Goal: Download file/media

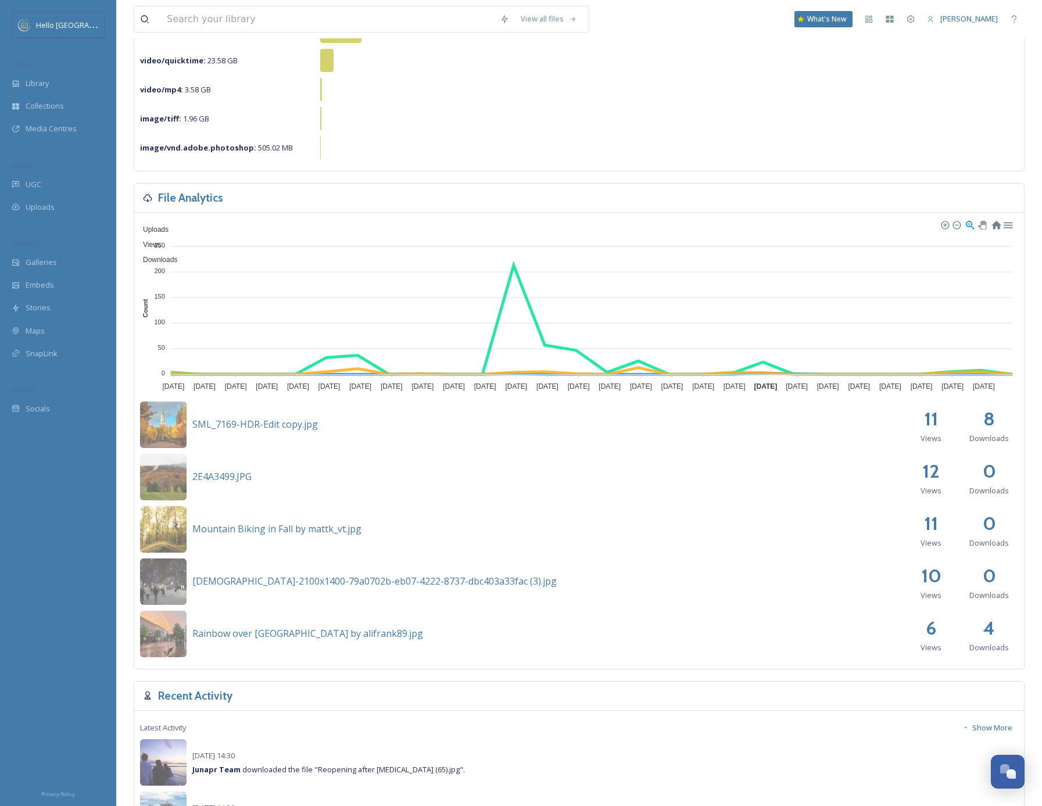
scroll to position [221, 0]
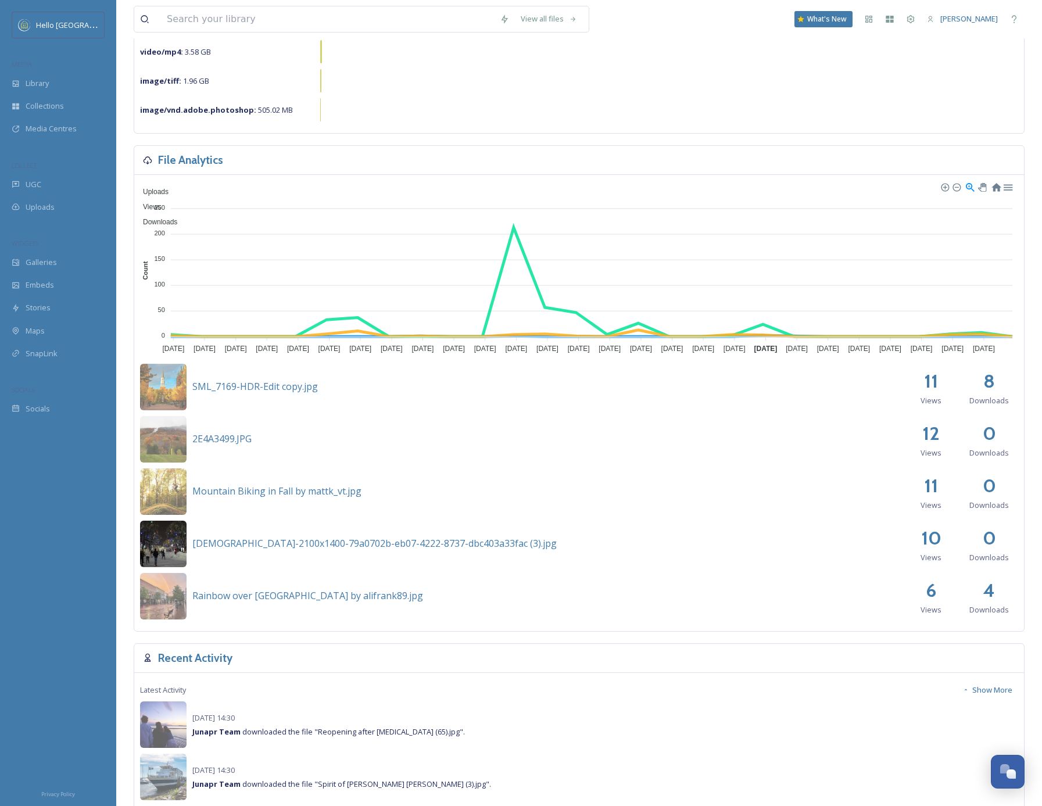
click at [162, 543] on img at bounding box center [163, 544] width 46 height 46
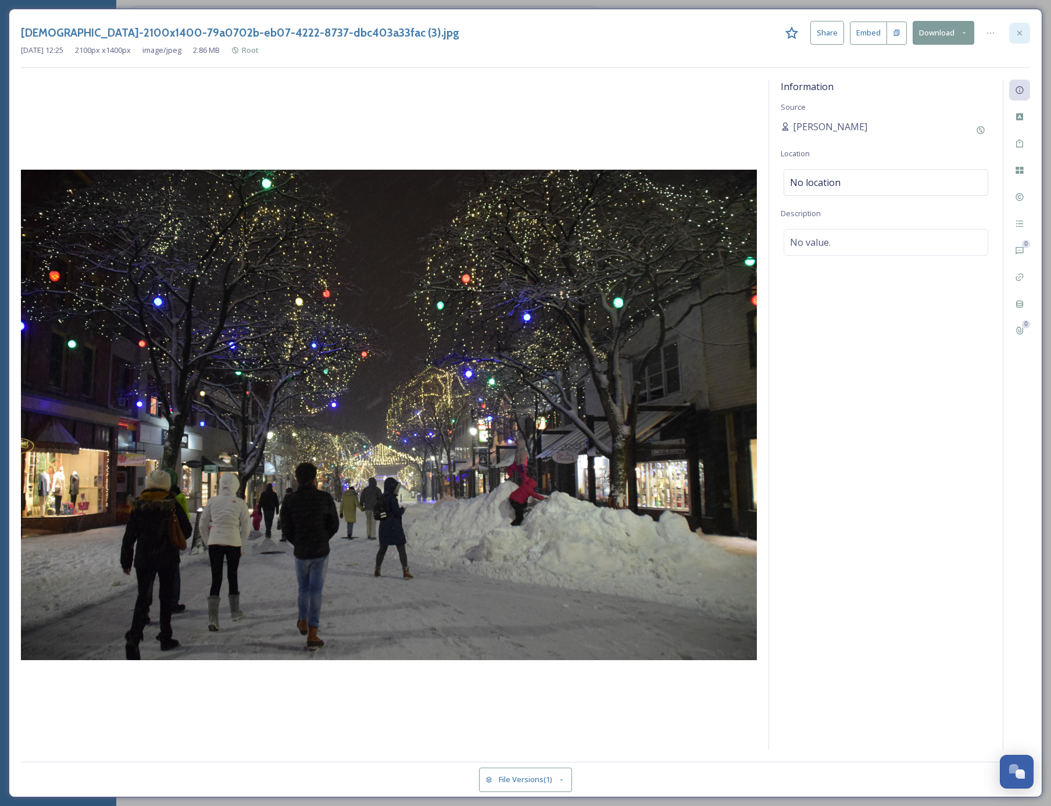
click at [1019, 36] on icon at bounding box center [1019, 32] width 9 height 9
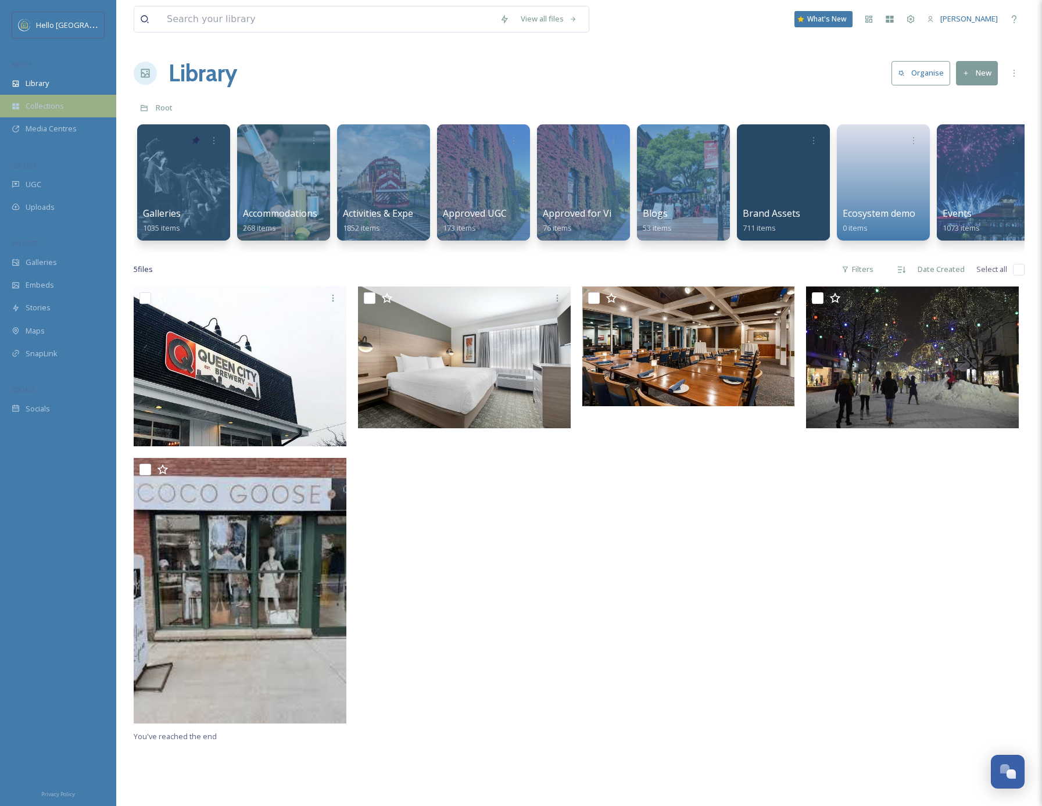
click at [23, 109] on div "Collections" at bounding box center [58, 106] width 116 height 23
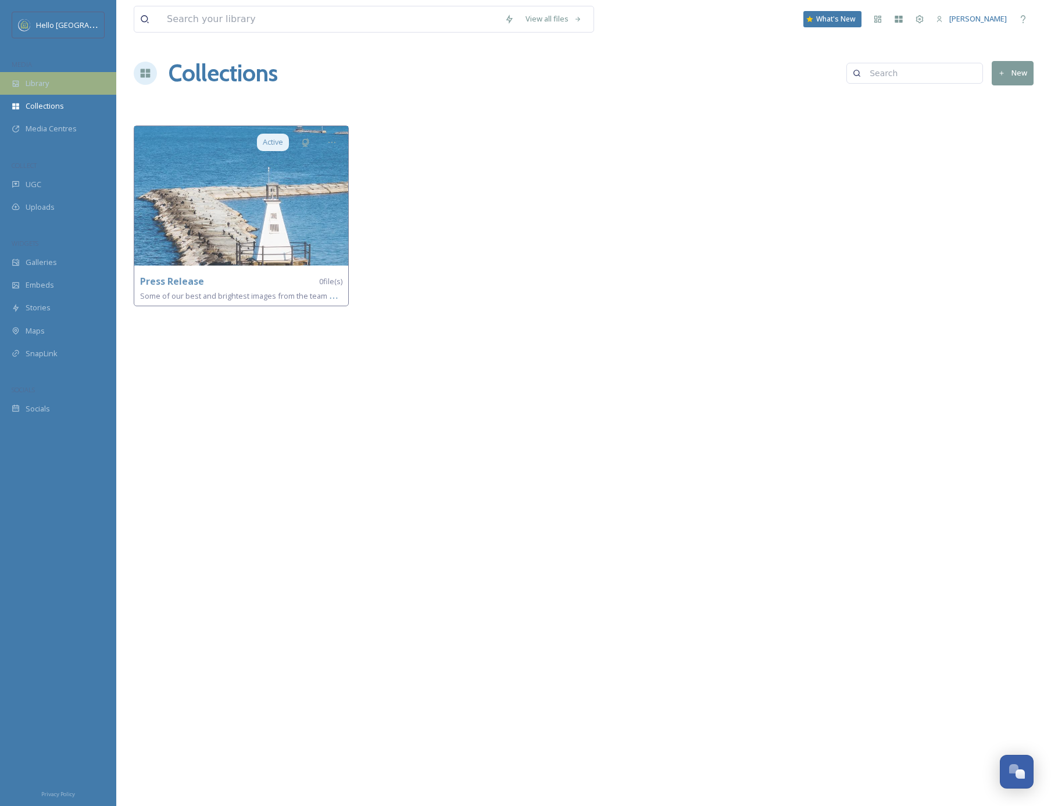
click at [42, 83] on span "Library" at bounding box center [37, 83] width 23 height 11
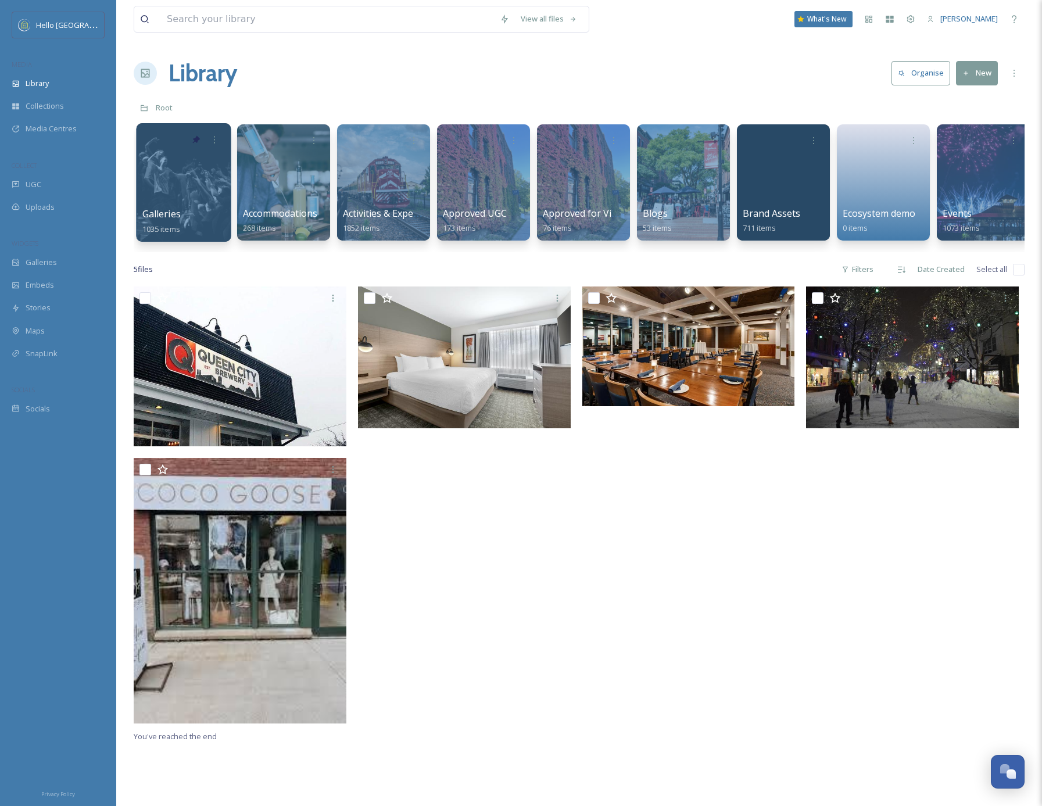
click at [186, 195] on div at bounding box center [183, 182] width 95 height 119
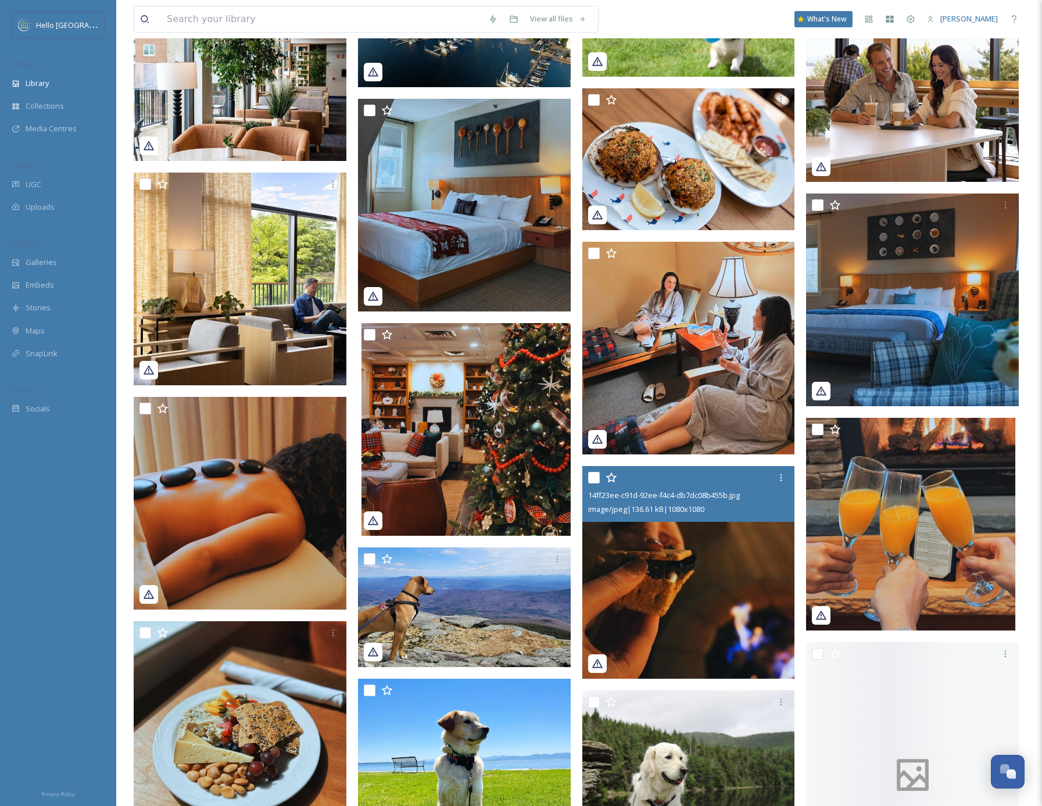
scroll to position [1273, 0]
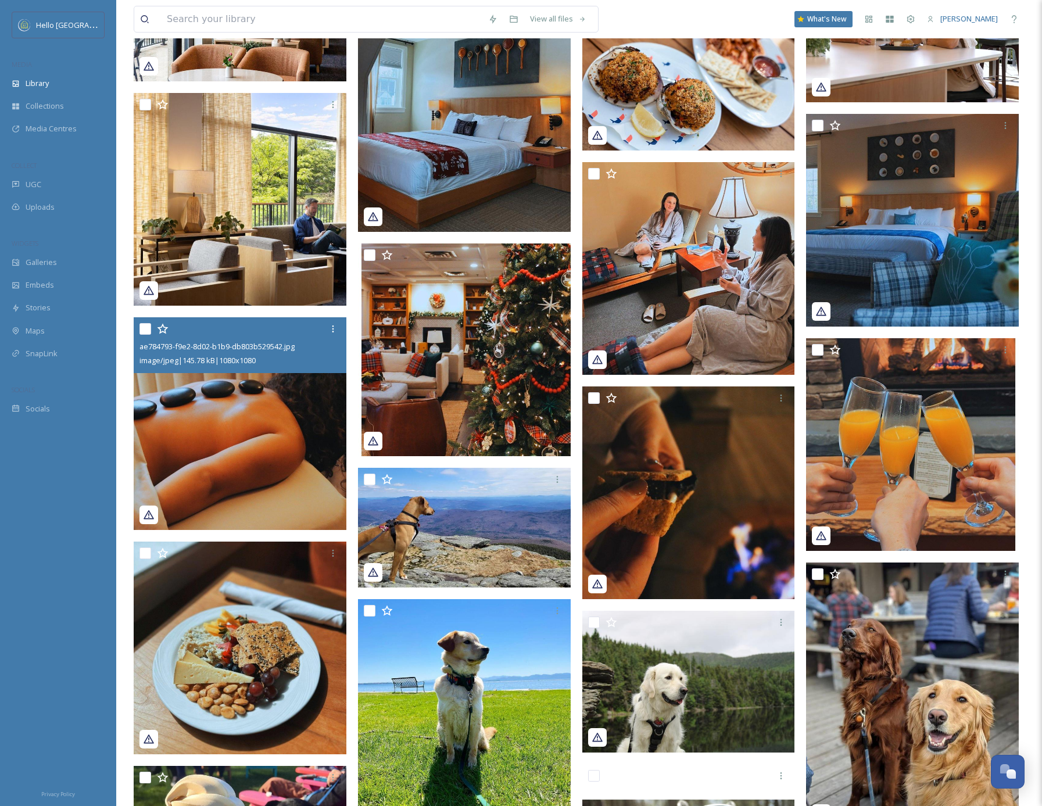
click at [227, 438] on img at bounding box center [240, 423] width 213 height 213
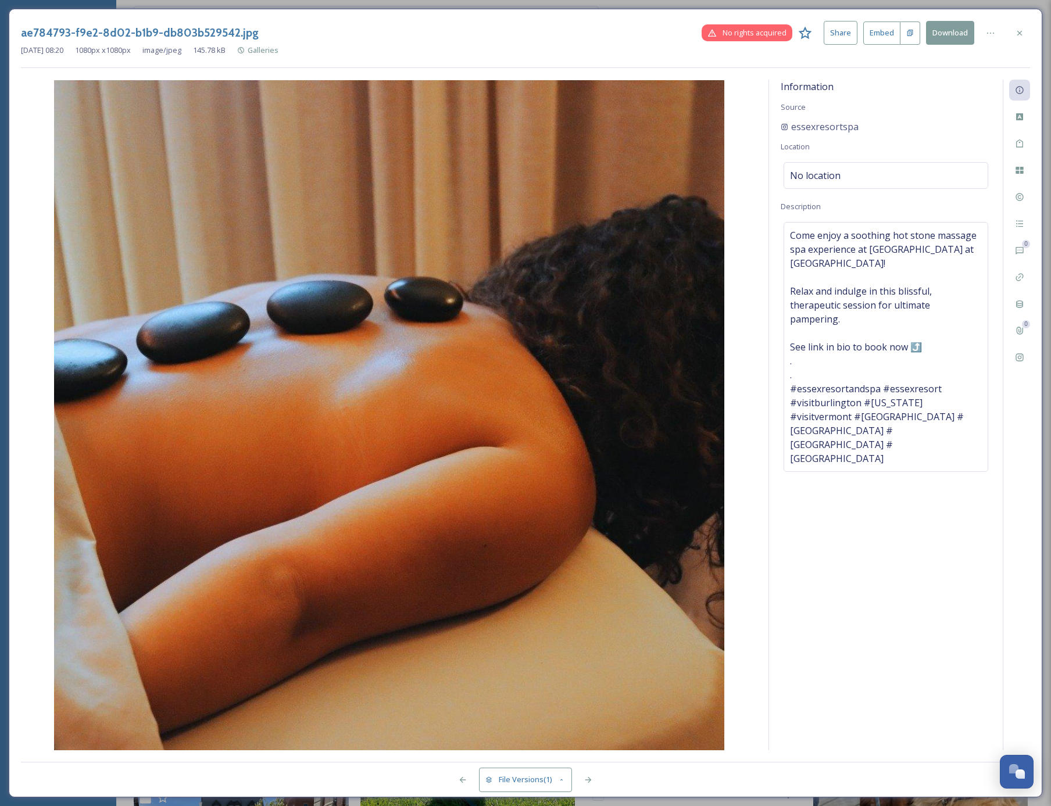
click at [950, 36] on button "Download" at bounding box center [950, 33] width 48 height 24
click at [1018, 35] on icon at bounding box center [1019, 32] width 9 height 9
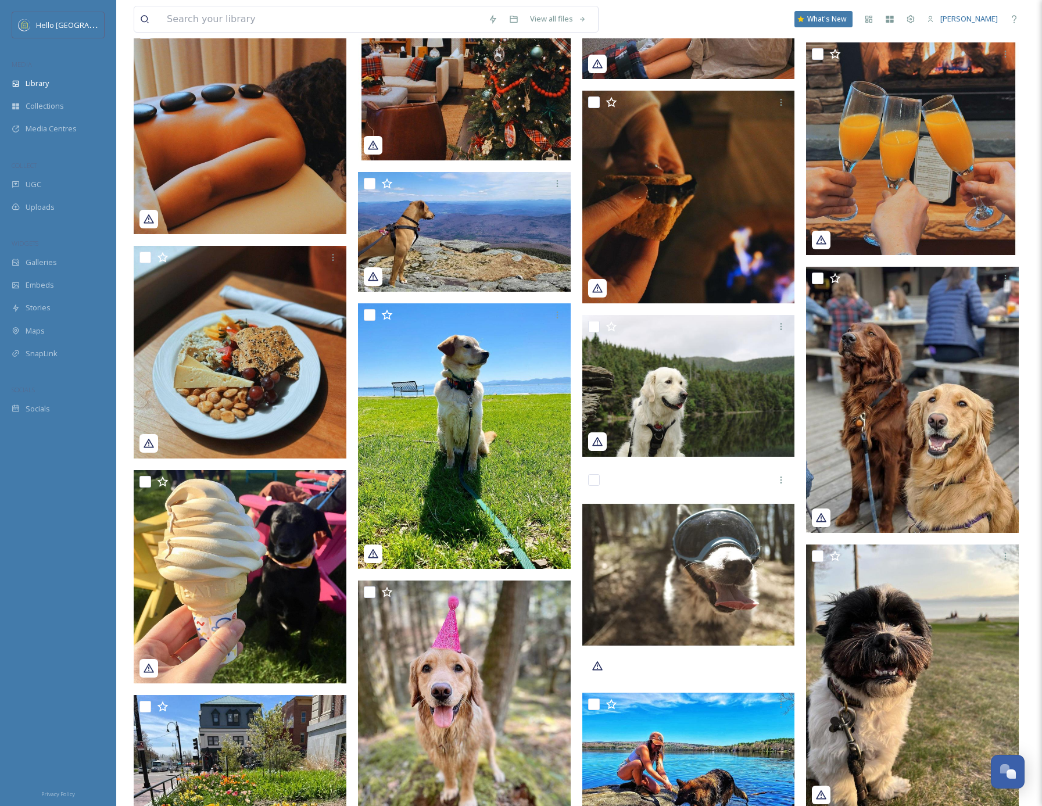
scroll to position [1732, 0]
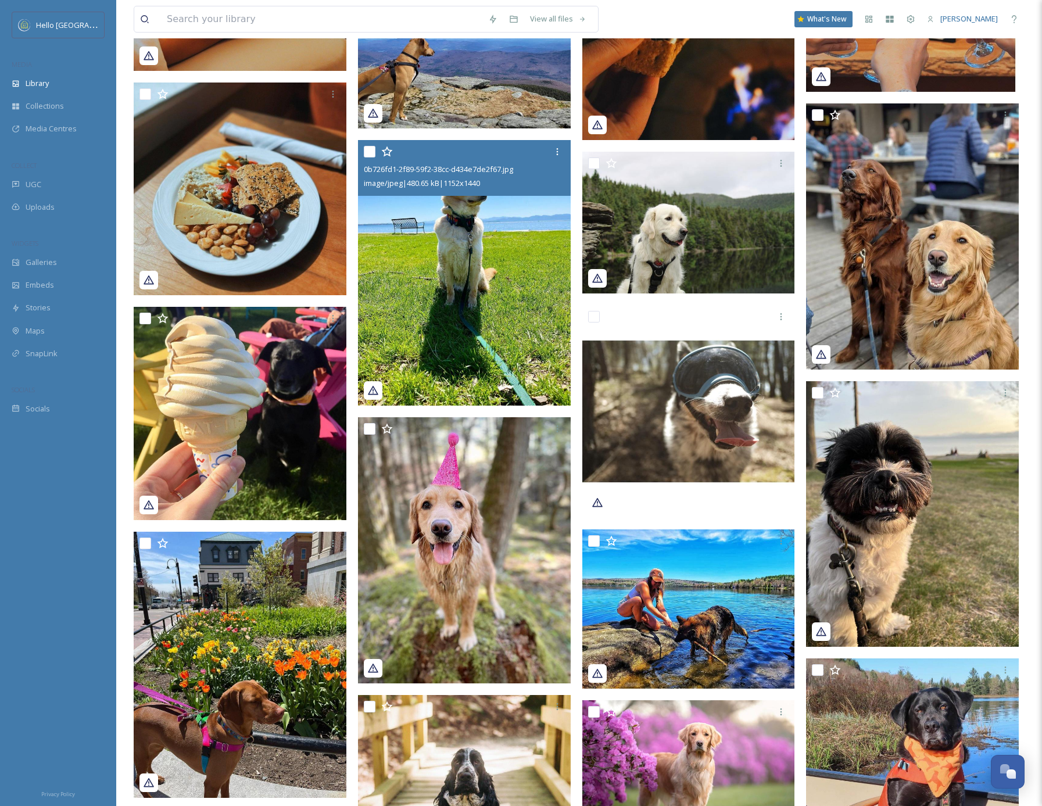
click at [499, 306] on img at bounding box center [464, 273] width 213 height 266
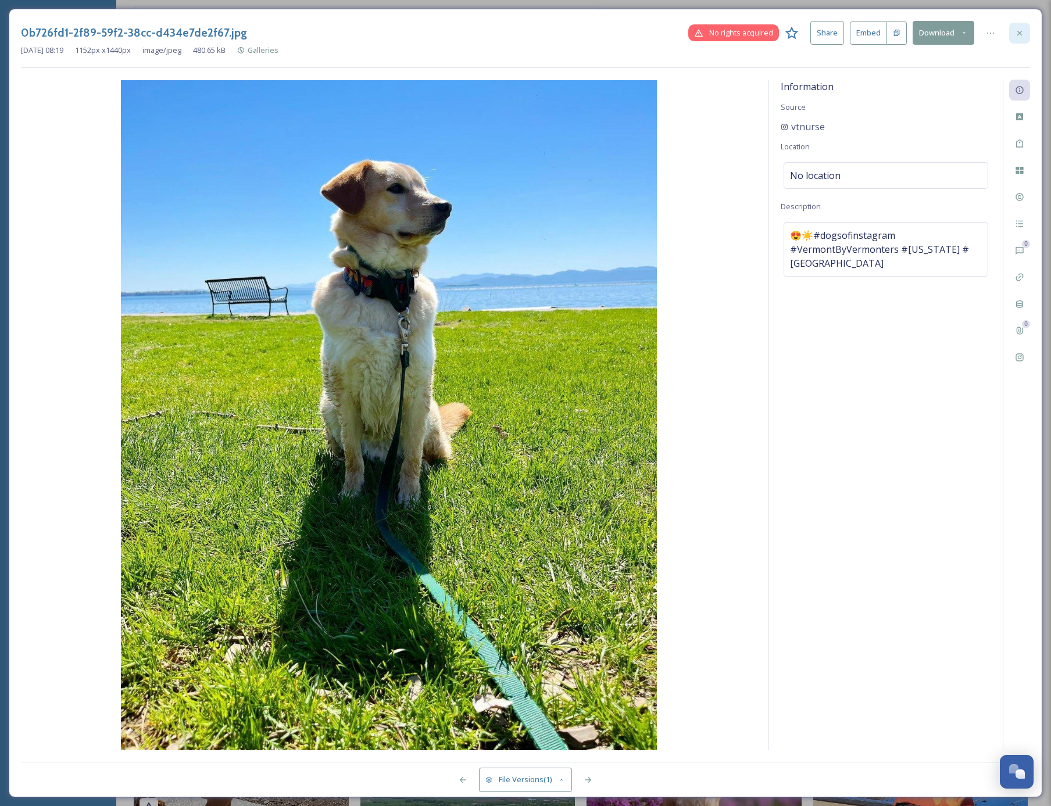
click at [1020, 33] on icon at bounding box center [1019, 32] width 9 height 9
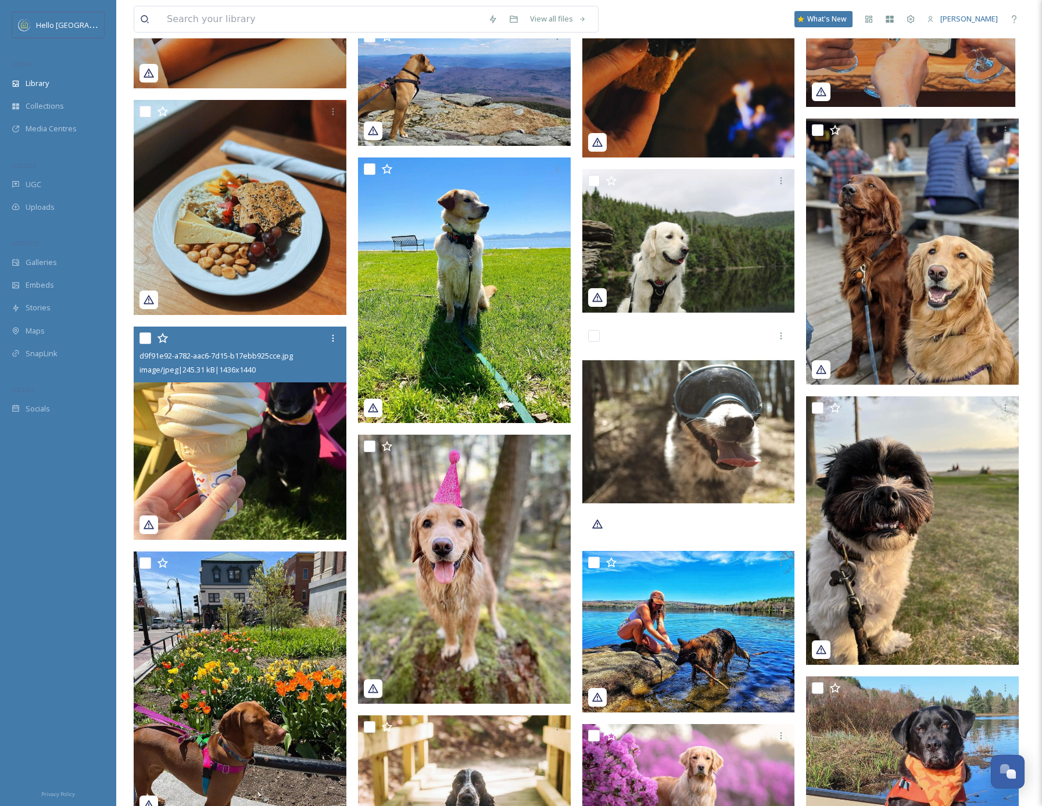
click at [267, 482] on img at bounding box center [240, 433] width 213 height 213
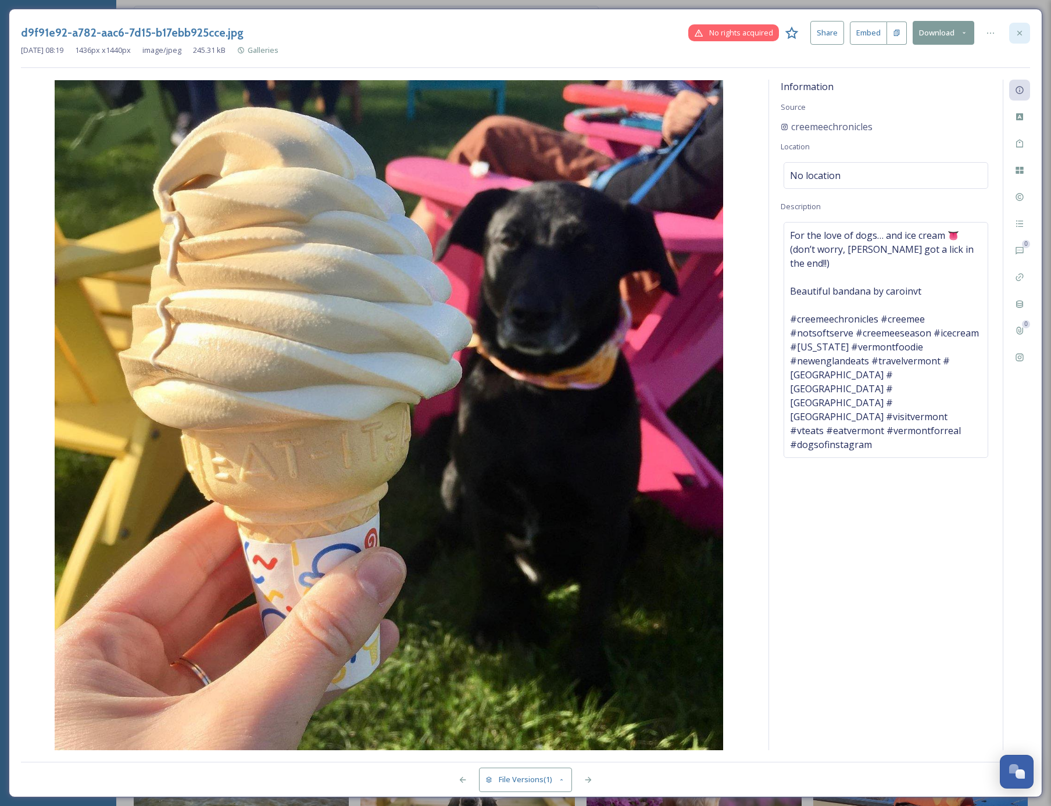
click at [1021, 32] on icon at bounding box center [1019, 32] width 9 height 9
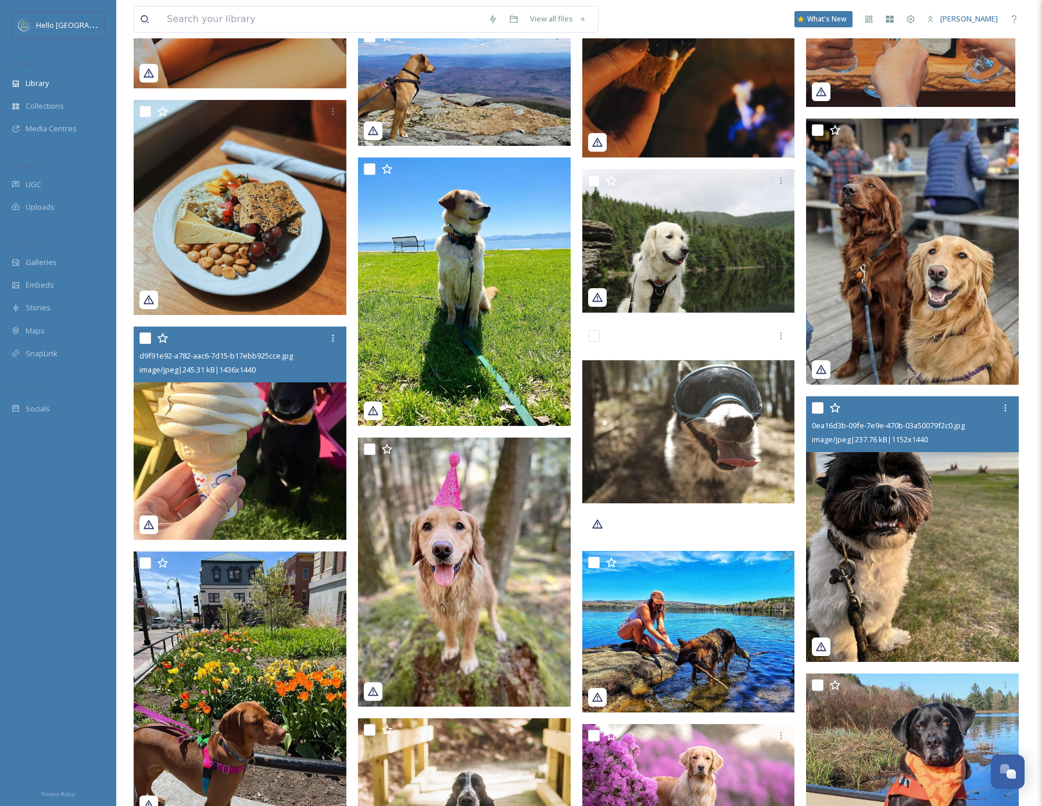
click at [922, 528] on img at bounding box center [912, 529] width 213 height 266
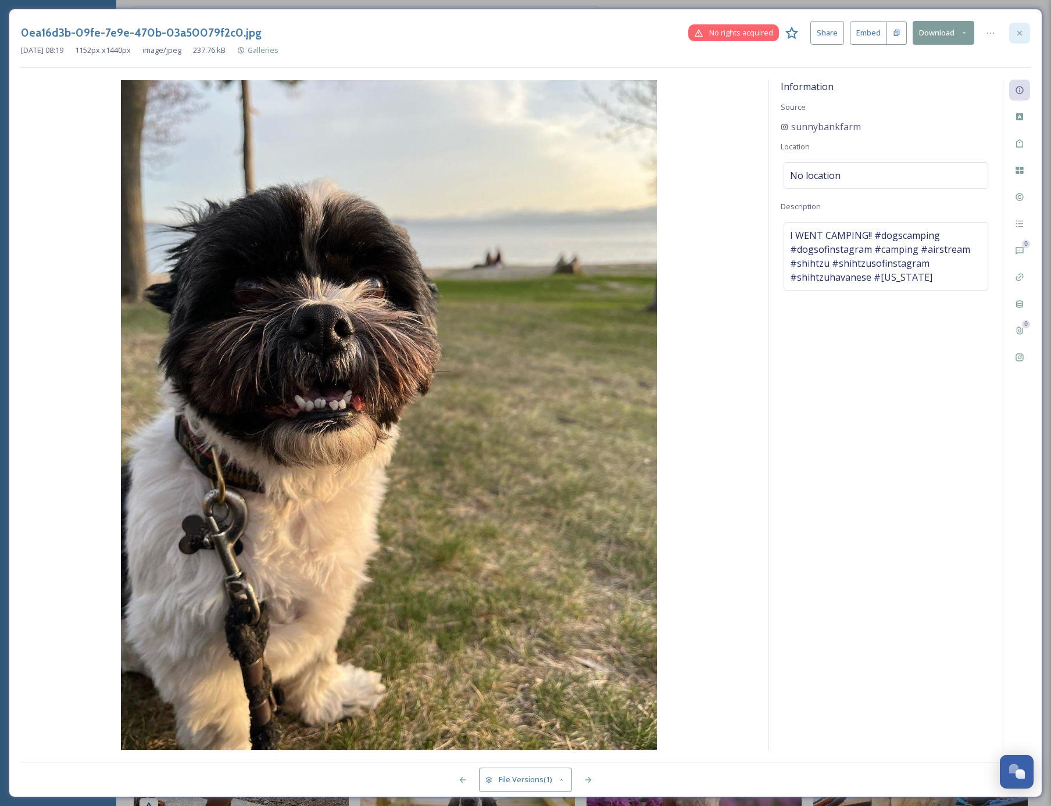
click at [1021, 28] on icon at bounding box center [1019, 32] width 9 height 9
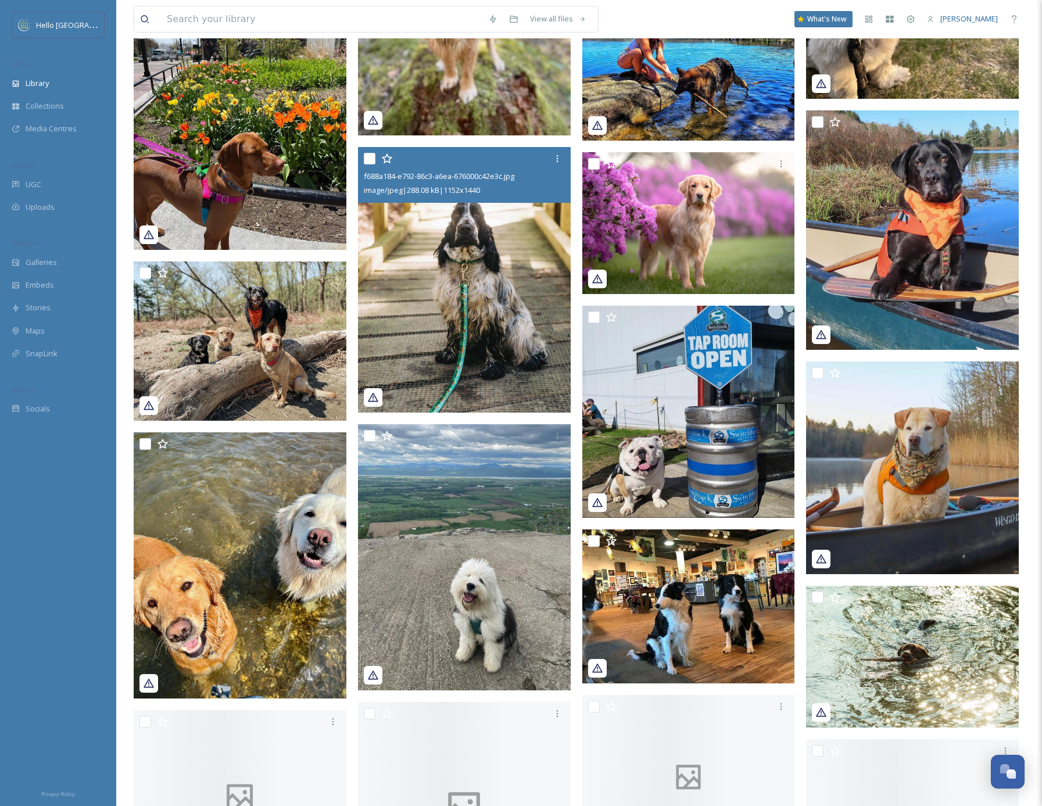
scroll to position [2362, 0]
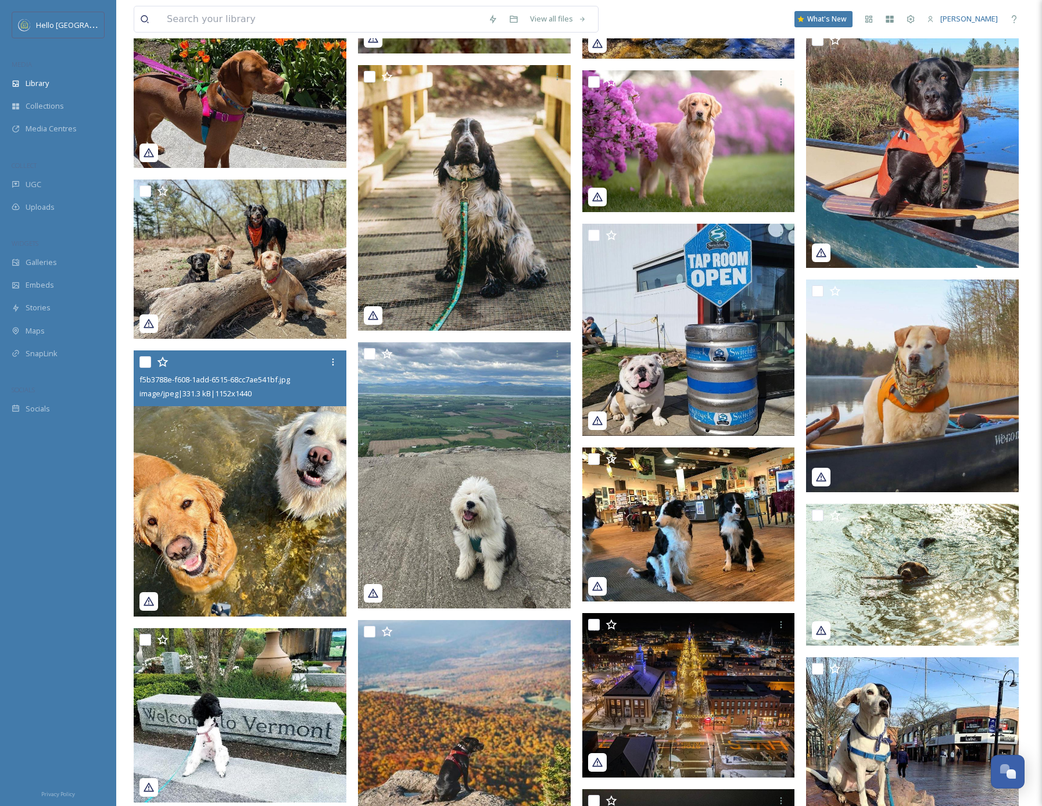
click at [264, 482] on img at bounding box center [240, 483] width 213 height 266
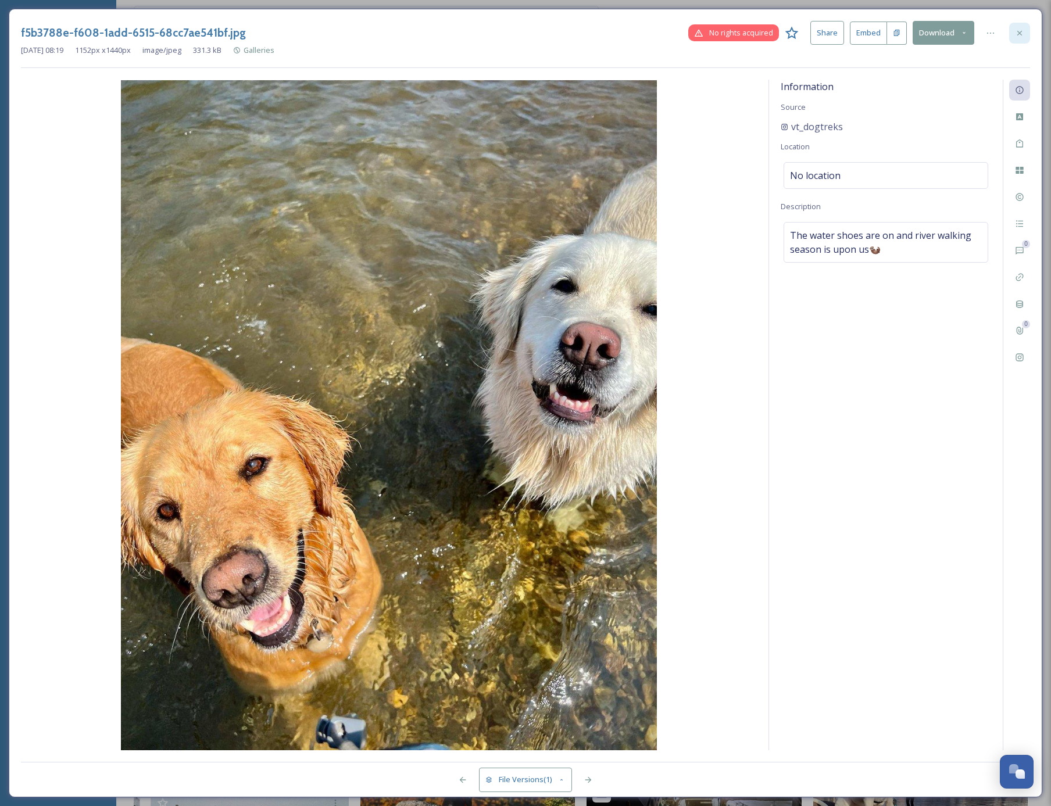
click at [1021, 33] on icon at bounding box center [1019, 32] width 9 height 9
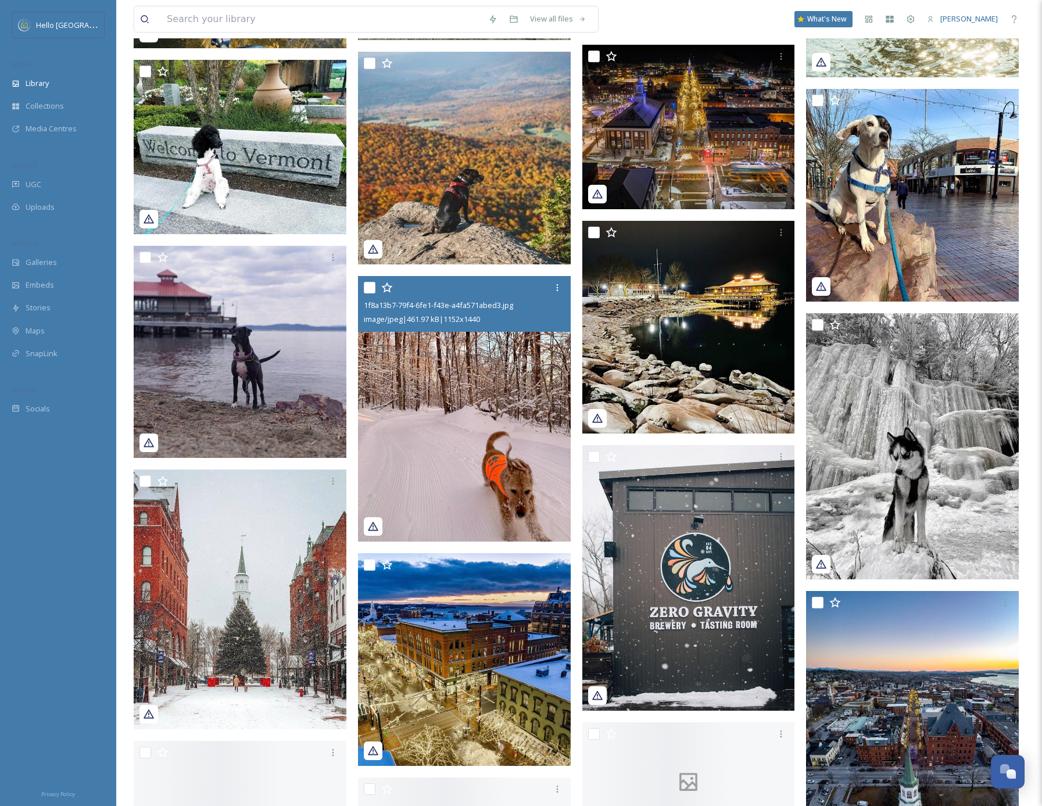
scroll to position [2964, 0]
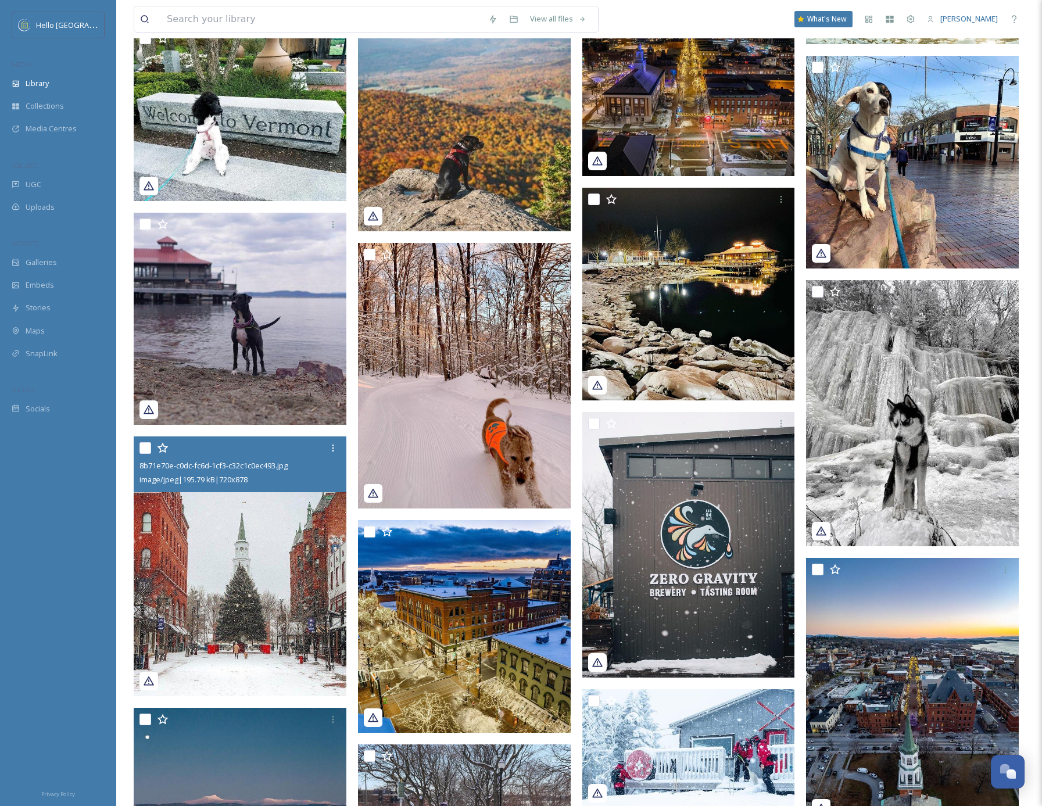
click at [273, 638] on img at bounding box center [240, 567] width 213 height 260
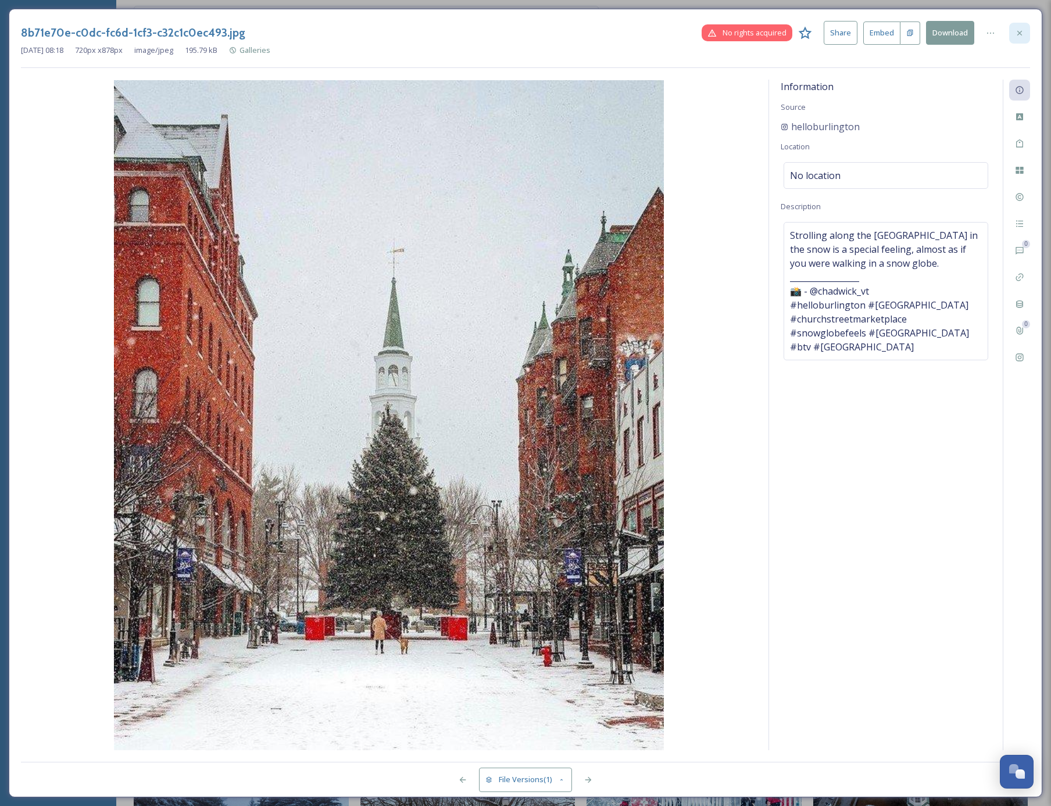
click at [1017, 32] on icon at bounding box center [1019, 32] width 9 height 9
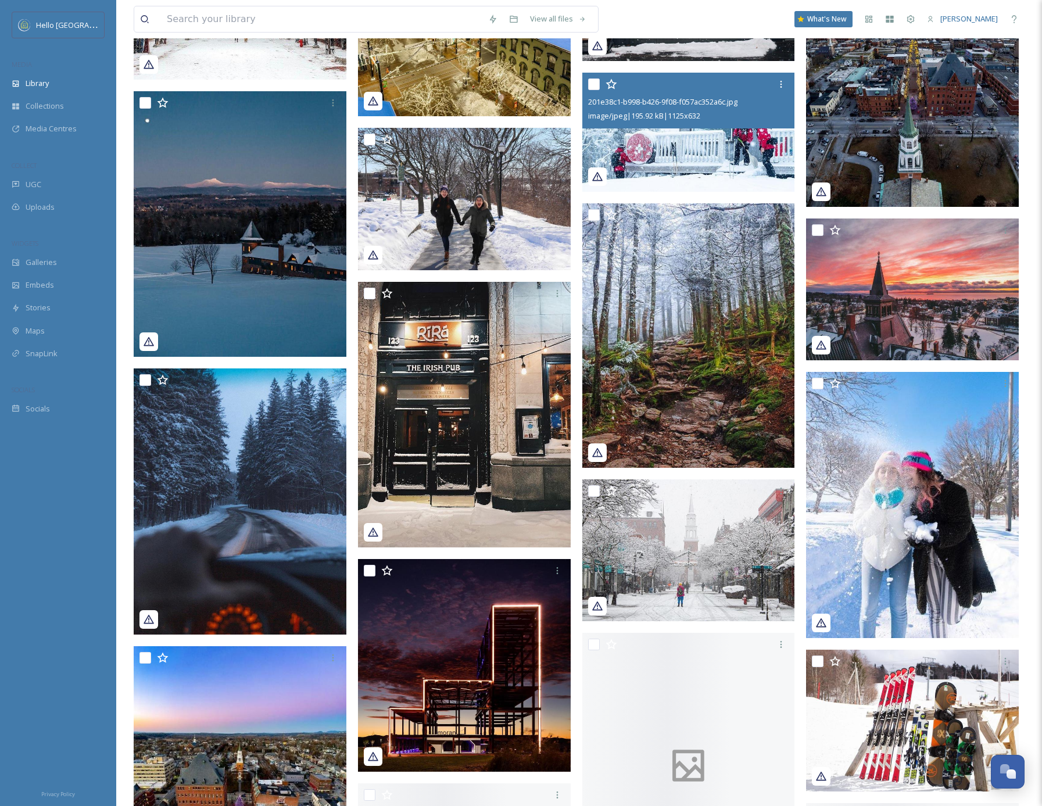
scroll to position [3605, 0]
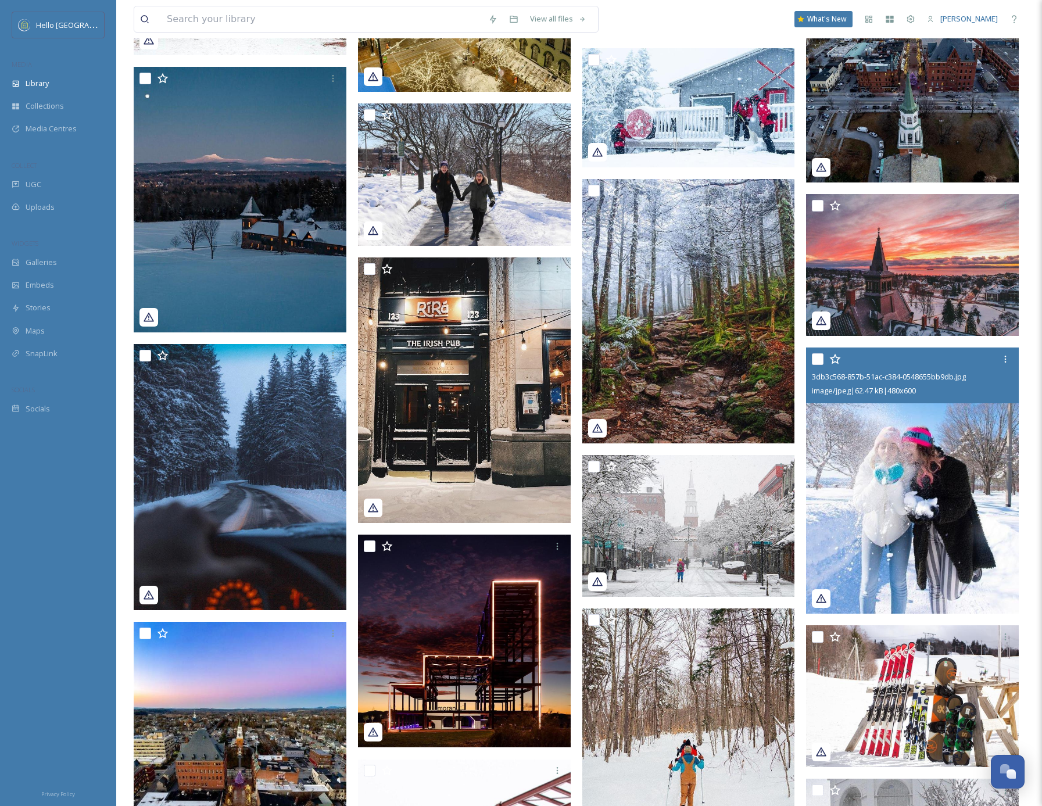
click at [943, 503] on img at bounding box center [912, 481] width 213 height 266
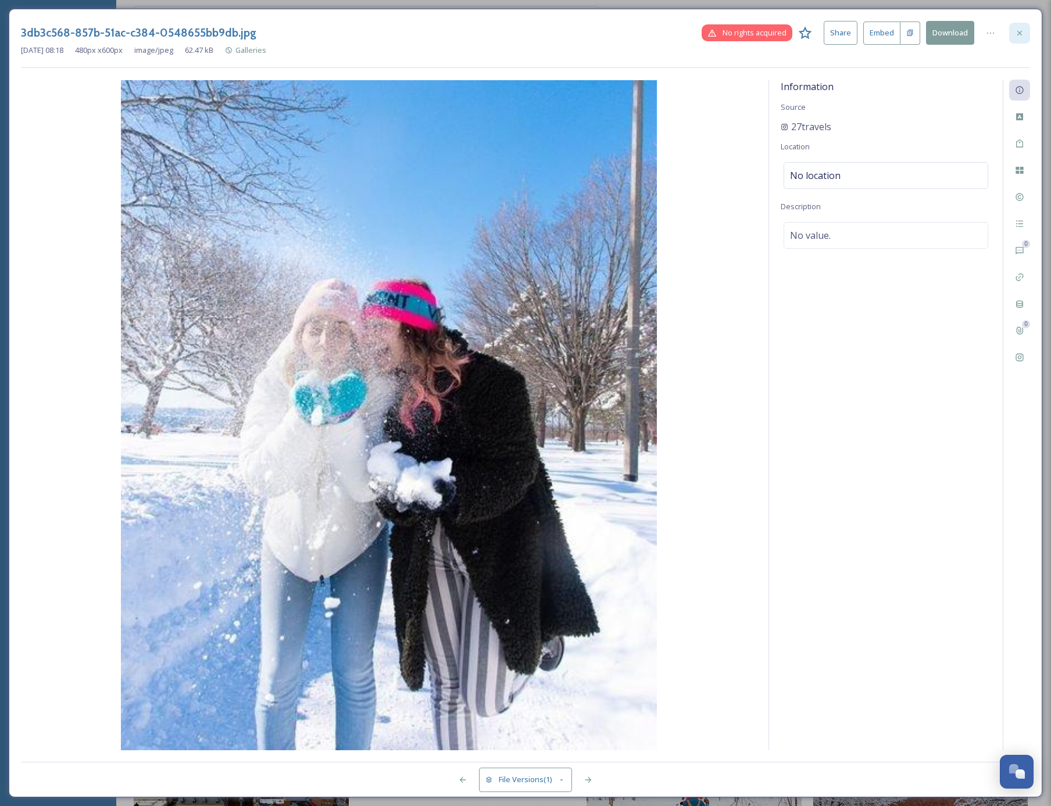
click at [1021, 28] on icon at bounding box center [1019, 32] width 9 height 9
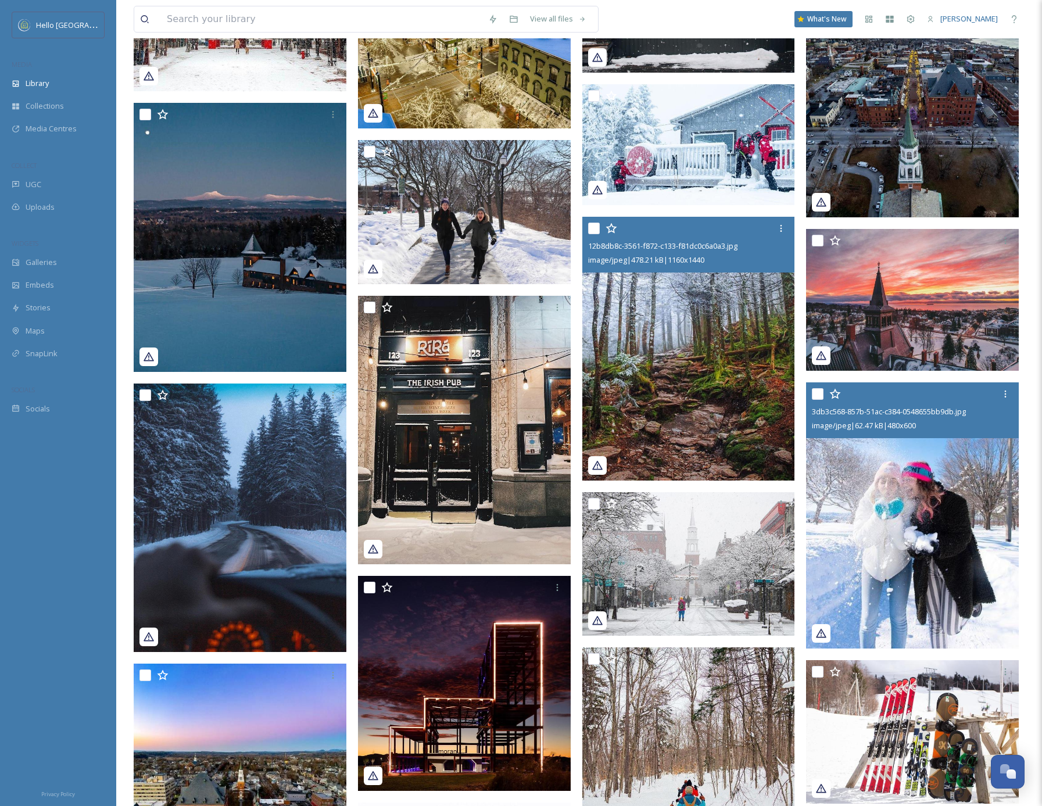
click at [699, 381] on img at bounding box center [688, 349] width 213 height 264
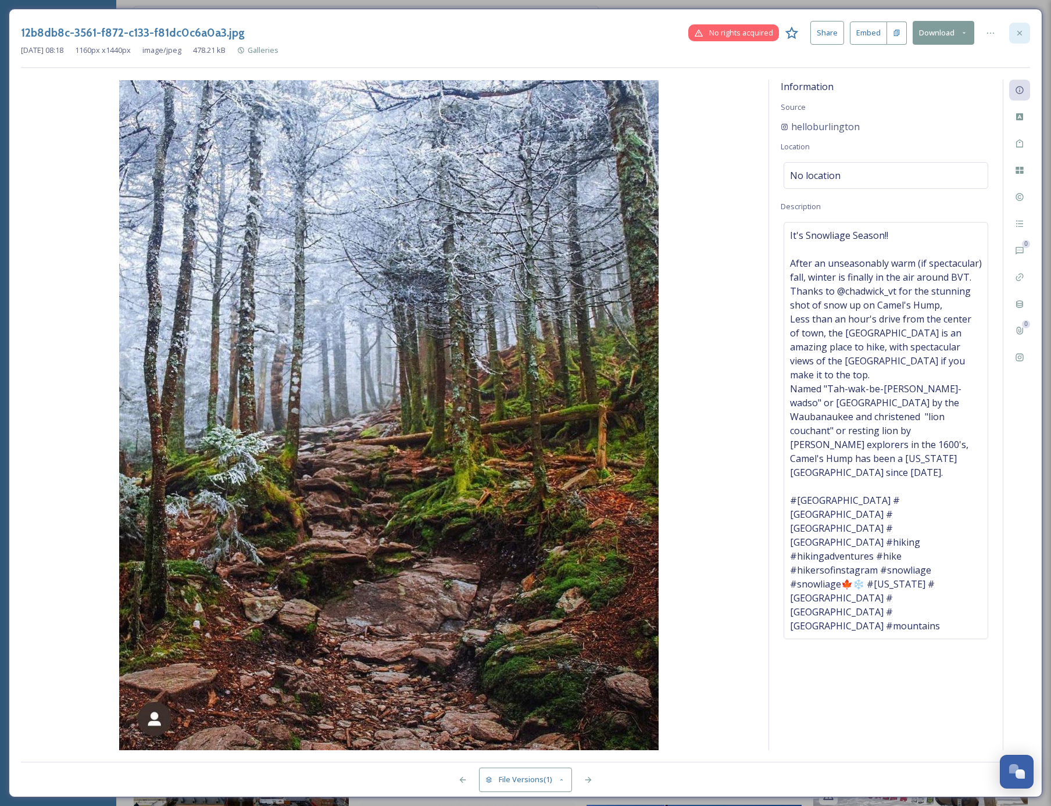
click at [1017, 33] on icon at bounding box center [1019, 32] width 9 height 9
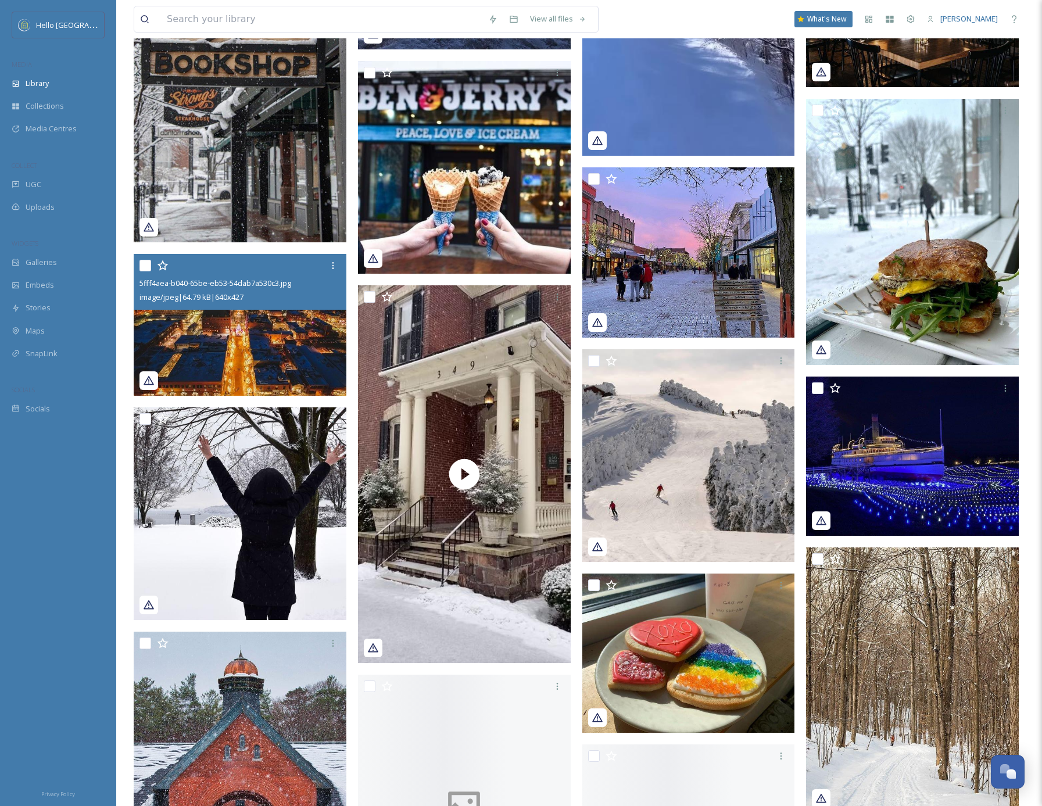
scroll to position [4888, 0]
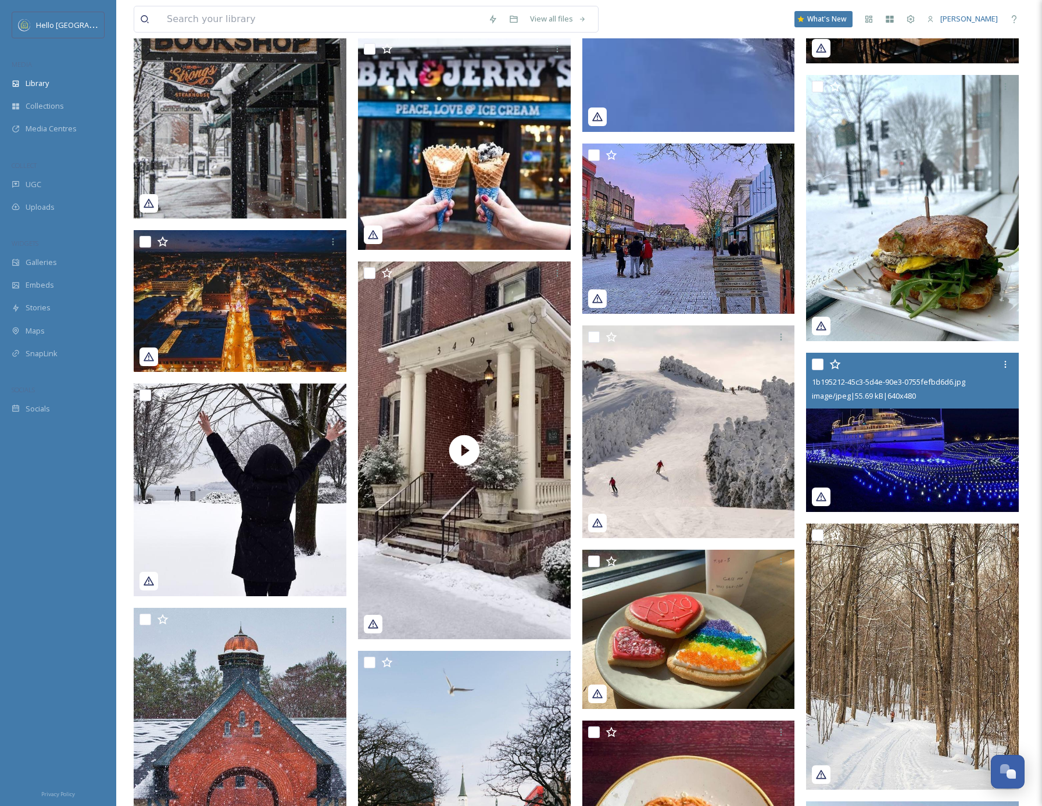
click at [929, 445] on img at bounding box center [912, 433] width 213 height 160
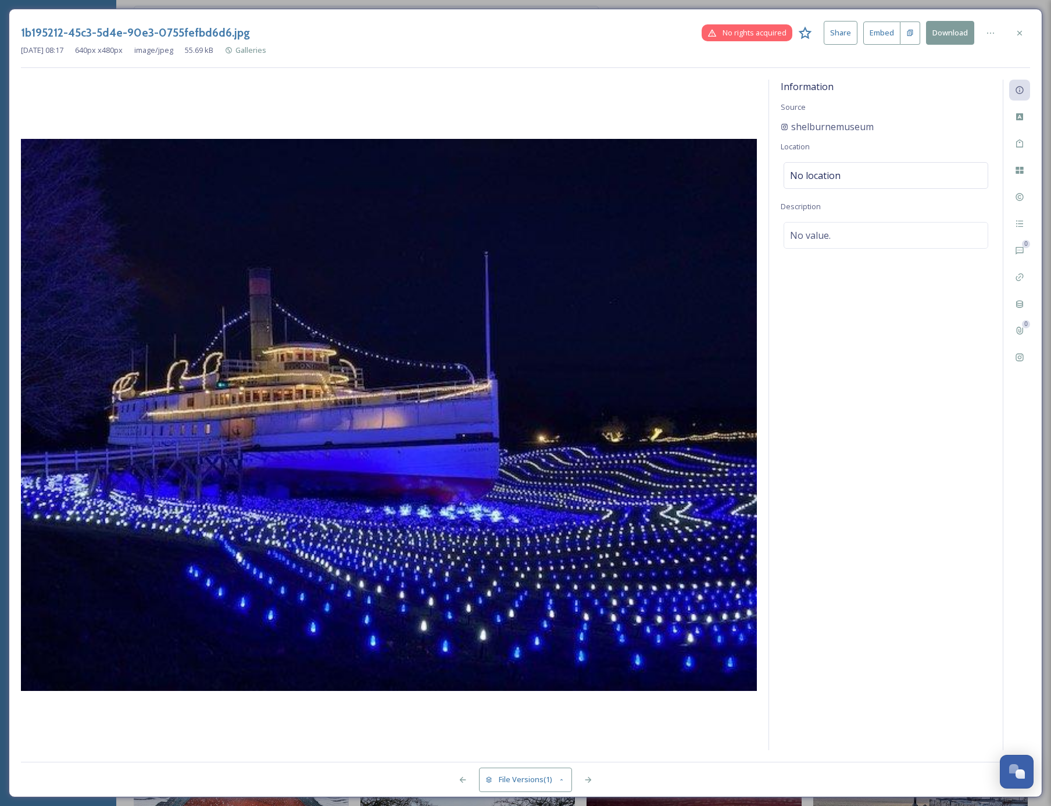
click at [950, 28] on button "Download" at bounding box center [950, 33] width 48 height 24
click at [1022, 33] on icon at bounding box center [1019, 32] width 9 height 9
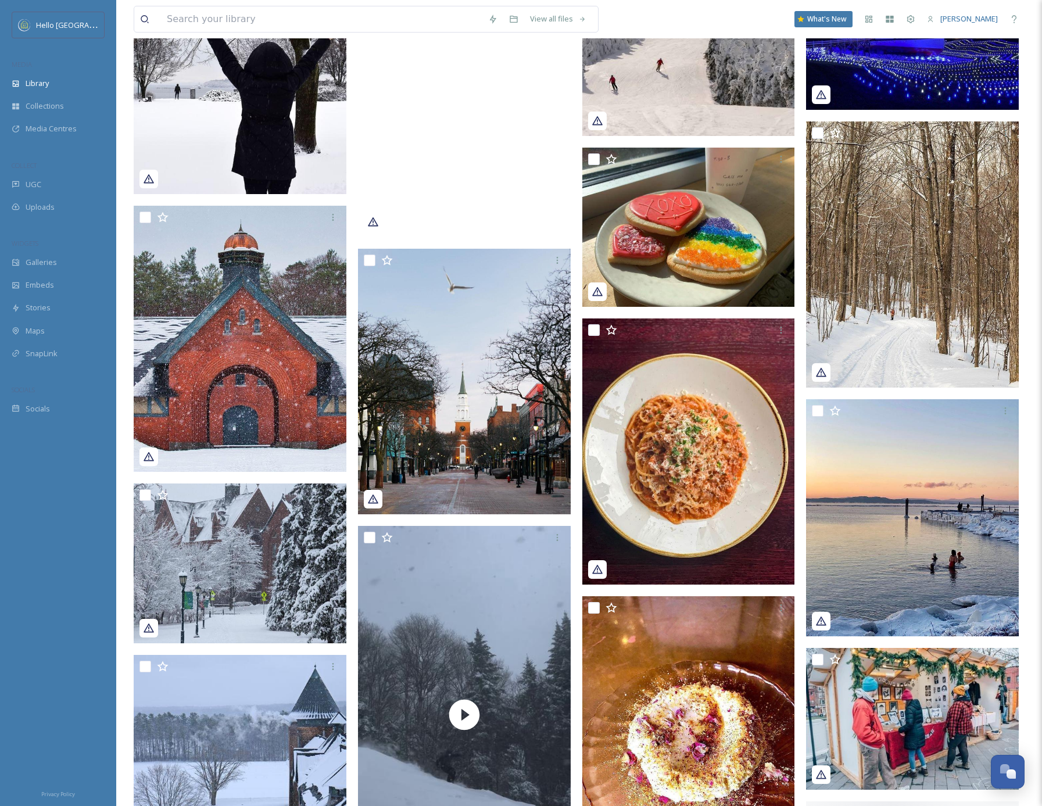
scroll to position [5293, 0]
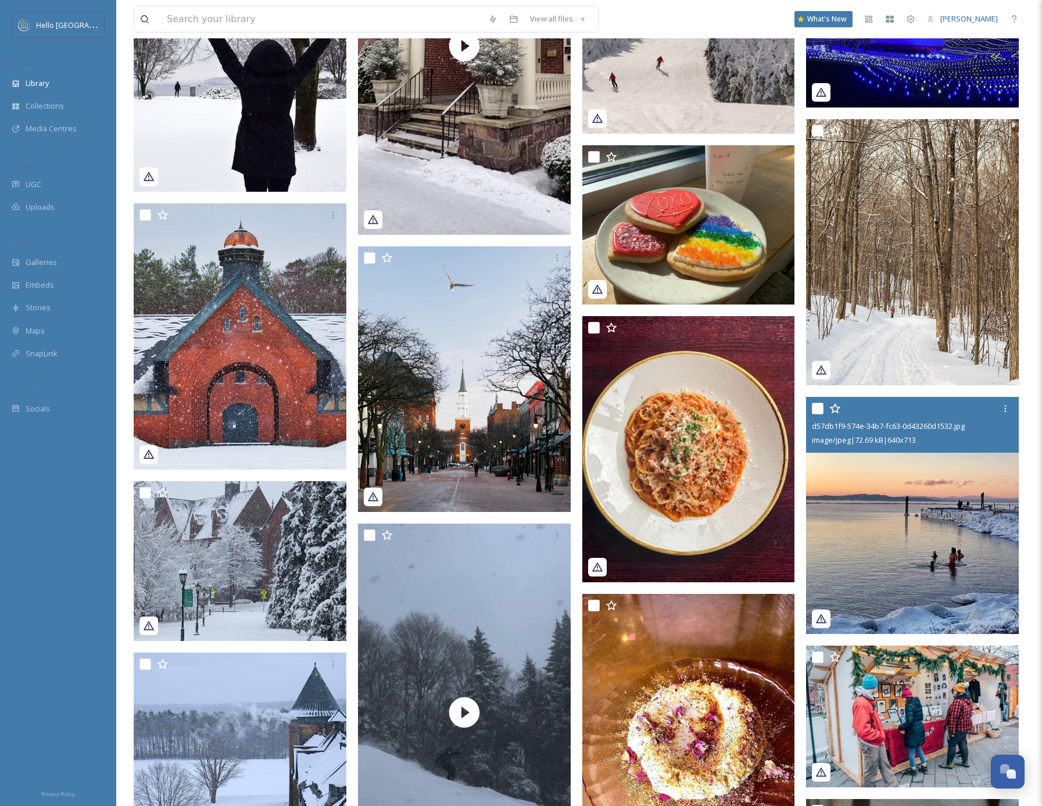
click at [910, 567] on img at bounding box center [912, 515] width 213 height 237
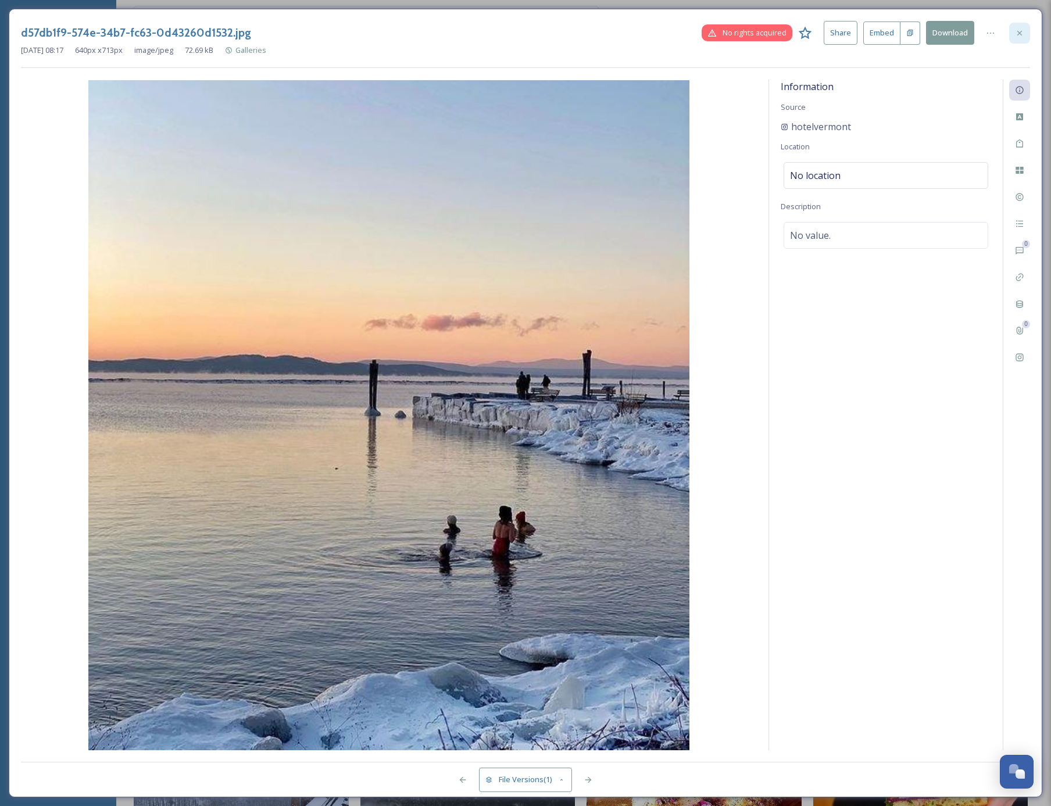
click at [1020, 34] on icon at bounding box center [1019, 32] width 9 height 9
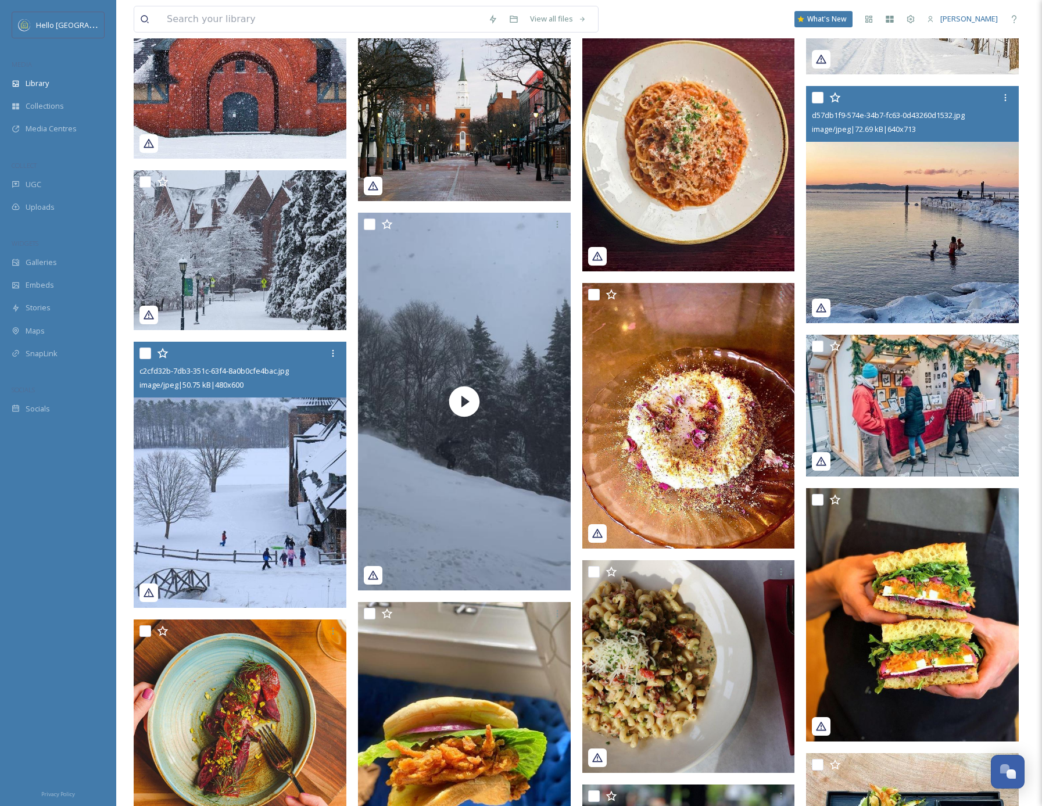
scroll to position [5798, 0]
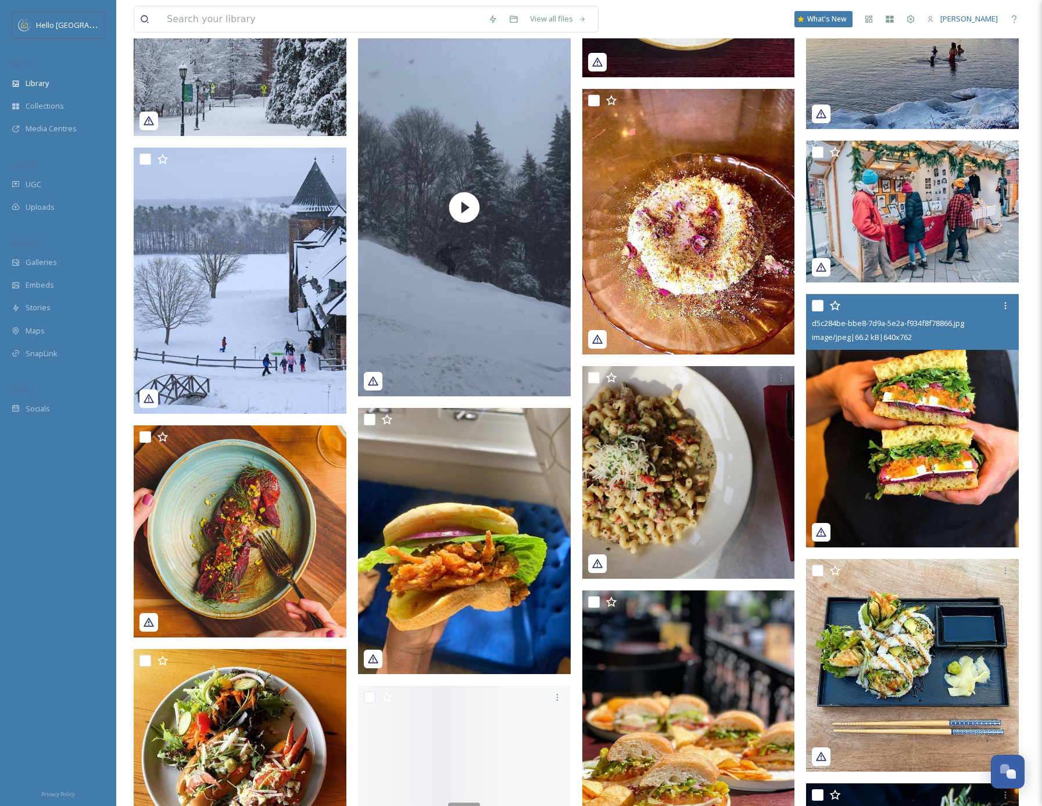
click at [889, 466] on img at bounding box center [912, 420] width 213 height 253
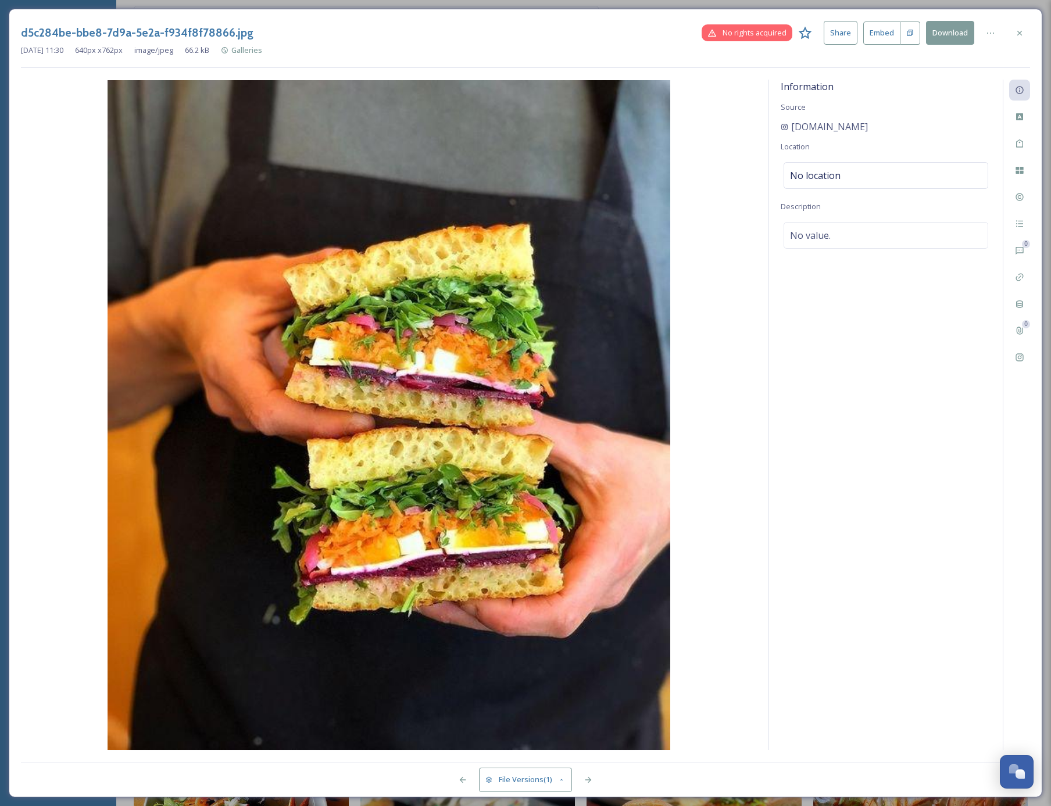
click at [1018, 33] on icon at bounding box center [1019, 32] width 9 height 9
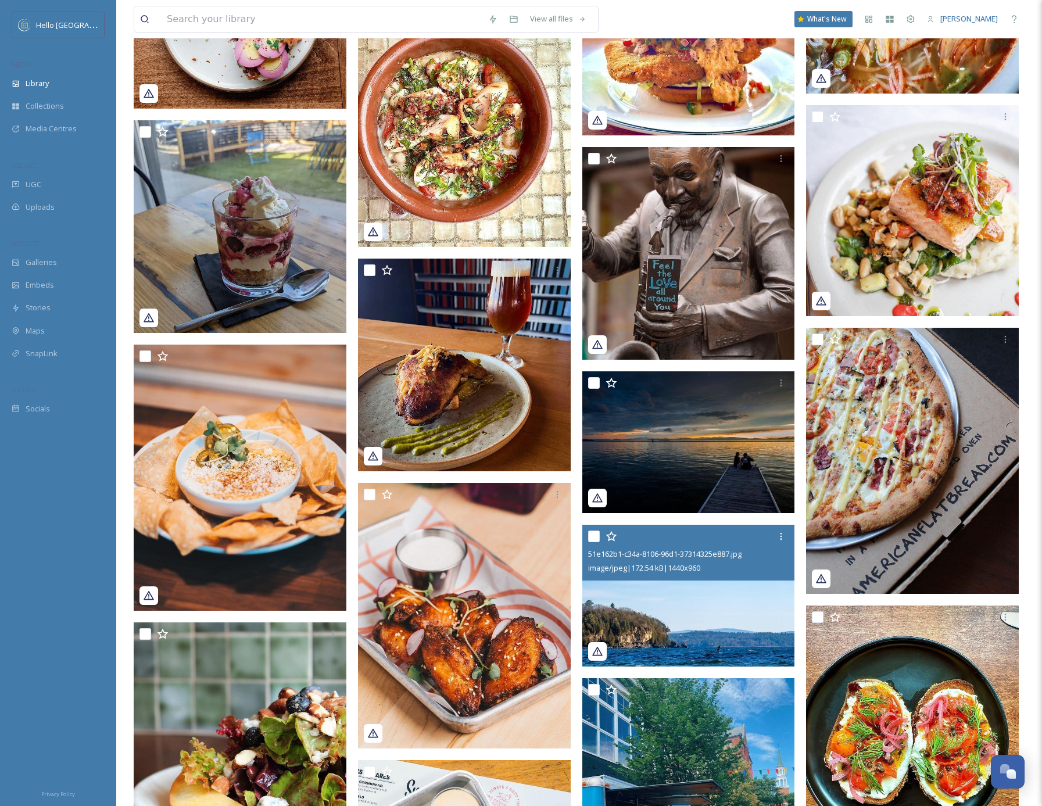
scroll to position [6877, 0]
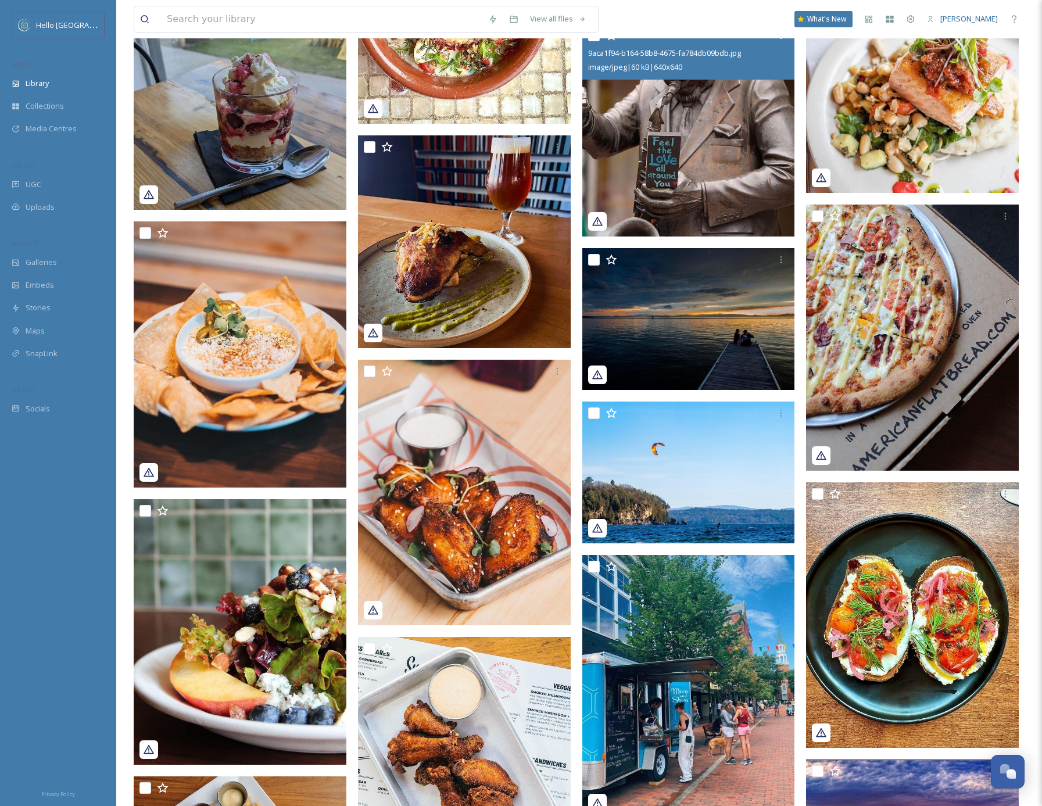
click at [745, 179] on img at bounding box center [688, 130] width 213 height 213
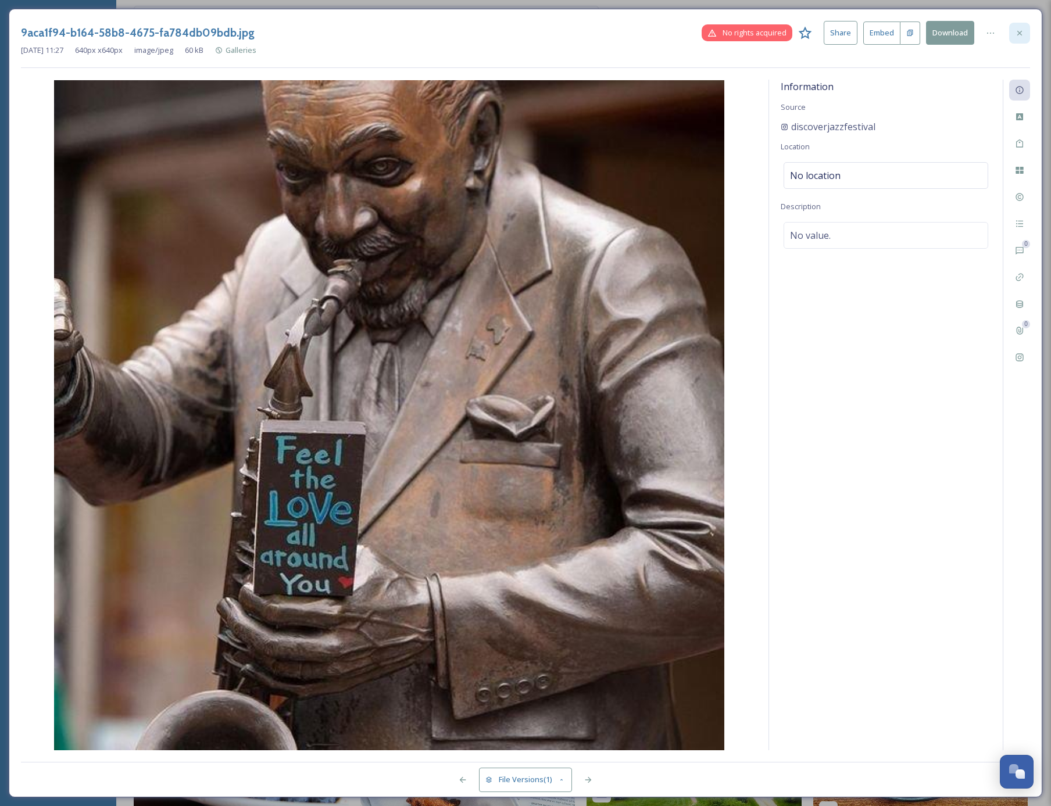
click at [1021, 35] on icon at bounding box center [1019, 32] width 9 height 9
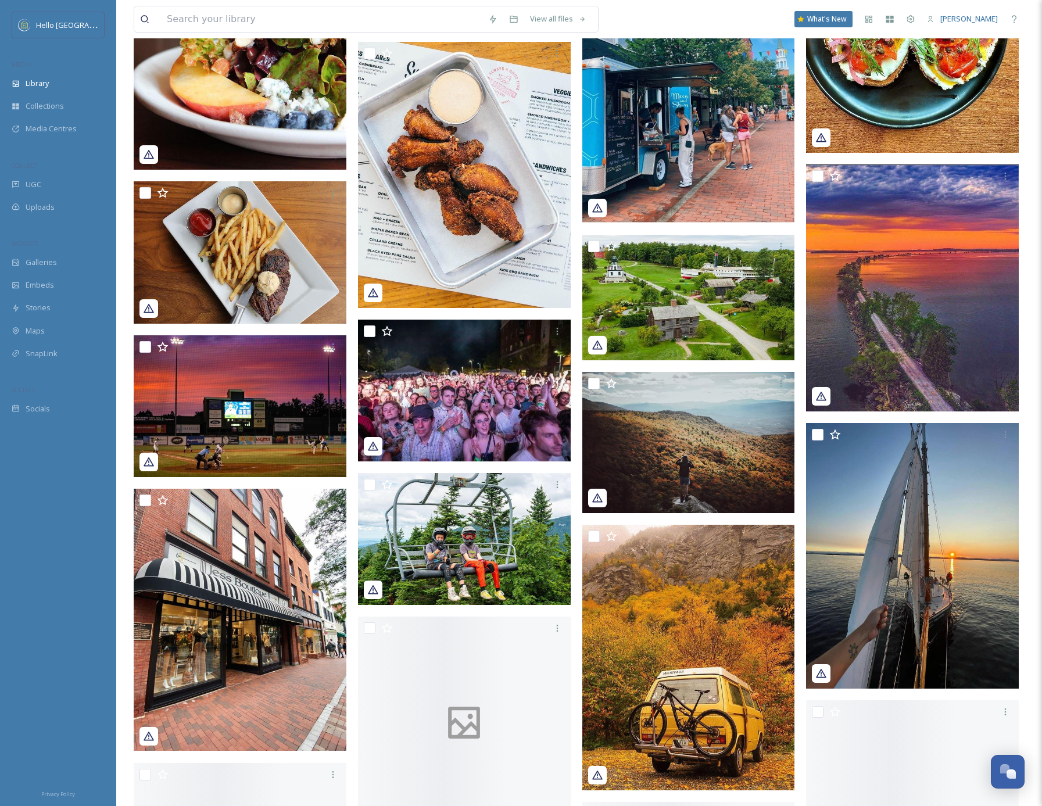
scroll to position [7486, 0]
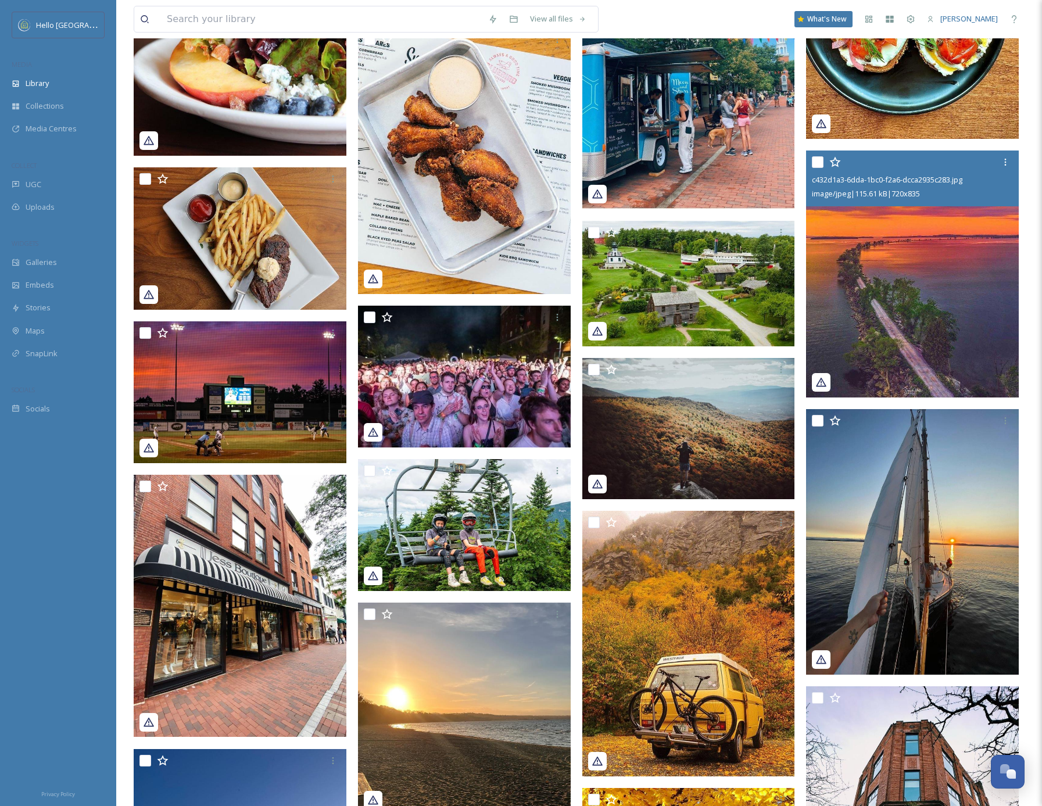
click at [935, 309] on img at bounding box center [912, 274] width 213 height 247
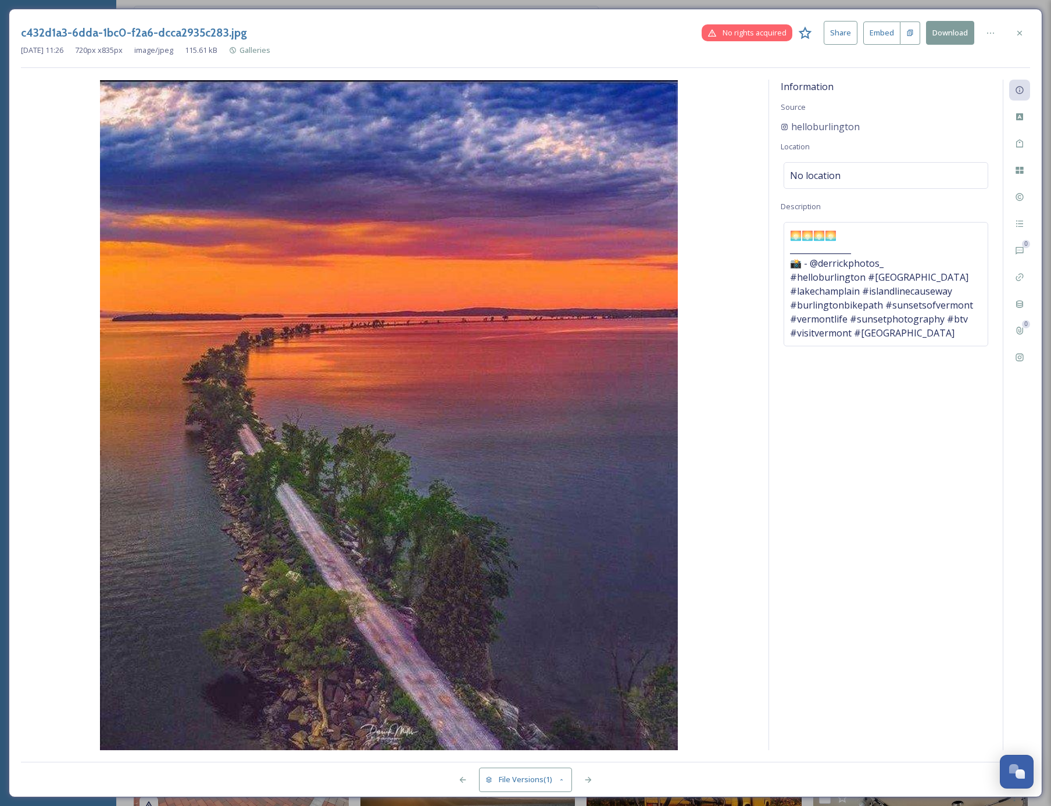
click at [1021, 30] on icon at bounding box center [1019, 32] width 9 height 9
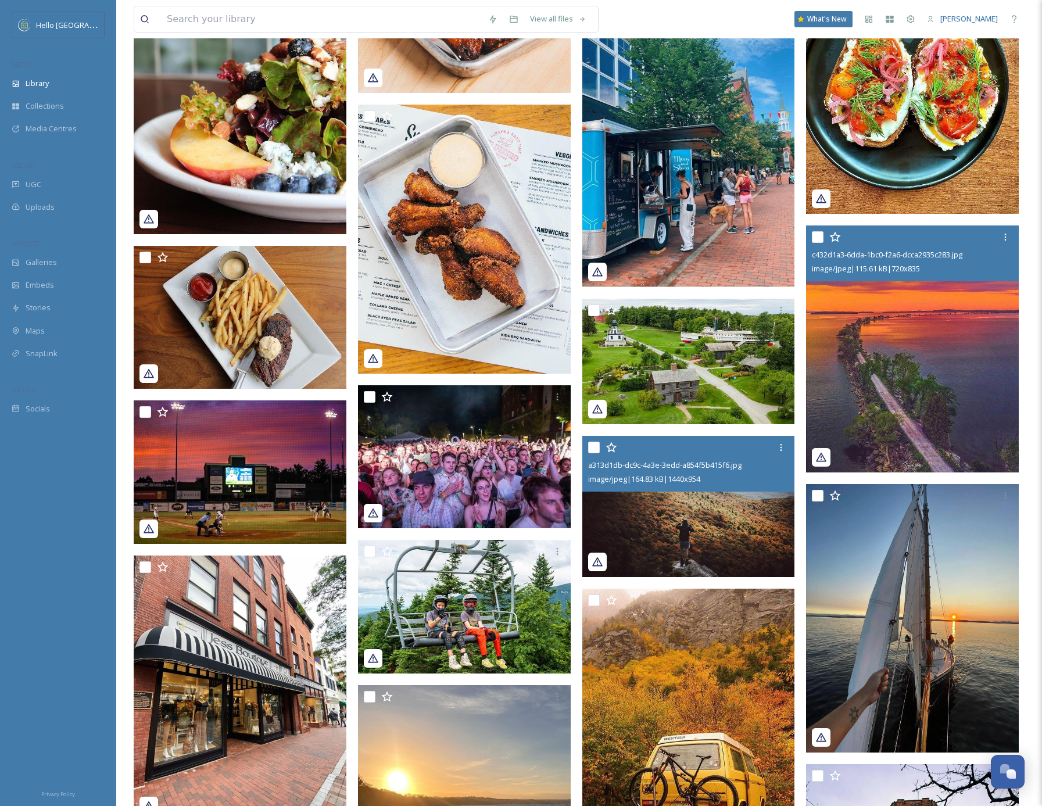
scroll to position [7701, 0]
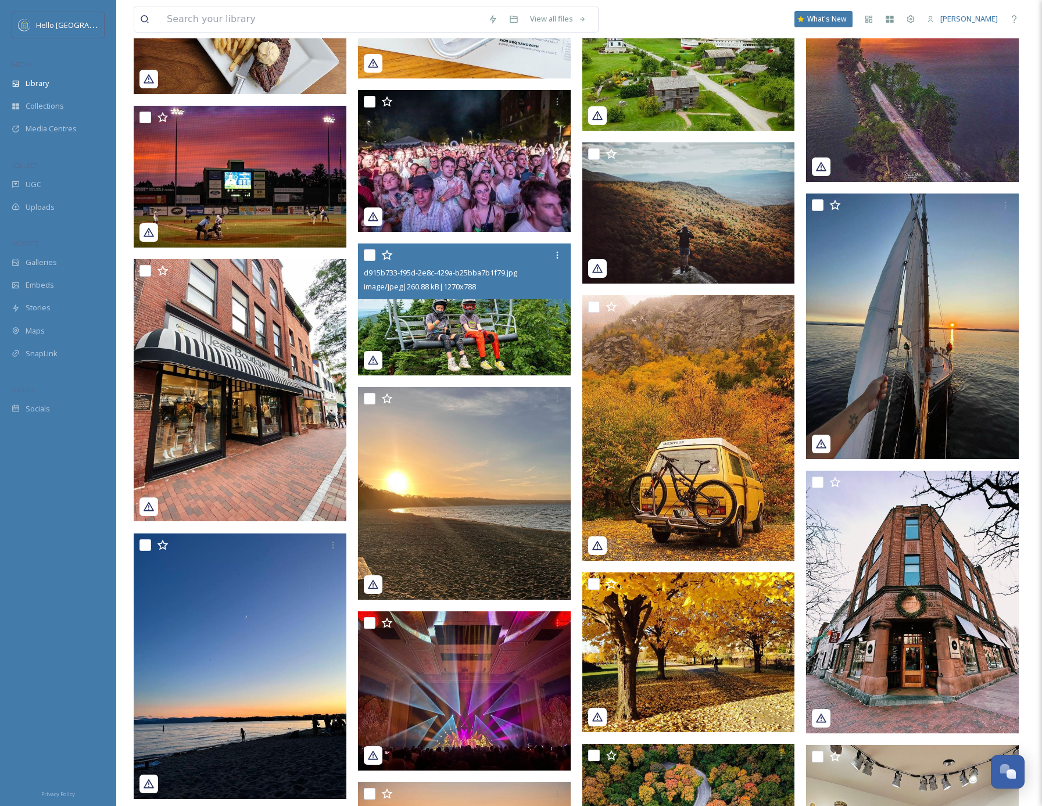
click at [477, 321] on img at bounding box center [464, 310] width 213 height 132
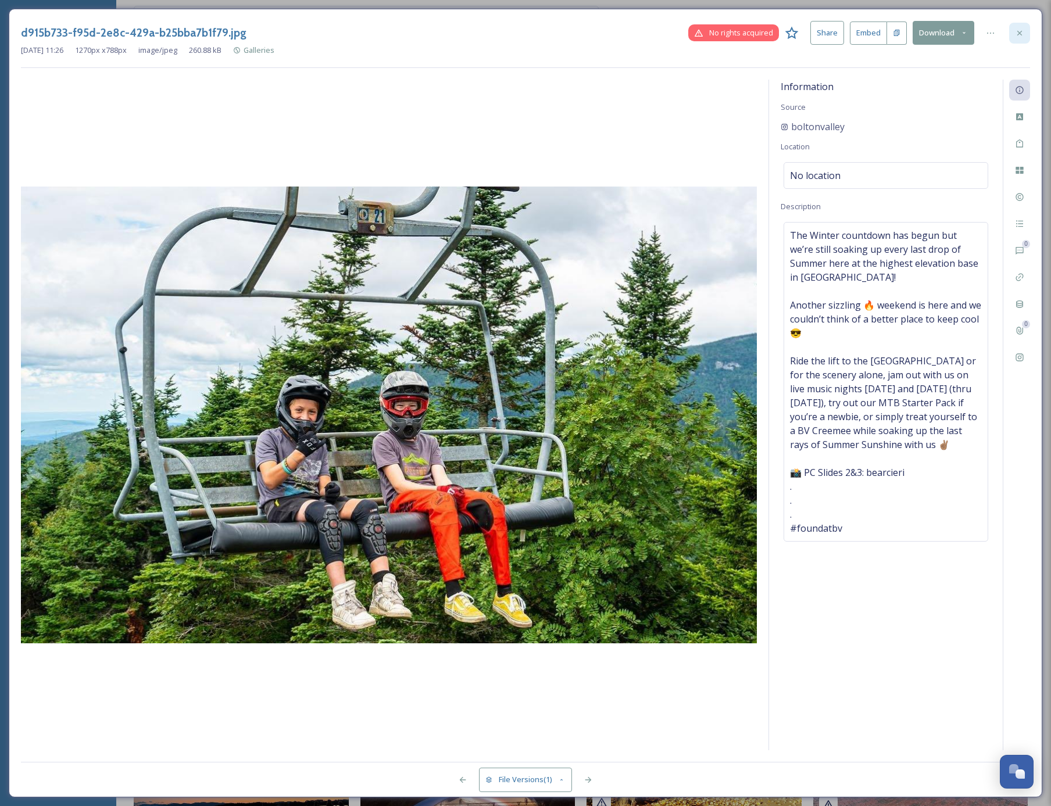
click at [1019, 33] on icon at bounding box center [1019, 32] width 9 height 9
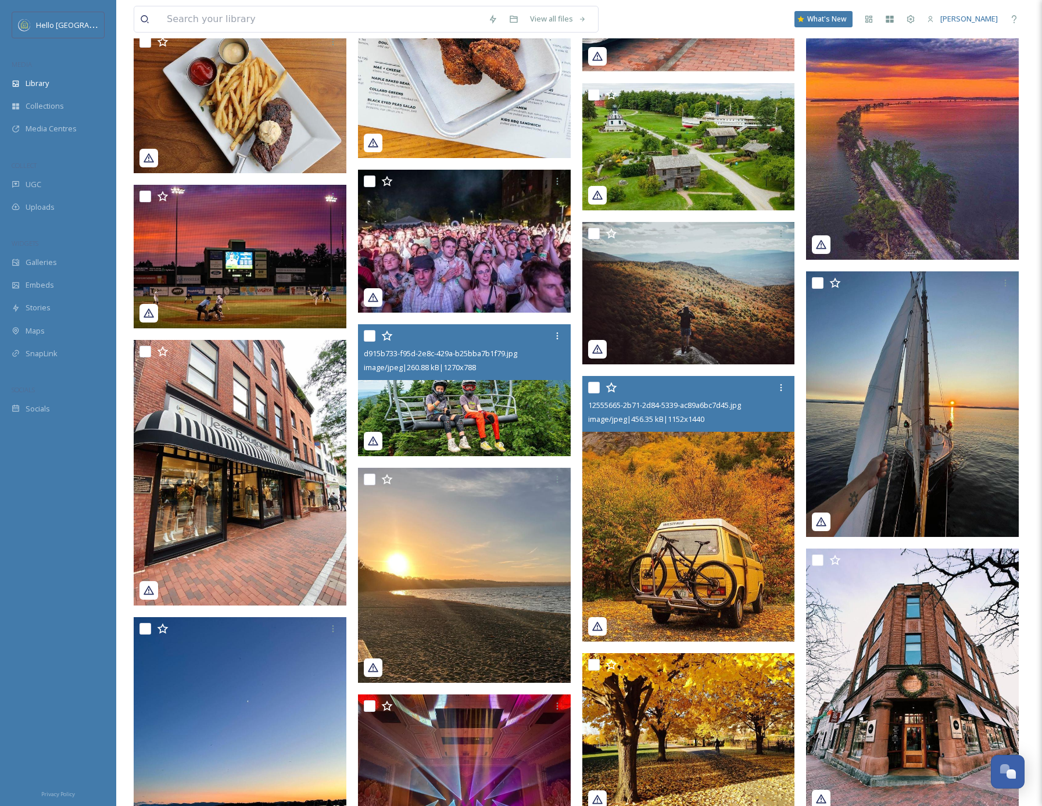
click at [697, 560] on img at bounding box center [688, 509] width 213 height 266
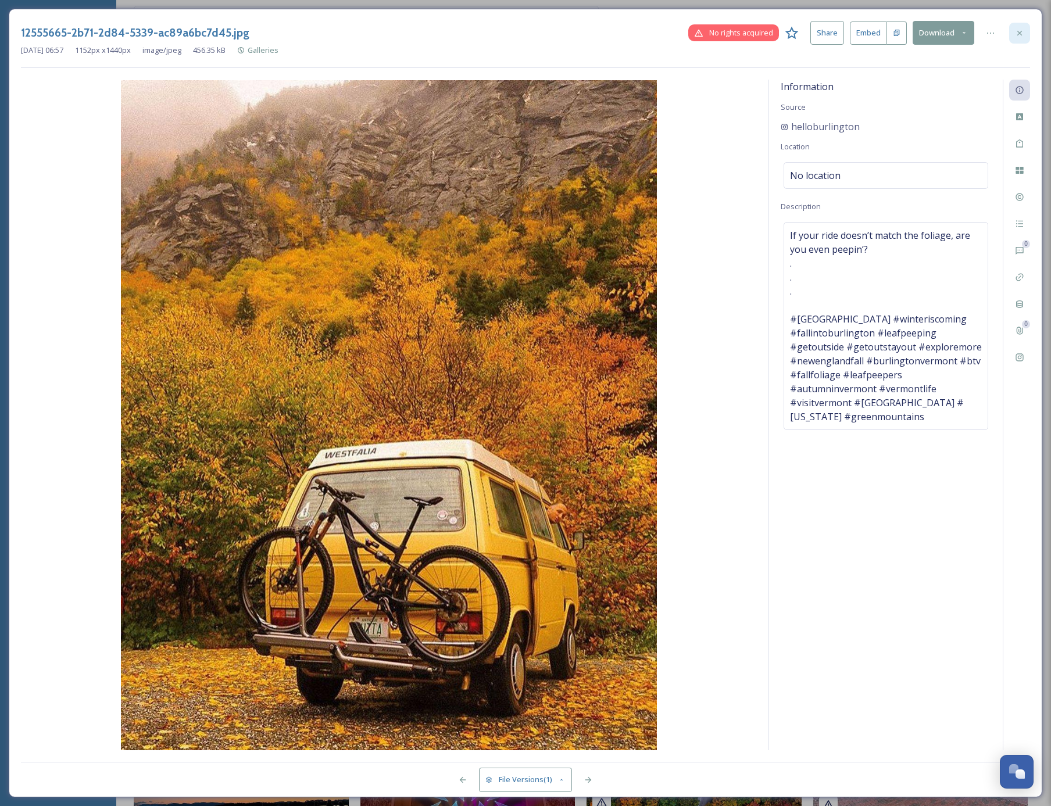
click at [1021, 38] on div at bounding box center [1019, 33] width 21 height 21
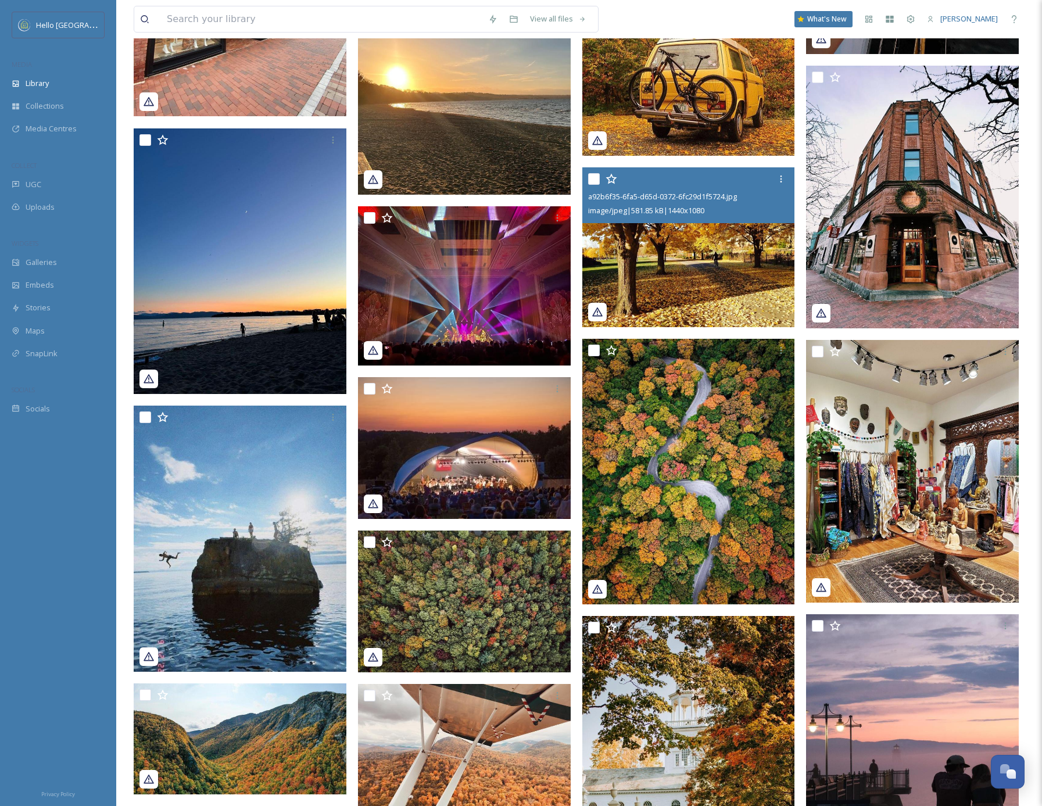
scroll to position [8340, 0]
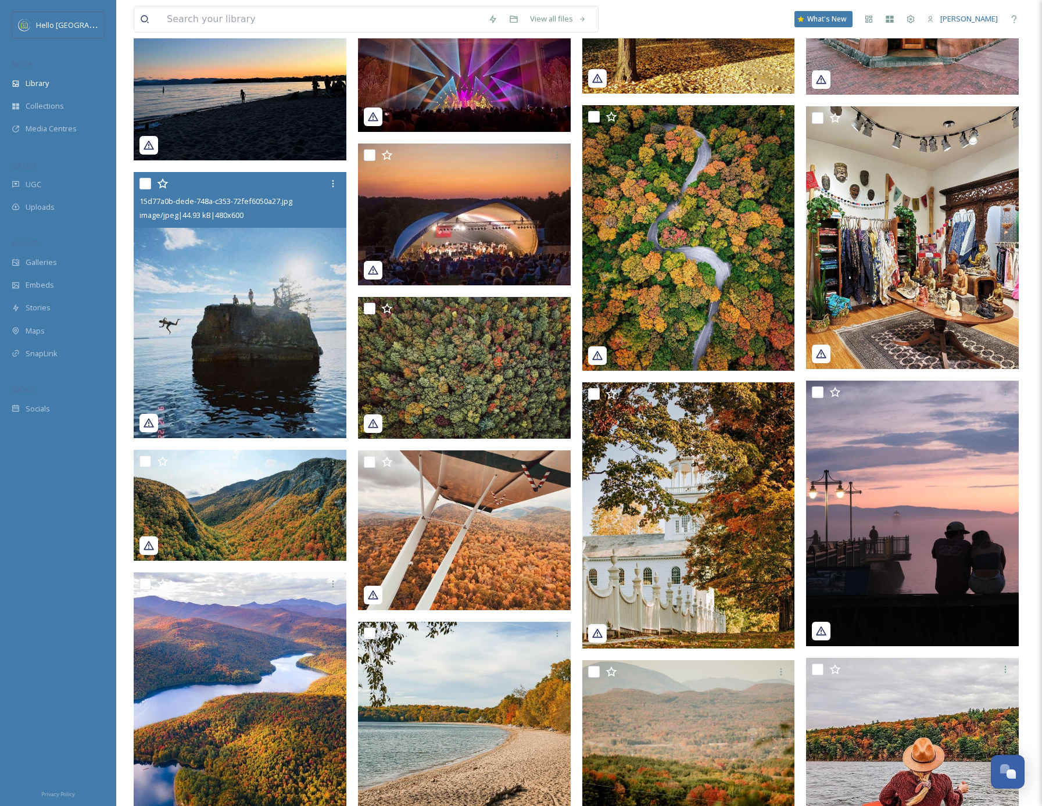
click at [241, 344] on img at bounding box center [240, 305] width 213 height 266
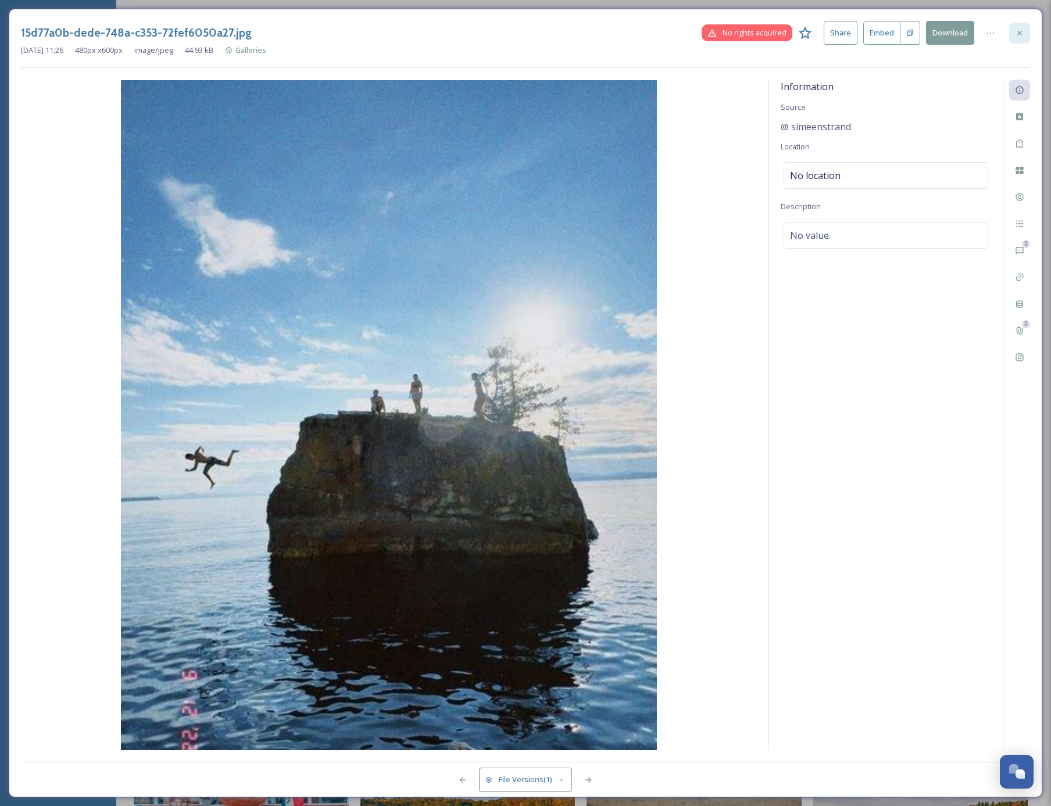
click at [1018, 33] on icon at bounding box center [1019, 32] width 5 height 5
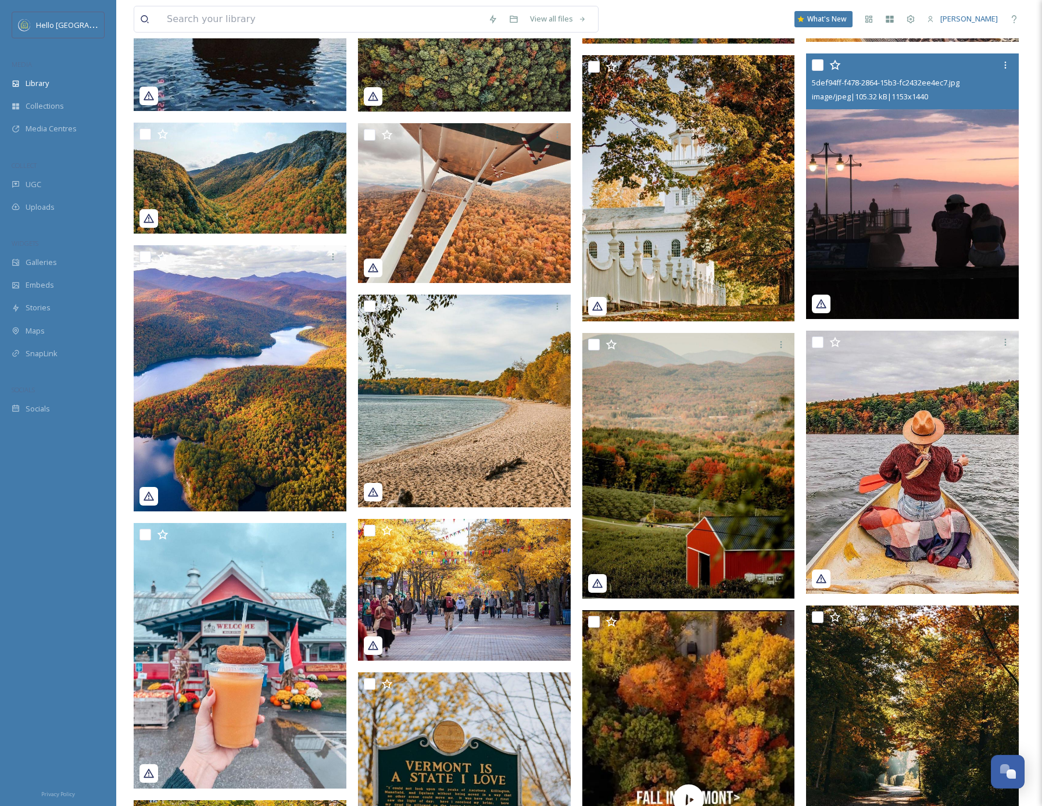
scroll to position [8581, 0]
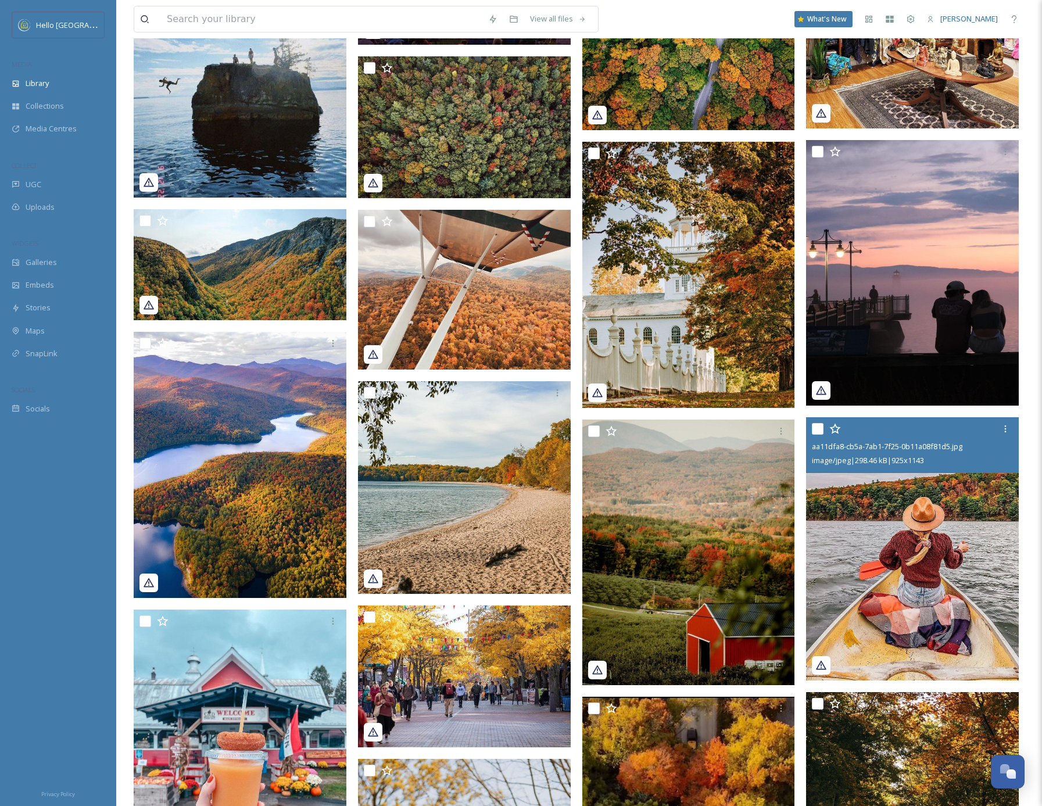
click at [939, 571] on img at bounding box center [912, 548] width 213 height 263
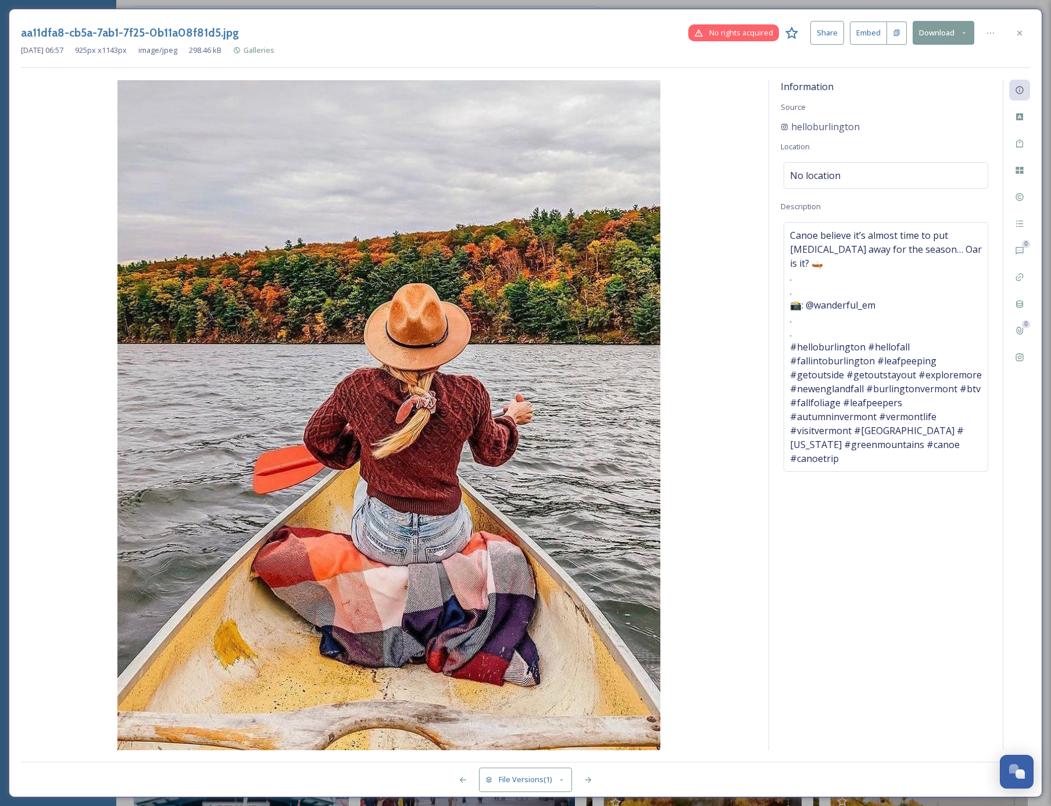
click at [1022, 31] on icon at bounding box center [1019, 32] width 9 height 9
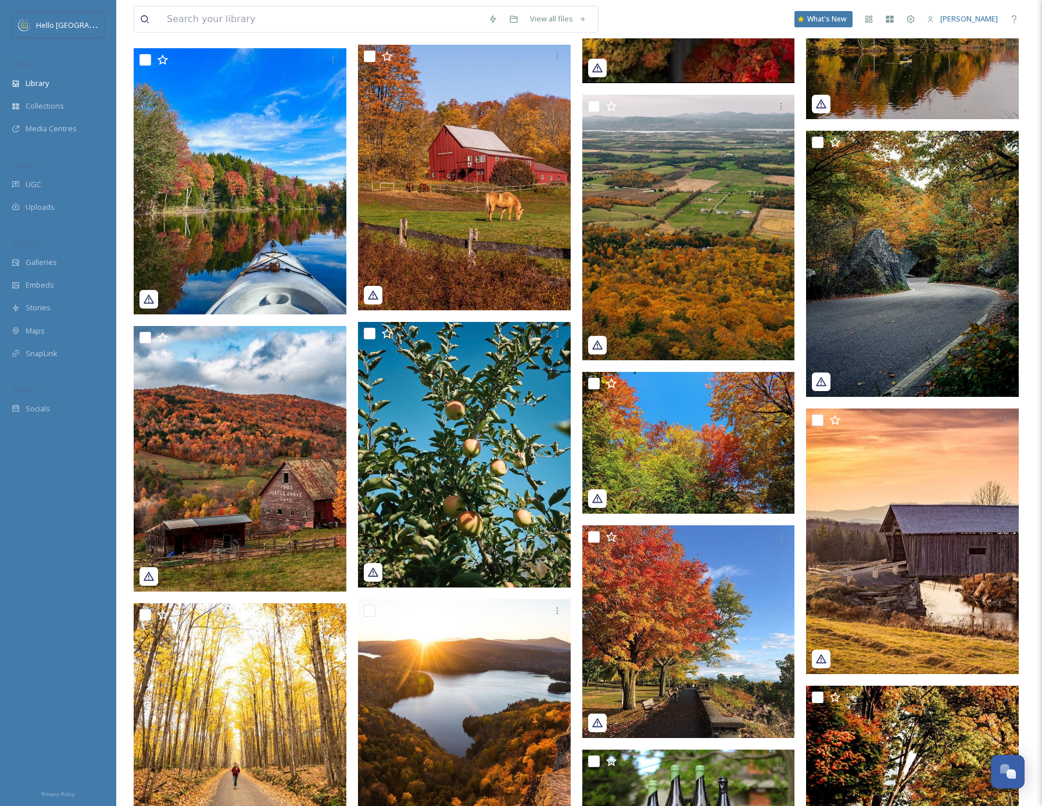
scroll to position [9724, 0]
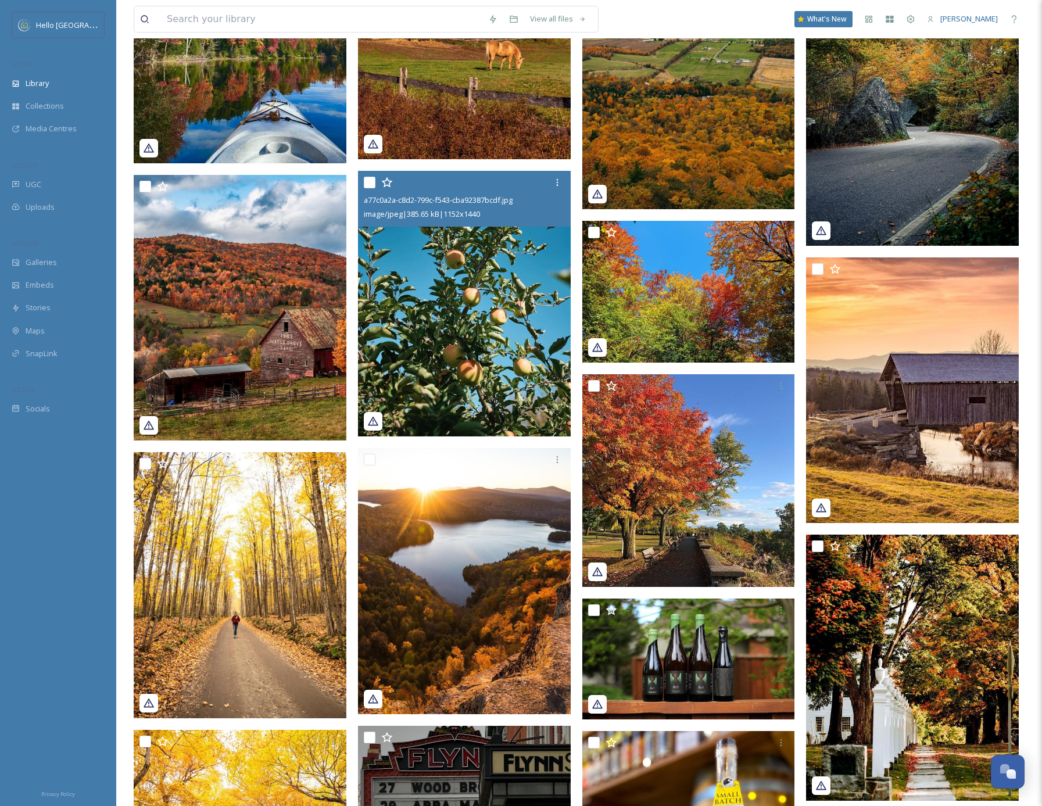
click at [456, 309] on img at bounding box center [464, 304] width 213 height 266
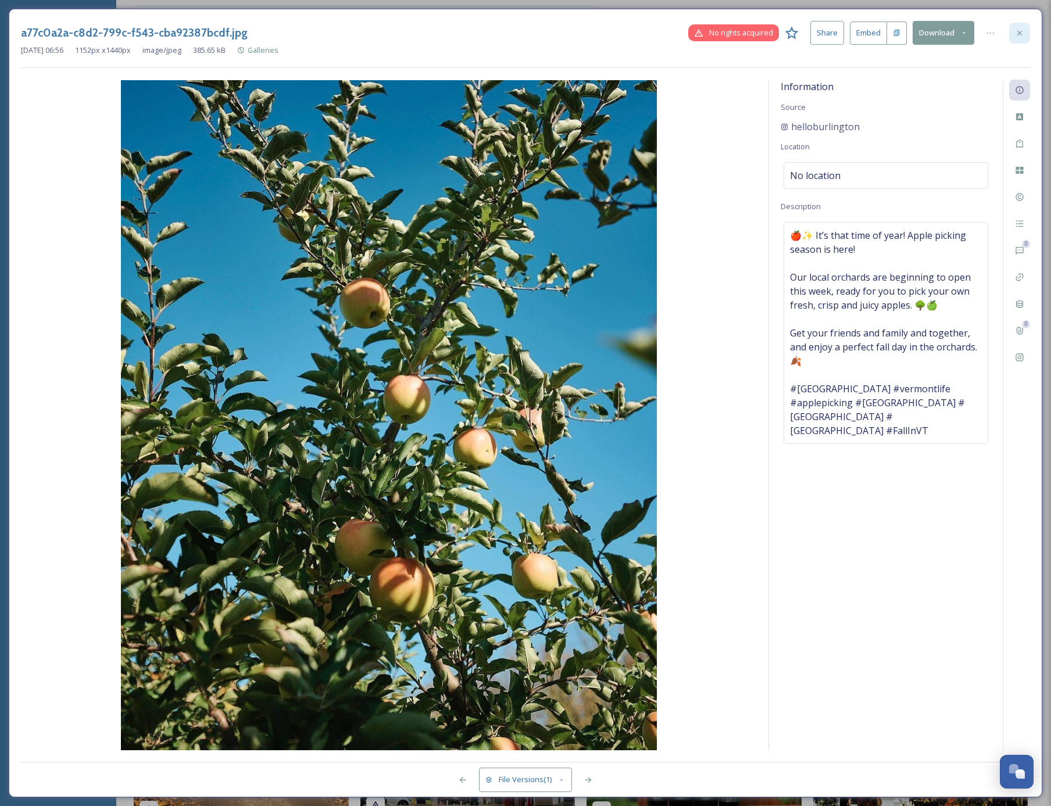
click at [1018, 36] on icon at bounding box center [1019, 32] width 9 height 9
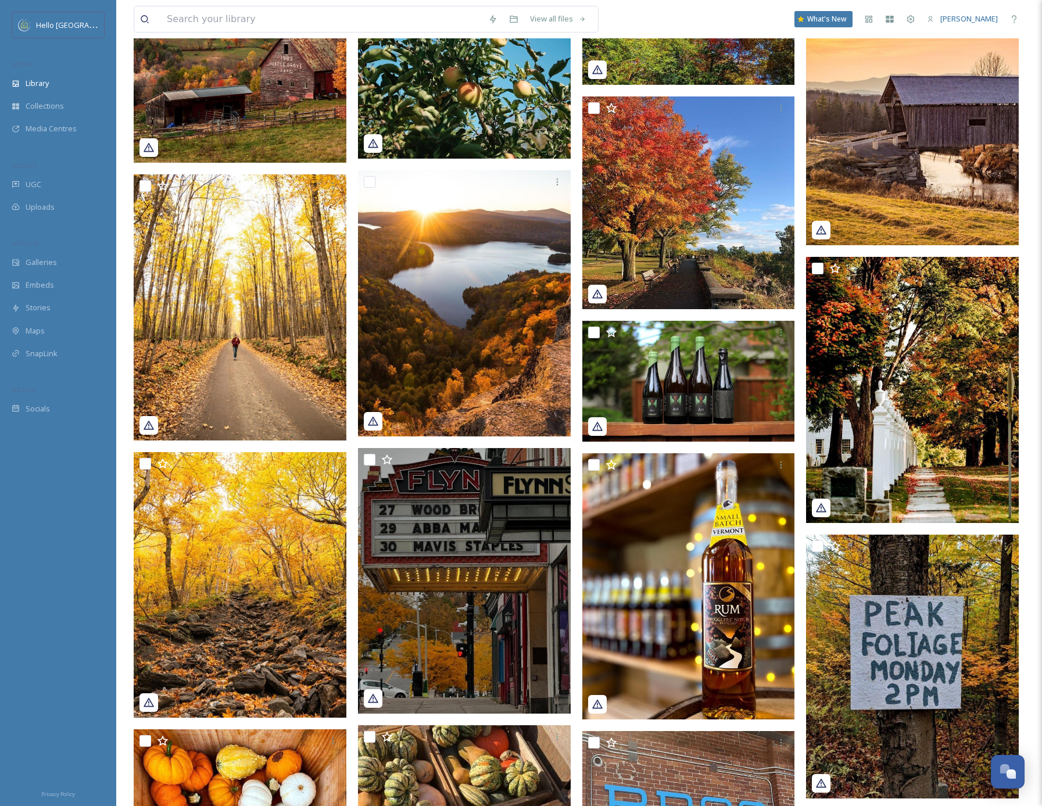
scroll to position [10215, 0]
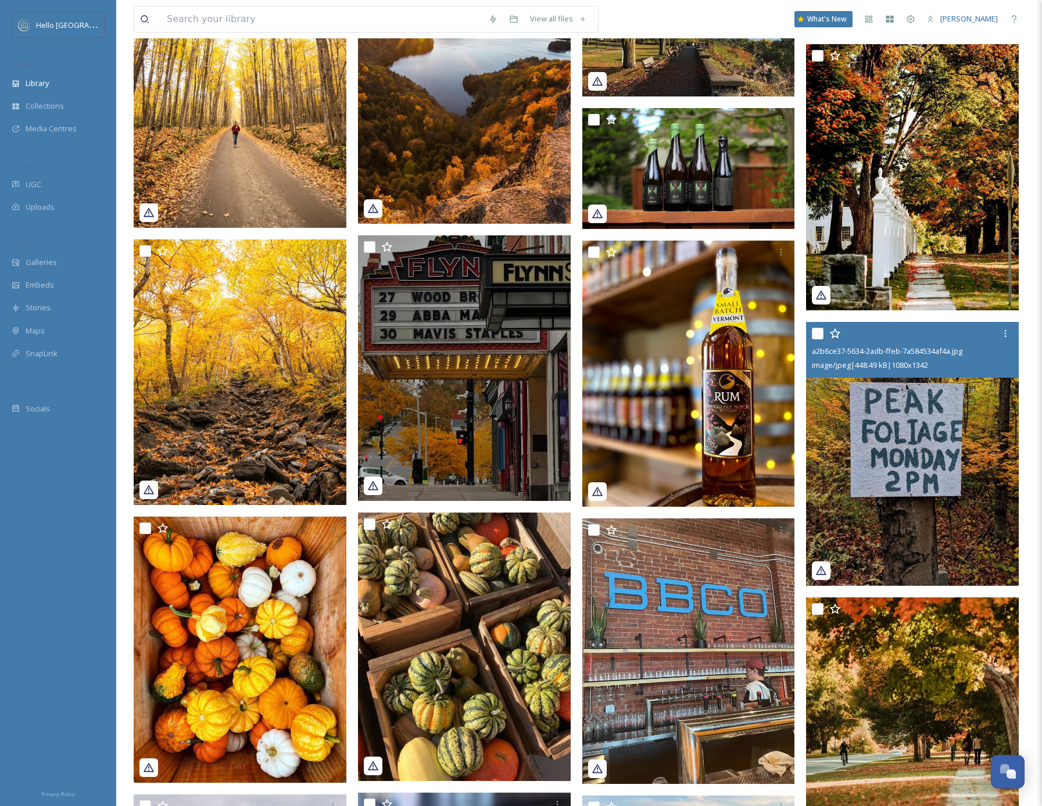
click at [953, 546] on img at bounding box center [912, 454] width 213 height 264
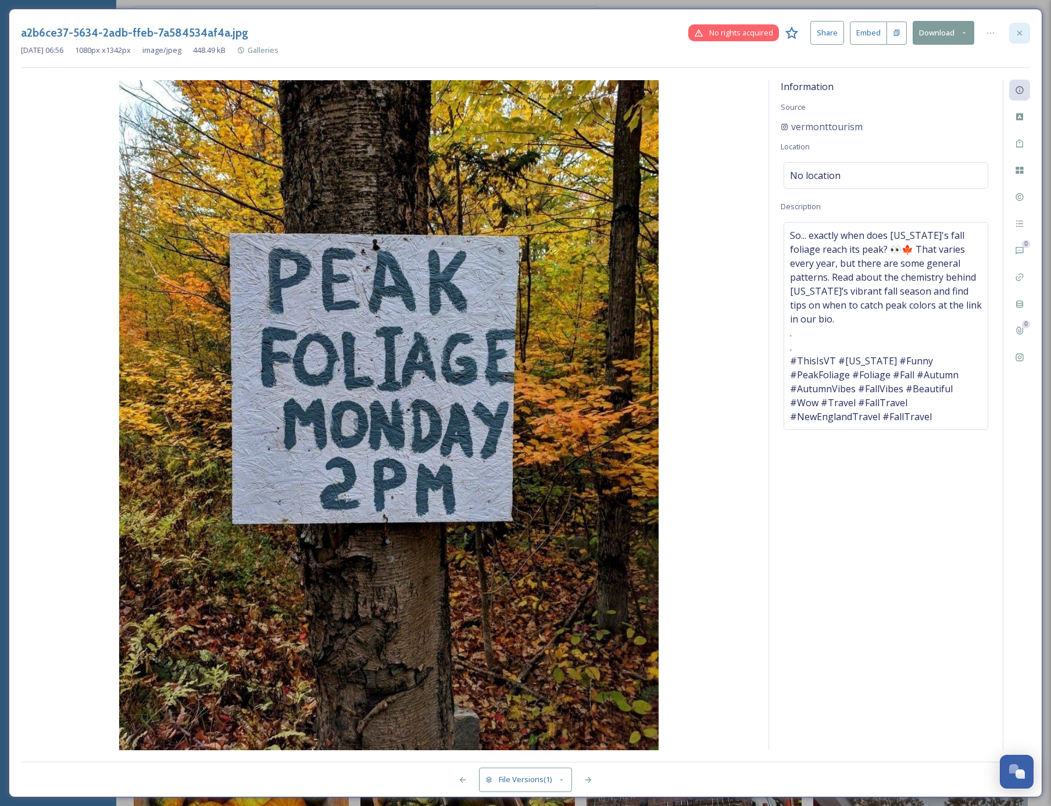
click at [1018, 30] on icon at bounding box center [1019, 32] width 9 height 9
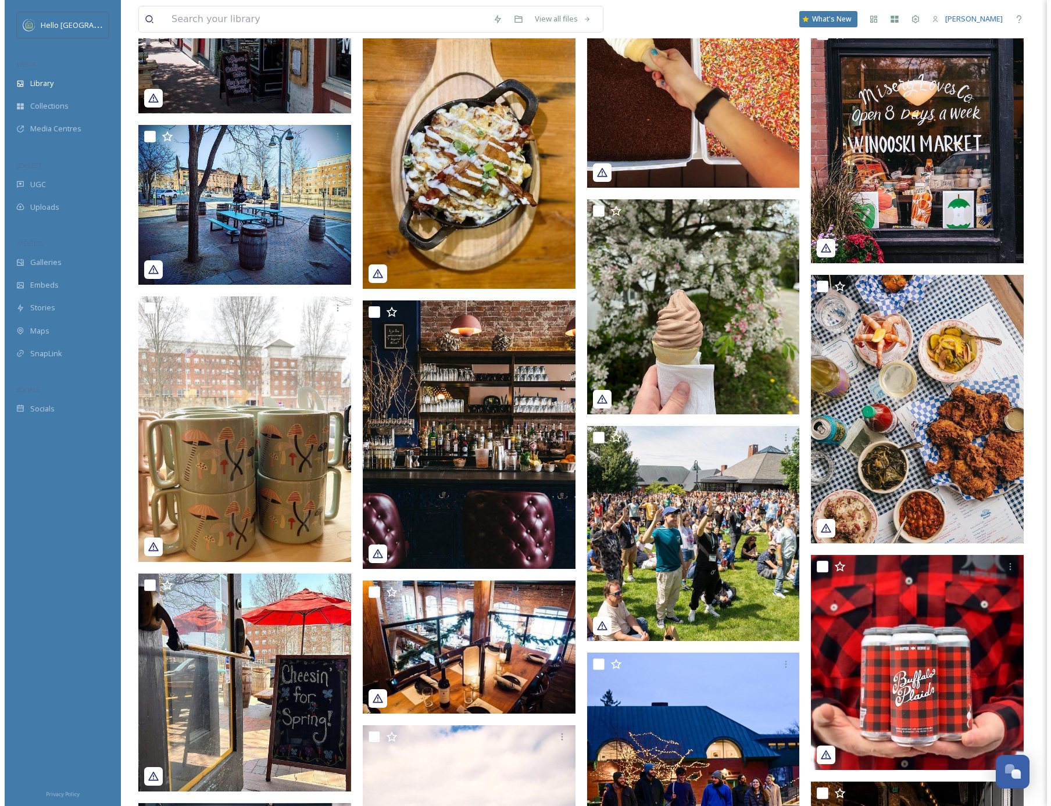
scroll to position [14687, 0]
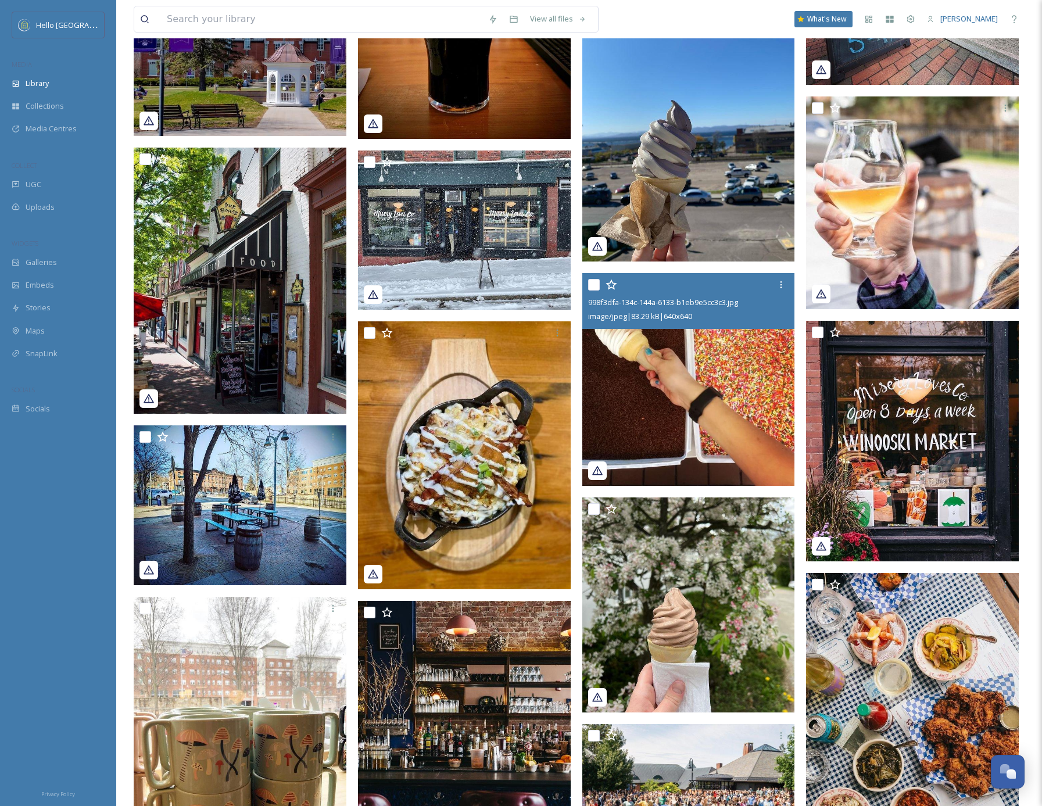
click at [679, 392] on img at bounding box center [688, 379] width 213 height 213
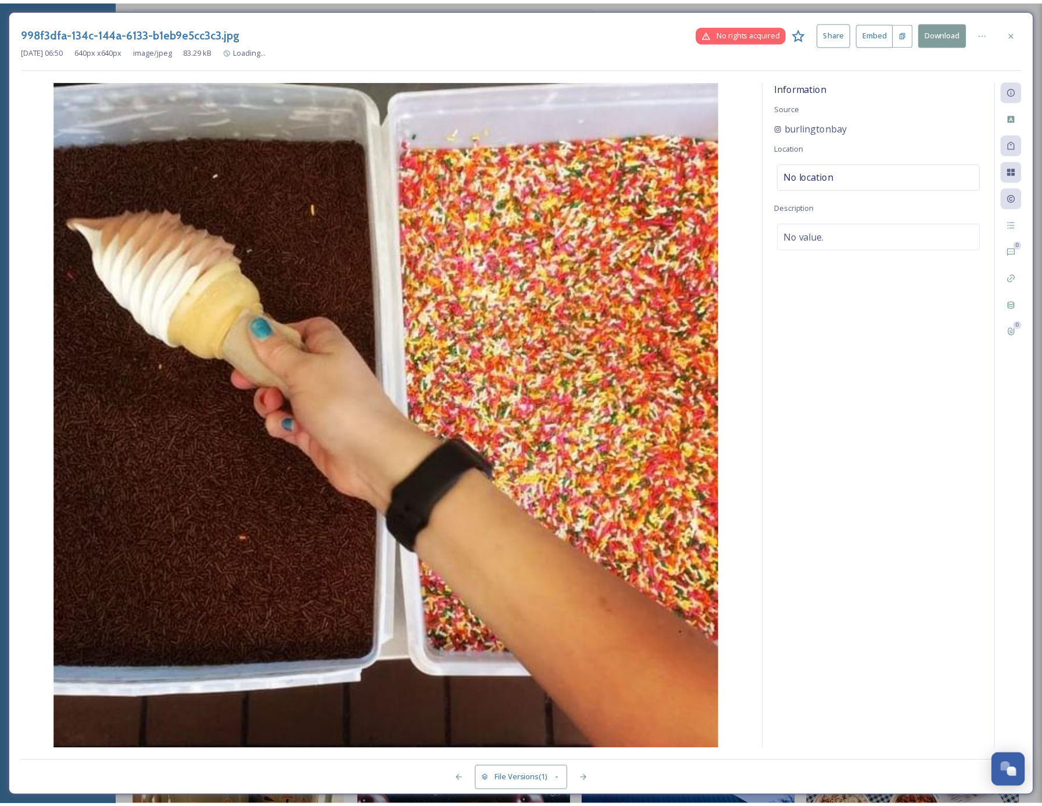
scroll to position [14703, 0]
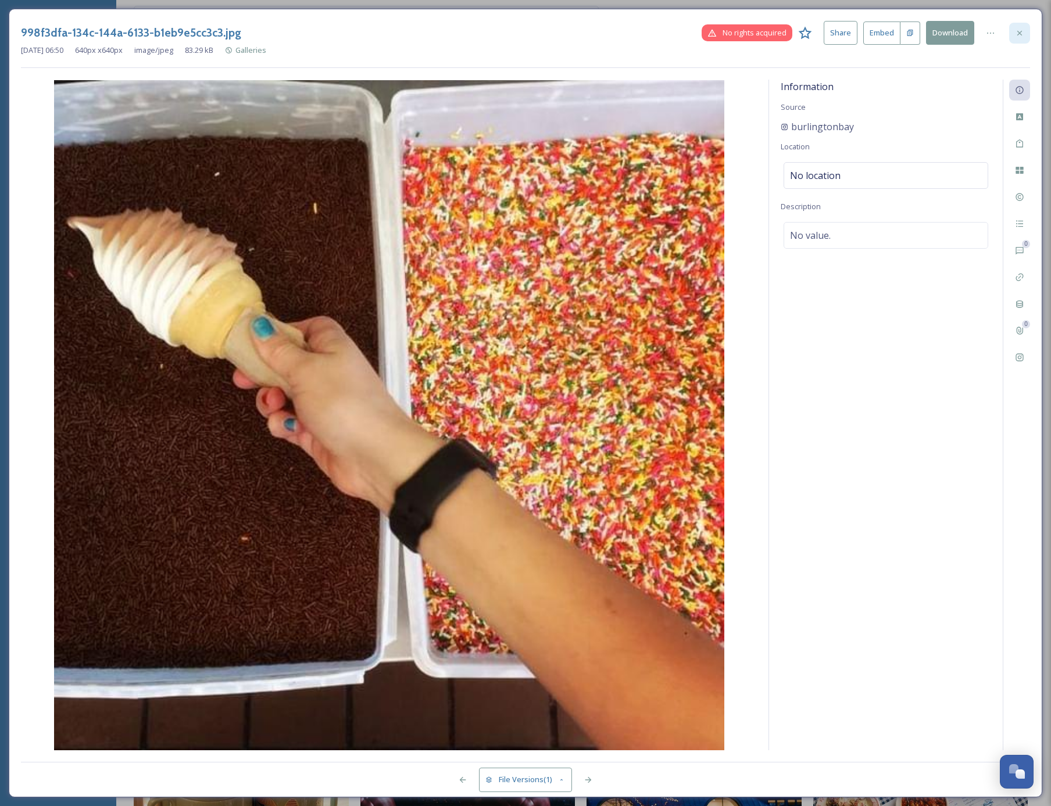
click at [1015, 33] on icon at bounding box center [1019, 32] width 9 height 9
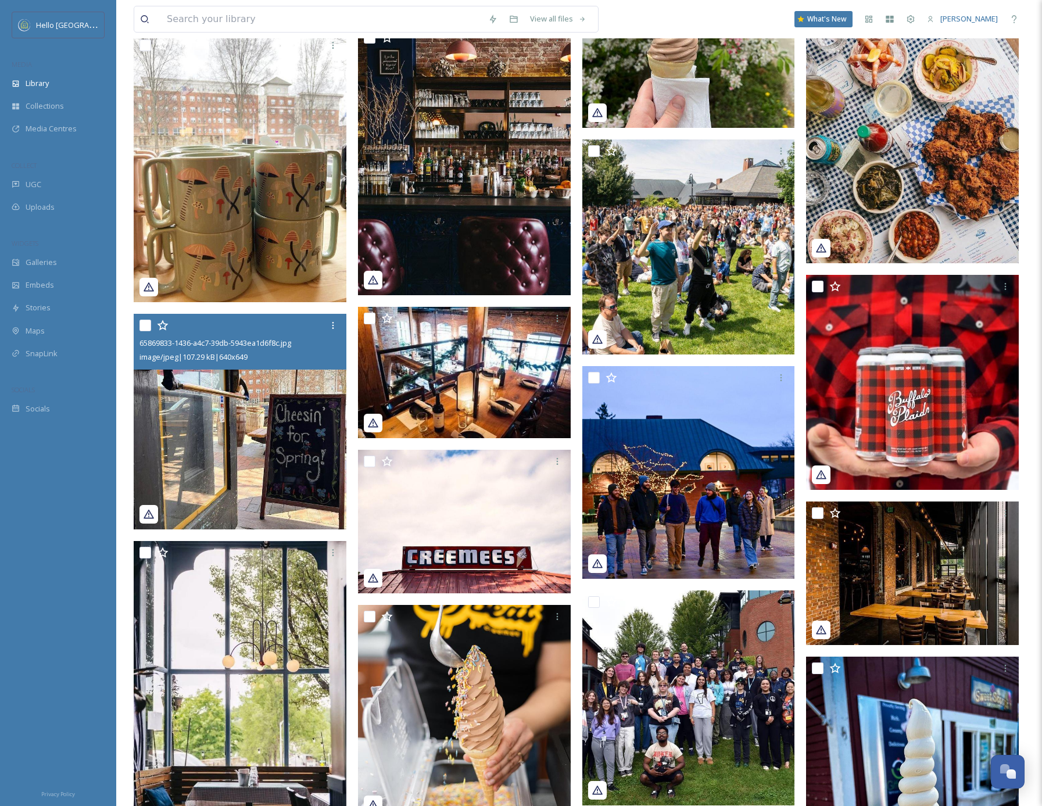
scroll to position [15737, 0]
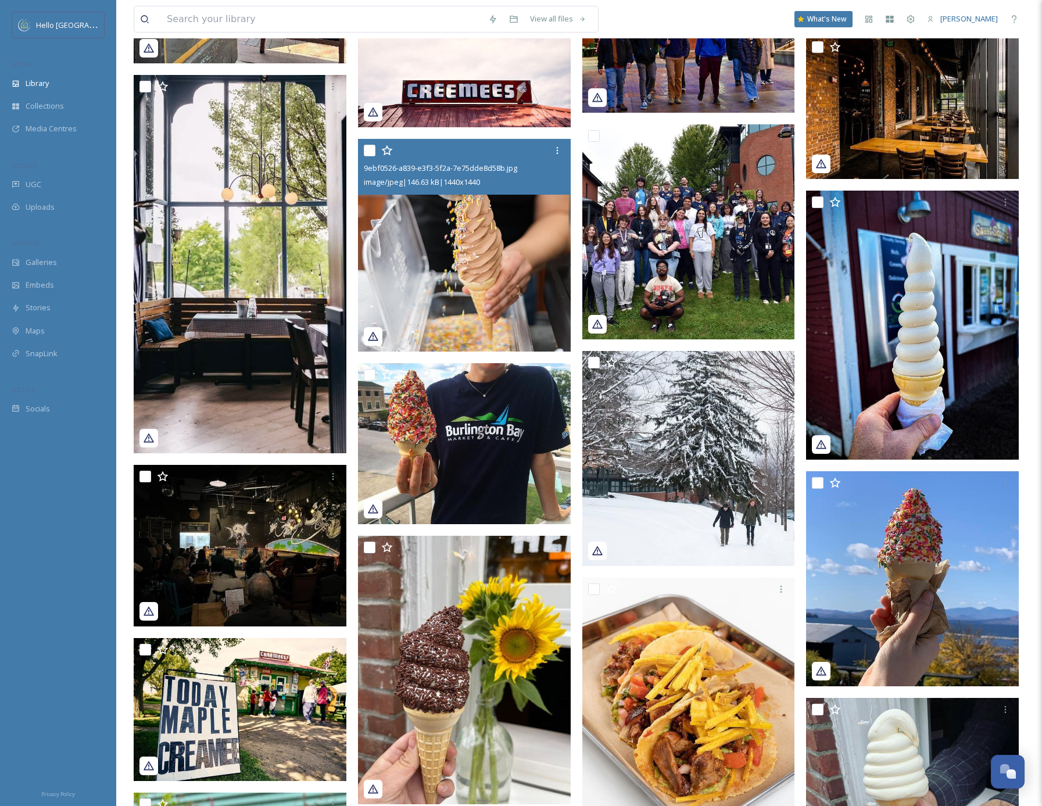
click at [468, 265] on img at bounding box center [464, 245] width 213 height 213
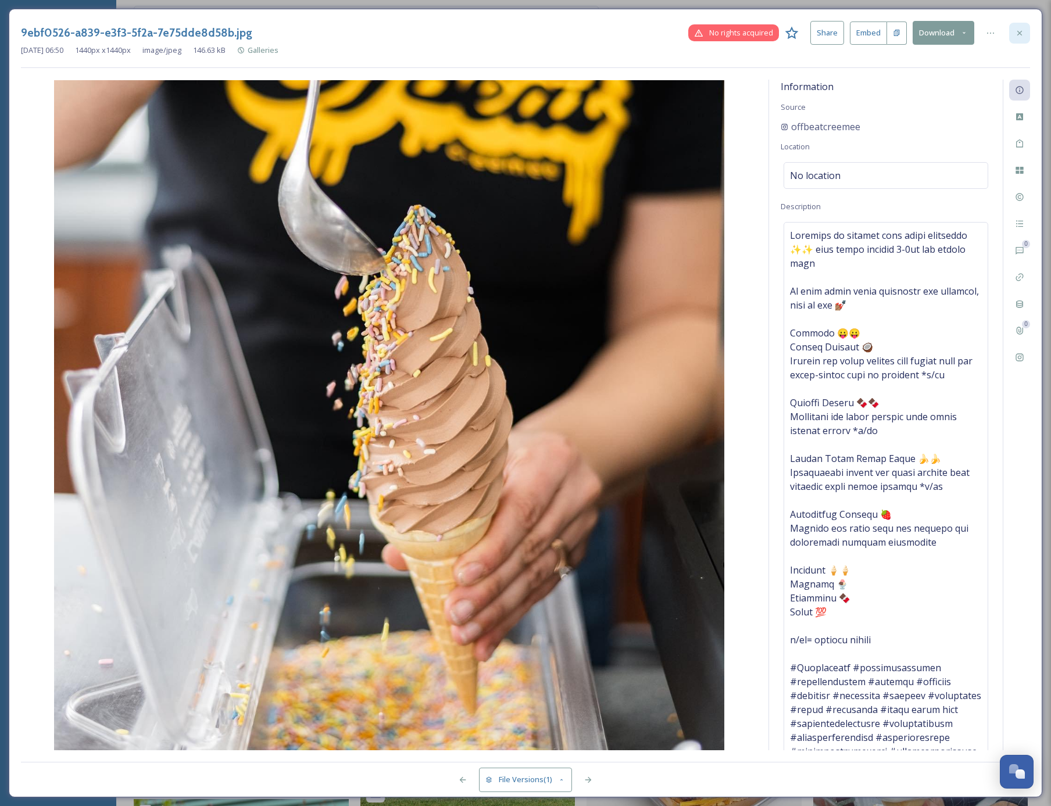
click at [1022, 31] on icon at bounding box center [1019, 32] width 9 height 9
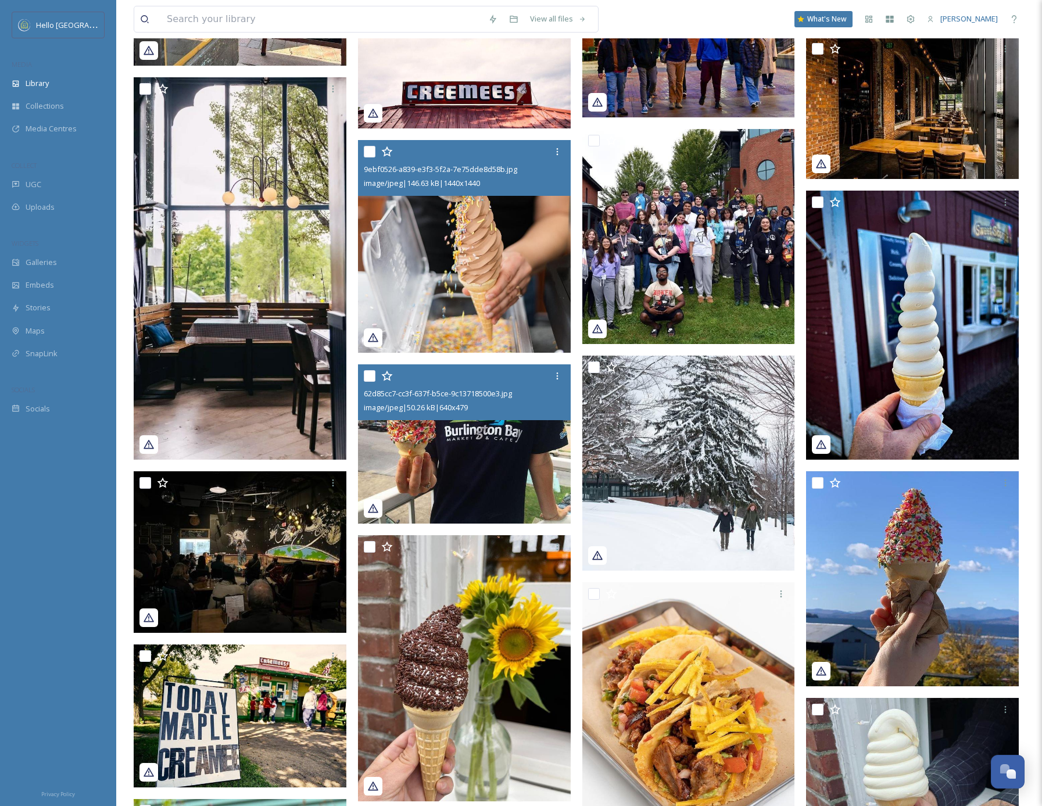
click at [501, 456] on img at bounding box center [464, 443] width 213 height 159
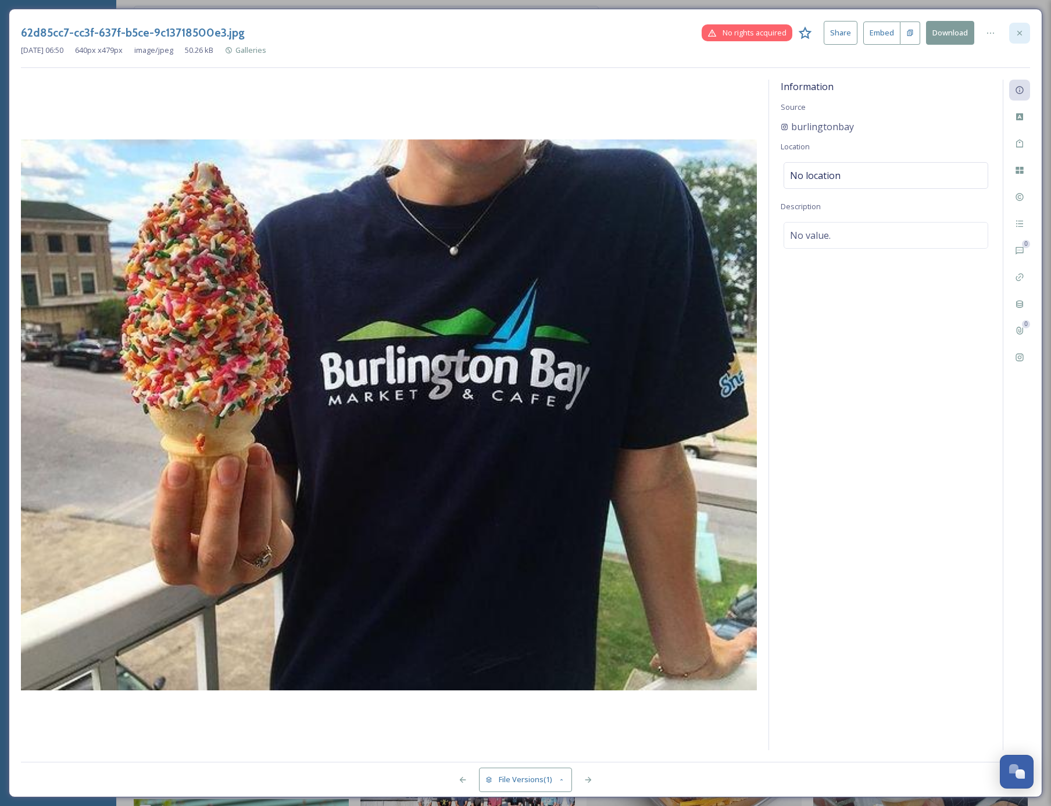
click at [1020, 32] on icon at bounding box center [1019, 32] width 9 height 9
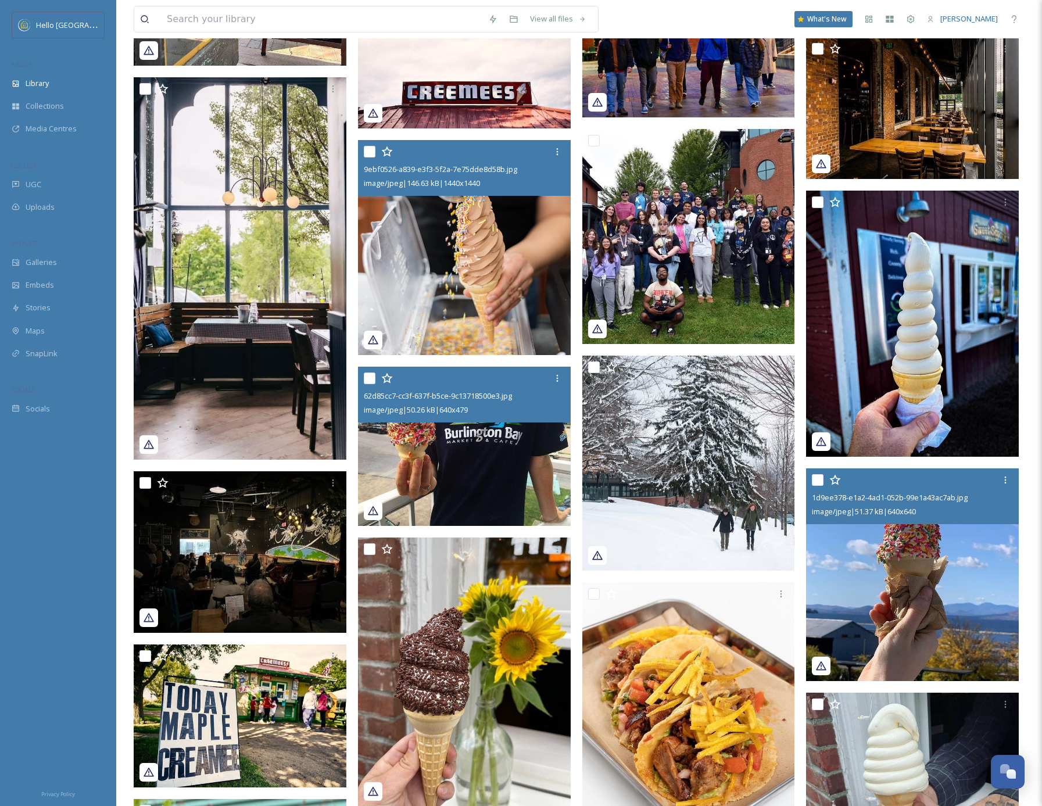
click at [918, 600] on img at bounding box center [912, 574] width 213 height 213
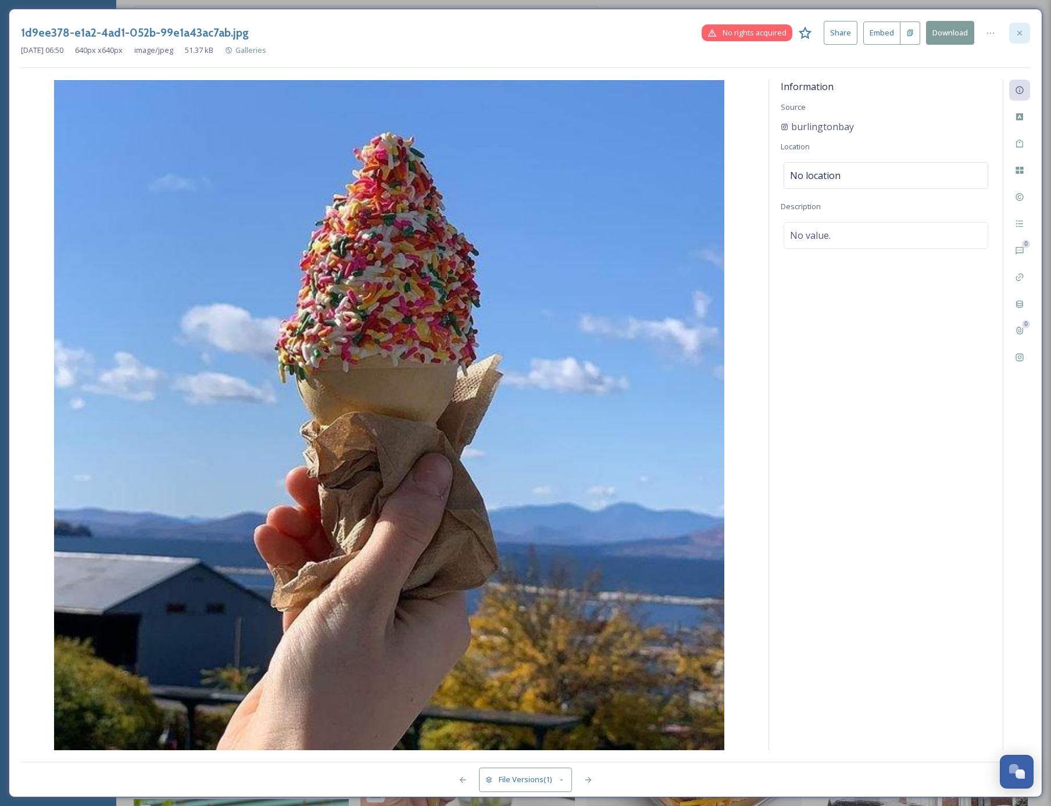
click at [1020, 34] on icon at bounding box center [1019, 32] width 5 height 5
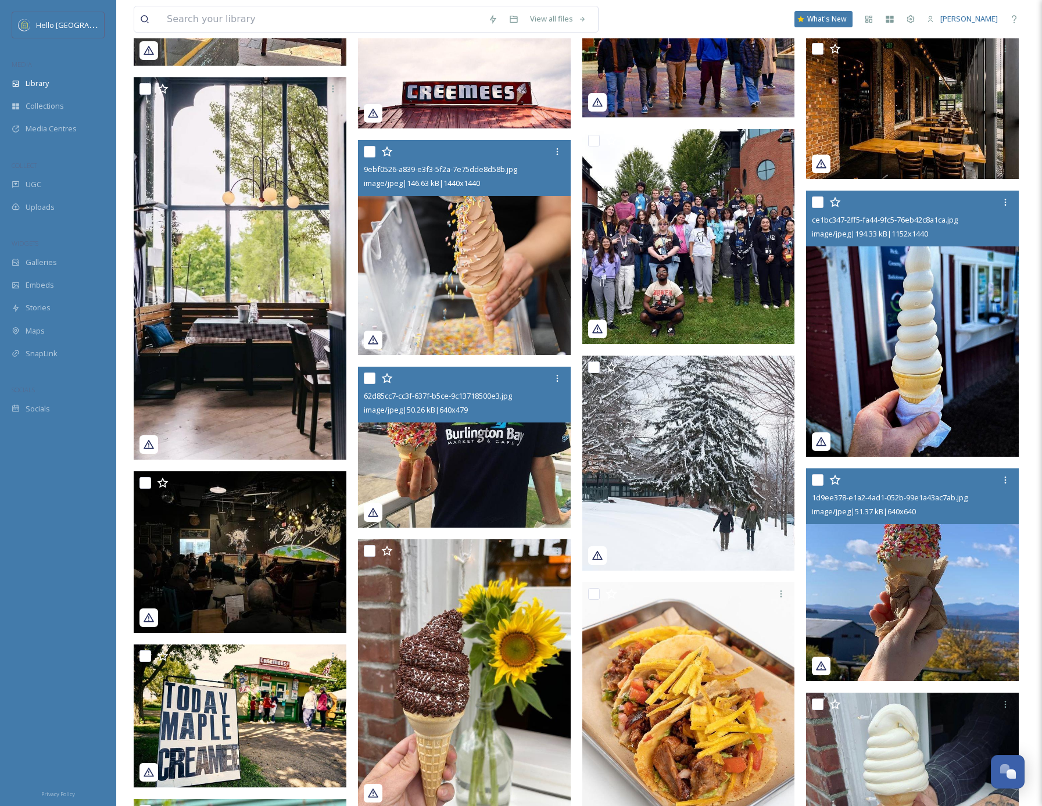
click at [928, 308] on img at bounding box center [912, 324] width 213 height 266
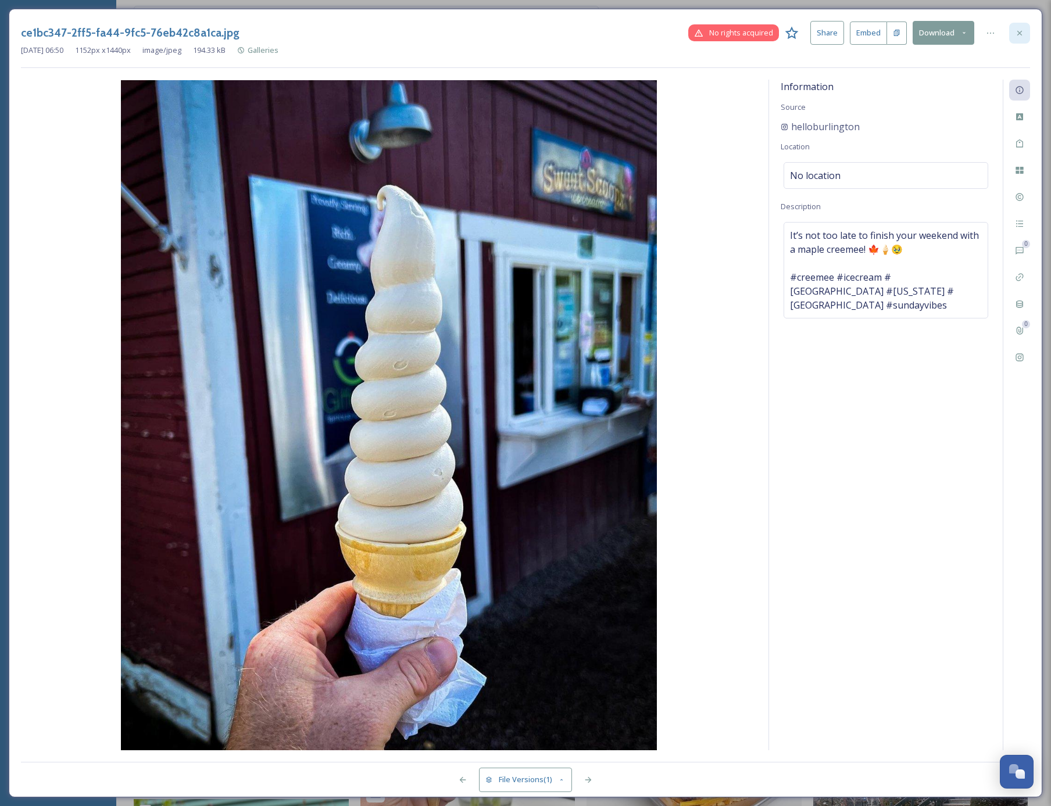
click at [1019, 34] on icon at bounding box center [1019, 32] width 9 height 9
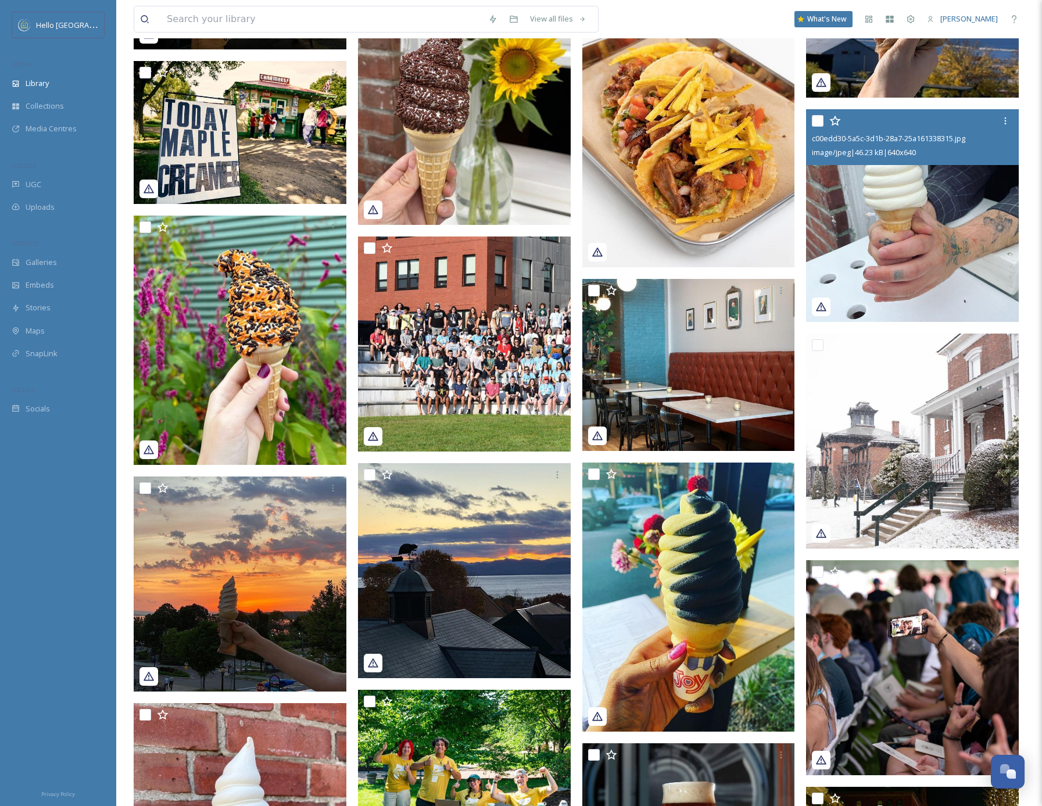
scroll to position [16592, 0]
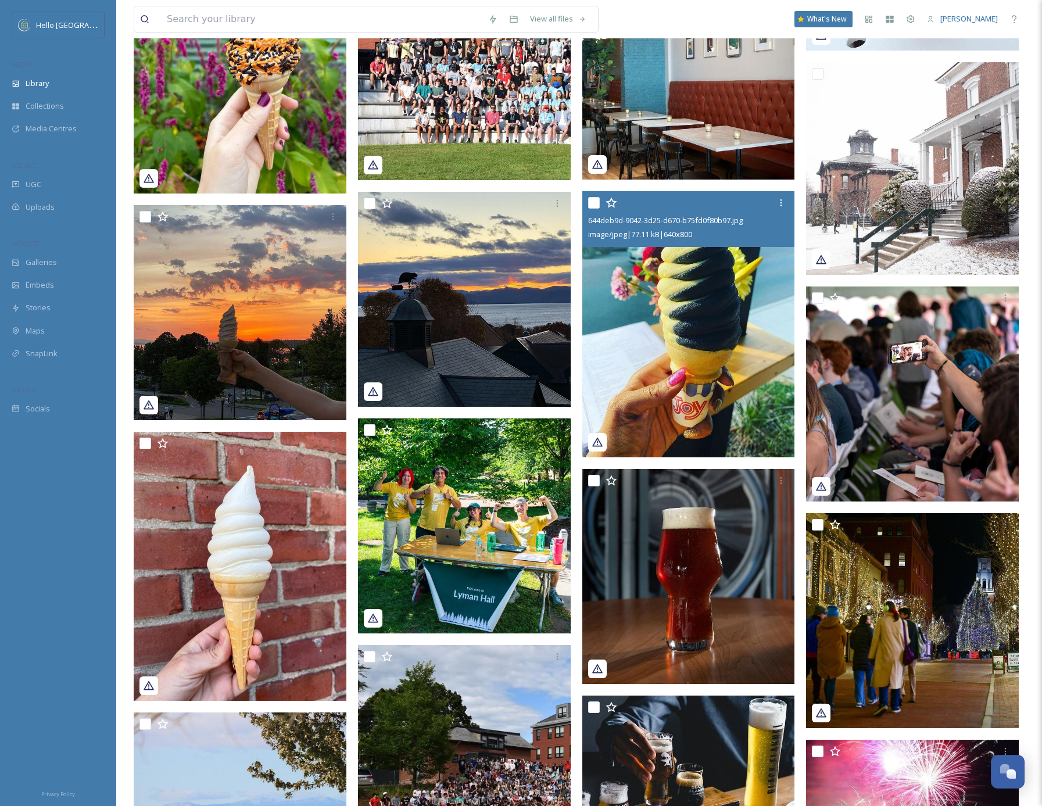
click at [718, 337] on img at bounding box center [688, 324] width 213 height 266
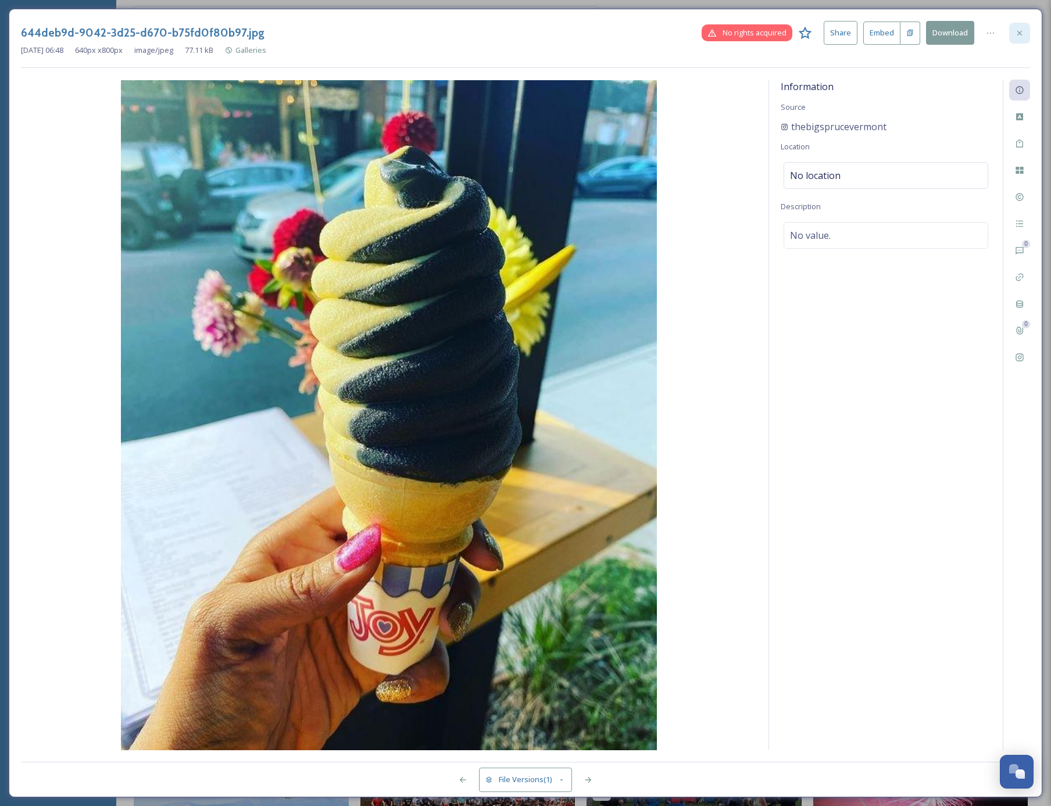
click at [1016, 36] on icon at bounding box center [1019, 32] width 9 height 9
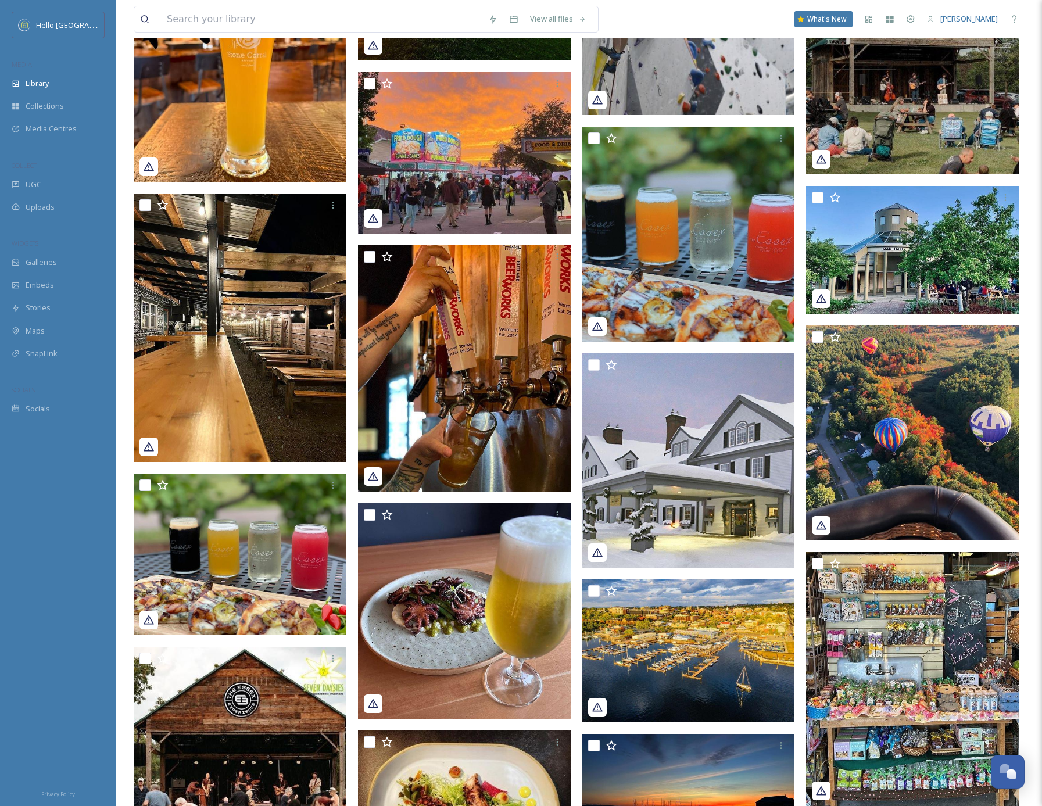
scroll to position [18472, 0]
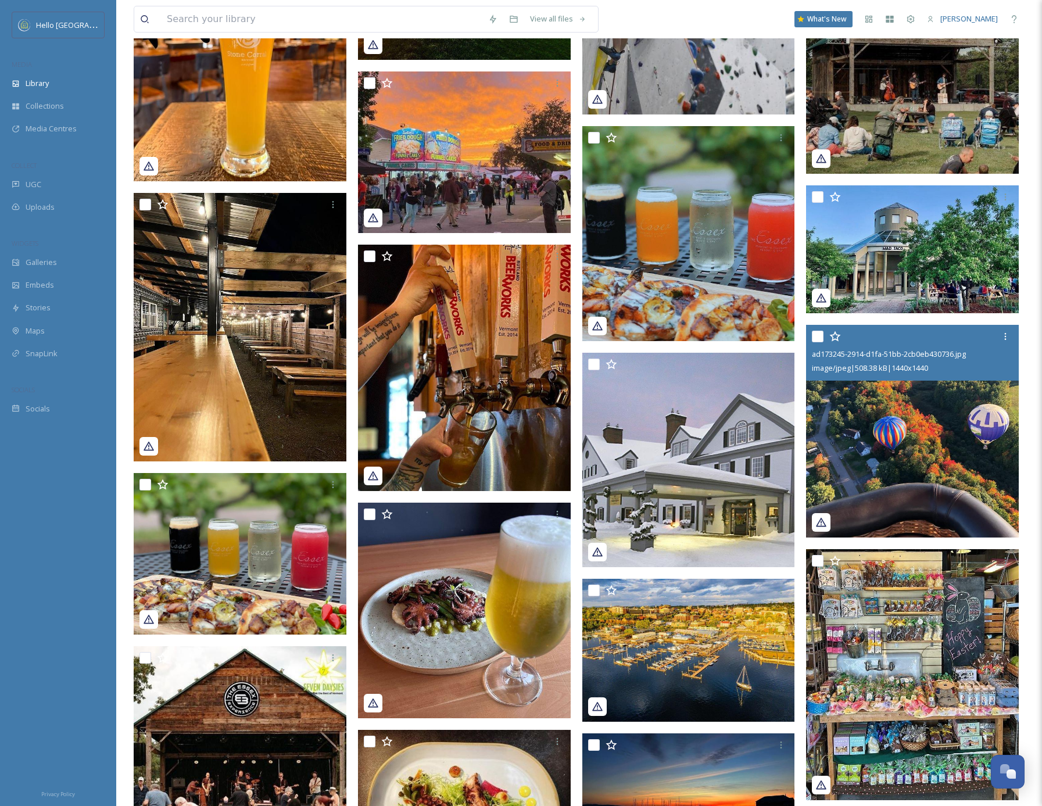
click at [930, 443] on img at bounding box center [912, 431] width 213 height 213
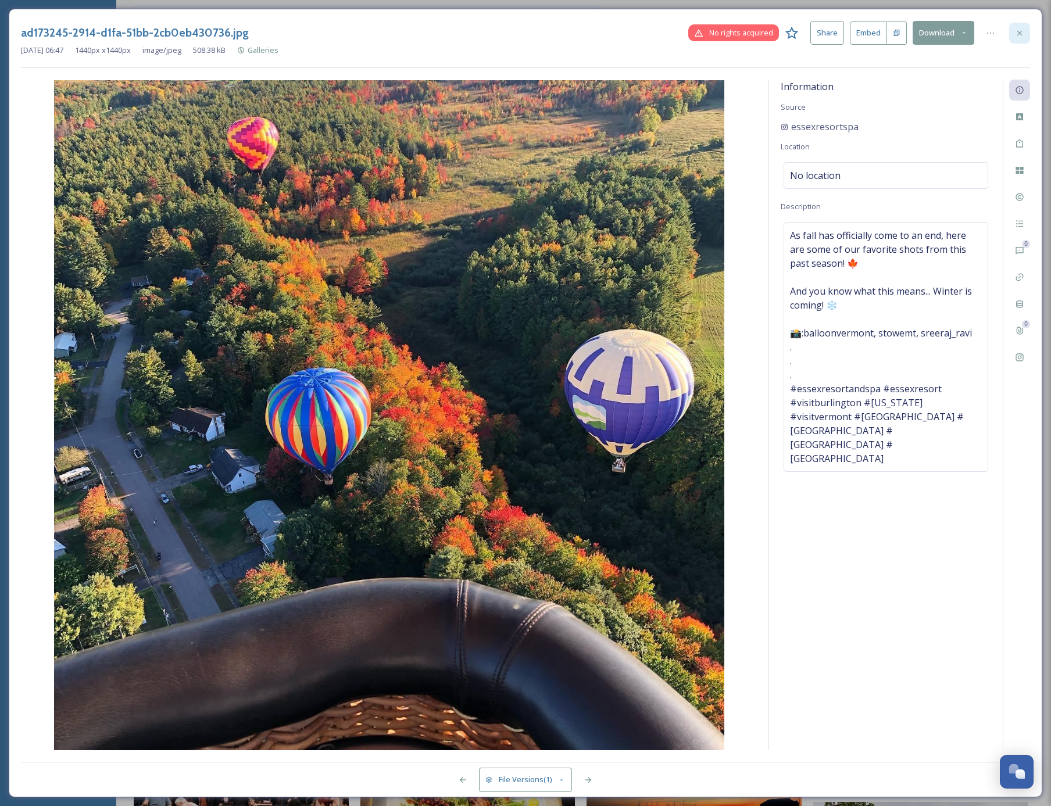
click at [1021, 30] on icon at bounding box center [1019, 32] width 5 height 5
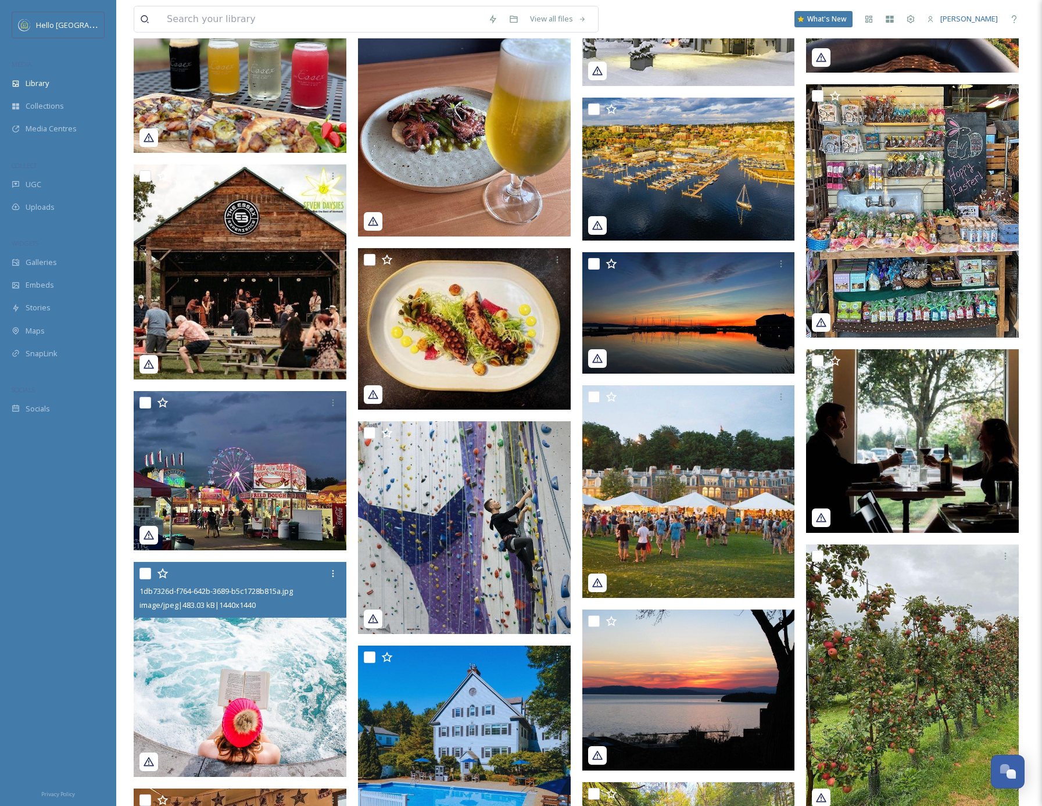
scroll to position [18975, 0]
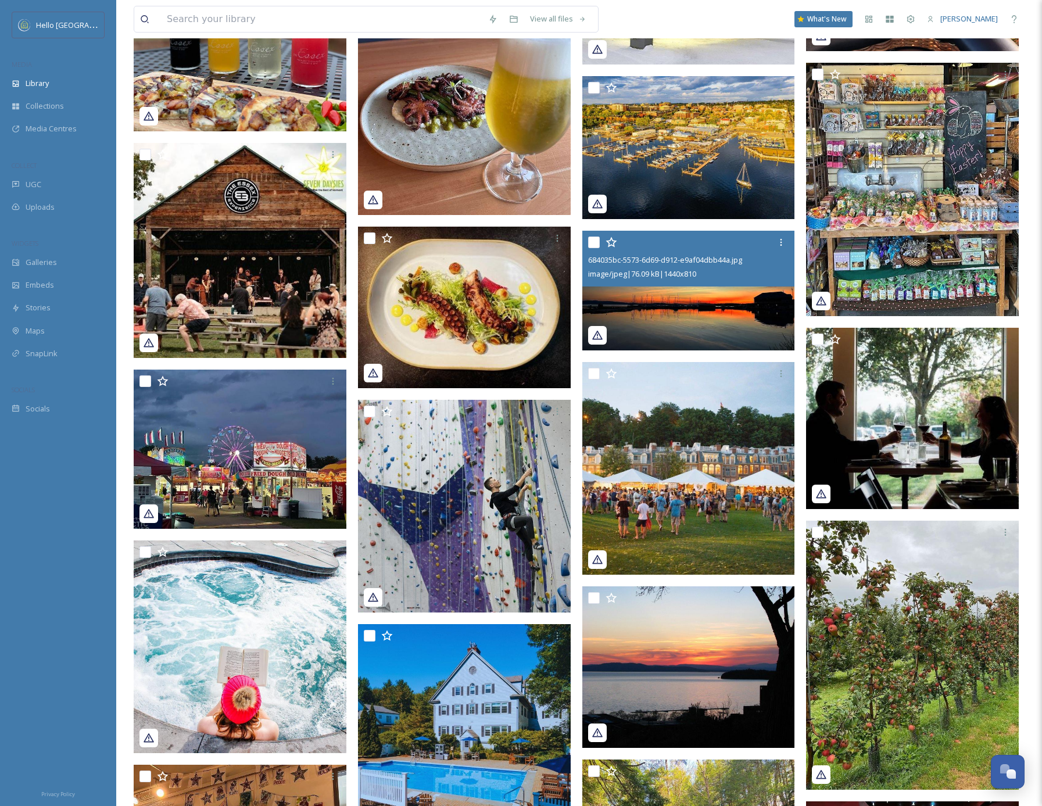
click at [652, 300] on img at bounding box center [688, 291] width 213 height 120
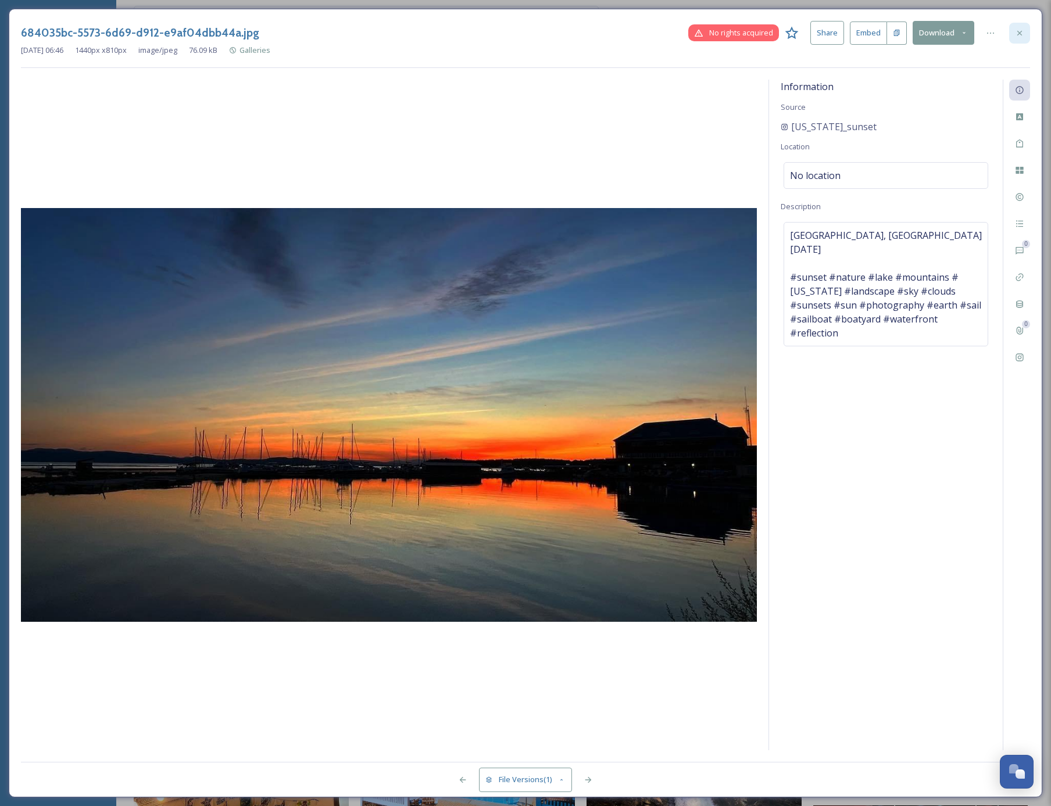
click at [1017, 35] on icon at bounding box center [1019, 32] width 9 height 9
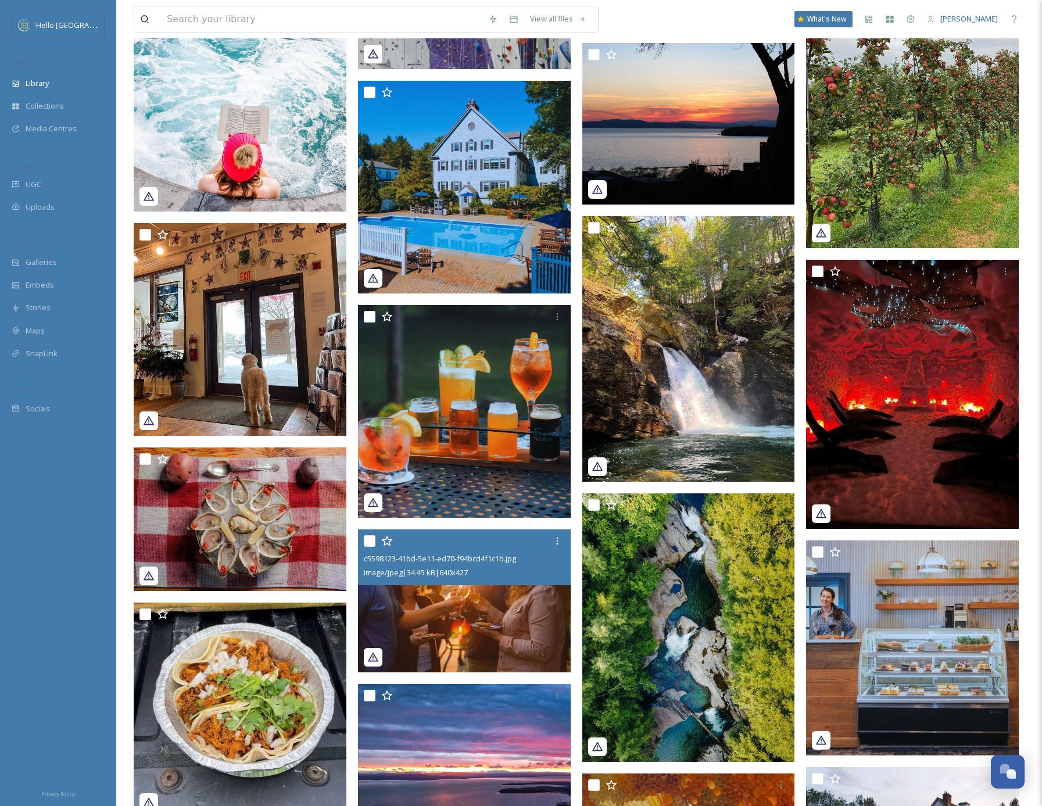
scroll to position [19739, 0]
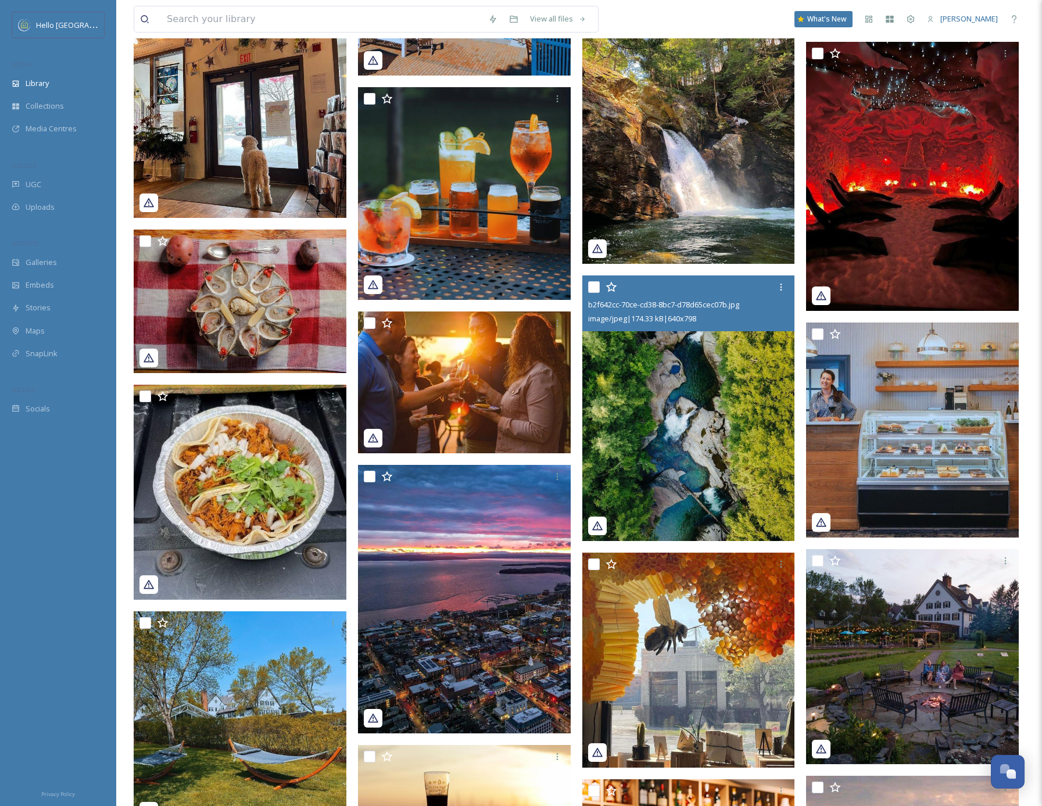
click at [725, 441] on img at bounding box center [688, 408] width 213 height 265
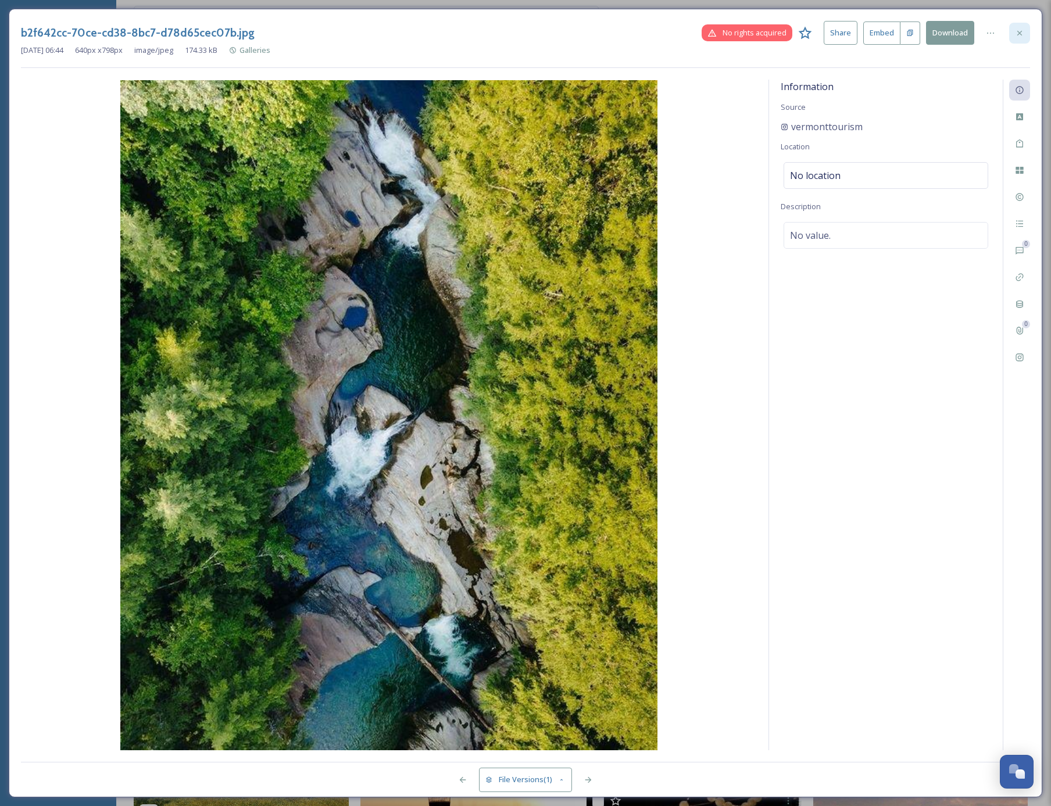
click at [1015, 35] on icon at bounding box center [1019, 32] width 9 height 9
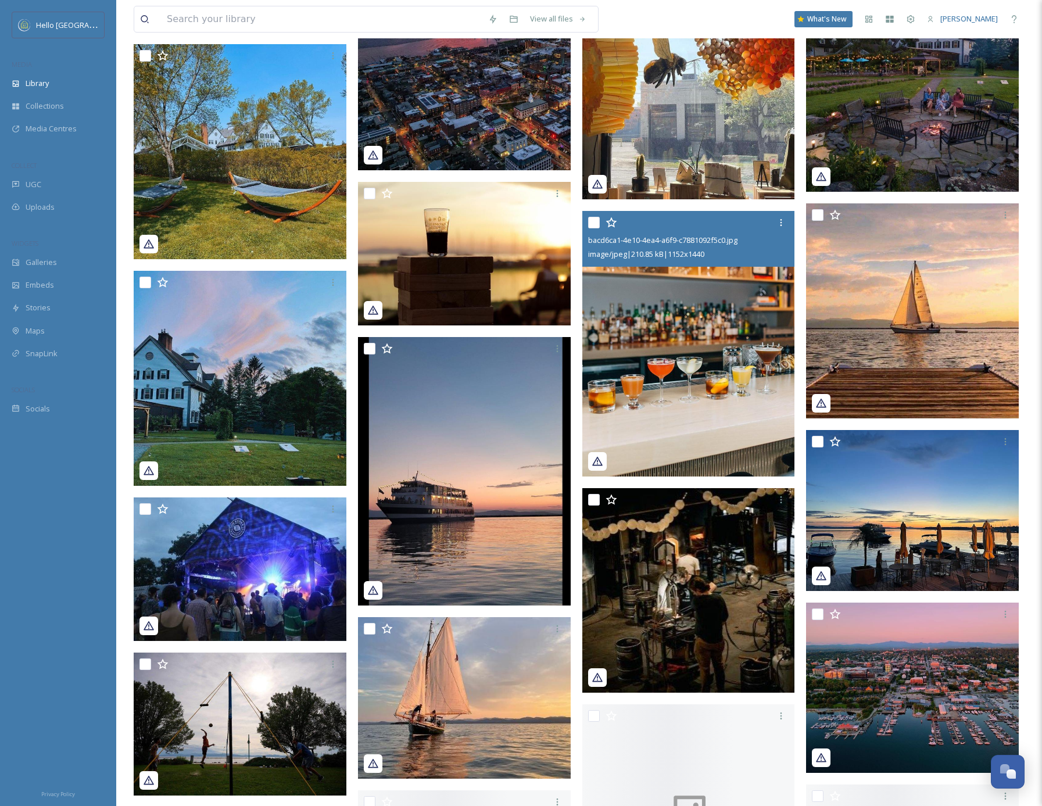
scroll to position [20380, 0]
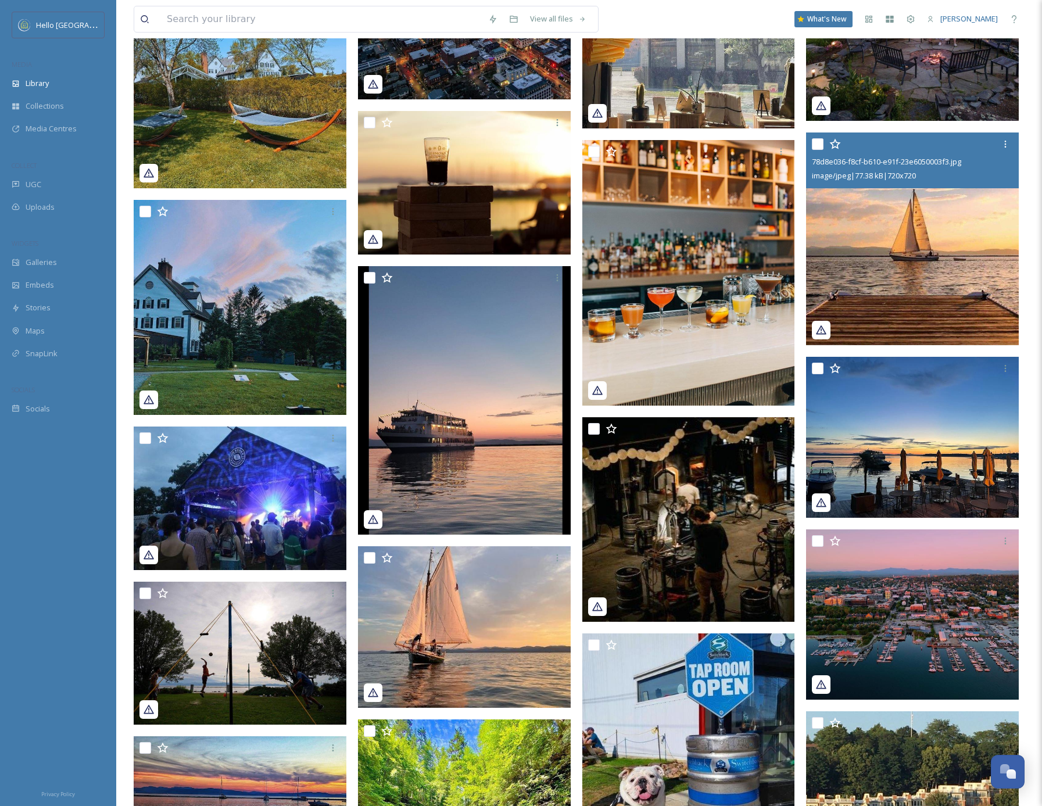
click at [931, 284] on img at bounding box center [912, 239] width 213 height 213
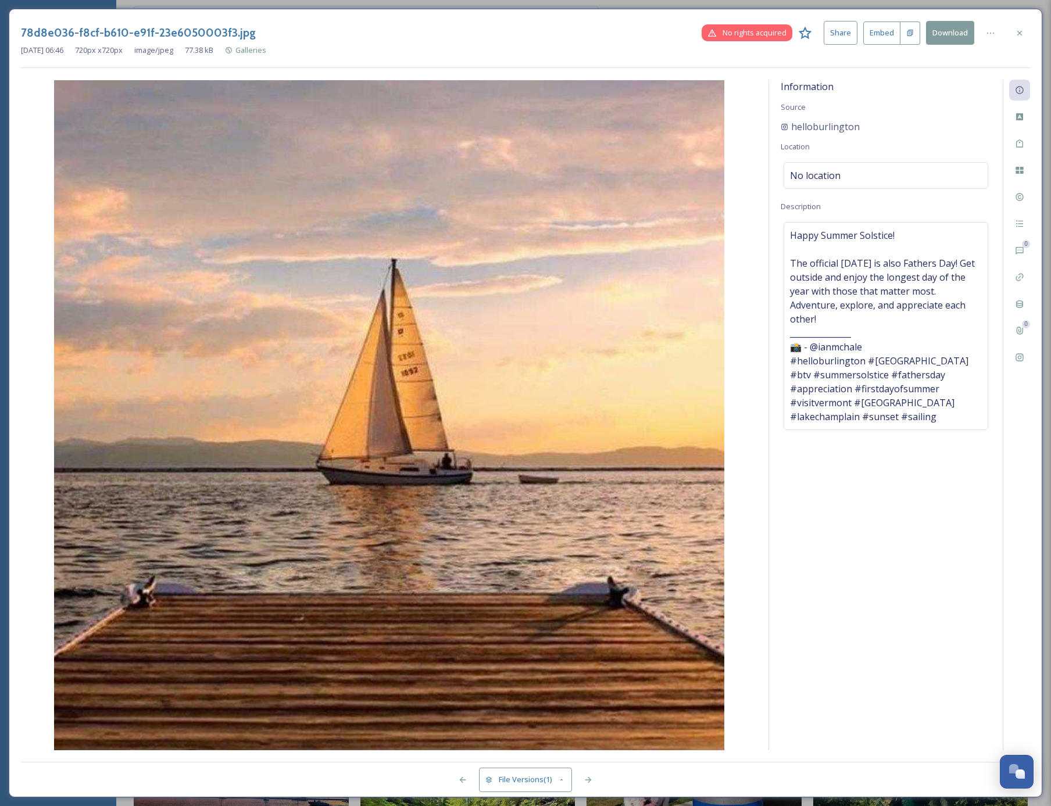
click at [1020, 34] on icon at bounding box center [1019, 32] width 9 height 9
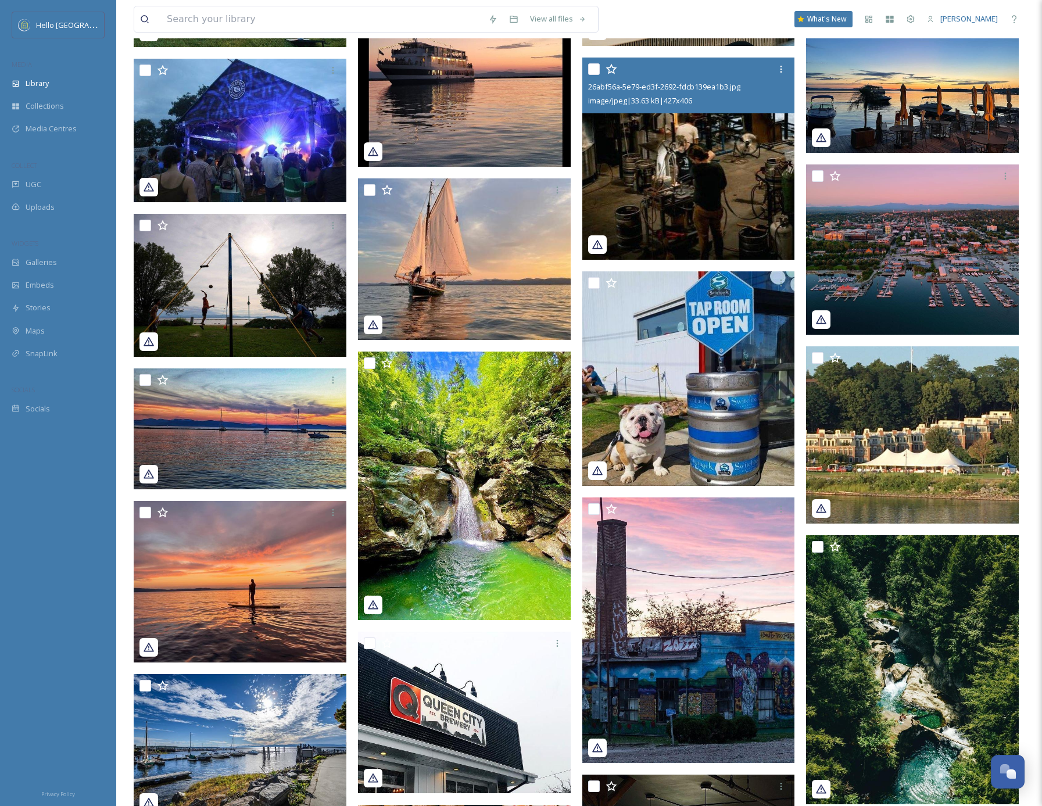
scroll to position [21053, 0]
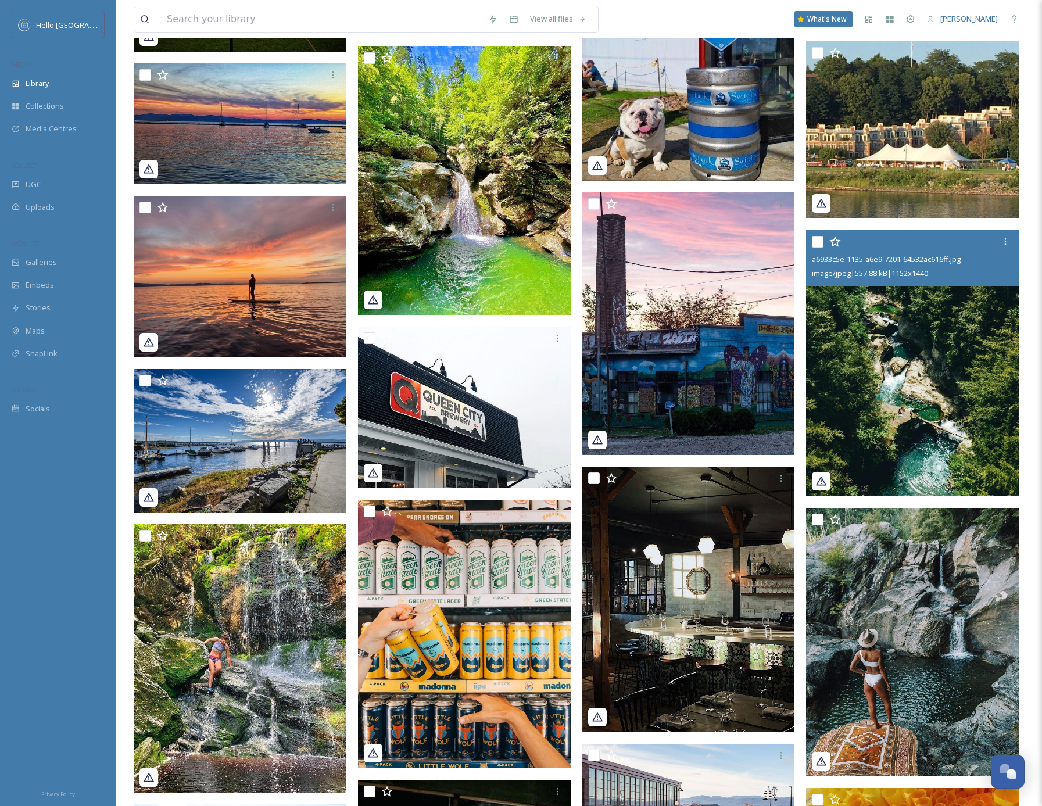
click at [945, 435] on img at bounding box center [912, 363] width 213 height 266
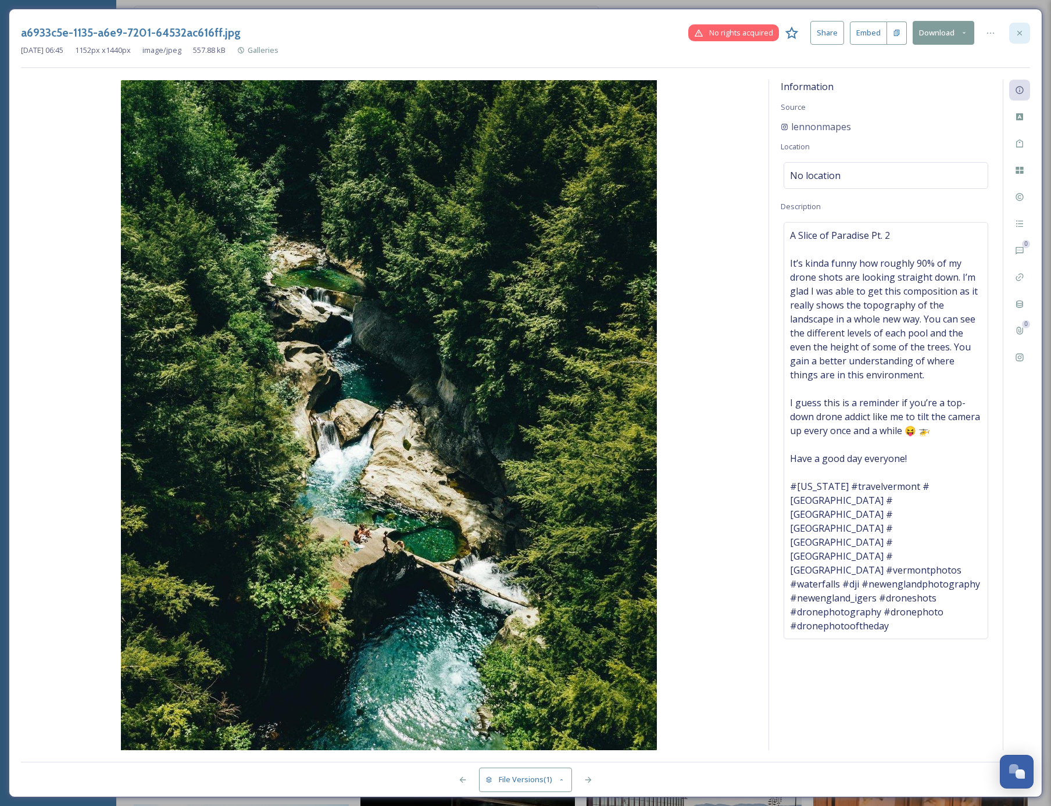
click at [1019, 35] on icon at bounding box center [1019, 32] width 9 height 9
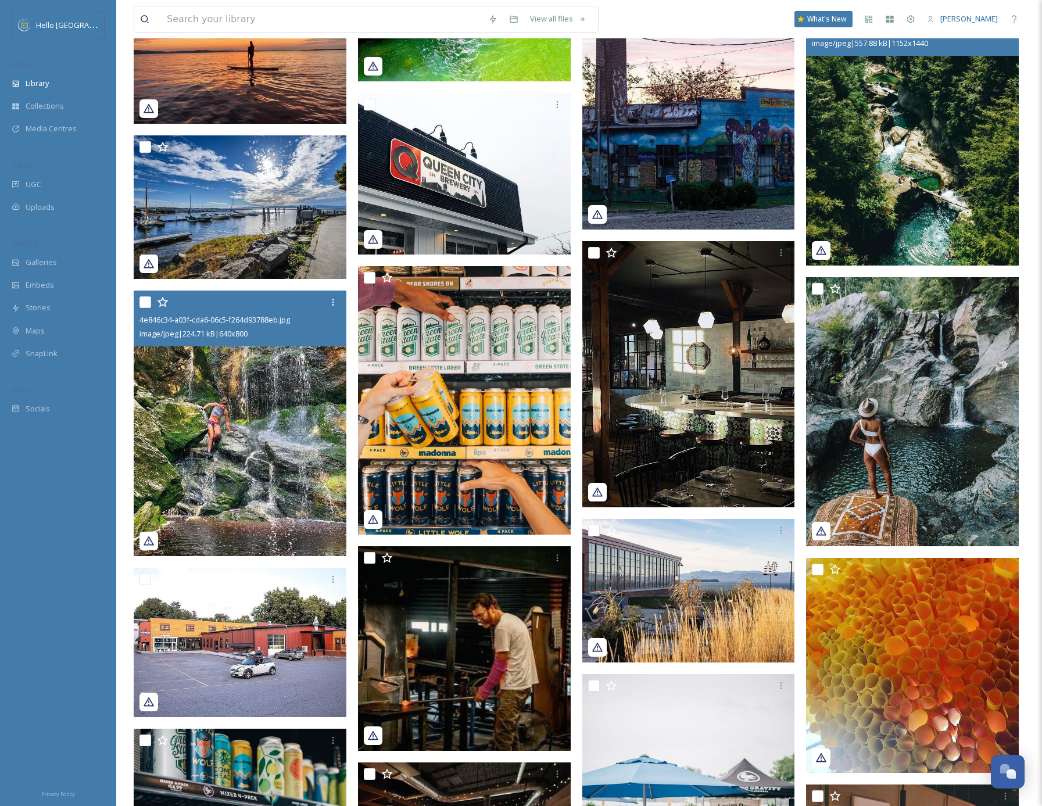
scroll to position [21368, 0]
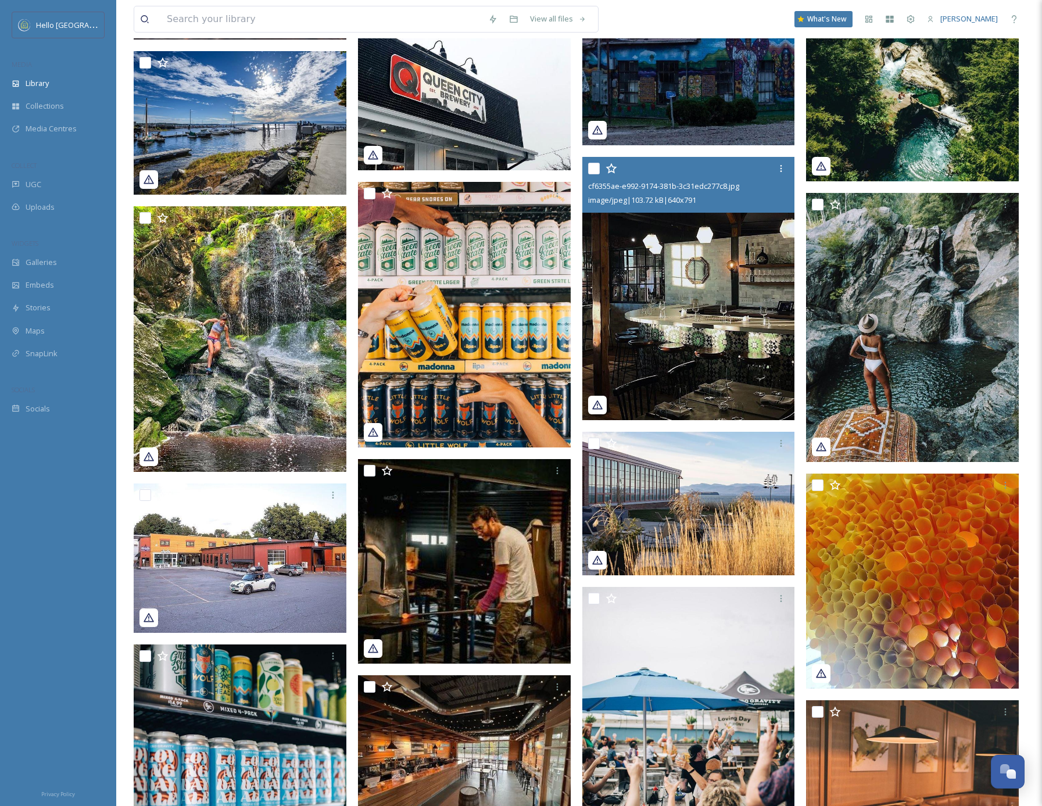
click at [706, 312] on img at bounding box center [688, 288] width 213 height 263
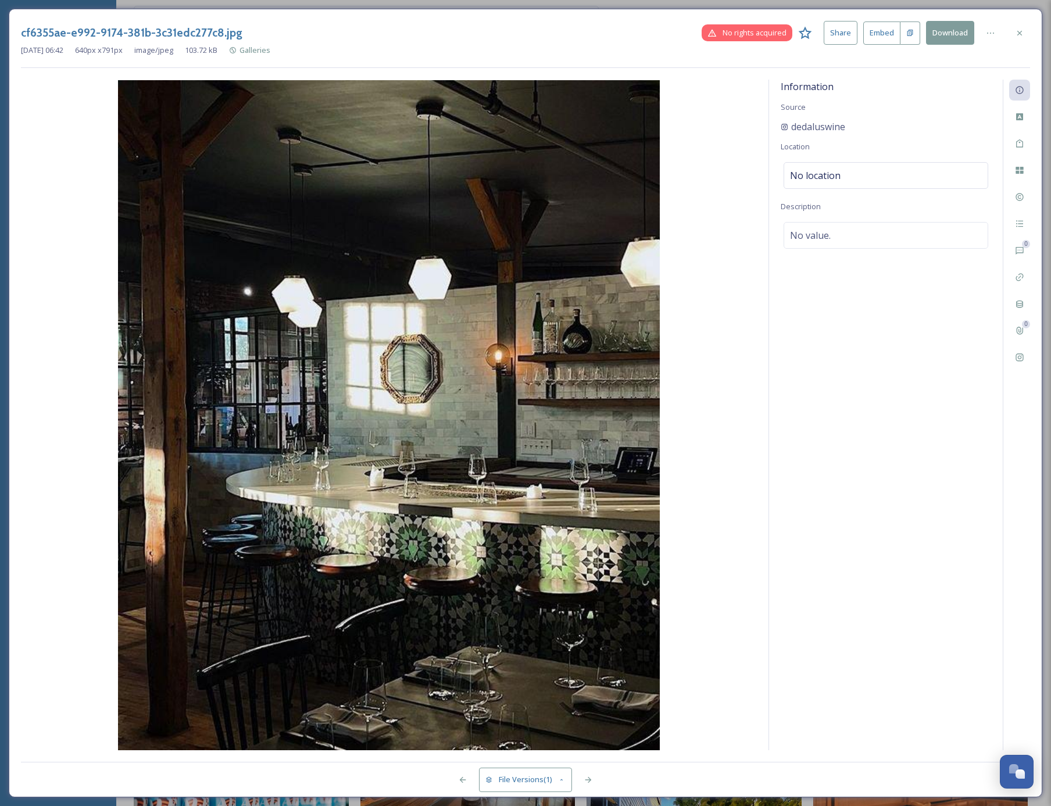
click at [1024, 30] on div at bounding box center [1019, 33] width 21 height 21
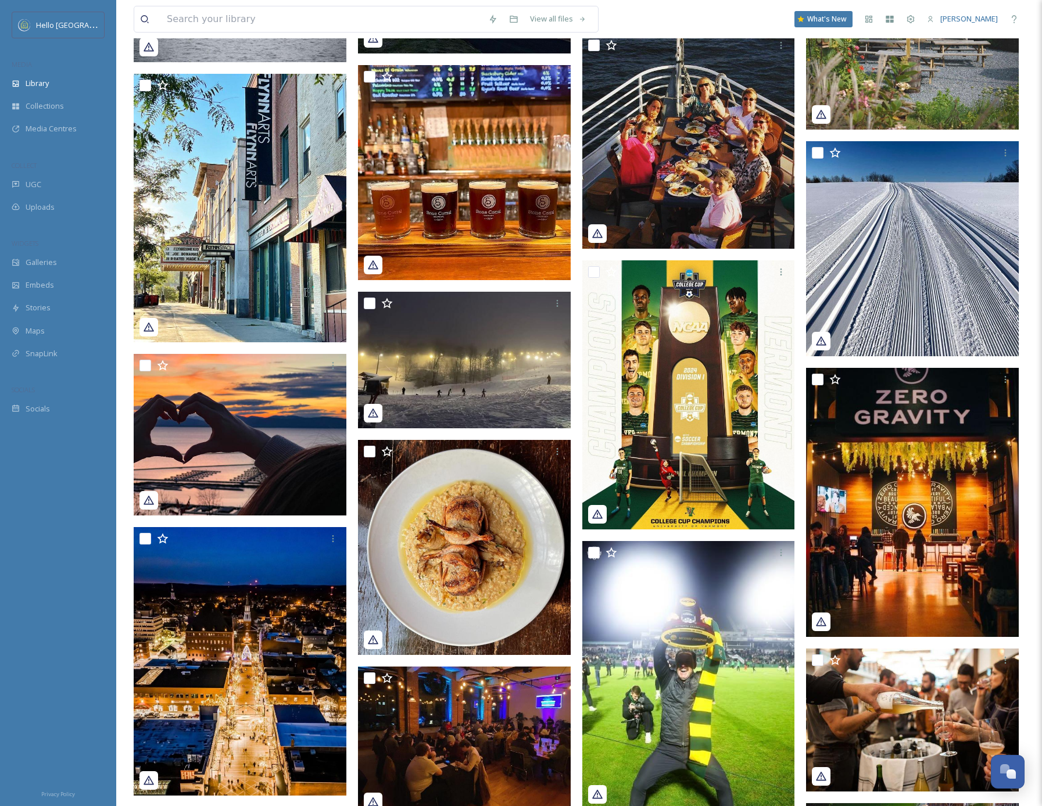
scroll to position [24274, 0]
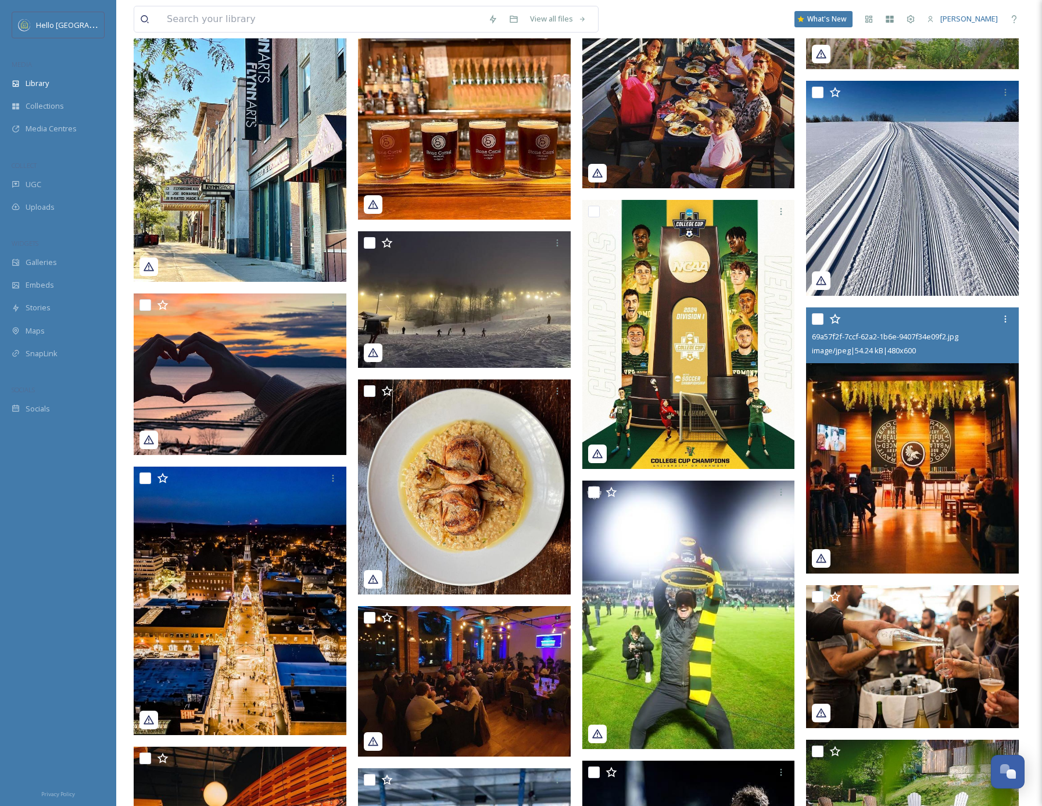
click at [940, 481] on img at bounding box center [912, 440] width 213 height 266
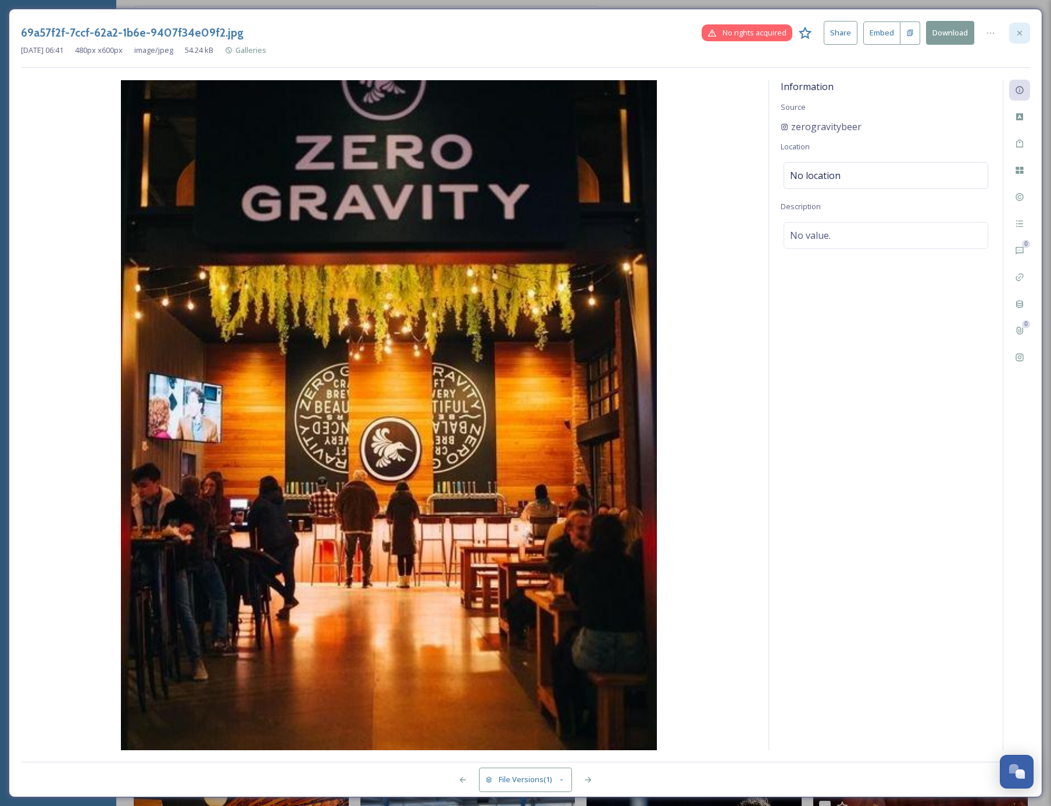
click at [1019, 35] on icon at bounding box center [1019, 32] width 9 height 9
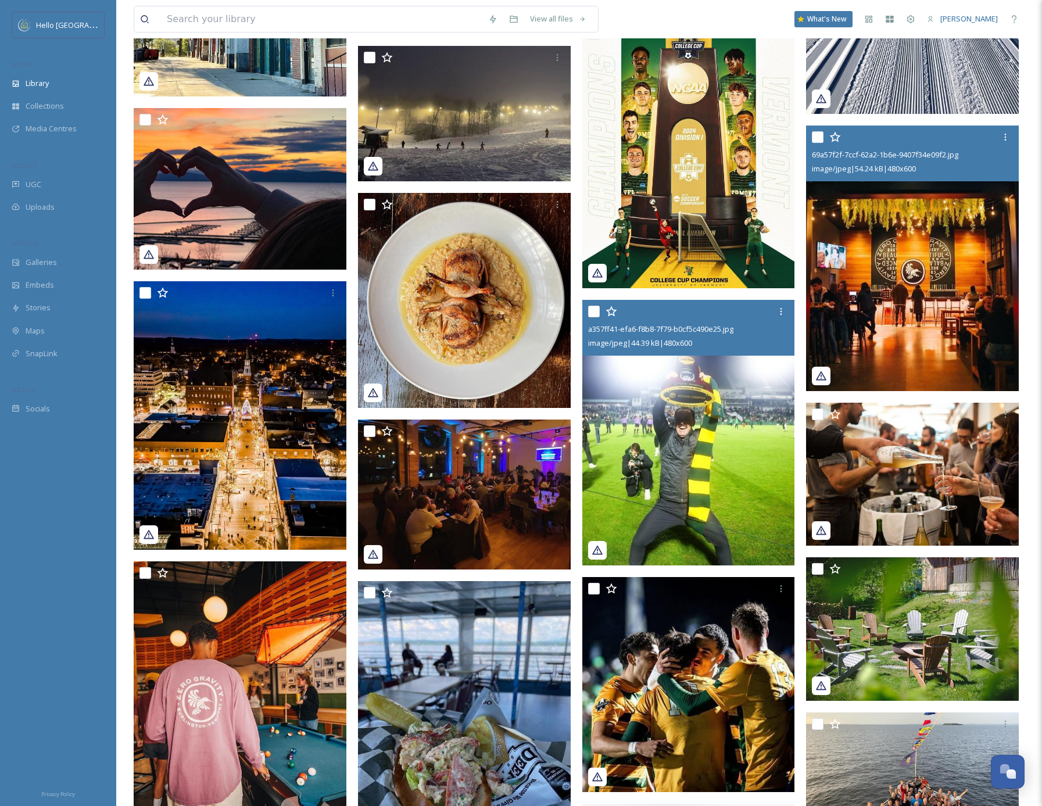
scroll to position [24607, 0]
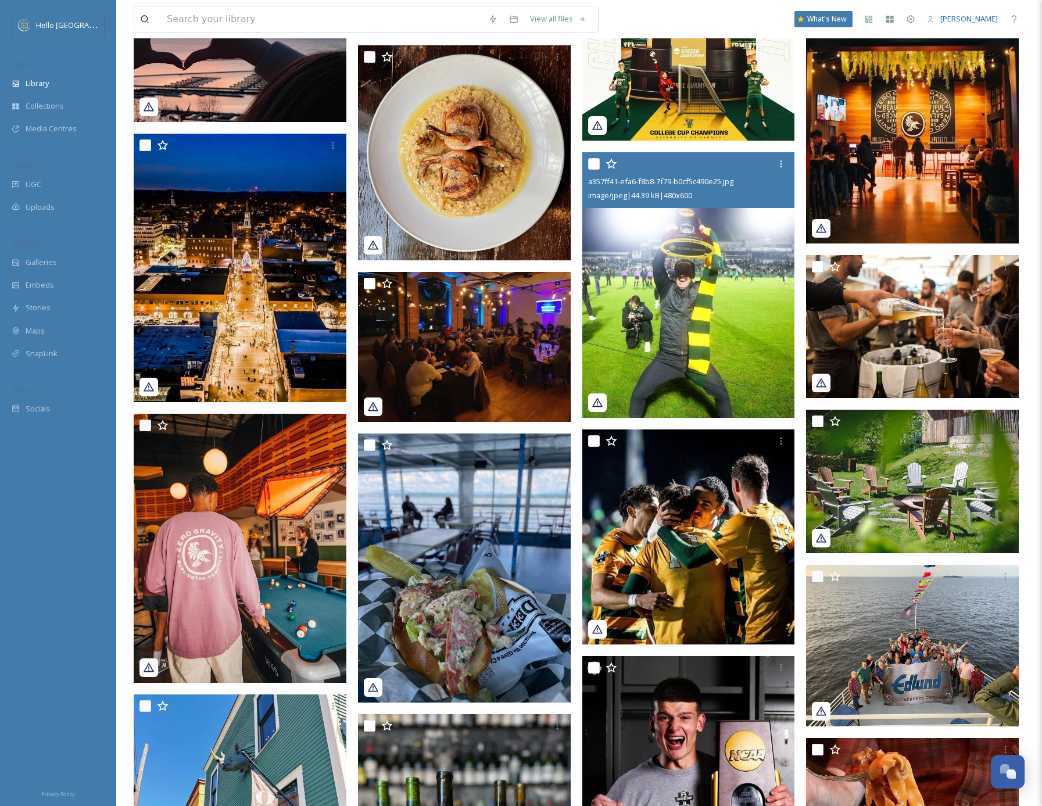
click at [688, 337] on img at bounding box center [688, 285] width 213 height 266
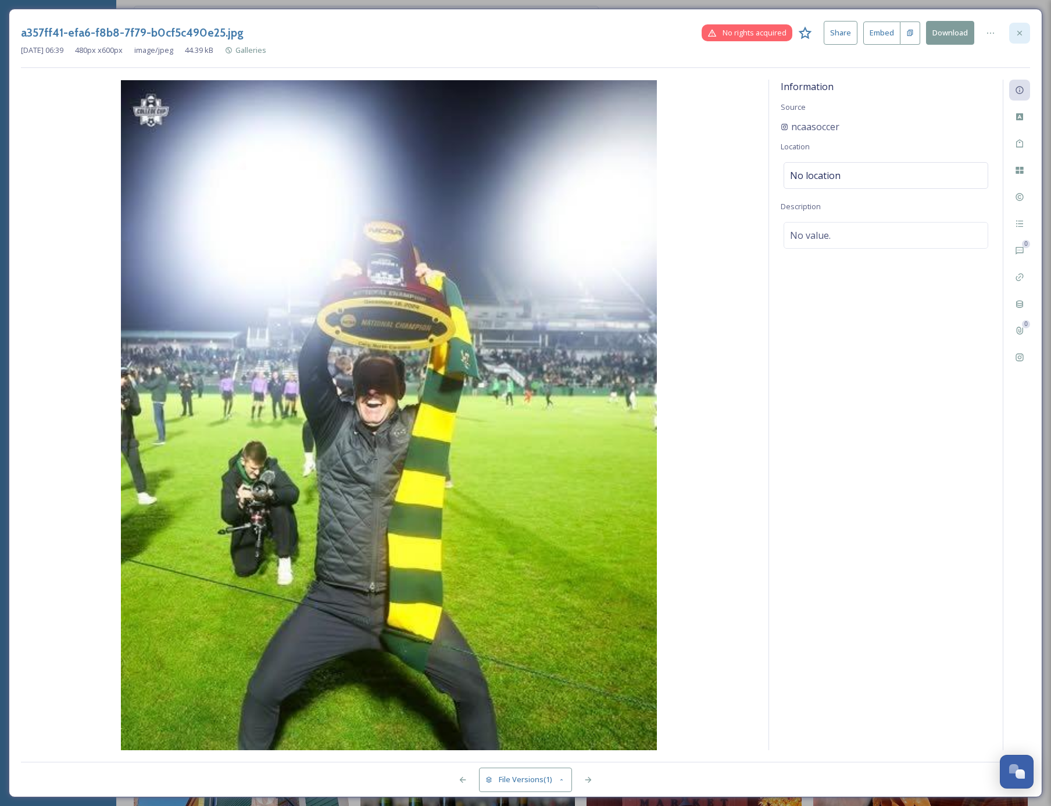
click at [1022, 31] on icon at bounding box center [1019, 32] width 9 height 9
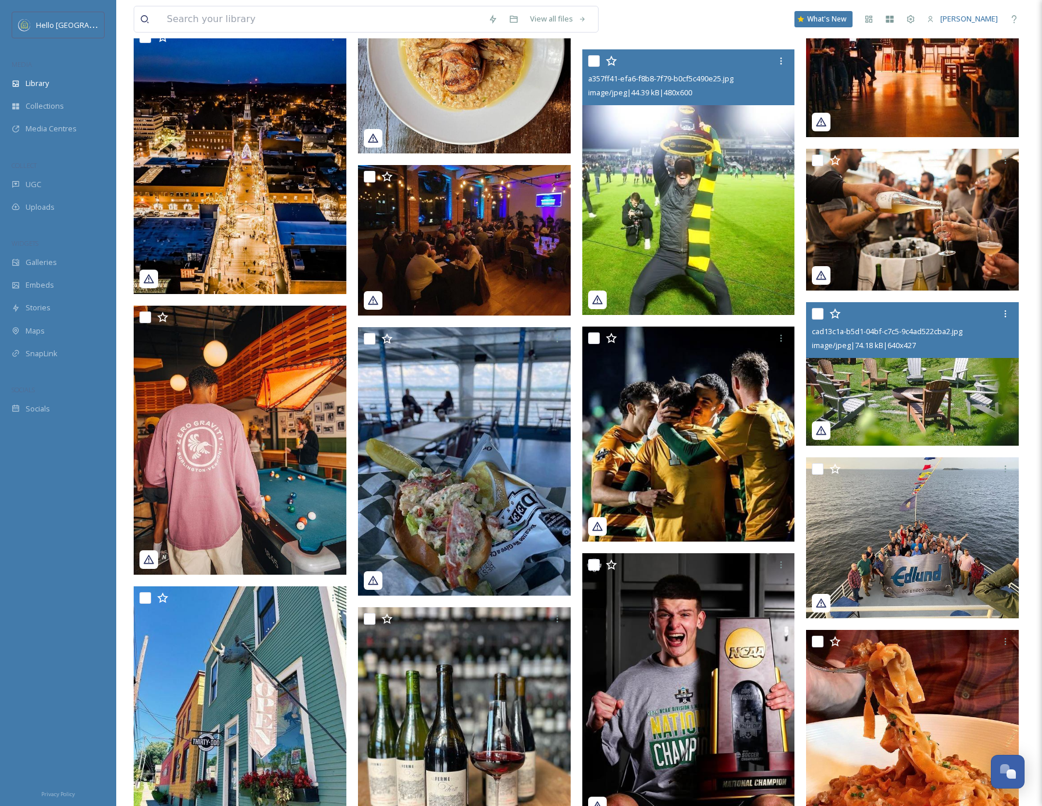
scroll to position [24834, 0]
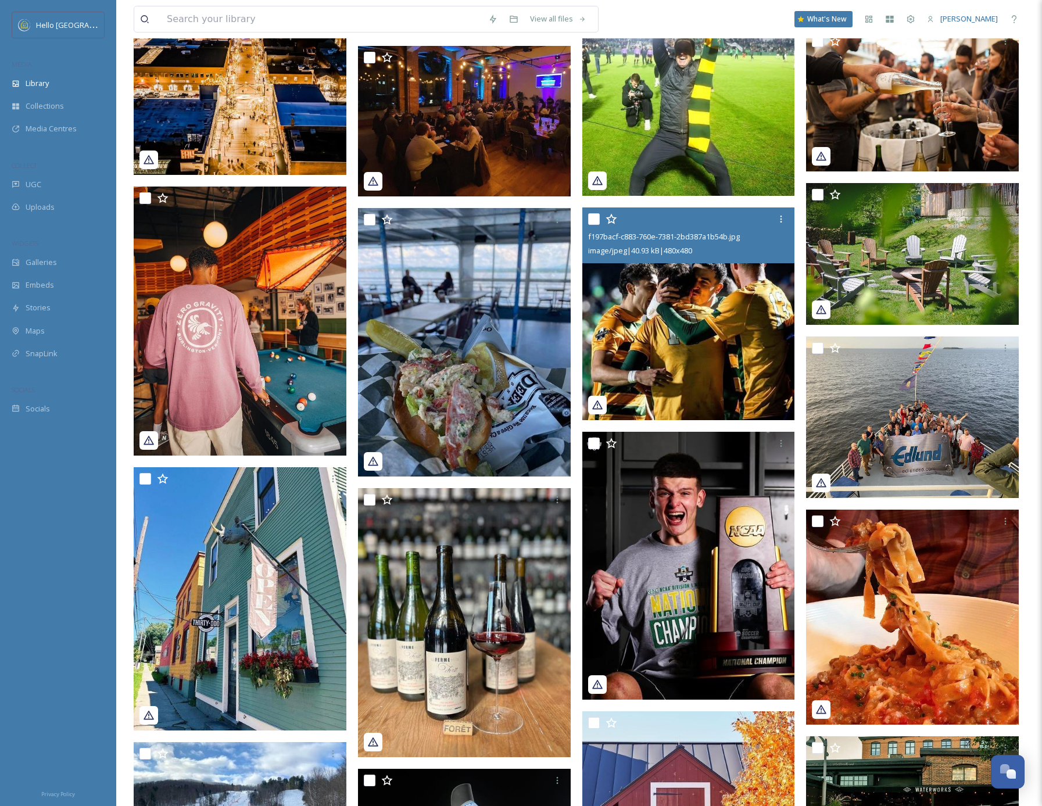
click at [724, 337] on img at bounding box center [688, 313] width 213 height 213
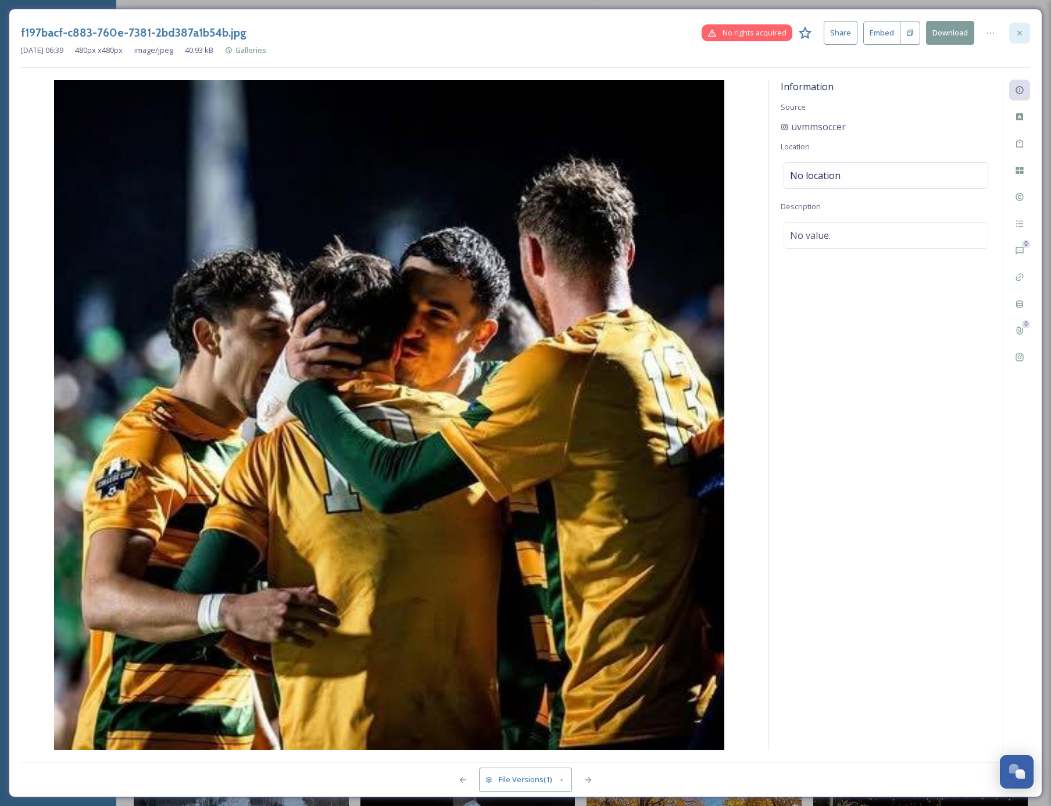
click at [1020, 31] on icon at bounding box center [1019, 32] width 5 height 5
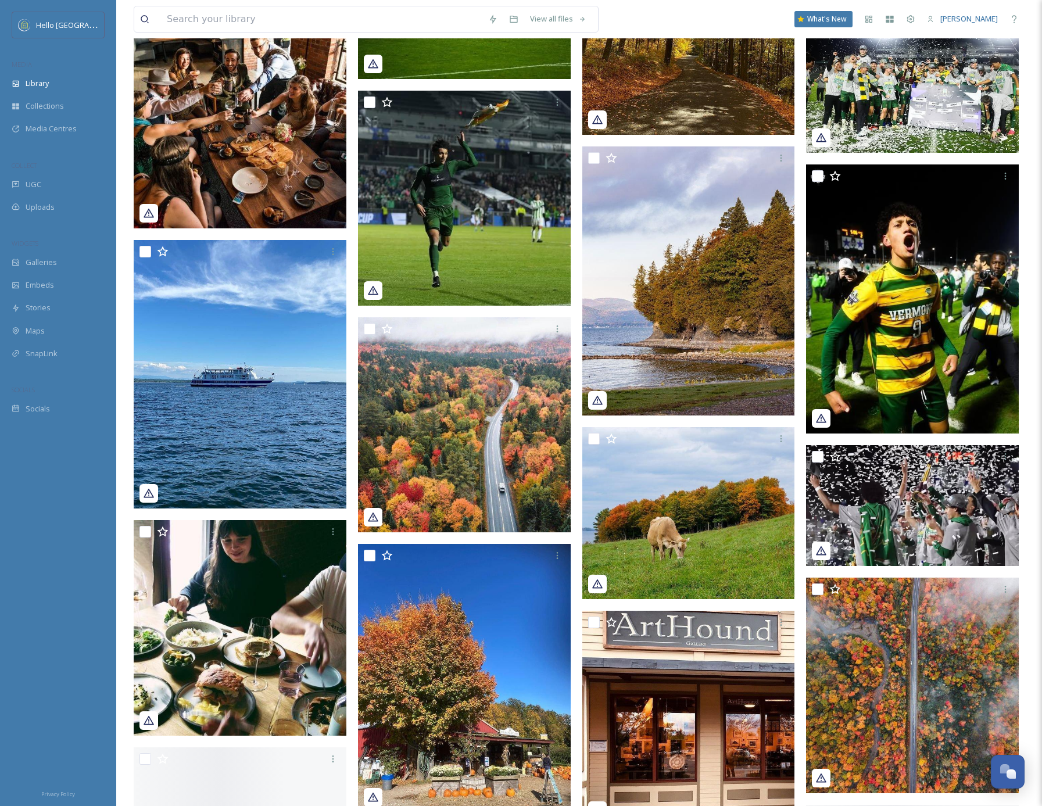
scroll to position [25996, 0]
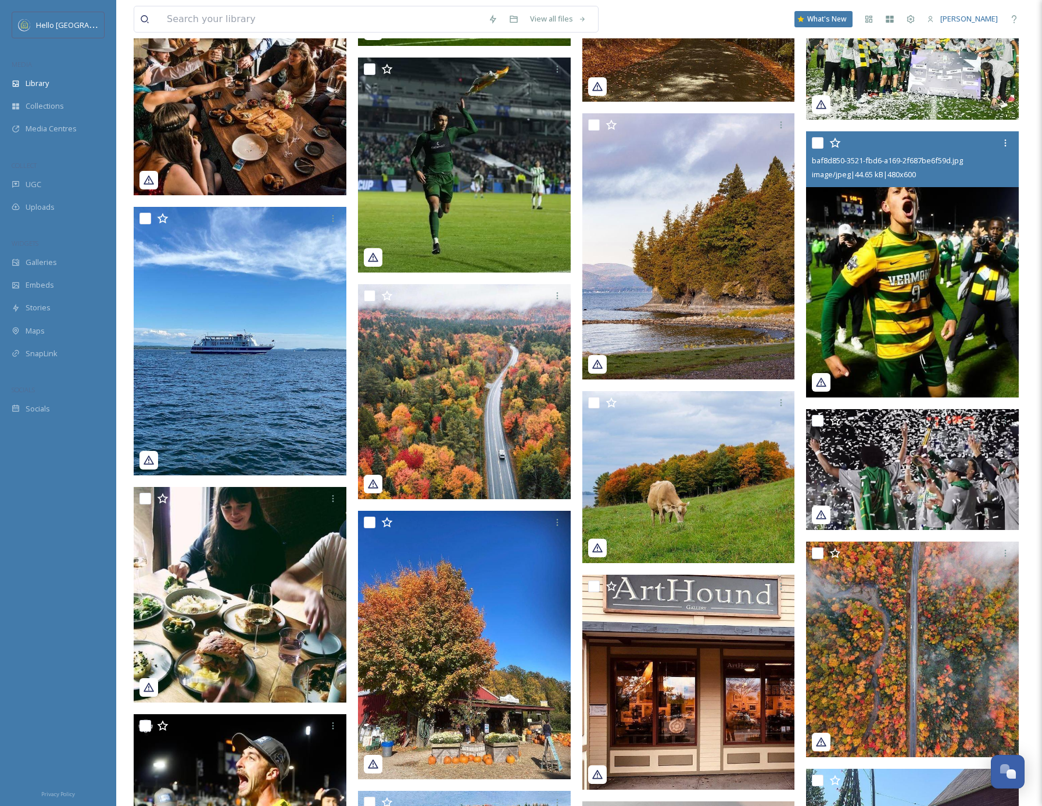
click at [924, 312] on img at bounding box center [912, 264] width 213 height 266
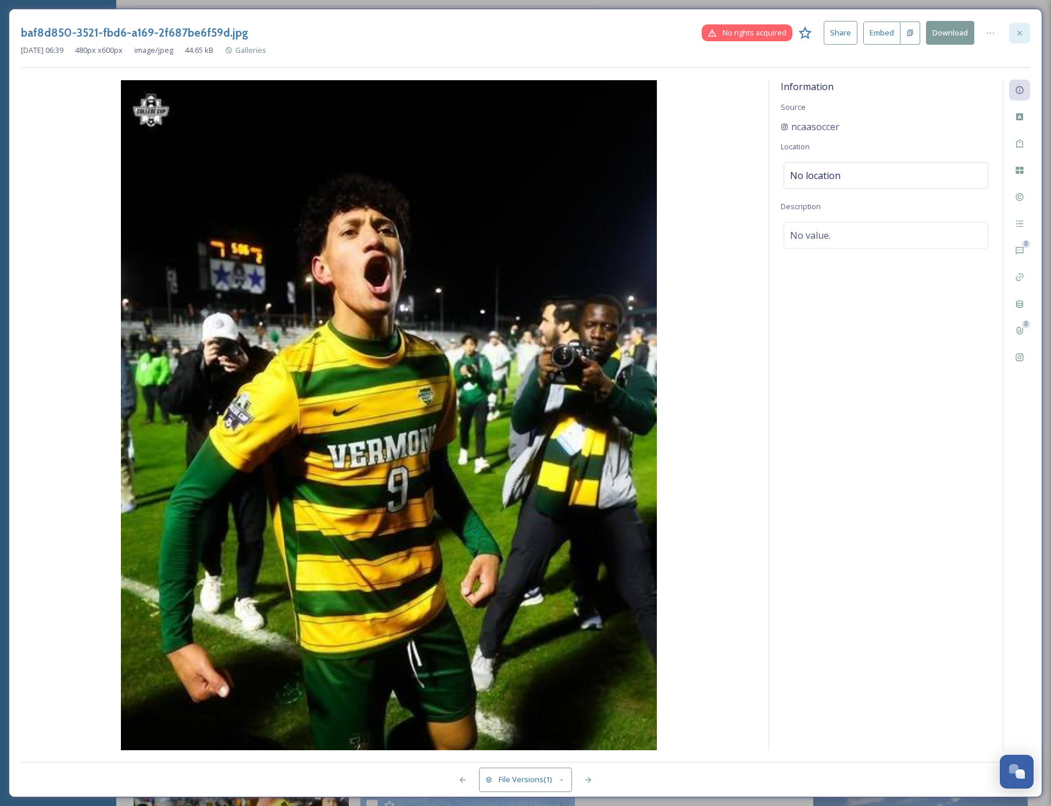
click at [1019, 31] on icon at bounding box center [1019, 32] width 9 height 9
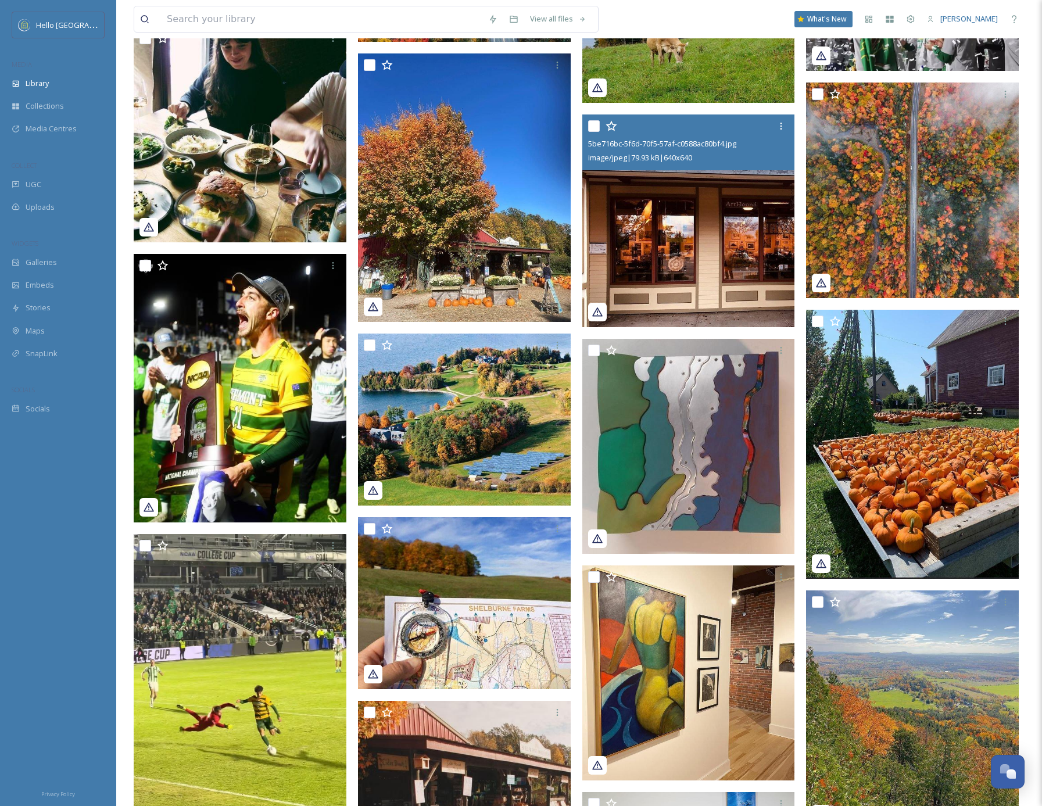
scroll to position [26767, 0]
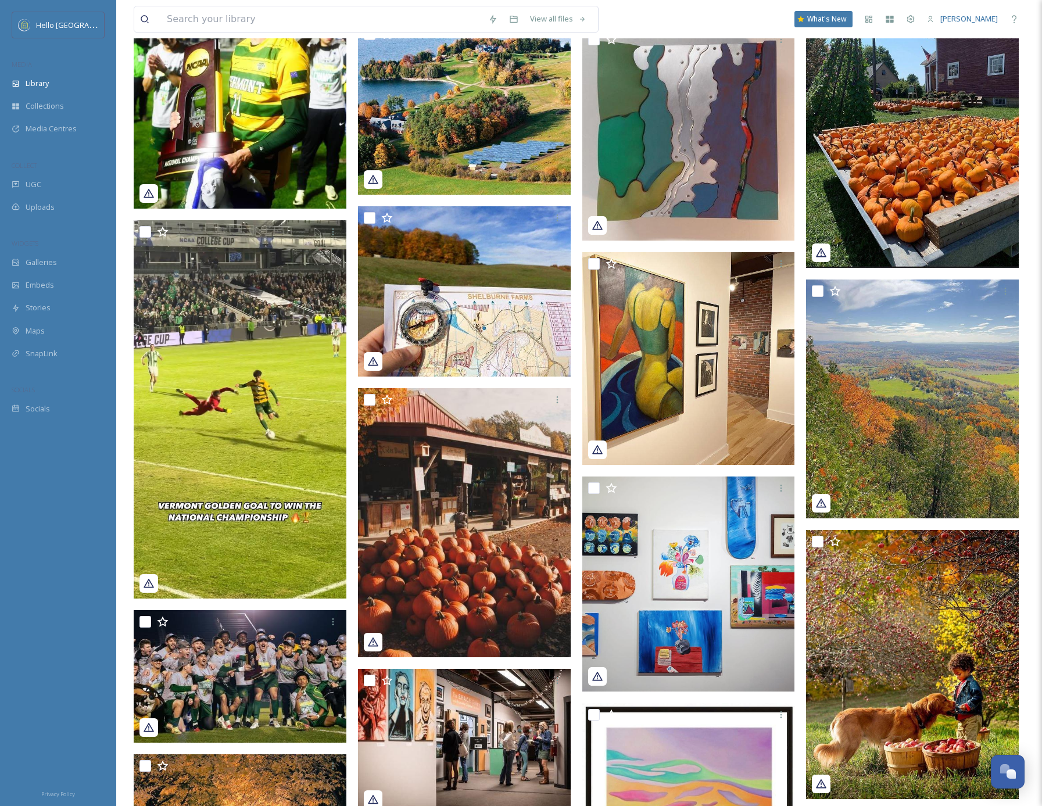
click at [269, 147] on img at bounding box center [240, 76] width 213 height 266
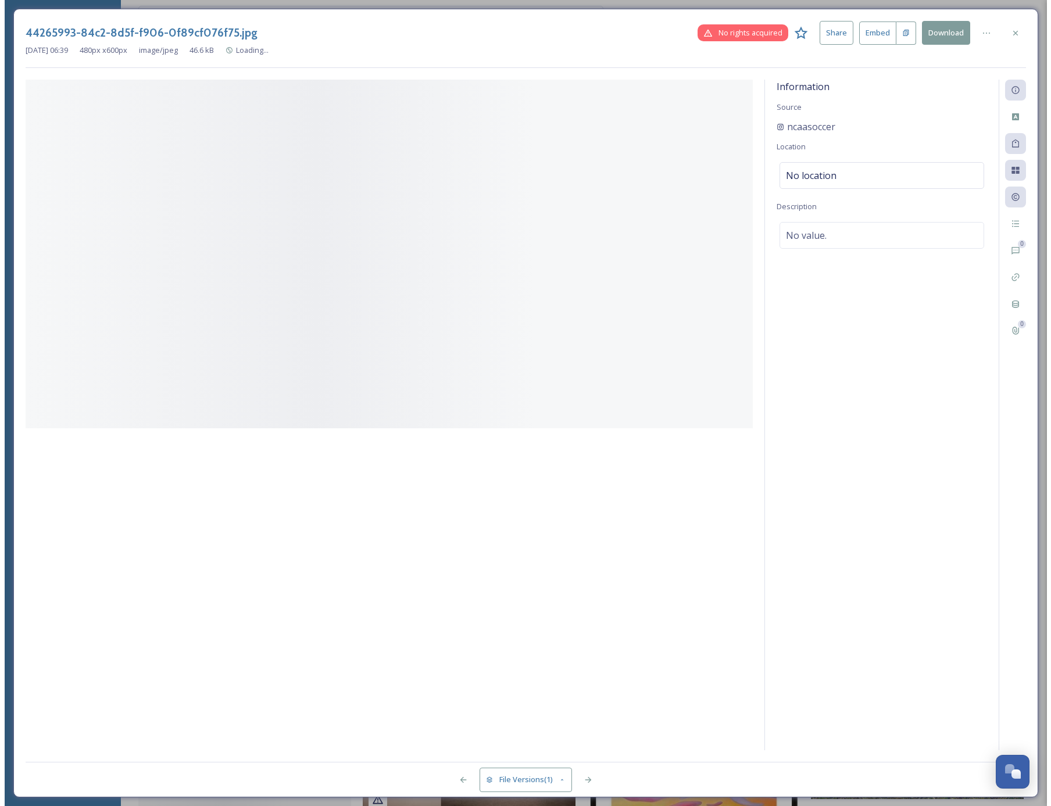
scroll to position [26490, 0]
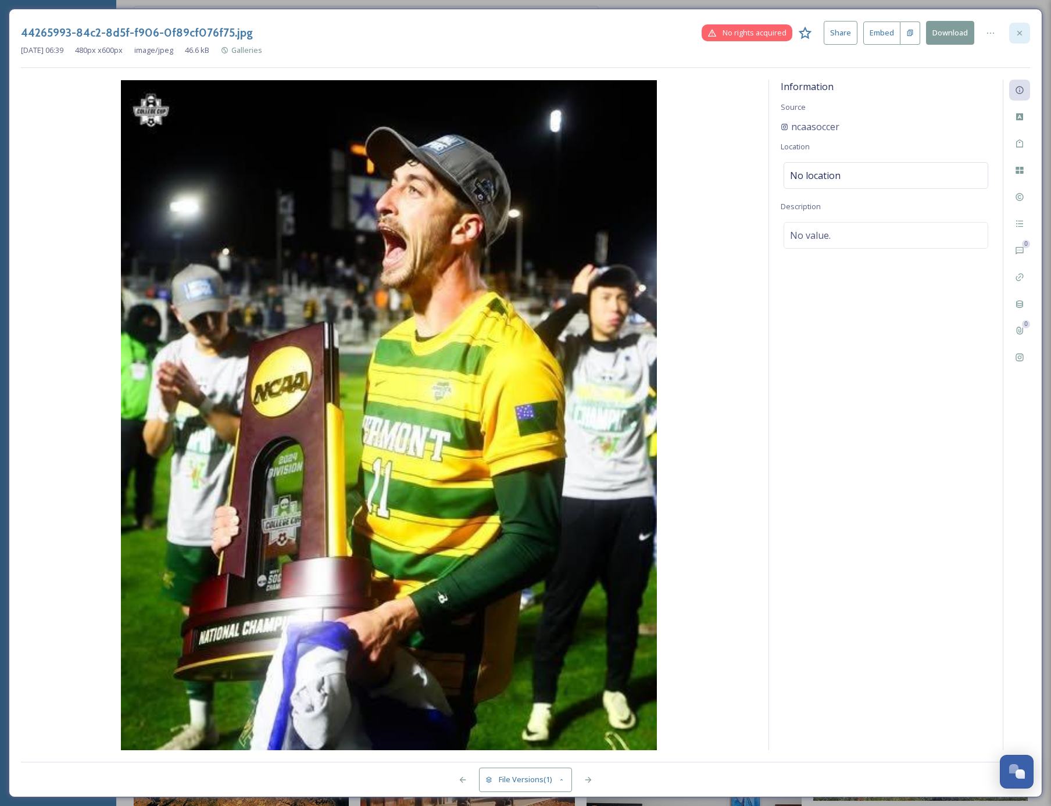
click at [1017, 34] on icon at bounding box center [1019, 32] width 9 height 9
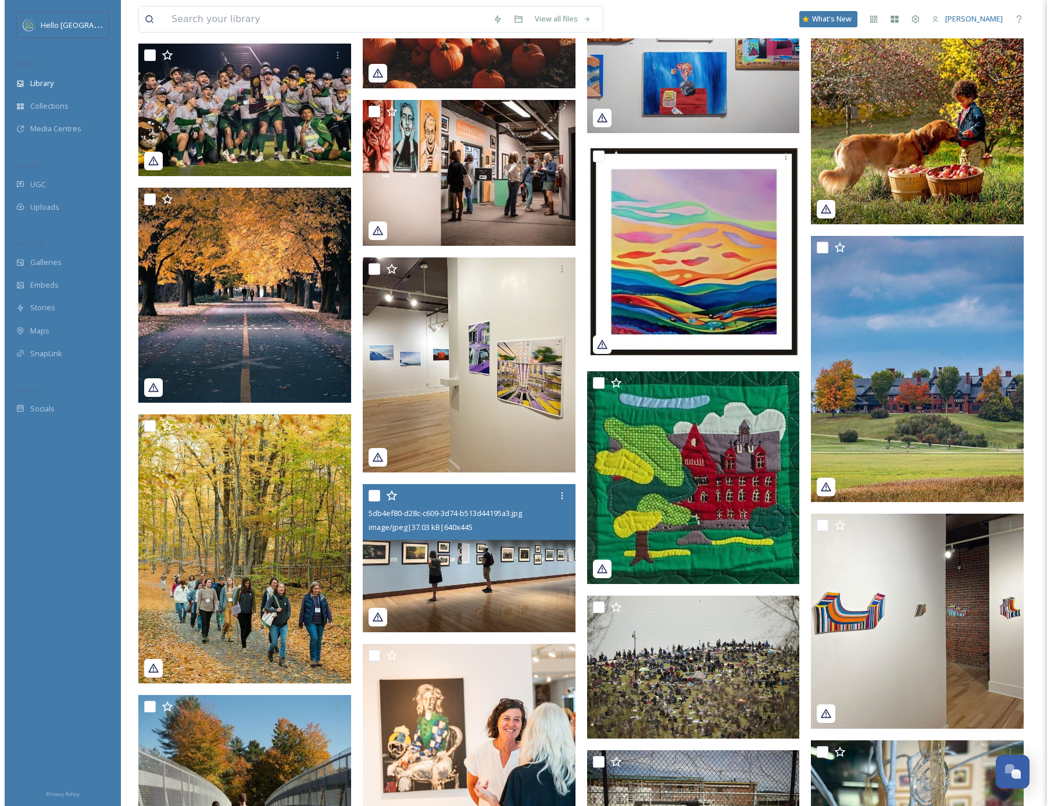
scroll to position [27291, 0]
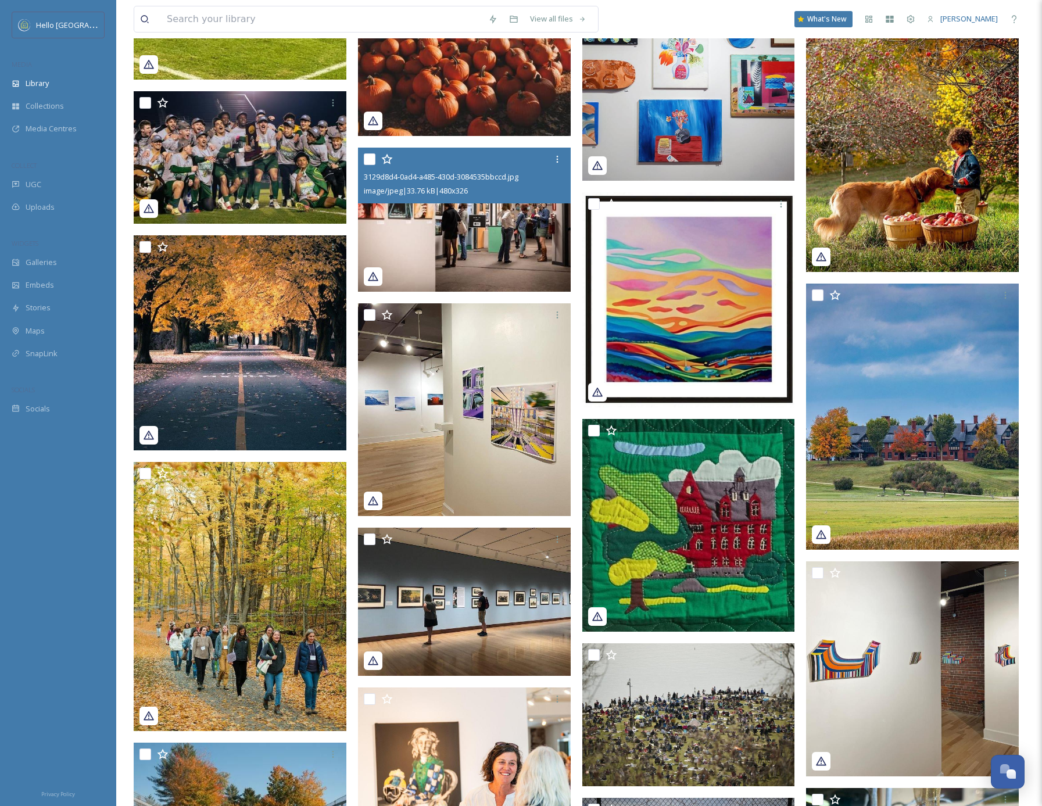
click at [511, 220] on img at bounding box center [464, 220] width 213 height 145
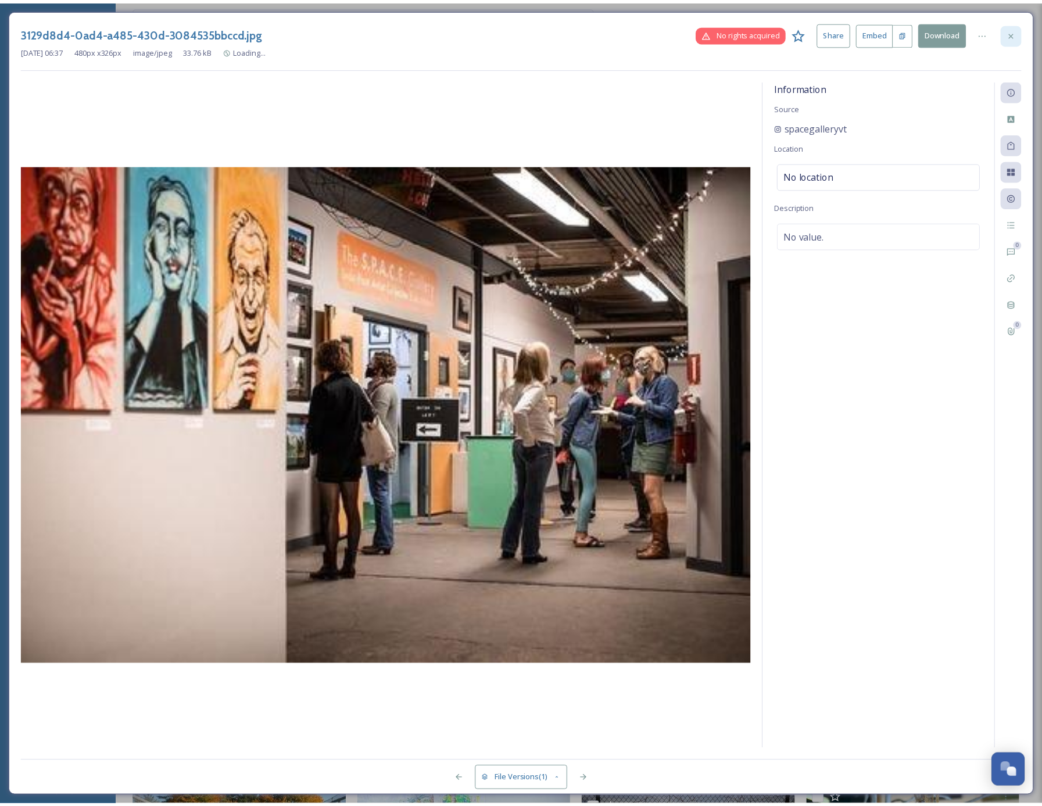
scroll to position [27293, 0]
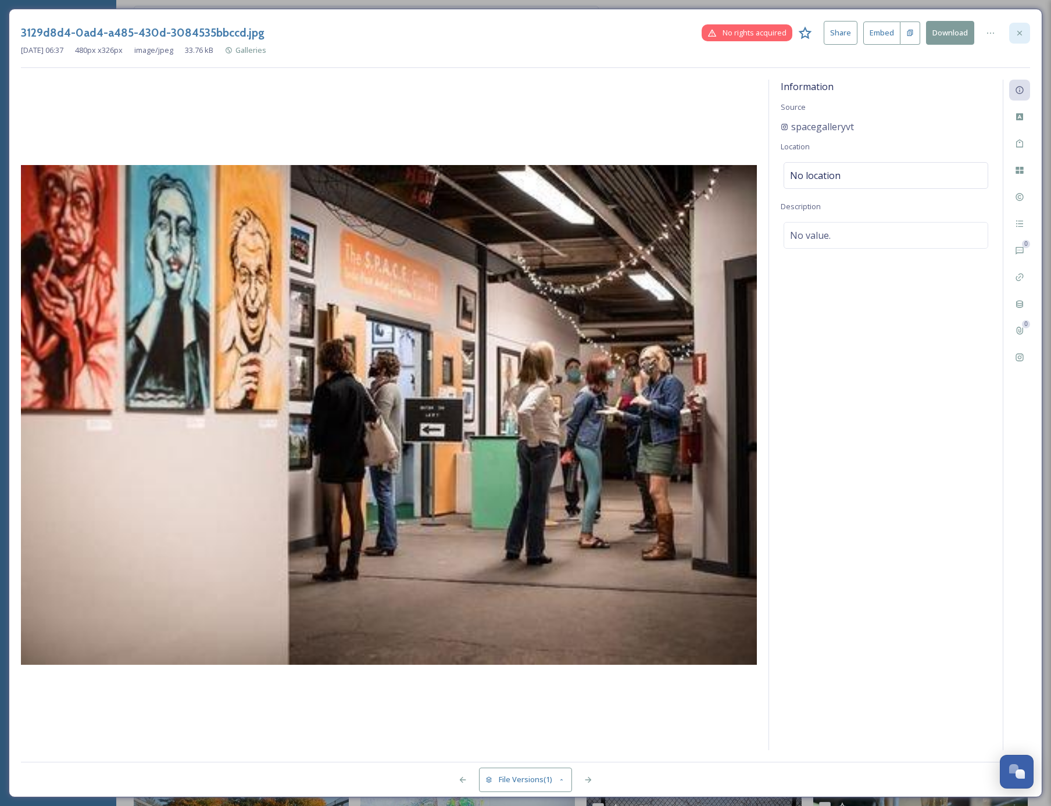
click at [1021, 32] on icon at bounding box center [1019, 32] width 9 height 9
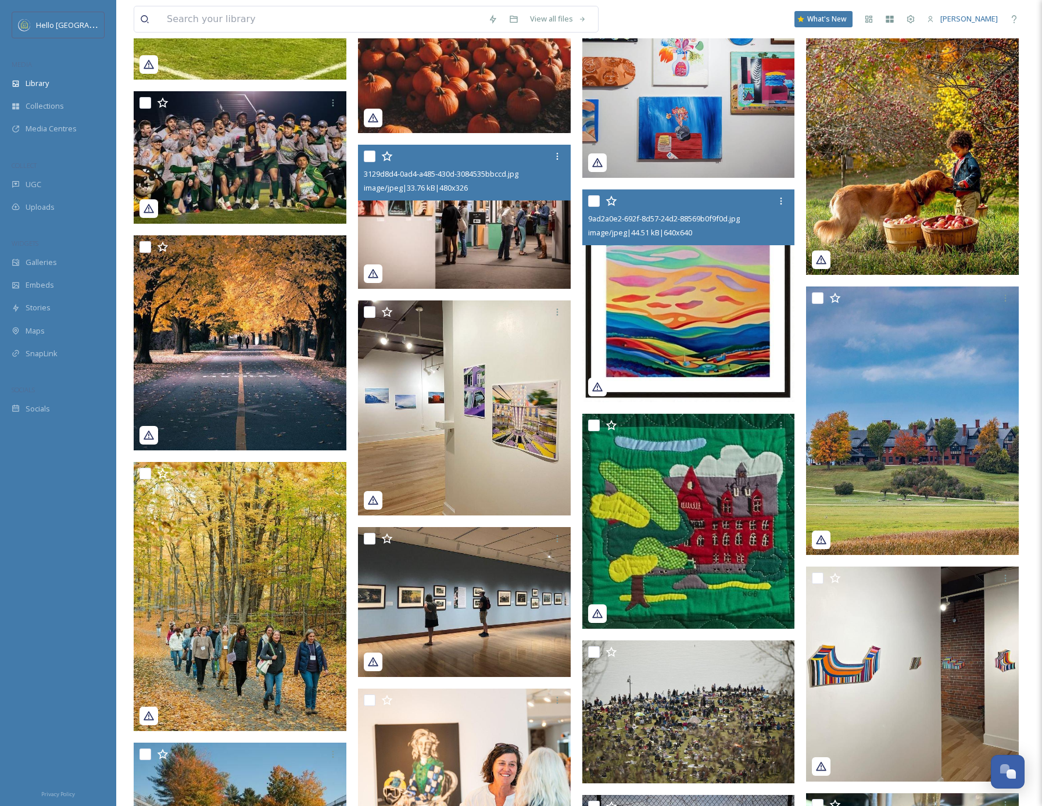
scroll to position [27833, 0]
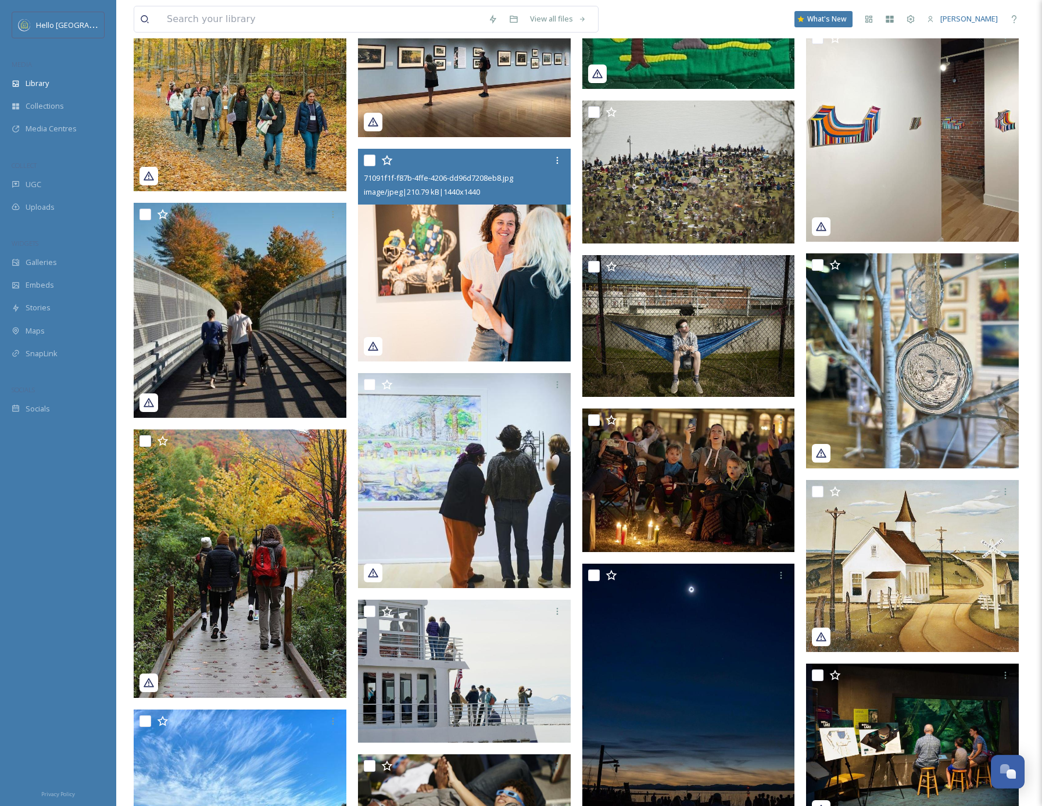
click at [467, 280] on img at bounding box center [464, 255] width 213 height 213
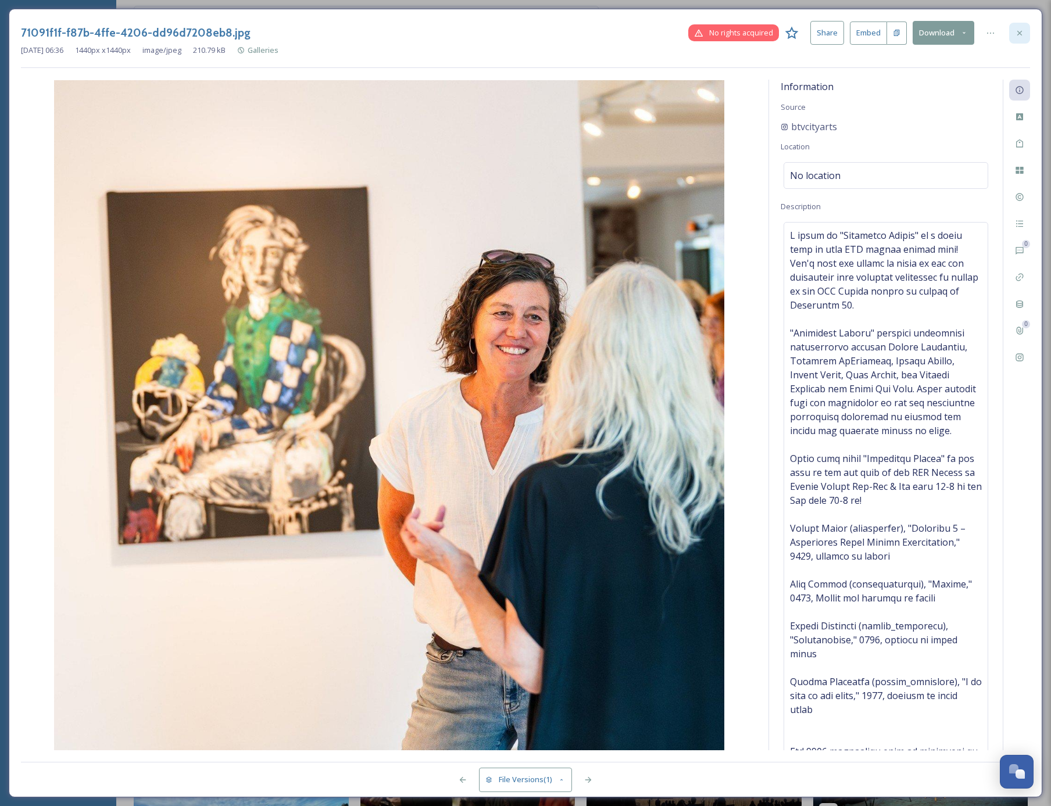
click at [1019, 31] on icon at bounding box center [1019, 32] width 9 height 9
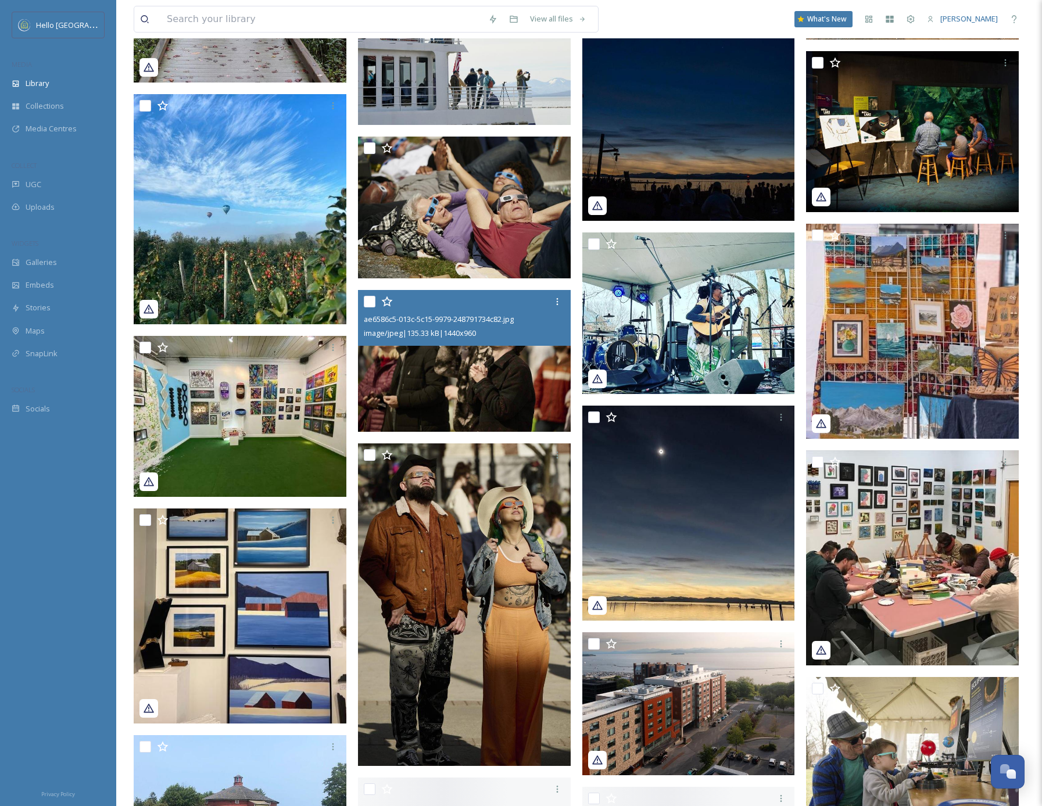
scroll to position [28451, 0]
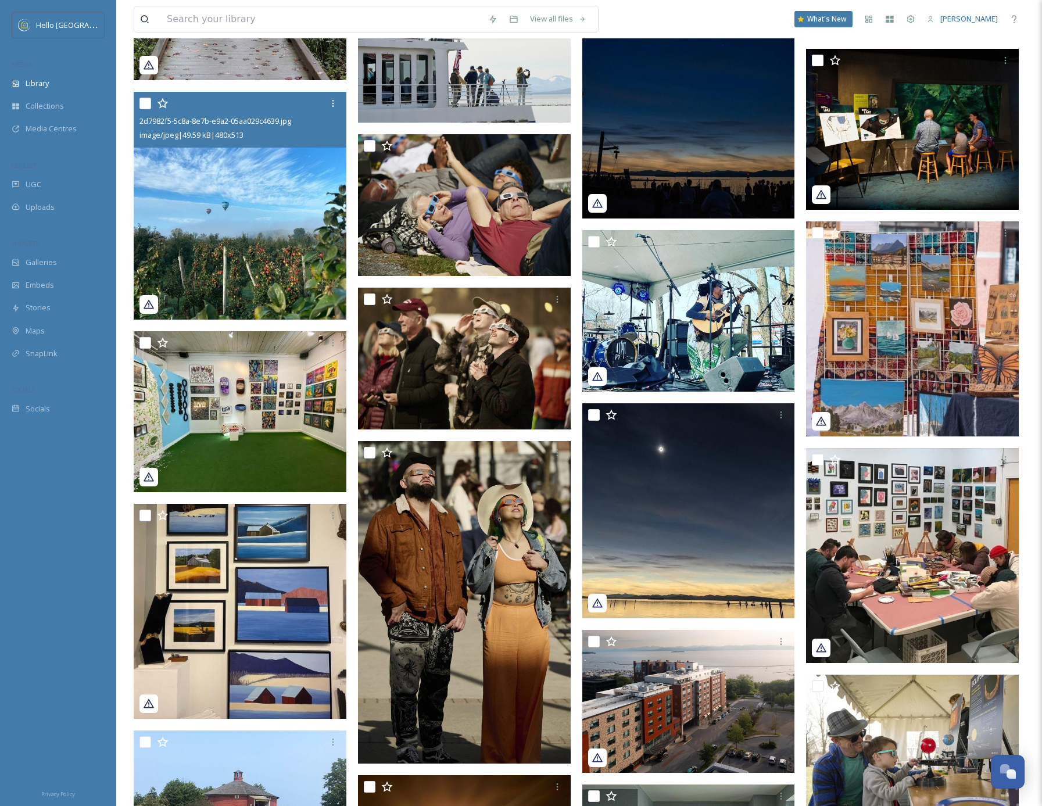
click at [251, 241] on img at bounding box center [240, 205] width 213 height 227
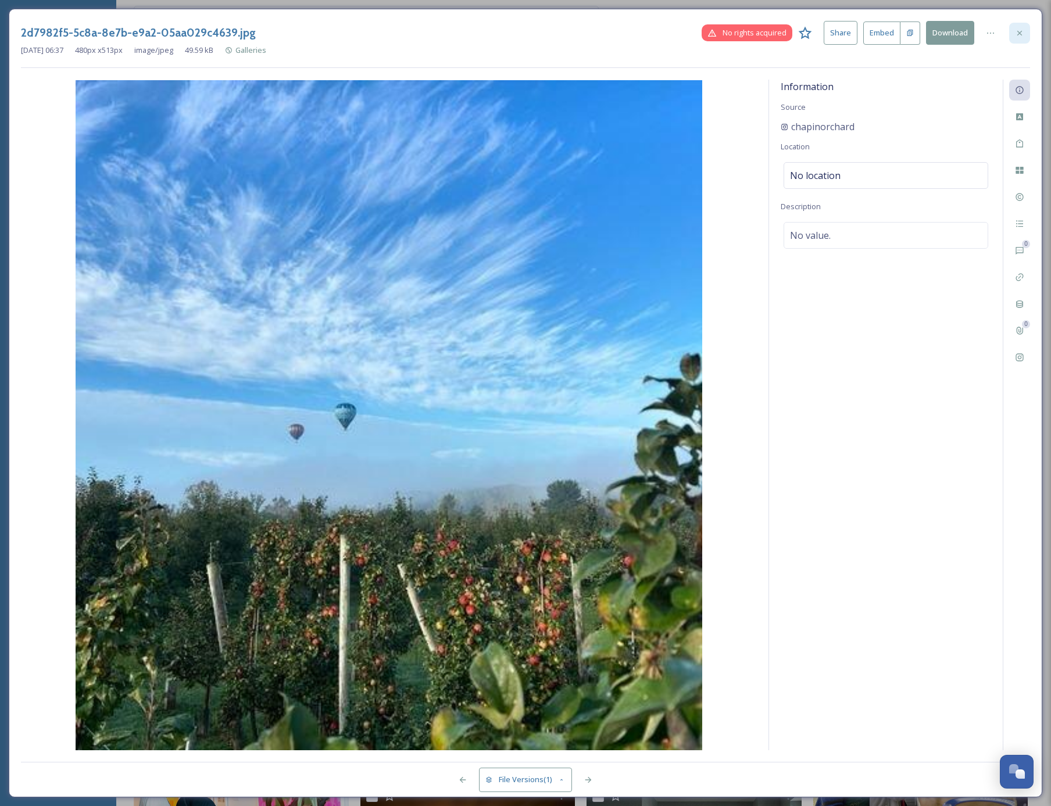
click at [1017, 28] on icon at bounding box center [1019, 32] width 9 height 9
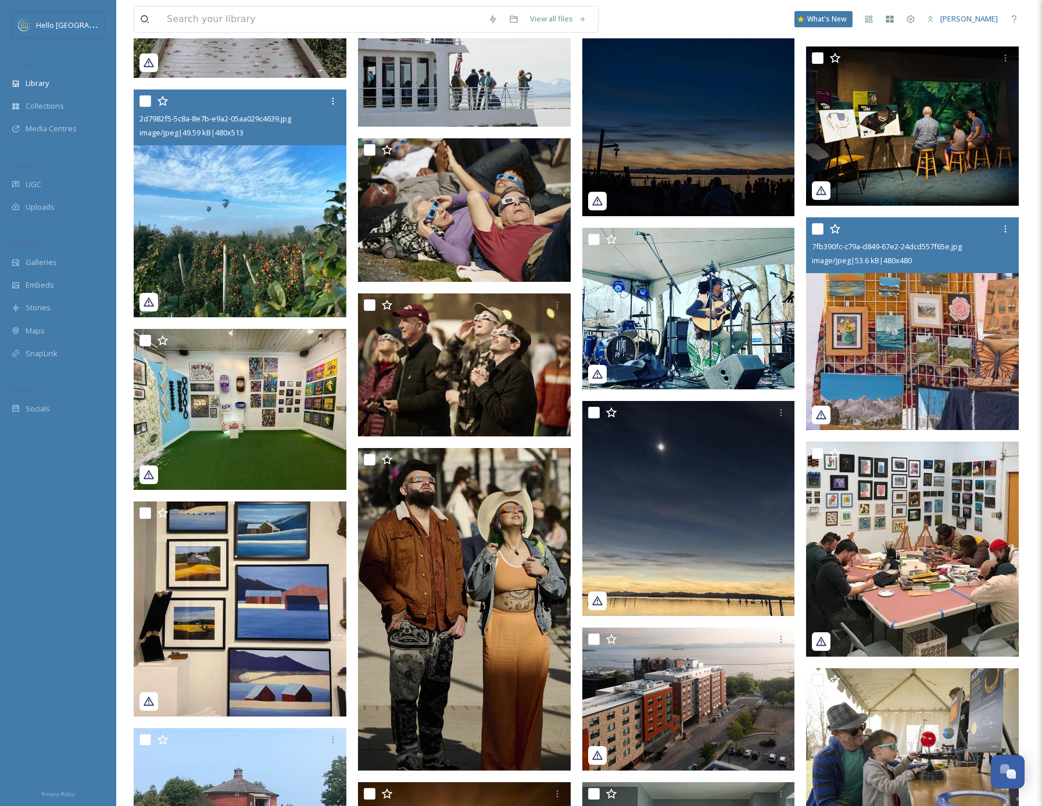
scroll to position [28711, 0]
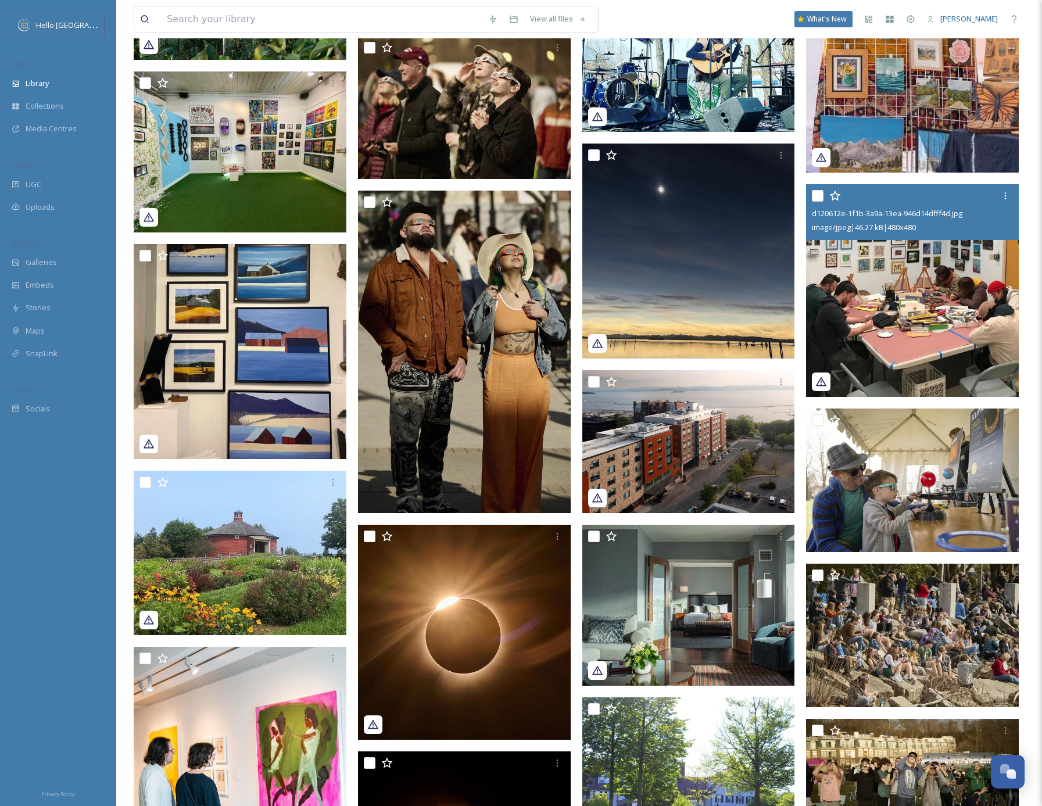
click at [895, 347] on img at bounding box center [912, 290] width 213 height 213
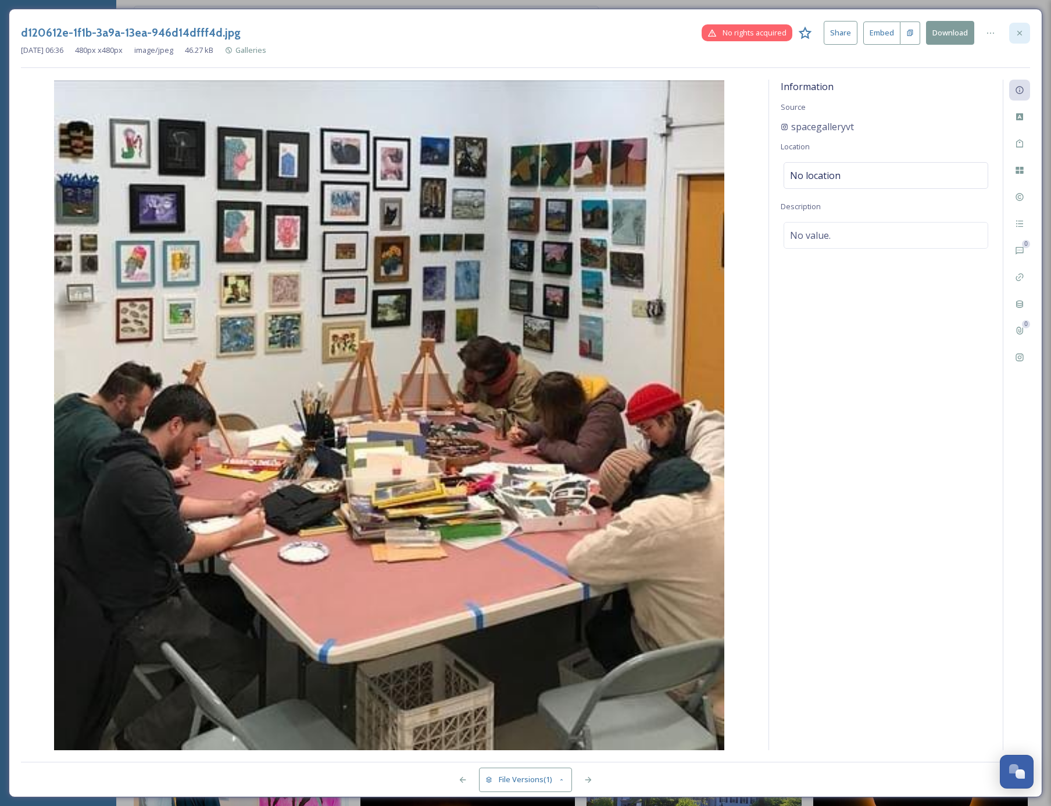
click at [1018, 34] on icon at bounding box center [1019, 32] width 9 height 9
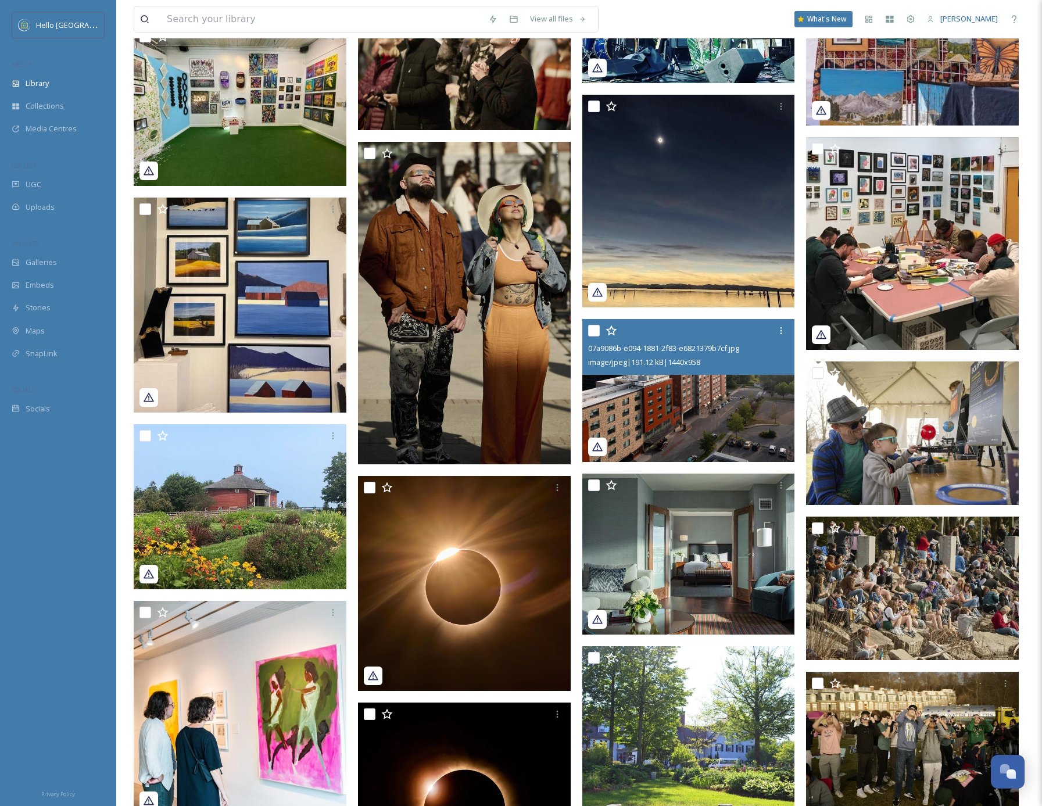
scroll to position [28913, 0]
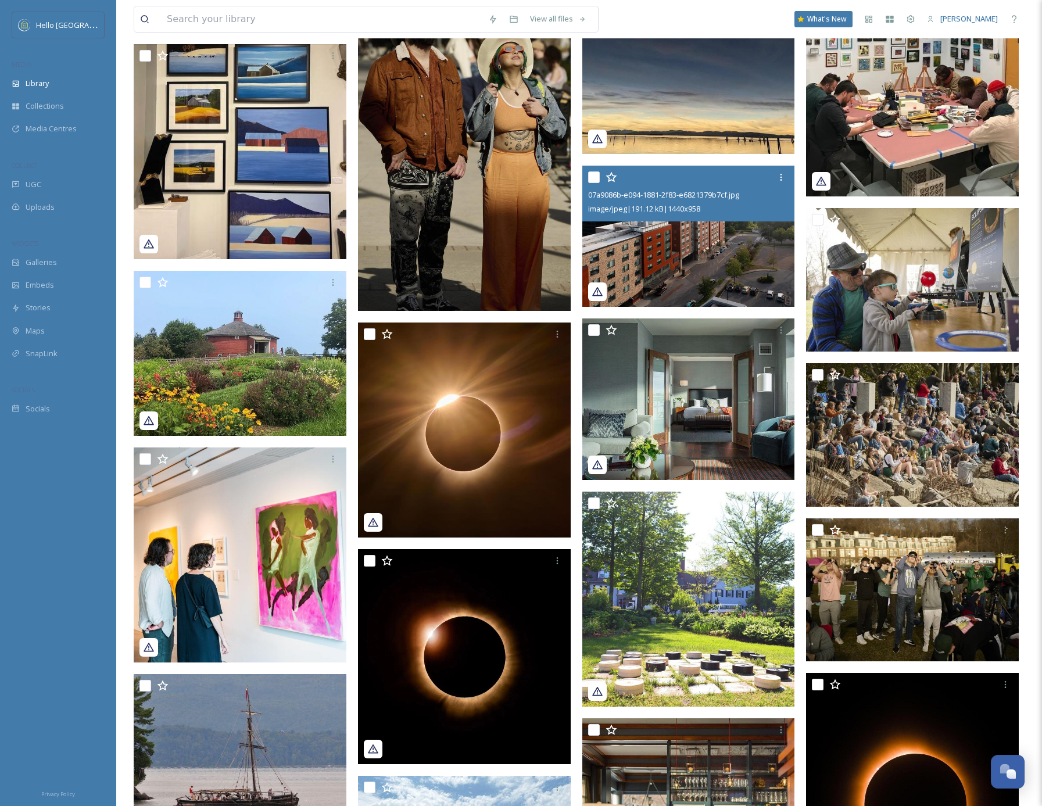
click at [691, 255] on img at bounding box center [688, 236] width 213 height 142
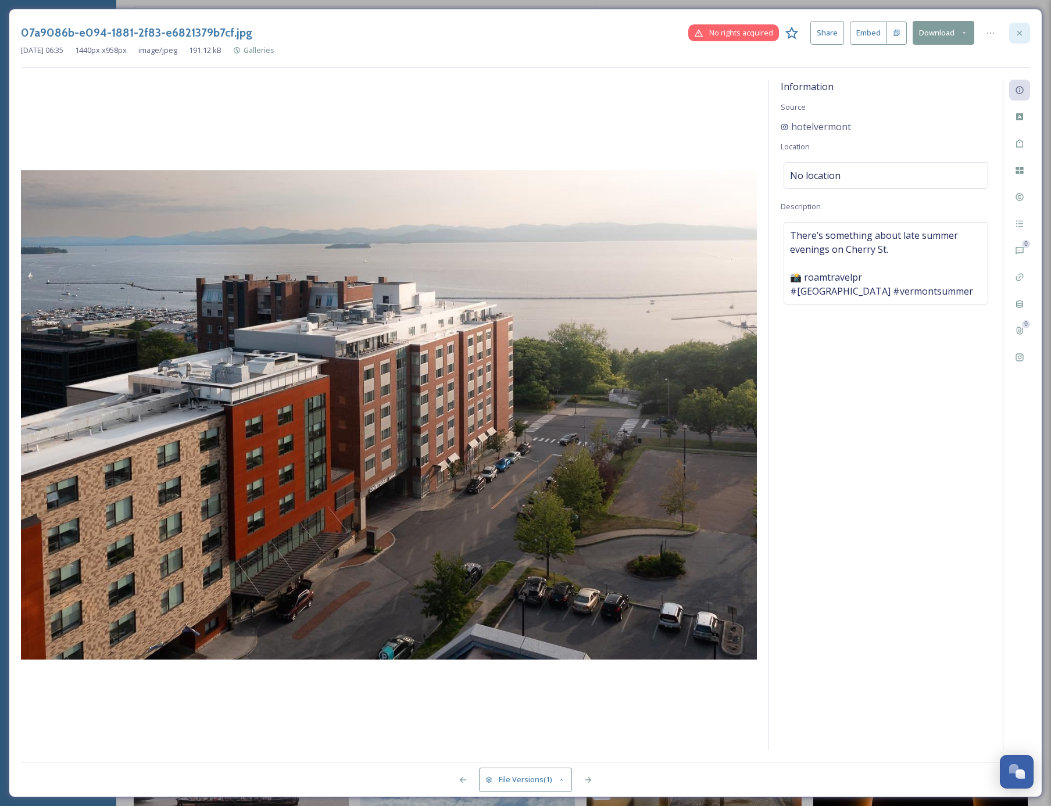
click at [1024, 31] on div at bounding box center [1019, 33] width 21 height 21
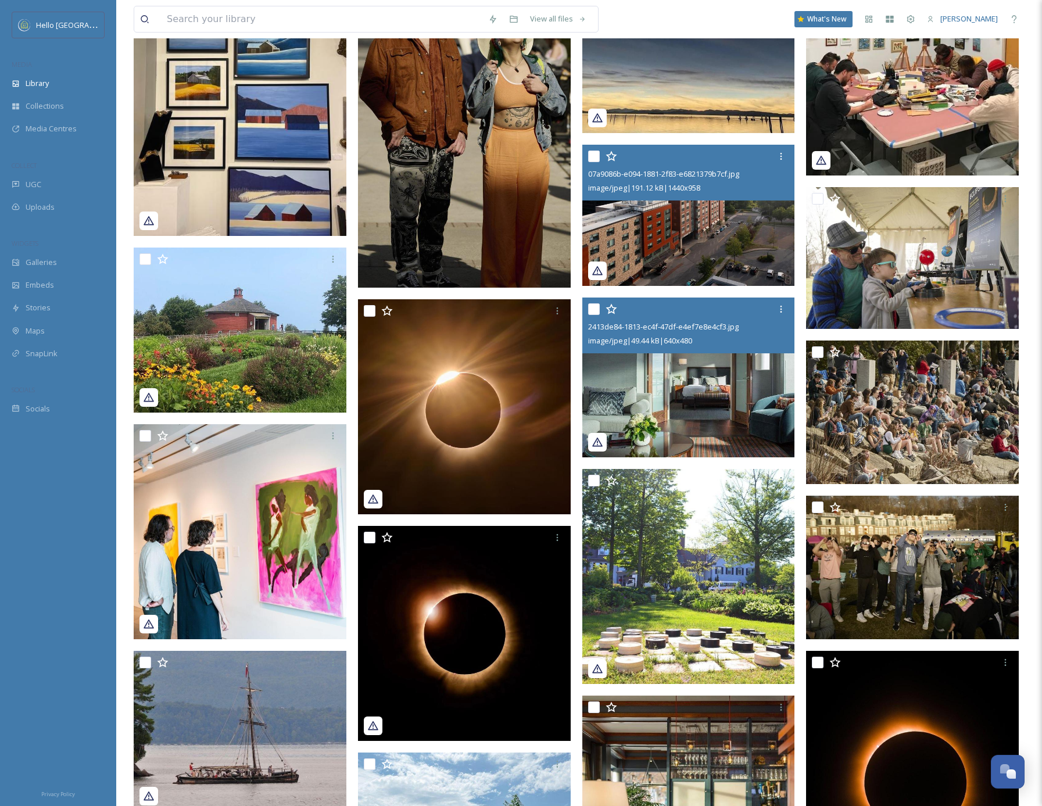
scroll to position [29041, 0]
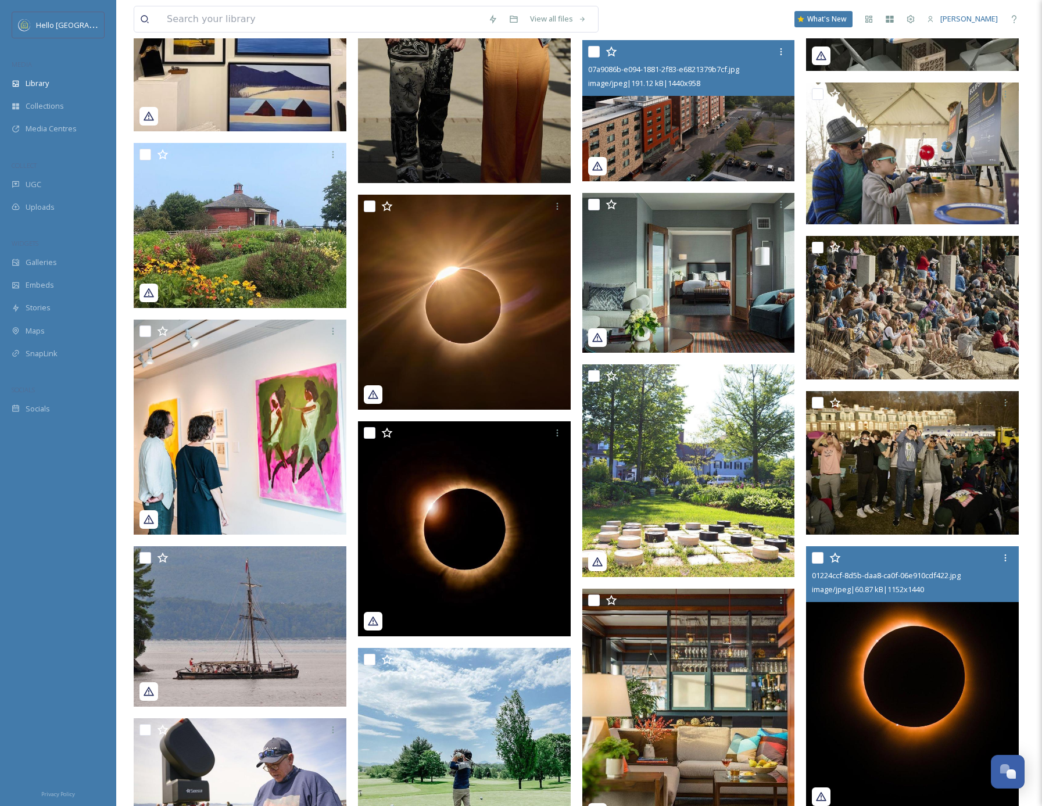
click at [936, 693] on img at bounding box center [912, 679] width 213 height 266
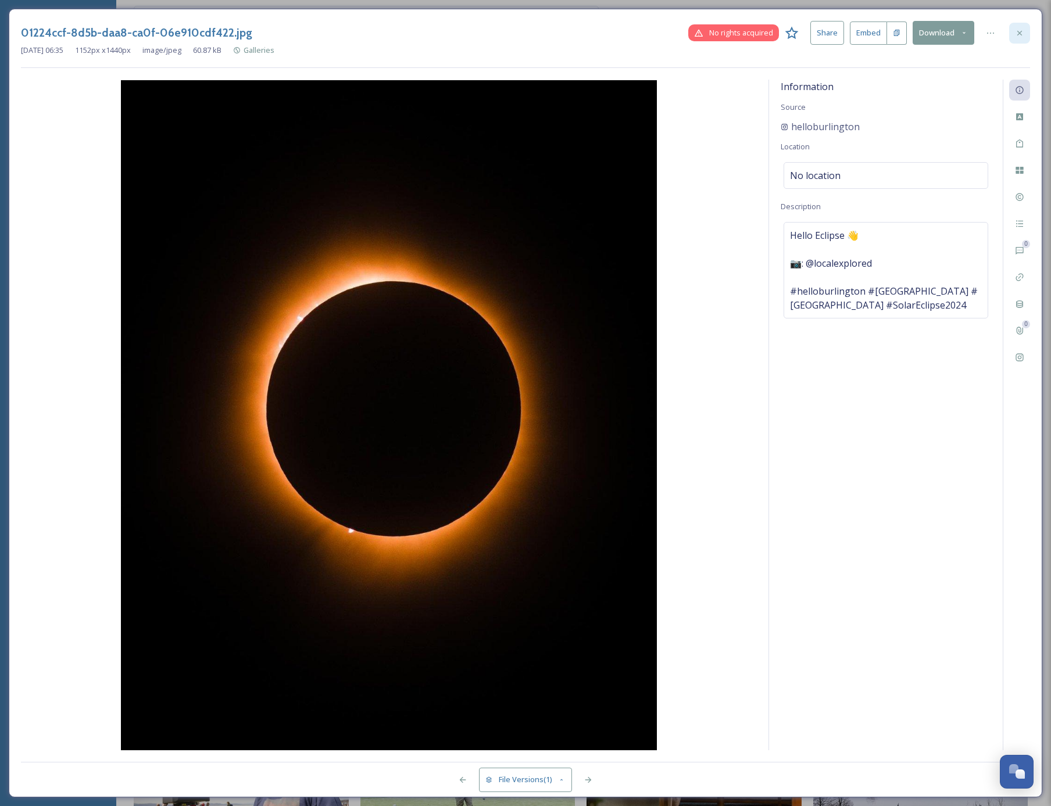
click at [1018, 33] on icon at bounding box center [1019, 32] width 9 height 9
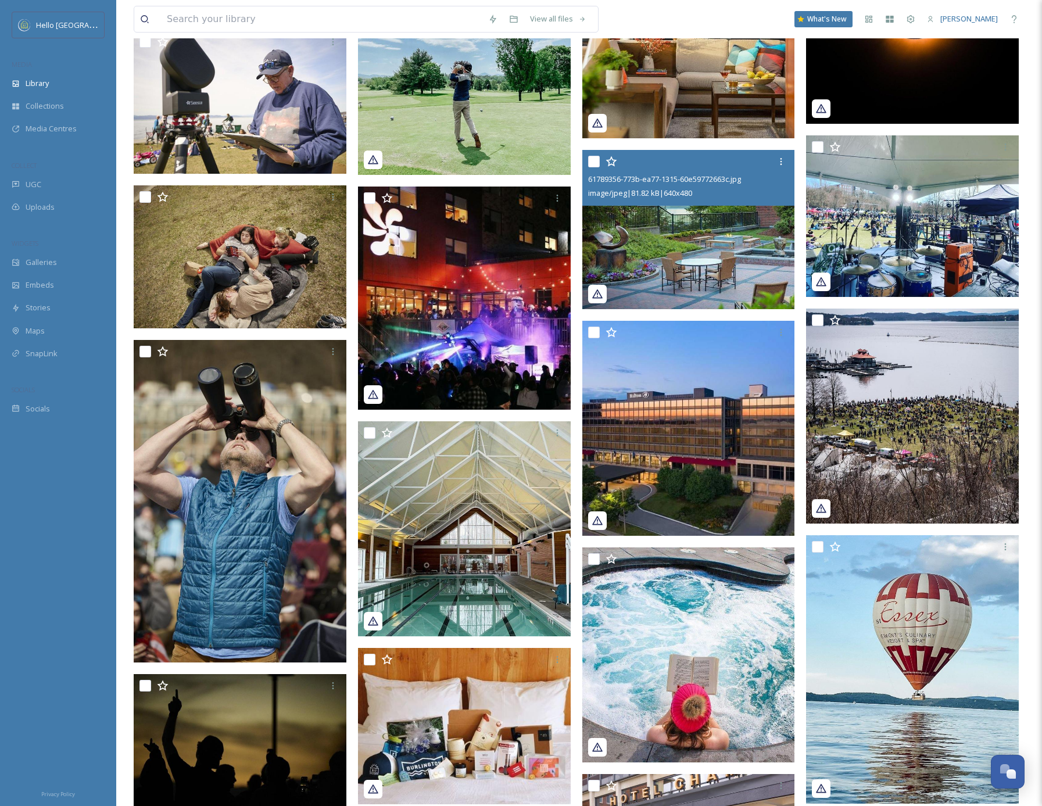
scroll to position [30127, 0]
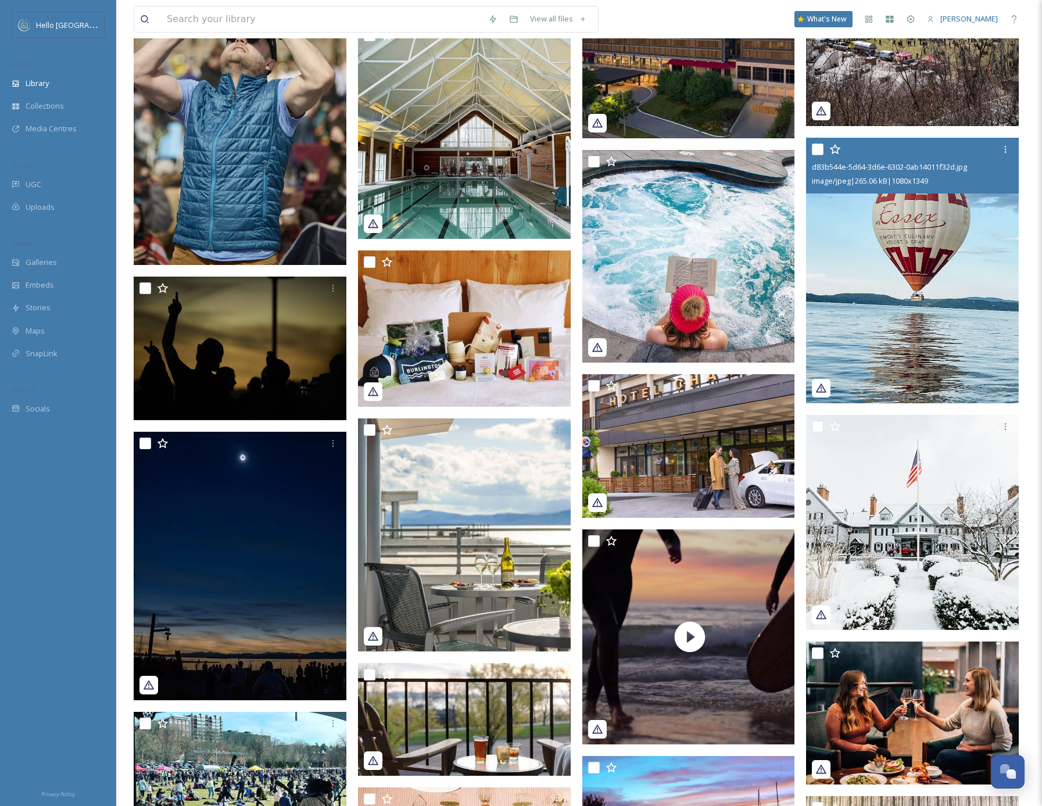
click at [932, 294] on img at bounding box center [912, 271] width 213 height 266
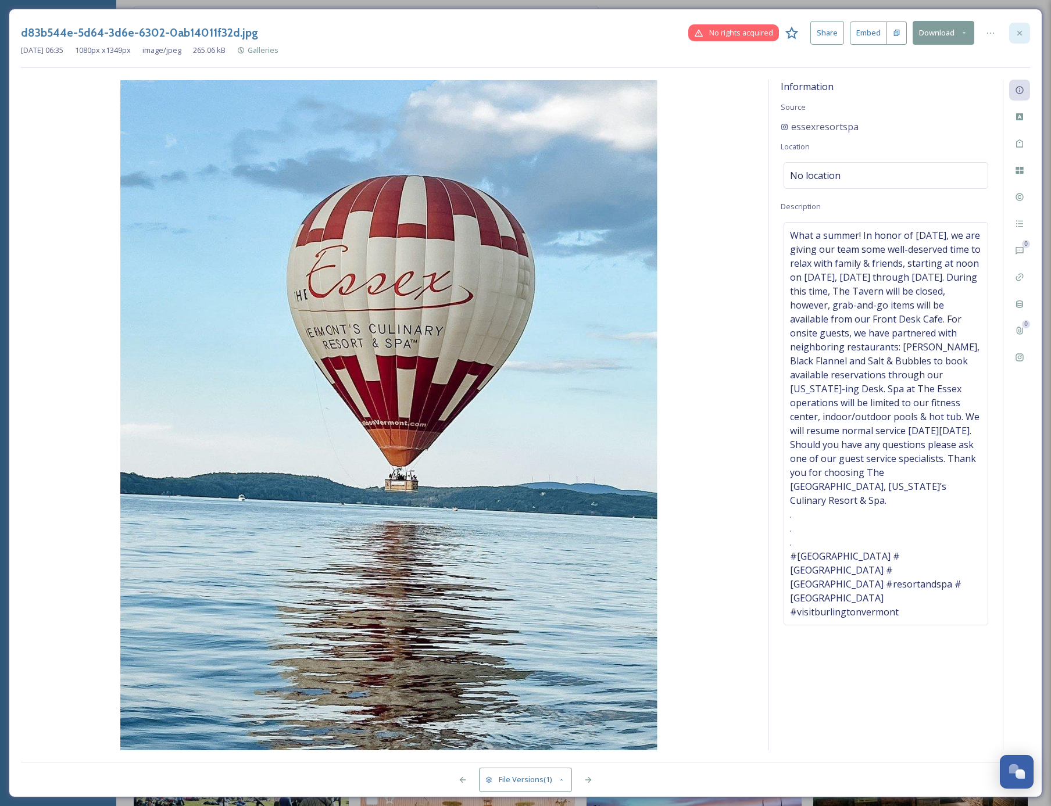
click at [1016, 30] on icon at bounding box center [1019, 32] width 9 height 9
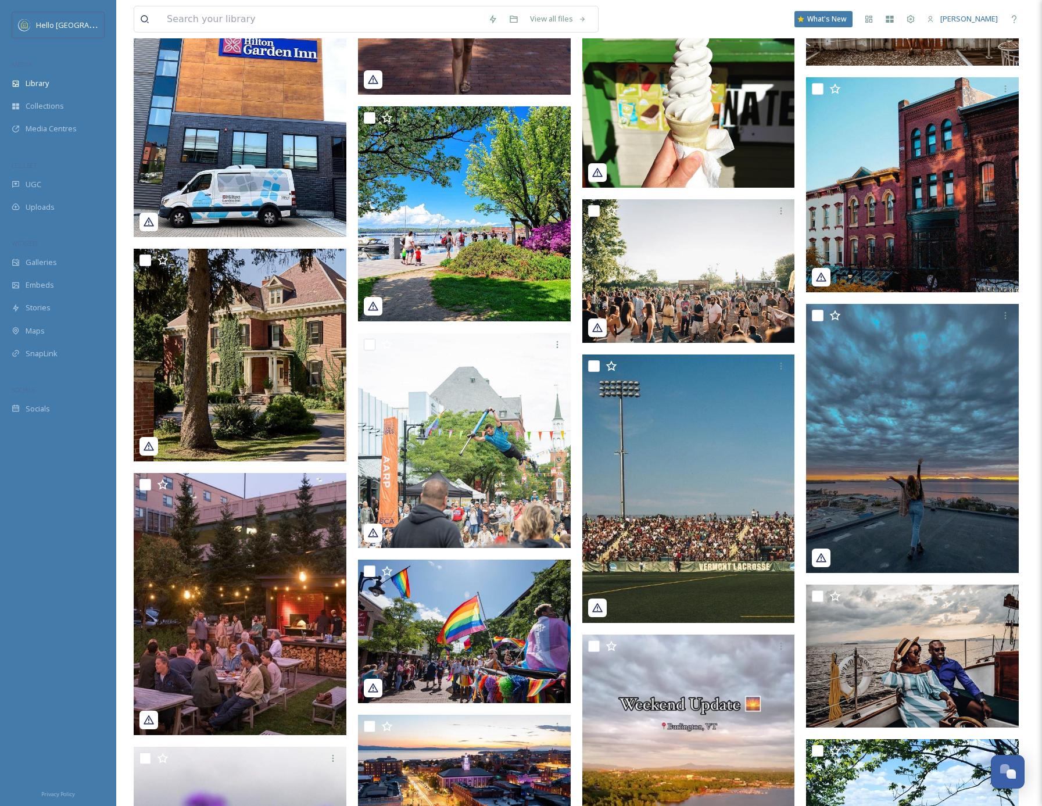
scroll to position [32371, 0]
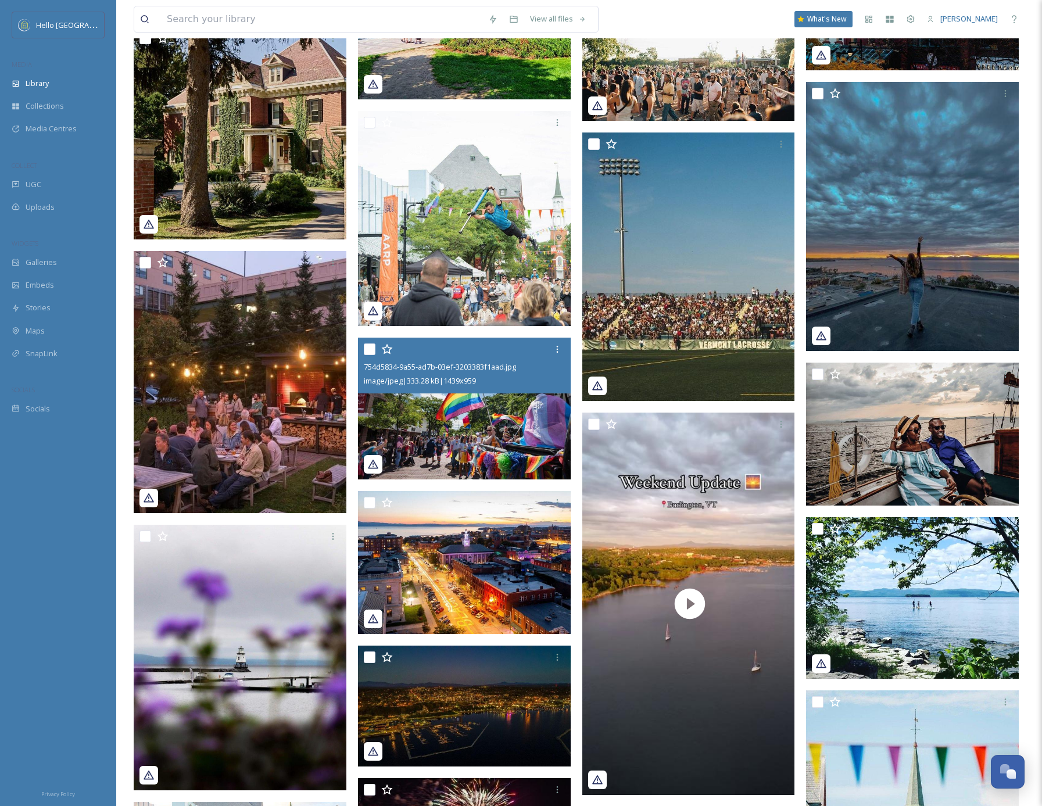
click at [512, 420] on img at bounding box center [464, 409] width 213 height 142
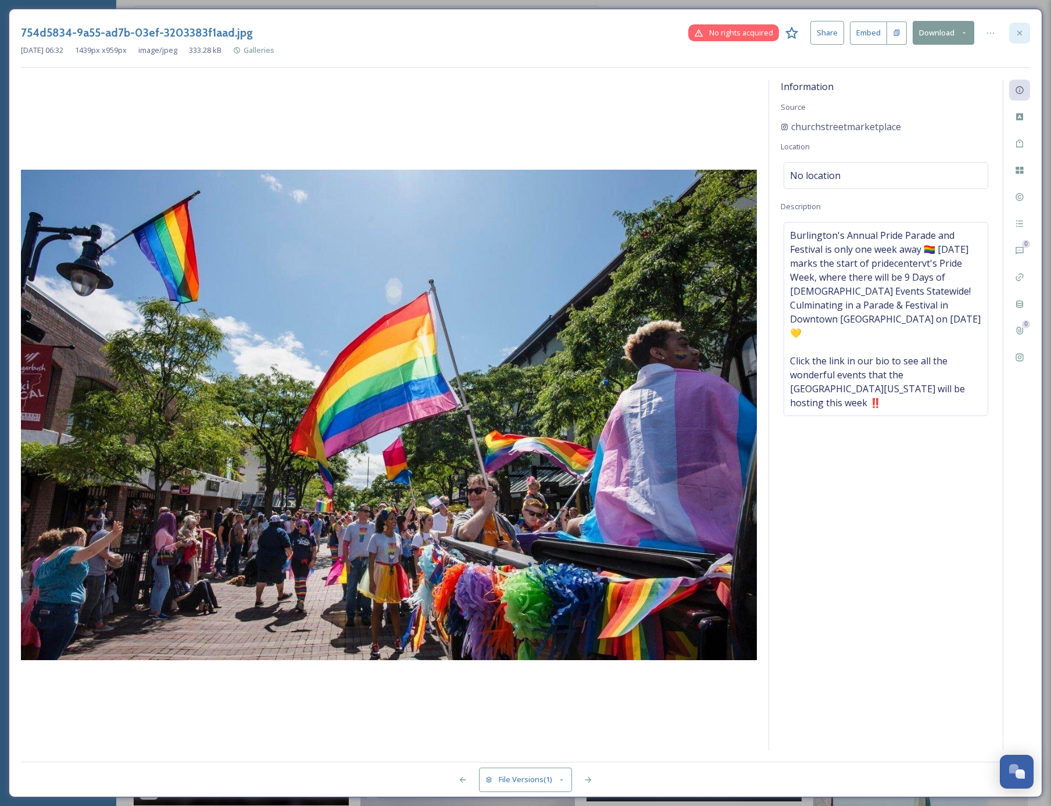
click at [1022, 30] on icon at bounding box center [1019, 32] width 9 height 9
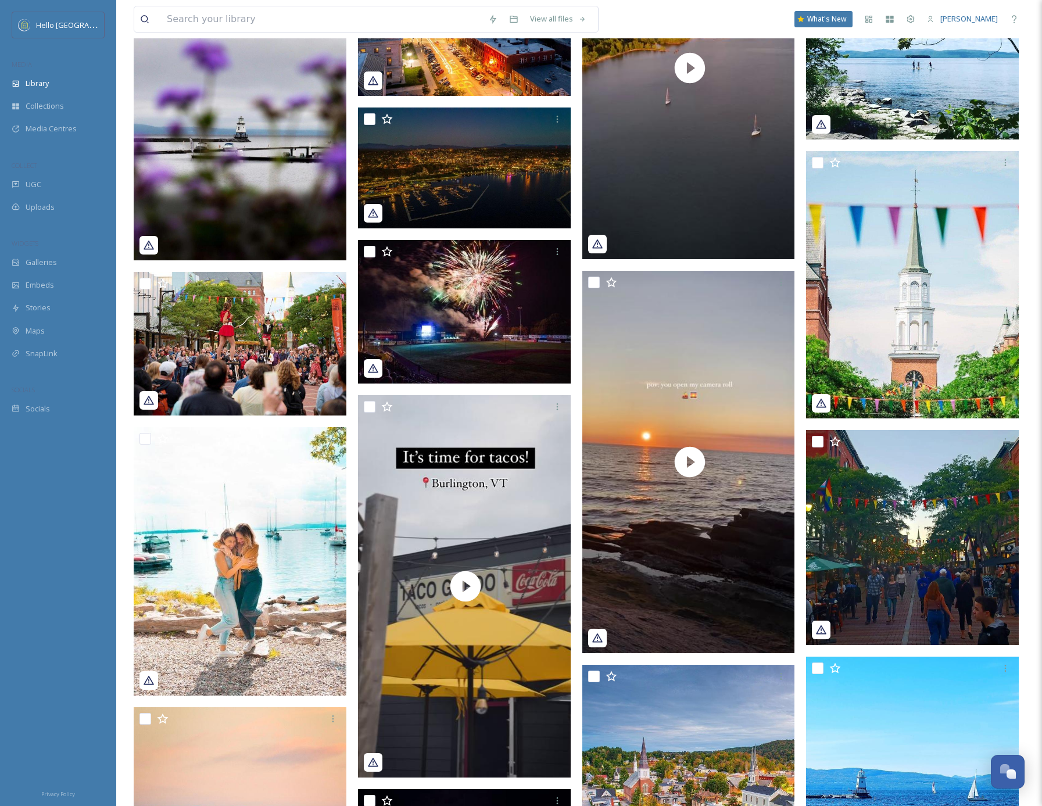
scroll to position [33089, 0]
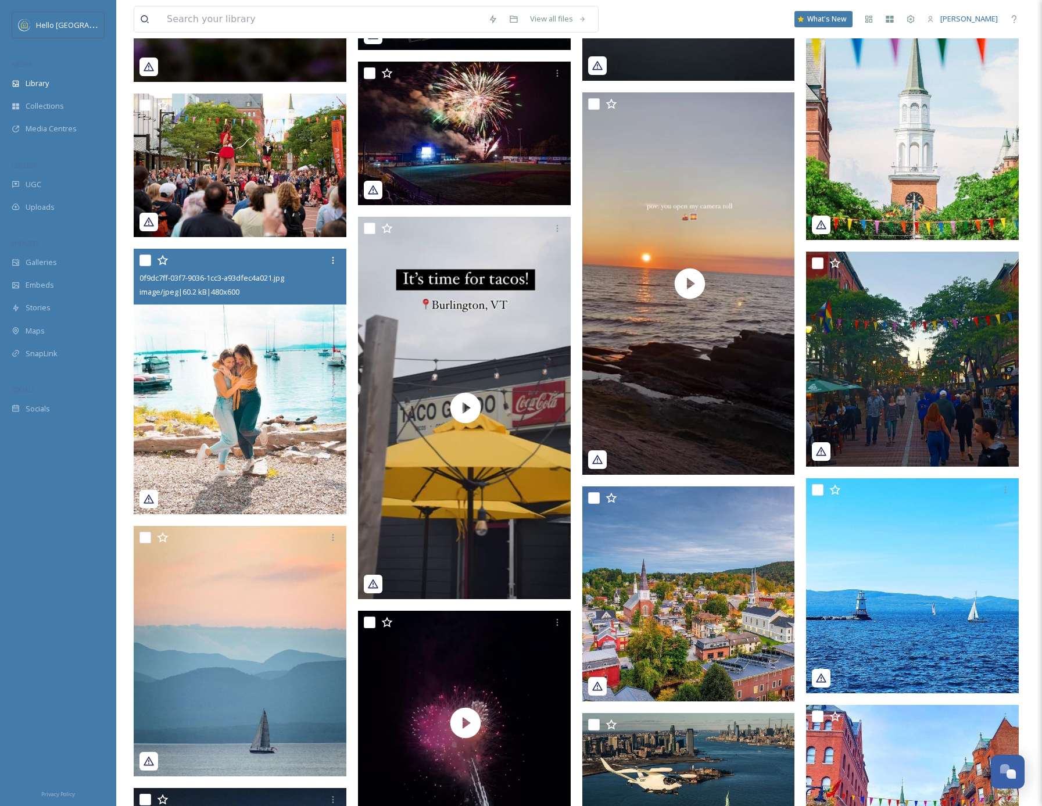
click at [251, 456] on img at bounding box center [240, 382] width 213 height 266
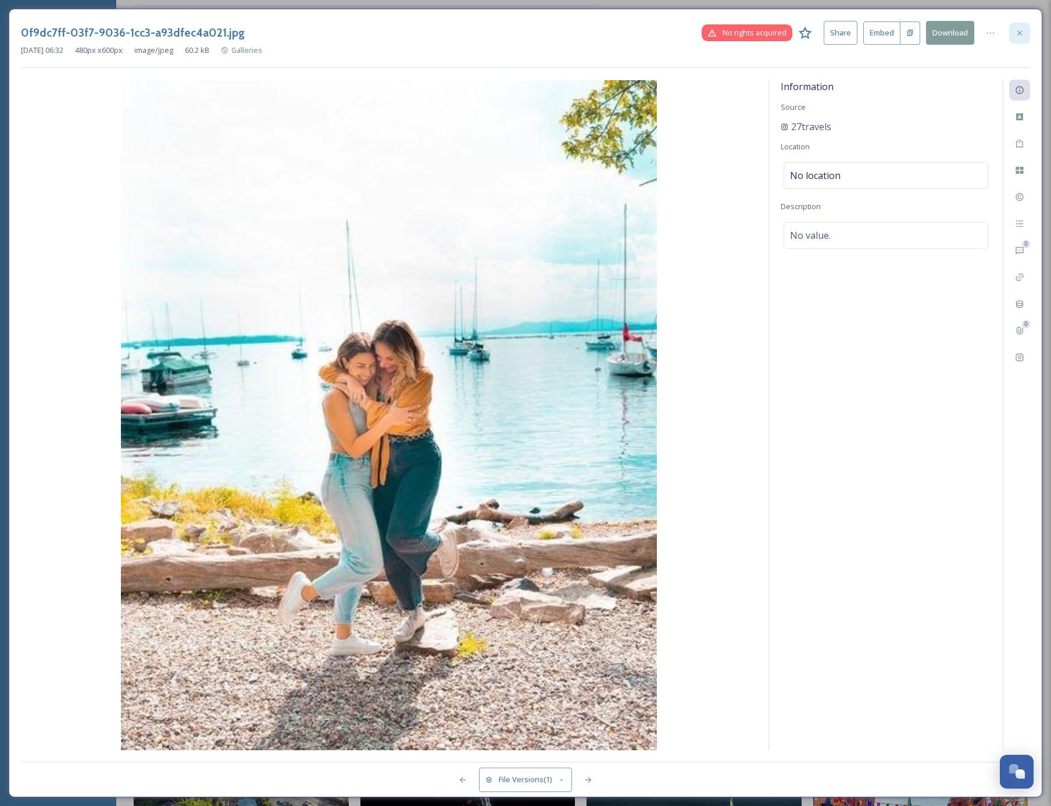
click at [1018, 37] on icon at bounding box center [1019, 32] width 9 height 9
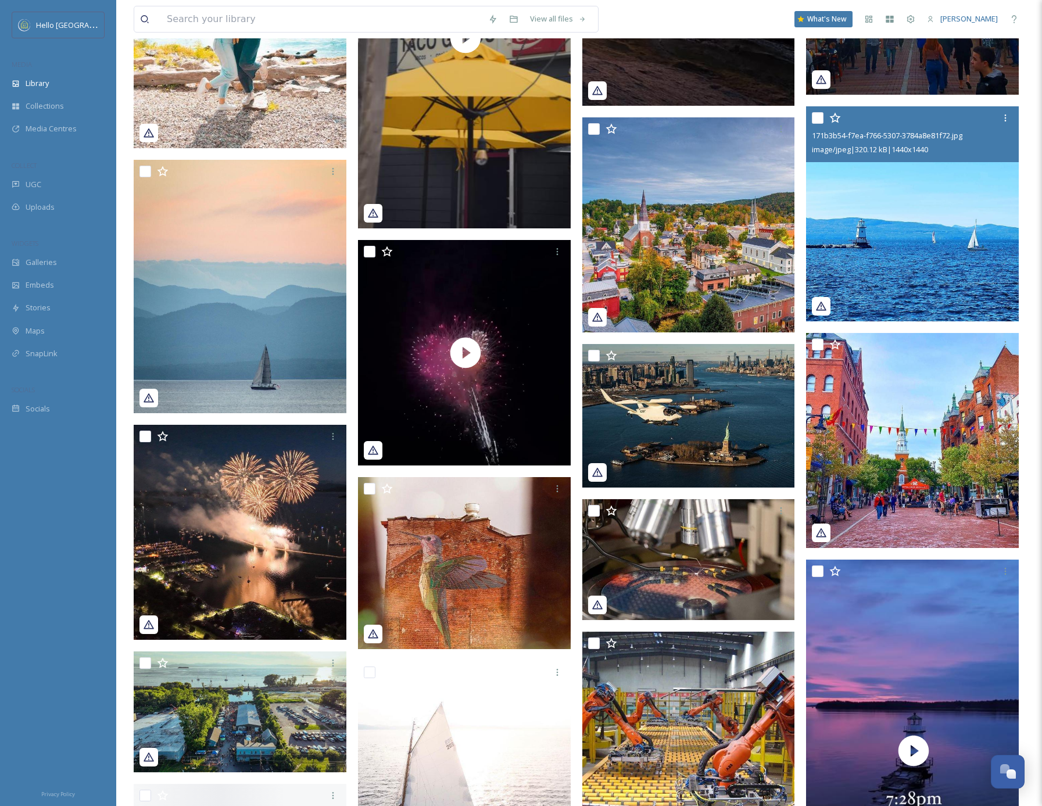
scroll to position [33523, 0]
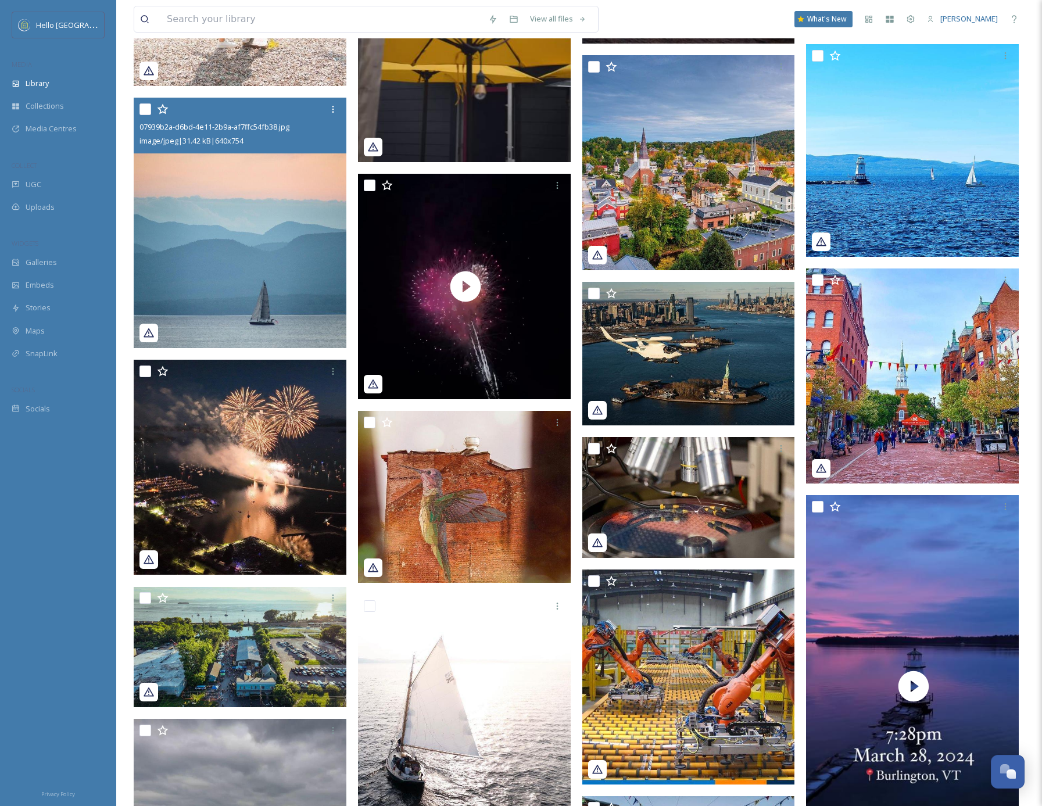
click at [274, 261] on img at bounding box center [240, 223] width 213 height 251
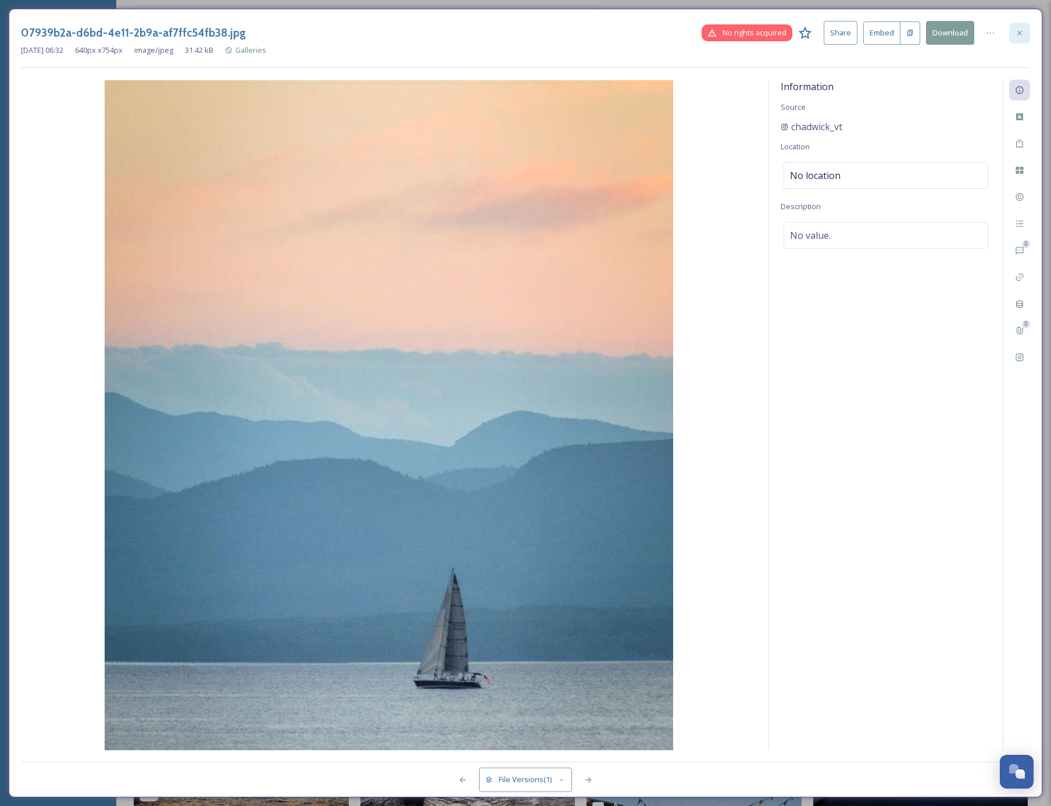
click at [1017, 30] on icon at bounding box center [1019, 32] width 9 height 9
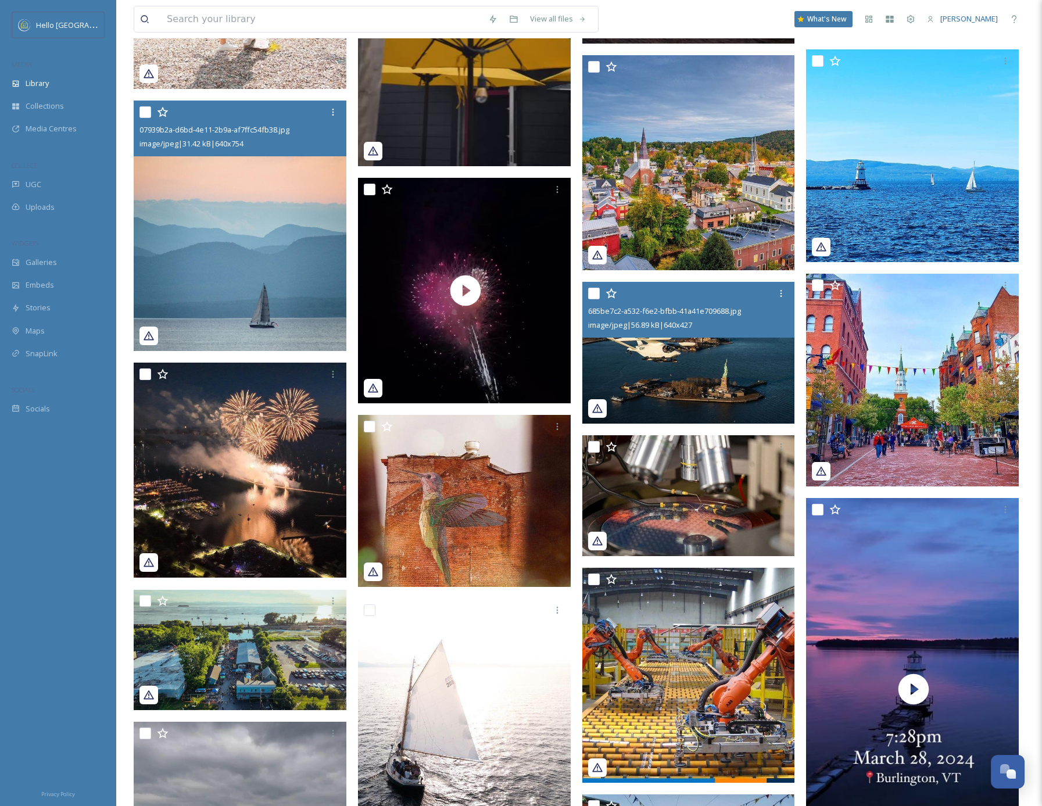
click at [684, 370] on img at bounding box center [688, 353] width 213 height 142
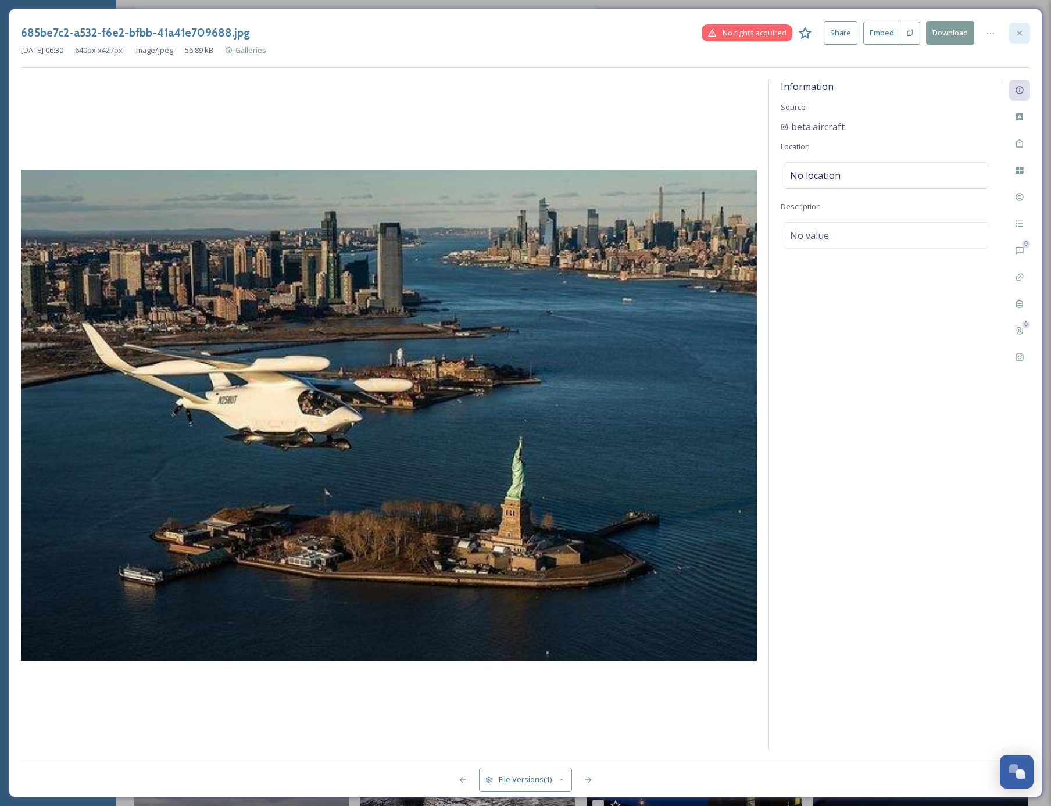
click at [1017, 31] on icon at bounding box center [1019, 32] width 9 height 9
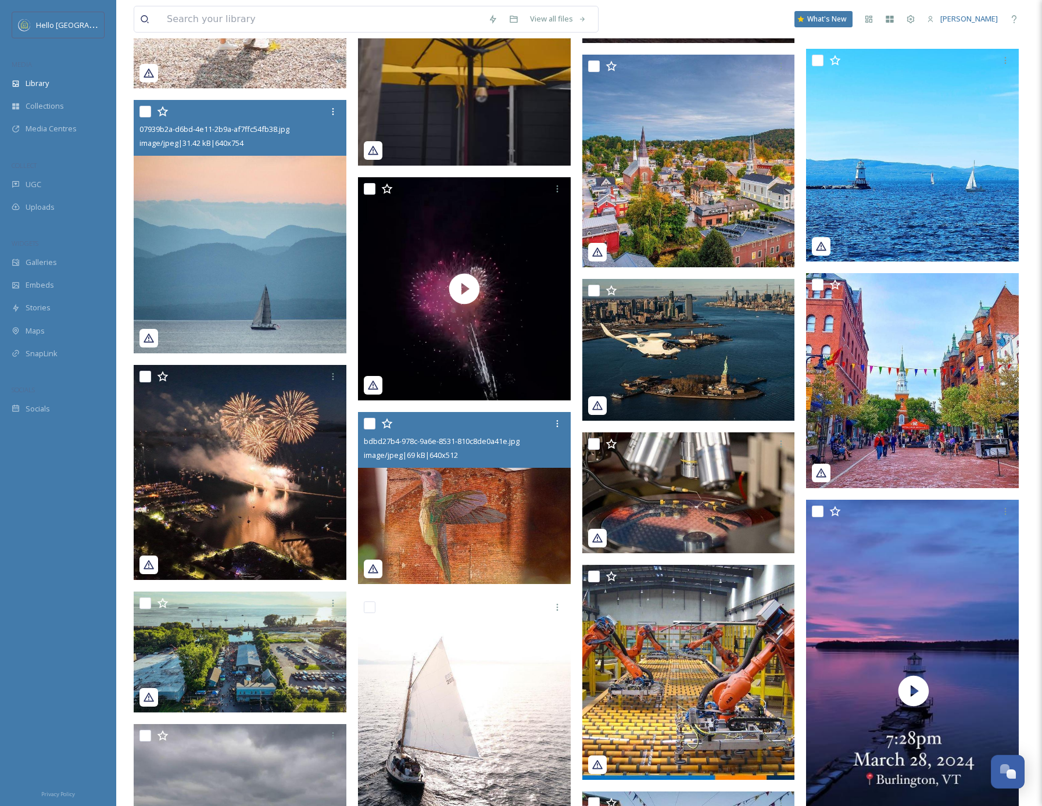
scroll to position [33681, 0]
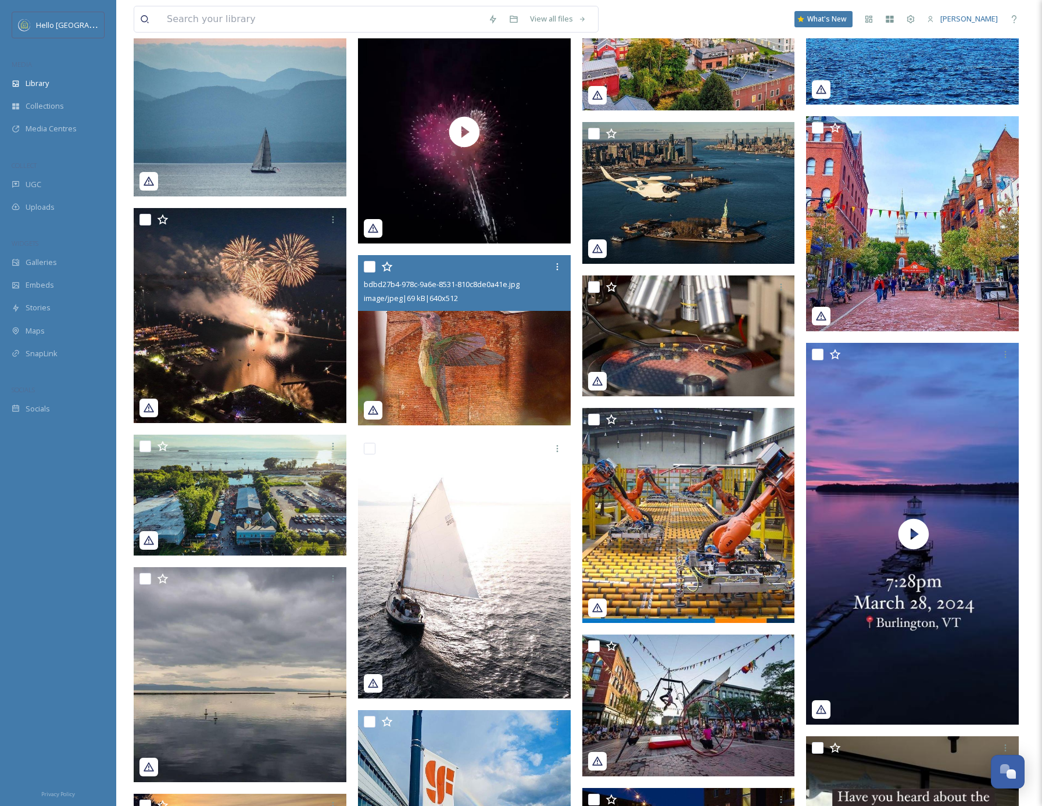
click at [467, 350] on img at bounding box center [464, 340] width 213 height 170
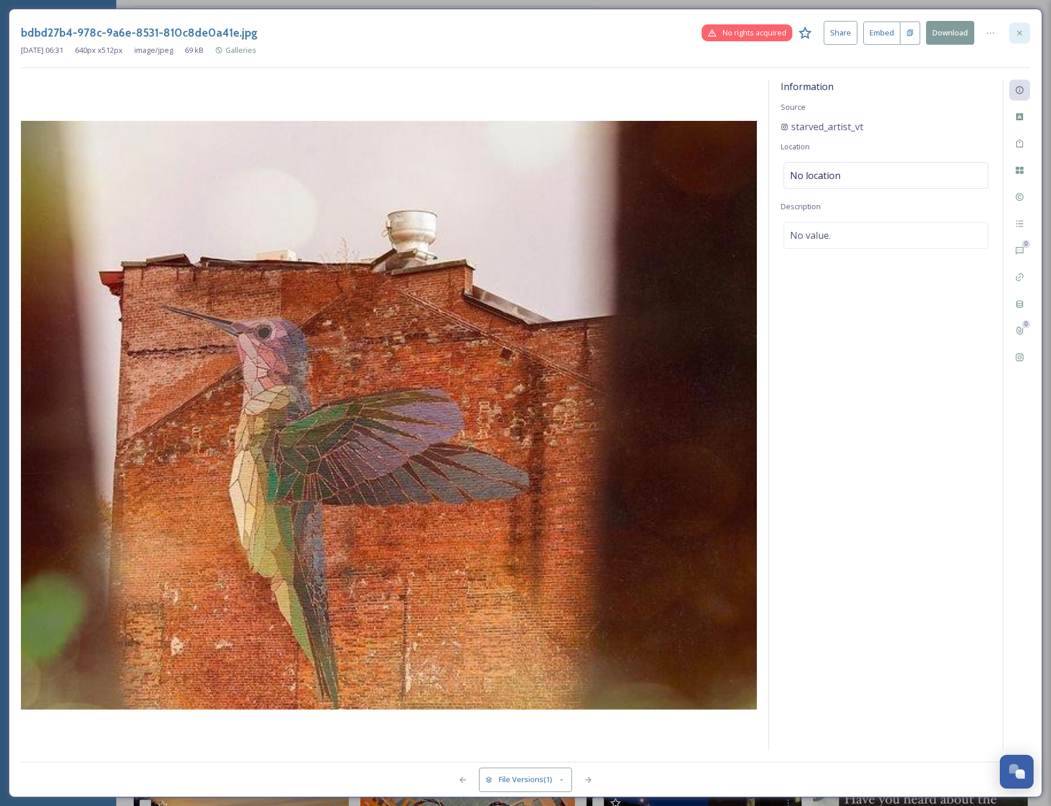
click at [1017, 31] on icon at bounding box center [1019, 32] width 9 height 9
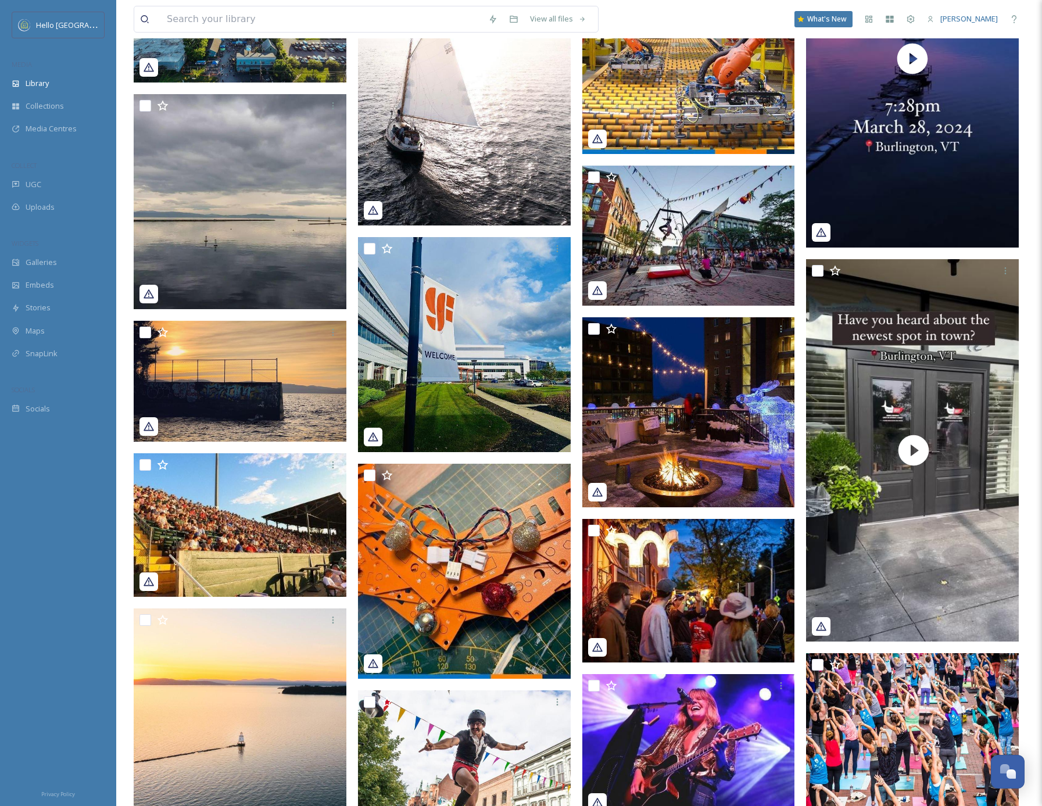
scroll to position [34407, 0]
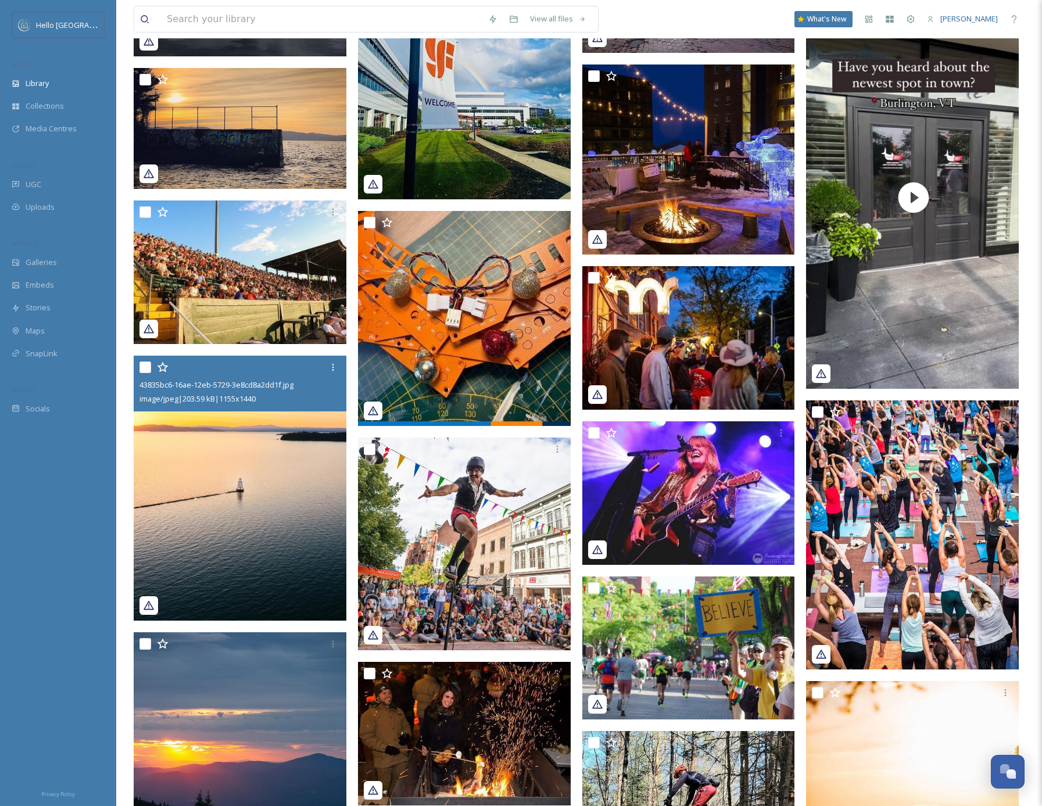
click at [277, 557] on img at bounding box center [240, 489] width 213 height 266
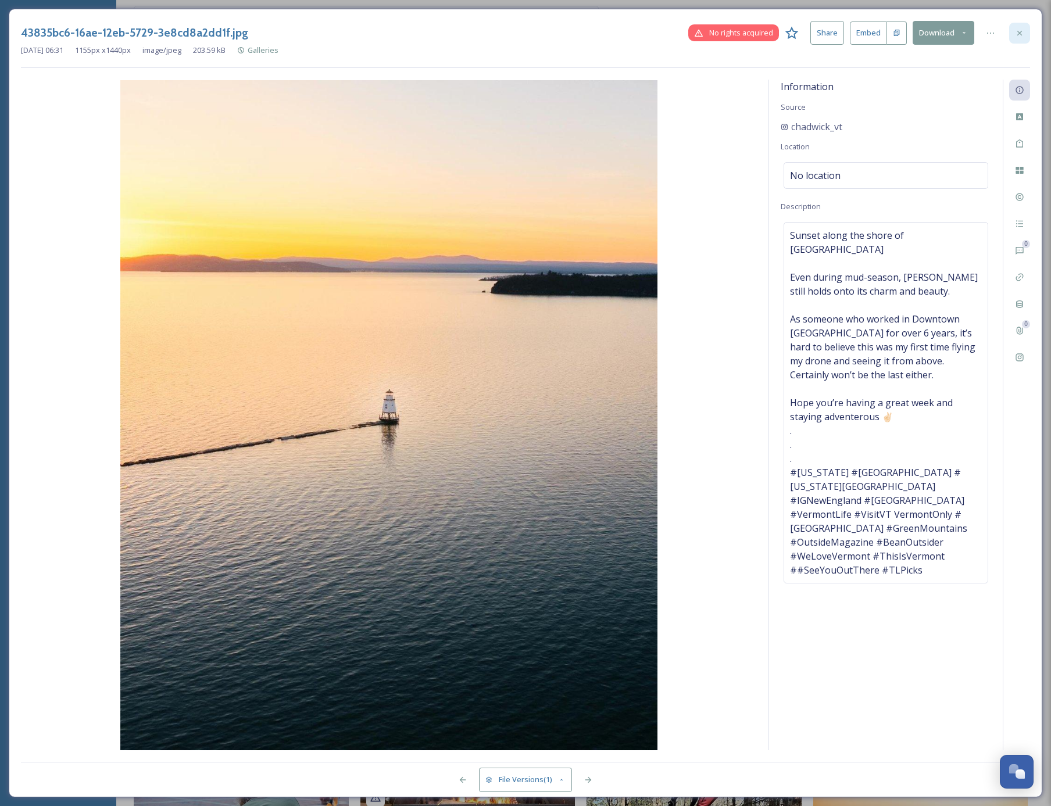
click at [1019, 29] on icon at bounding box center [1019, 32] width 9 height 9
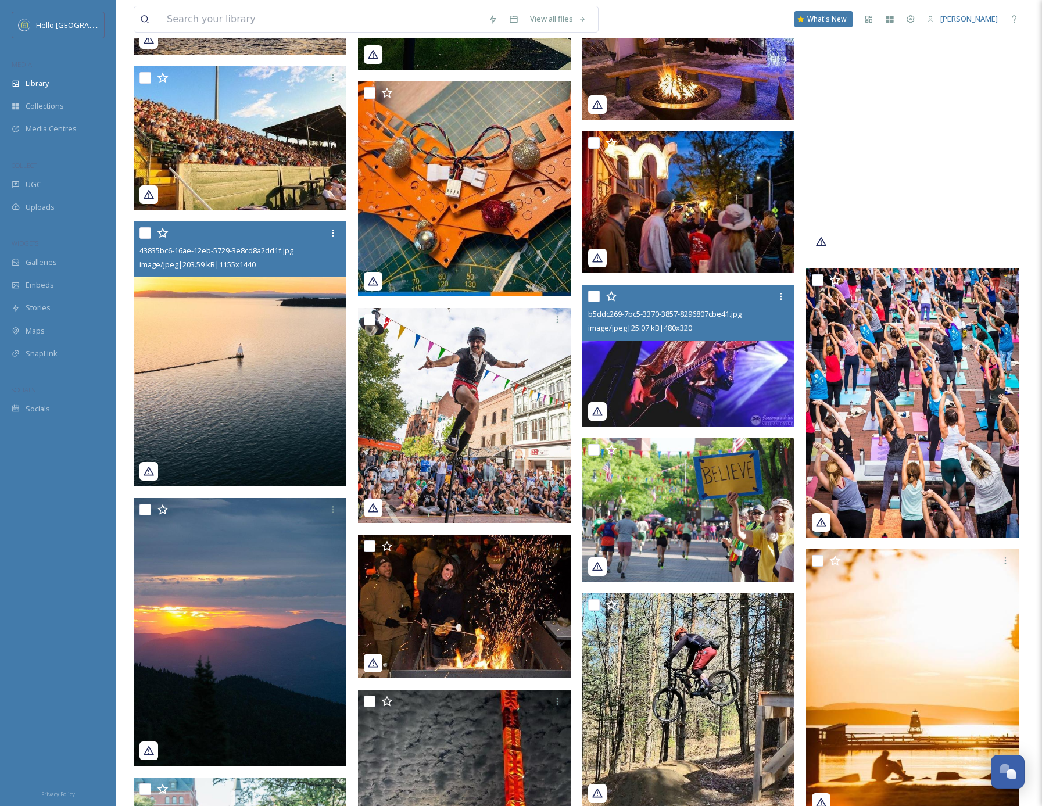
scroll to position [34546, 0]
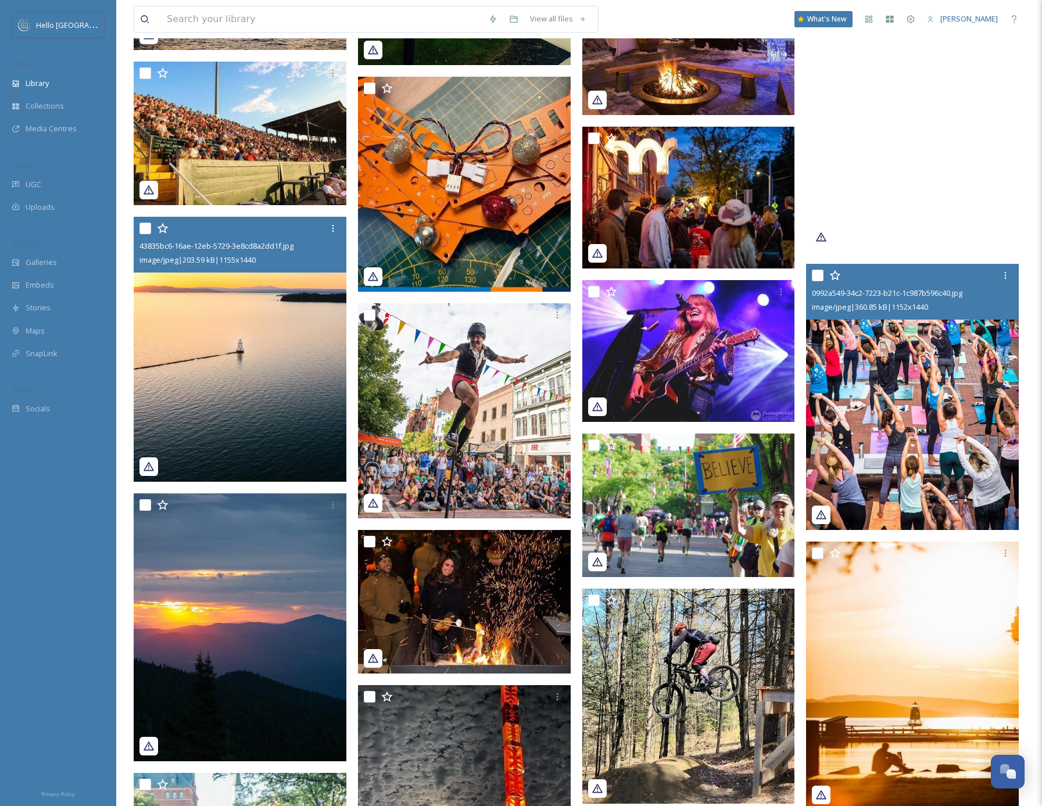
click at [925, 452] on img at bounding box center [912, 397] width 213 height 266
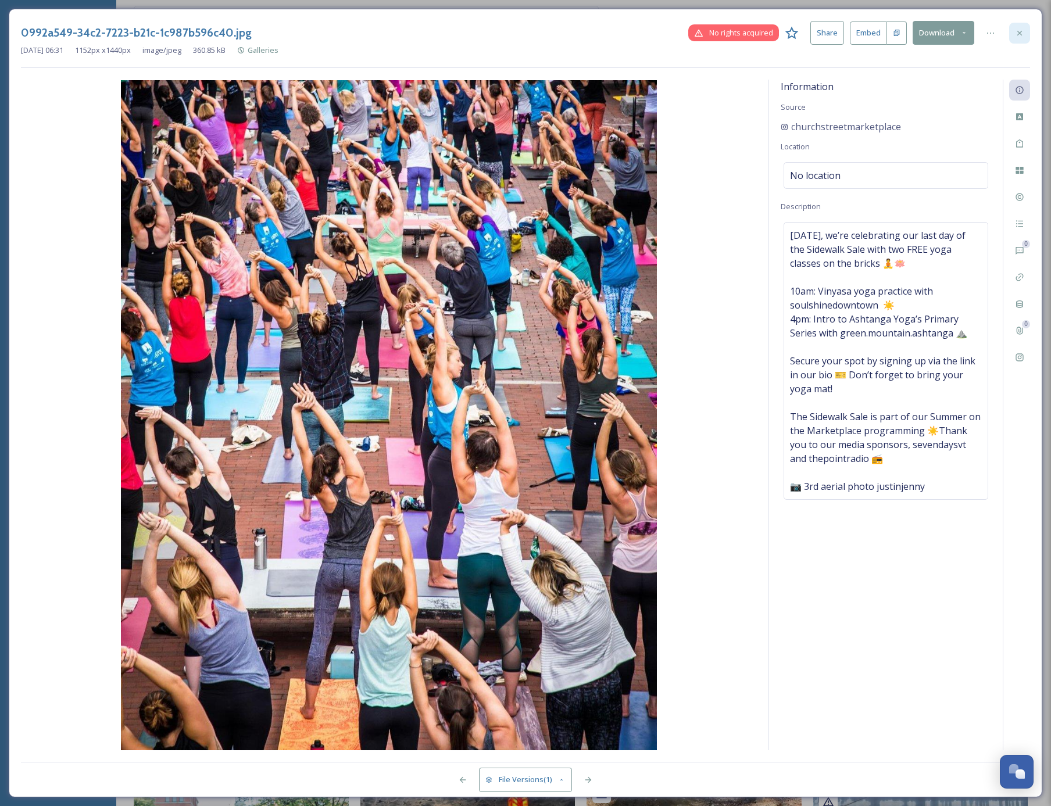
click at [1022, 31] on icon at bounding box center [1019, 32] width 9 height 9
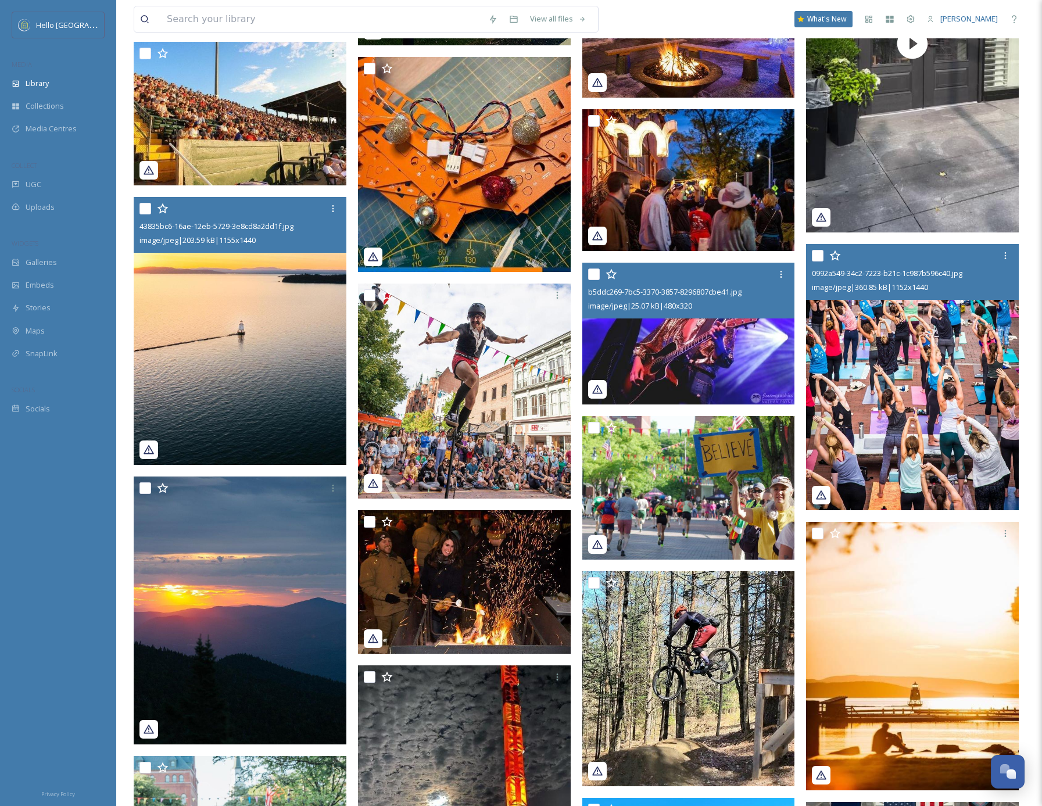
scroll to position [34808, 0]
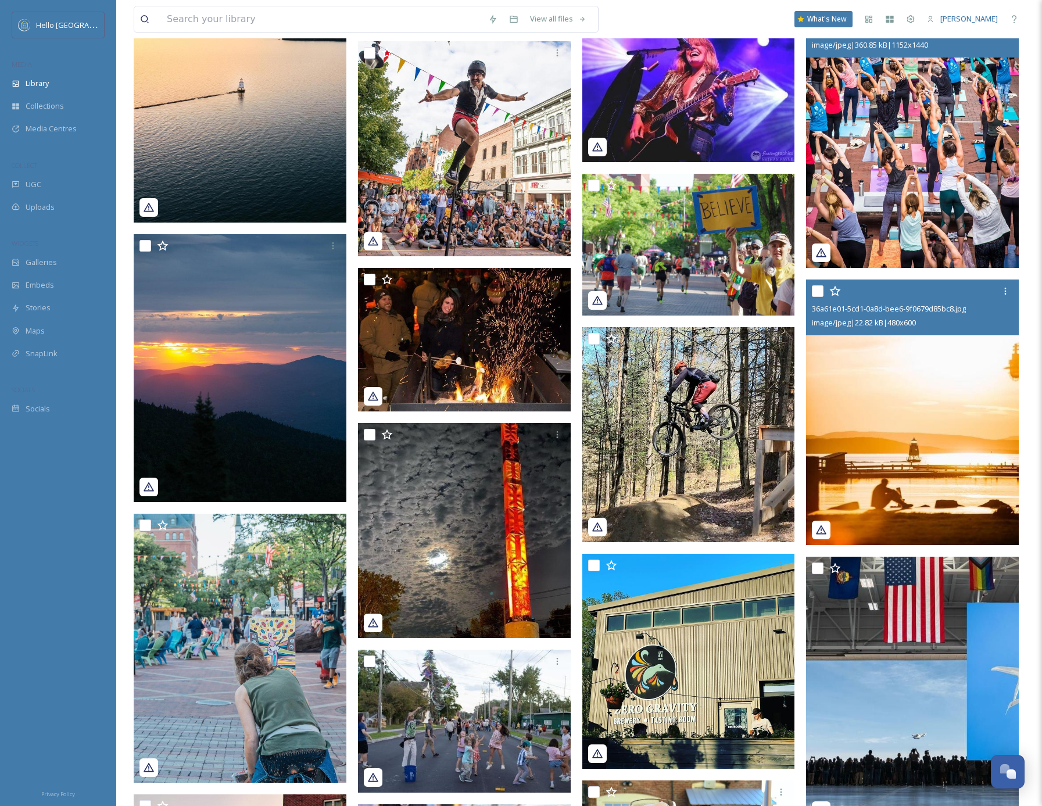
click at [892, 498] on img at bounding box center [912, 413] width 213 height 266
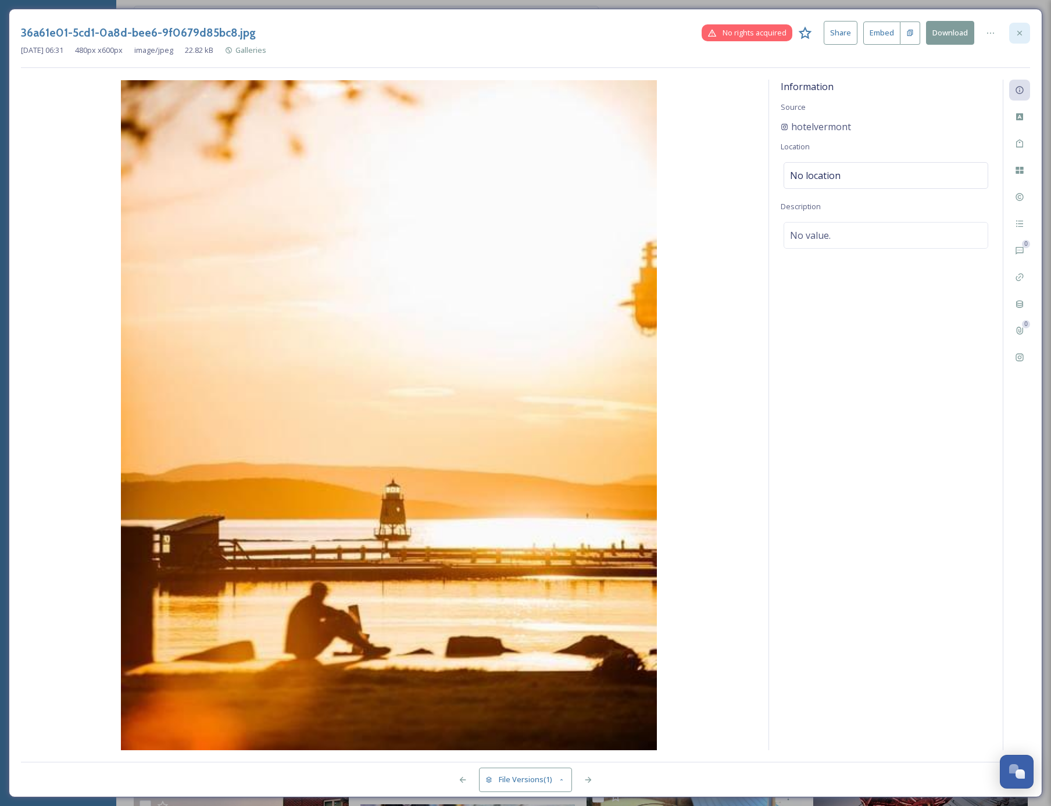
click at [1021, 32] on icon at bounding box center [1019, 32] width 9 height 9
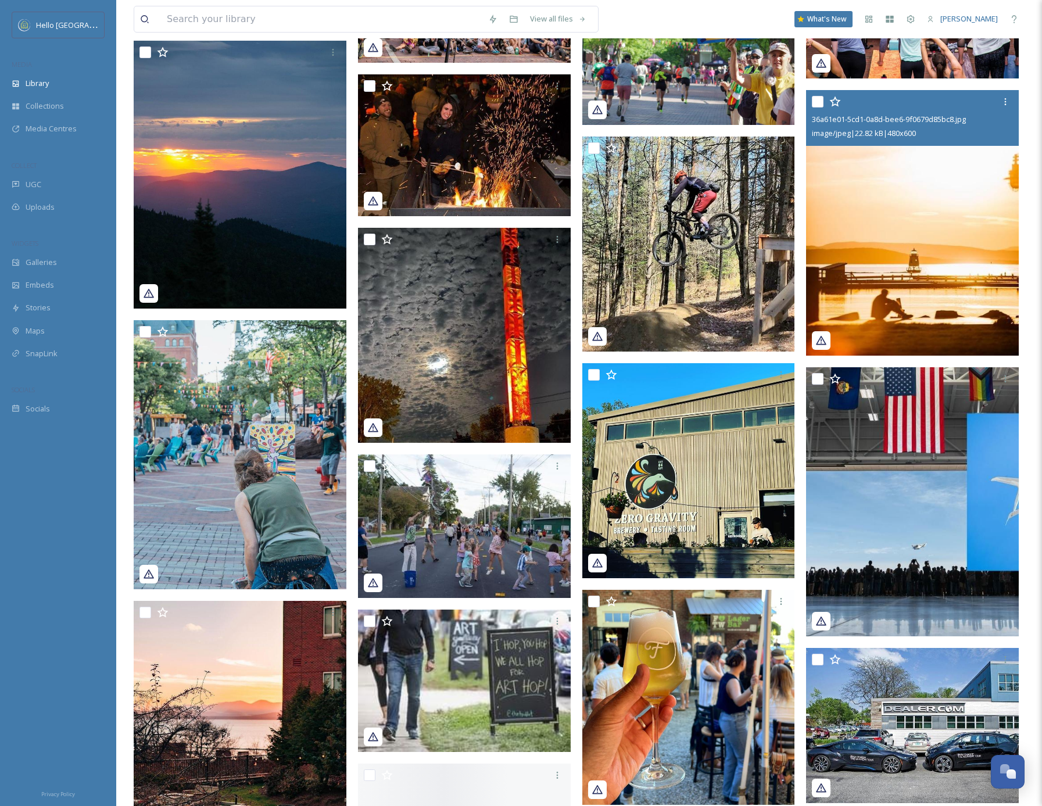
scroll to position [35072, 0]
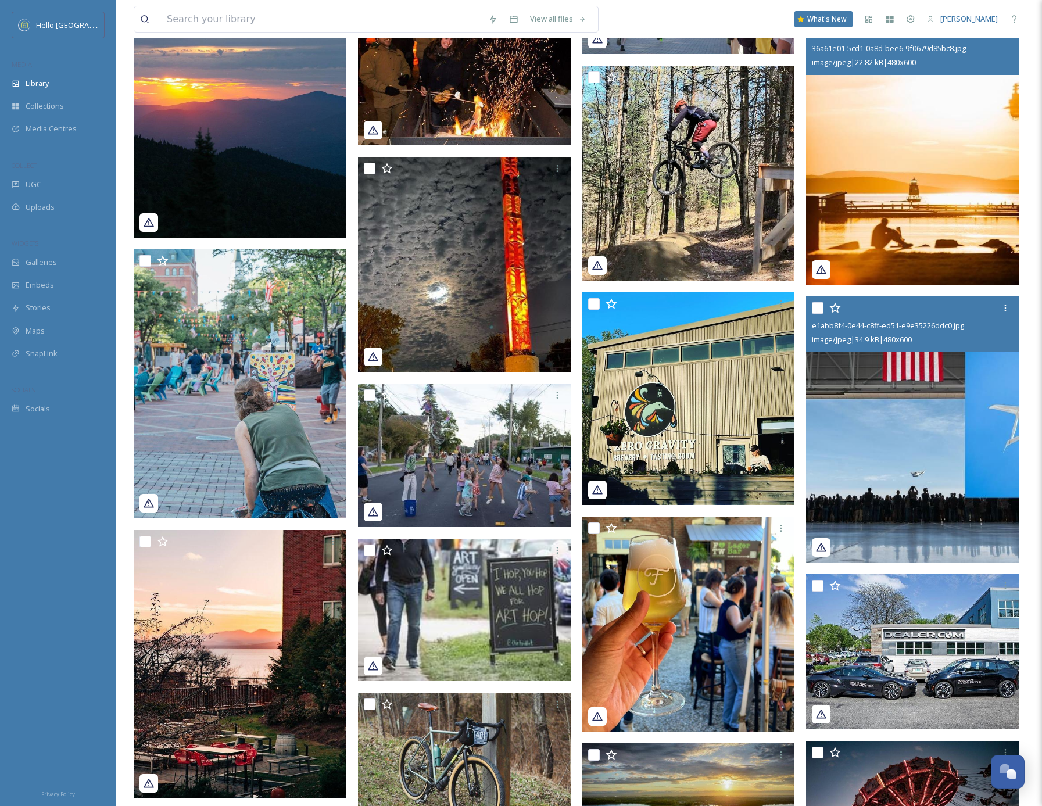
click at [947, 463] on img at bounding box center [912, 429] width 213 height 266
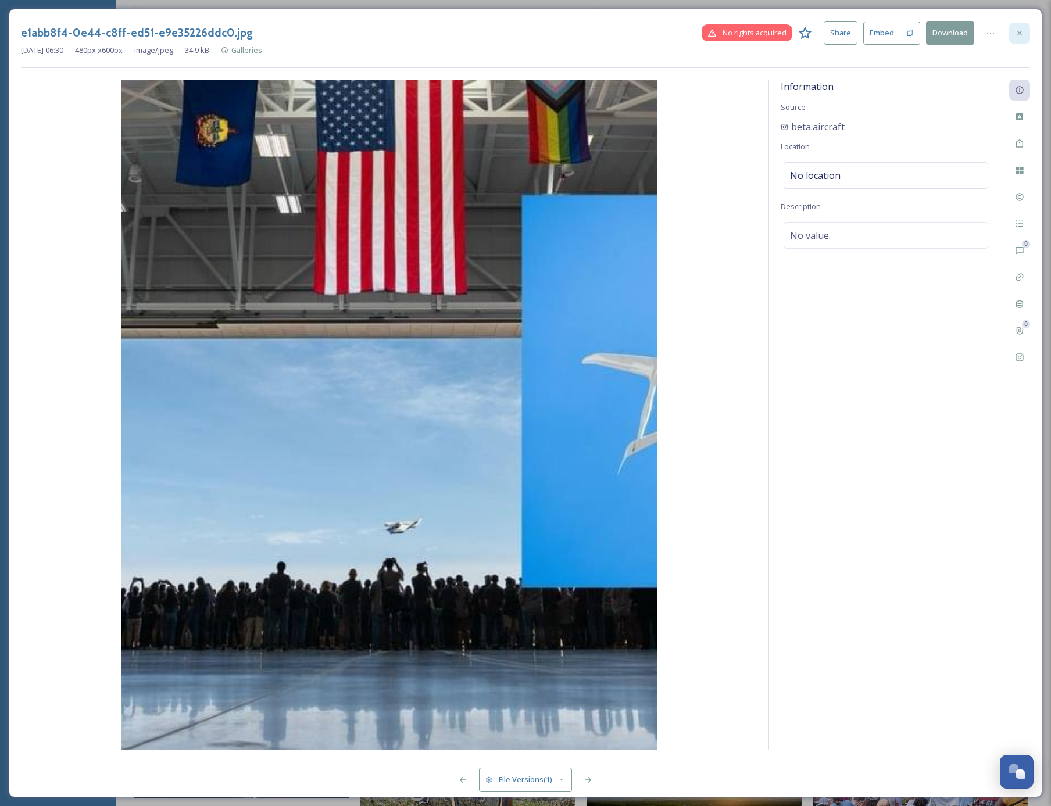
click at [1024, 34] on icon at bounding box center [1019, 32] width 9 height 9
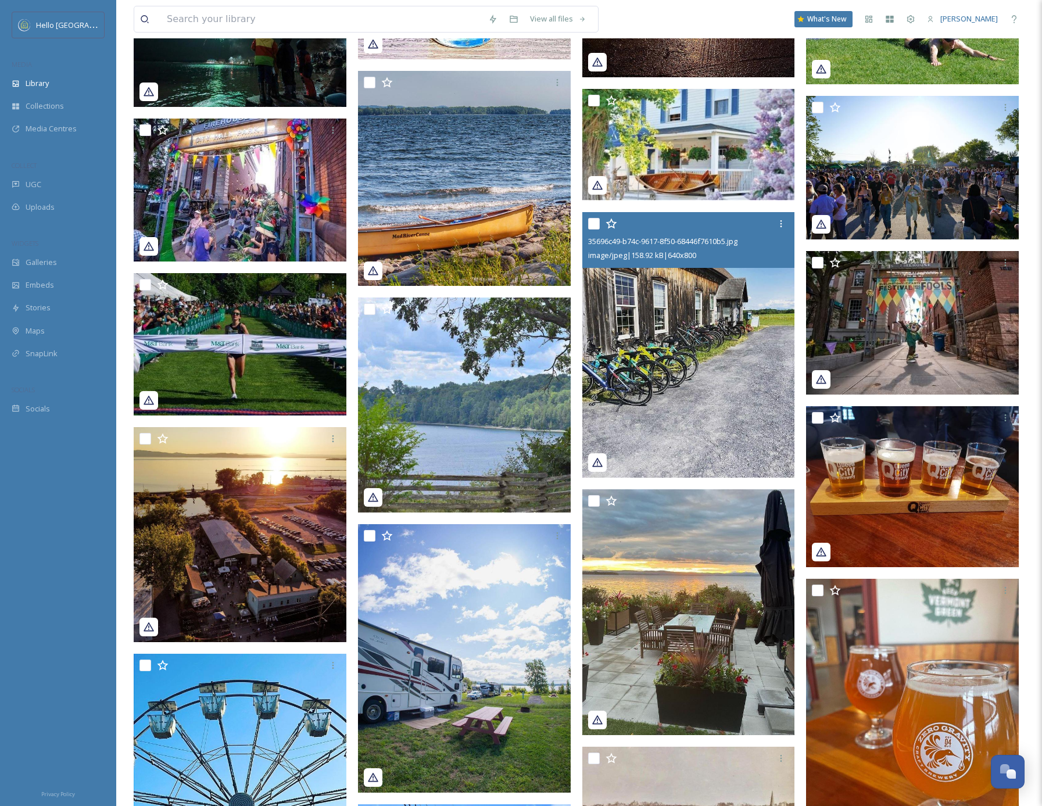
scroll to position [36464, 0]
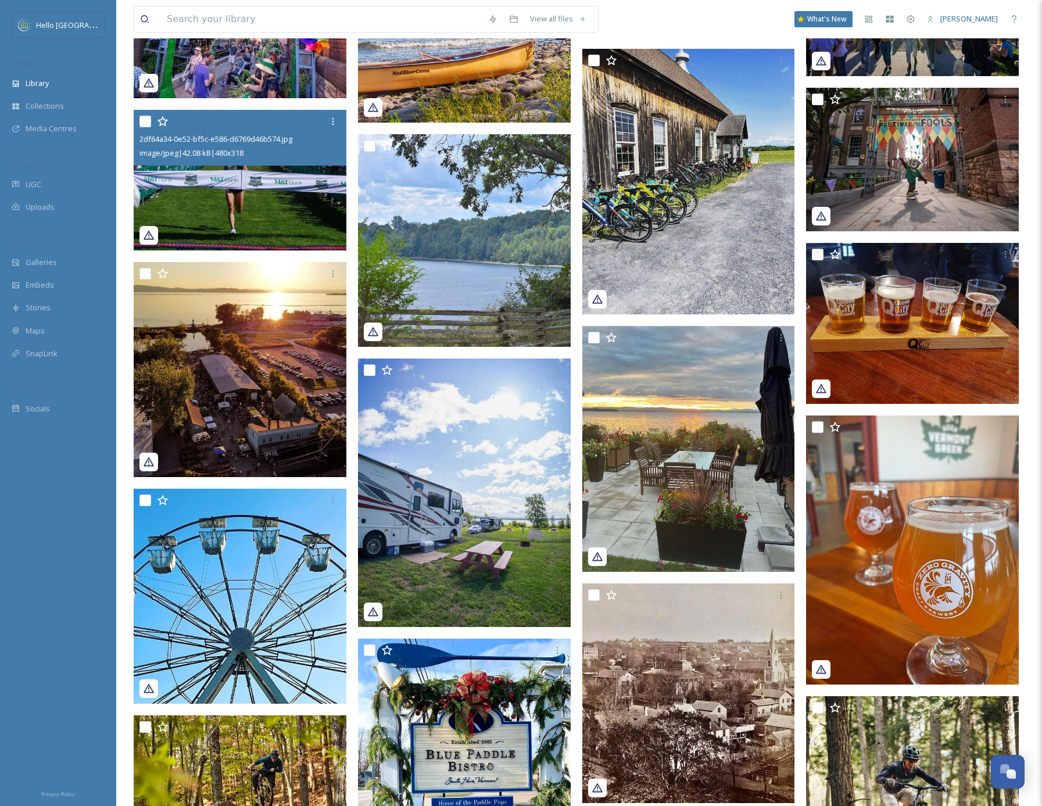
click at [217, 204] on img at bounding box center [240, 180] width 213 height 141
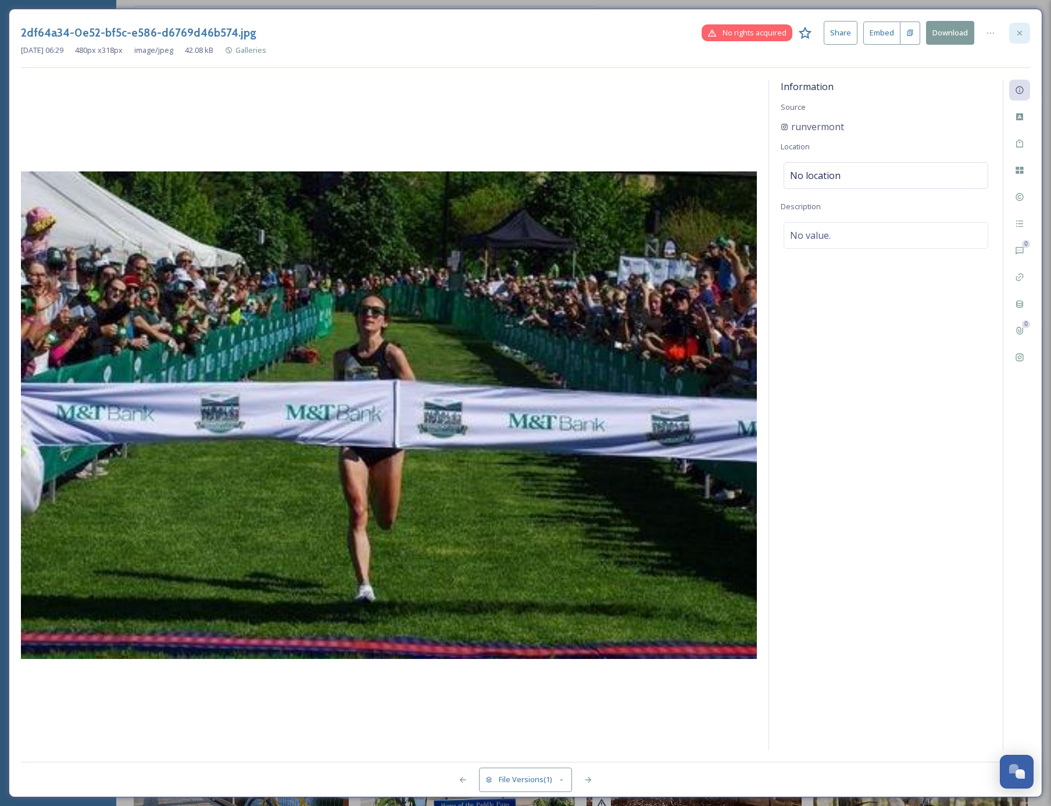
click at [1020, 31] on icon at bounding box center [1019, 32] width 5 height 5
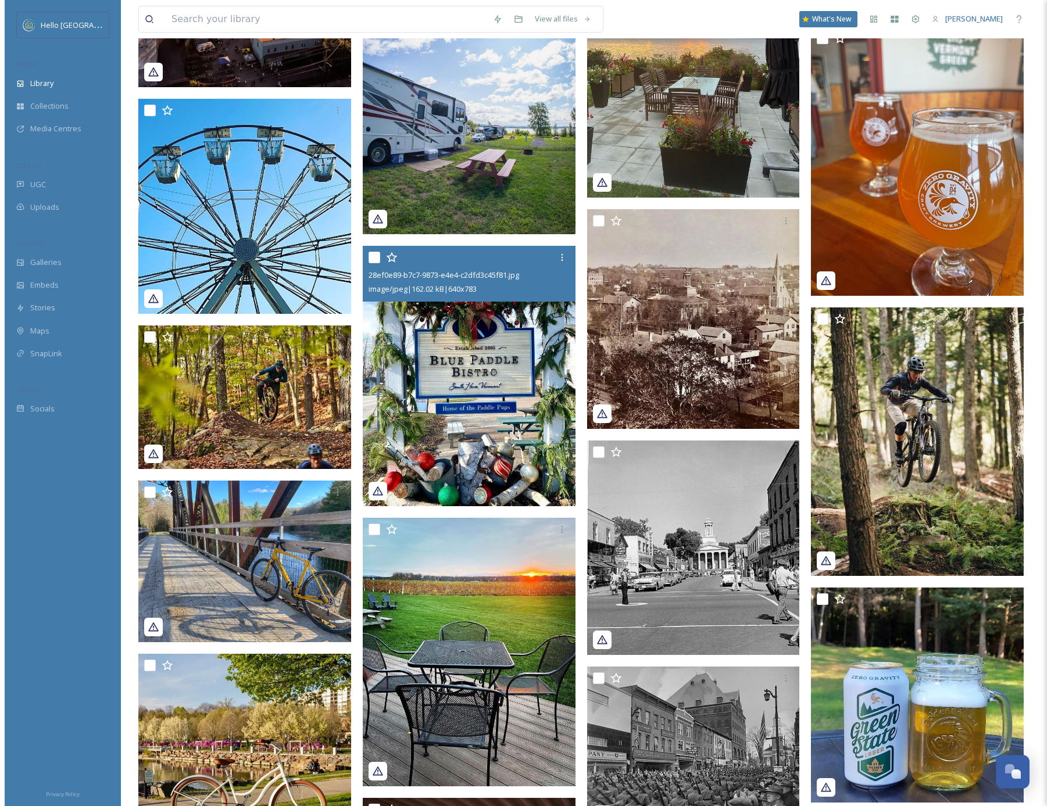
scroll to position [36848, 0]
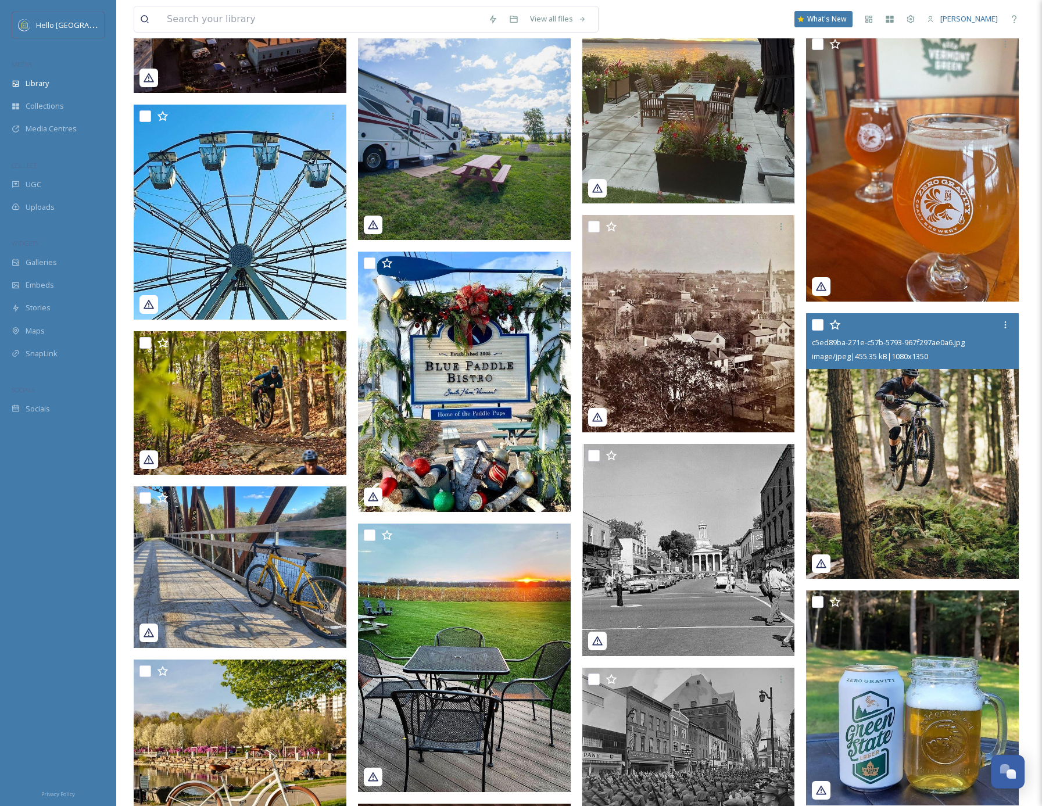
click at [924, 520] on img at bounding box center [912, 446] width 213 height 266
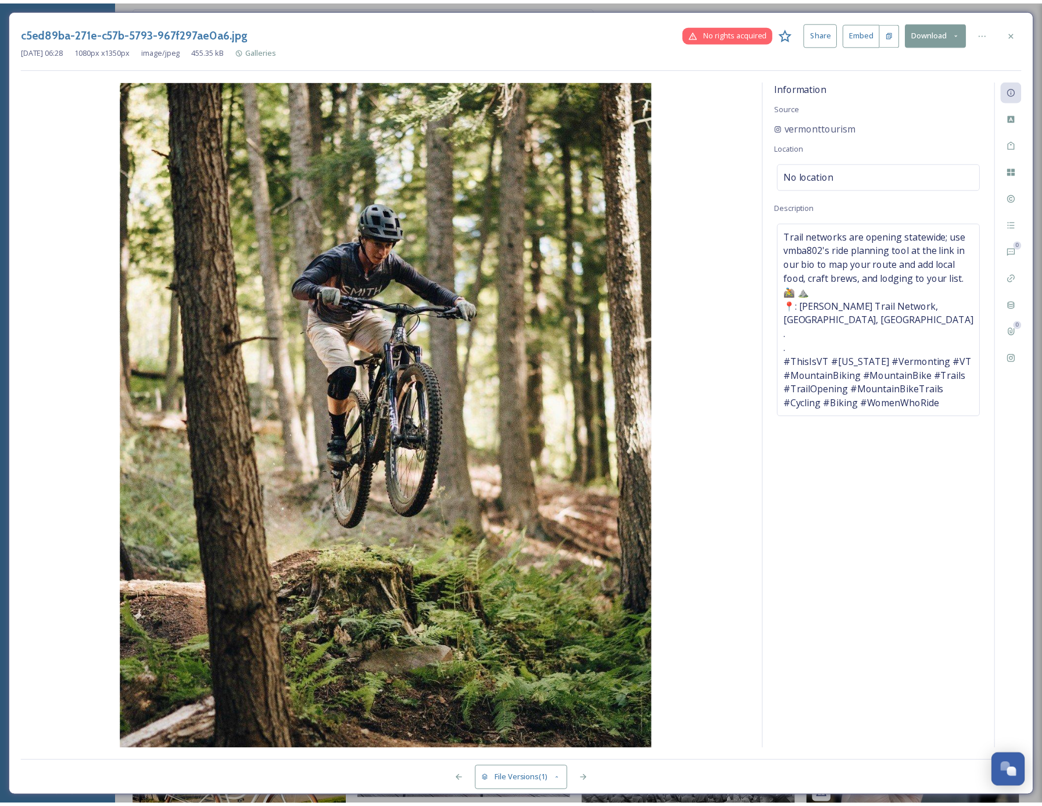
scroll to position [36850, 0]
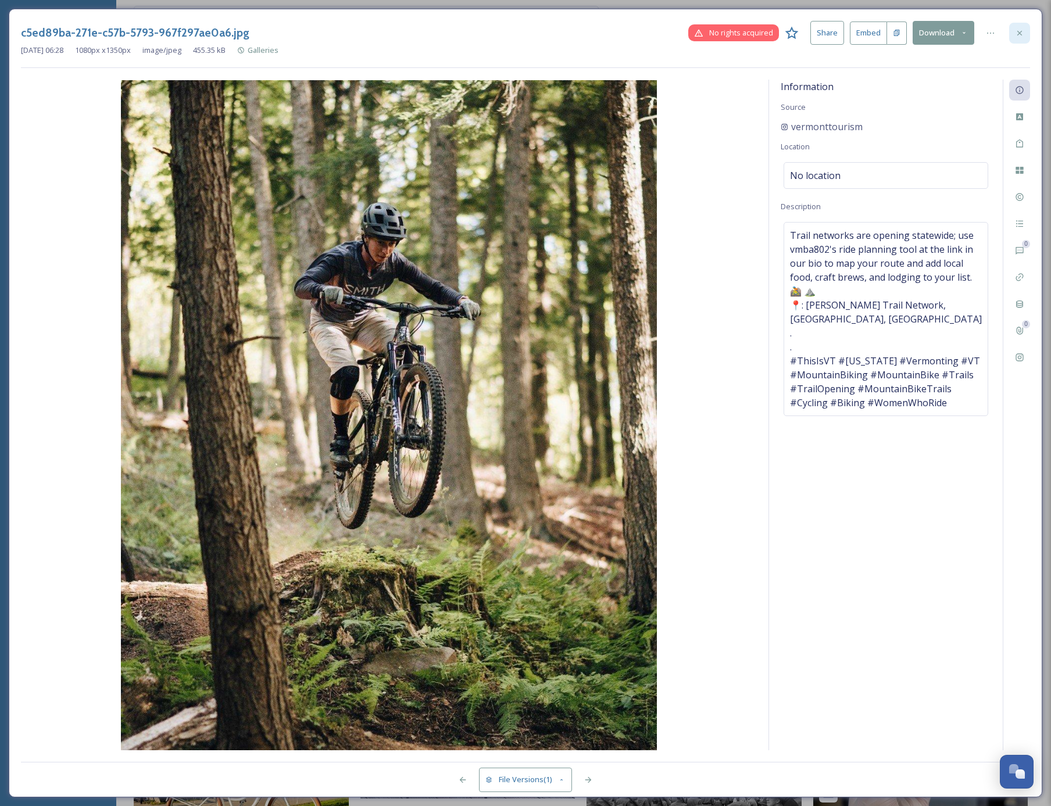
click at [1017, 30] on icon at bounding box center [1019, 32] width 5 height 5
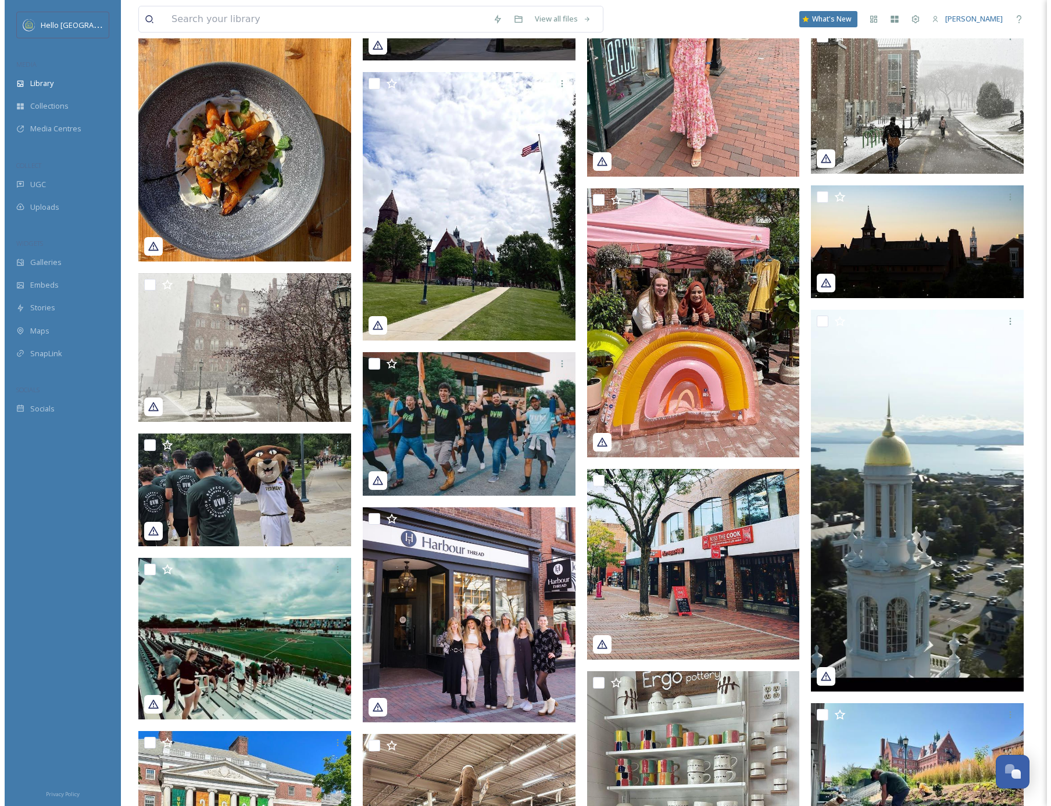
scroll to position [41213, 0]
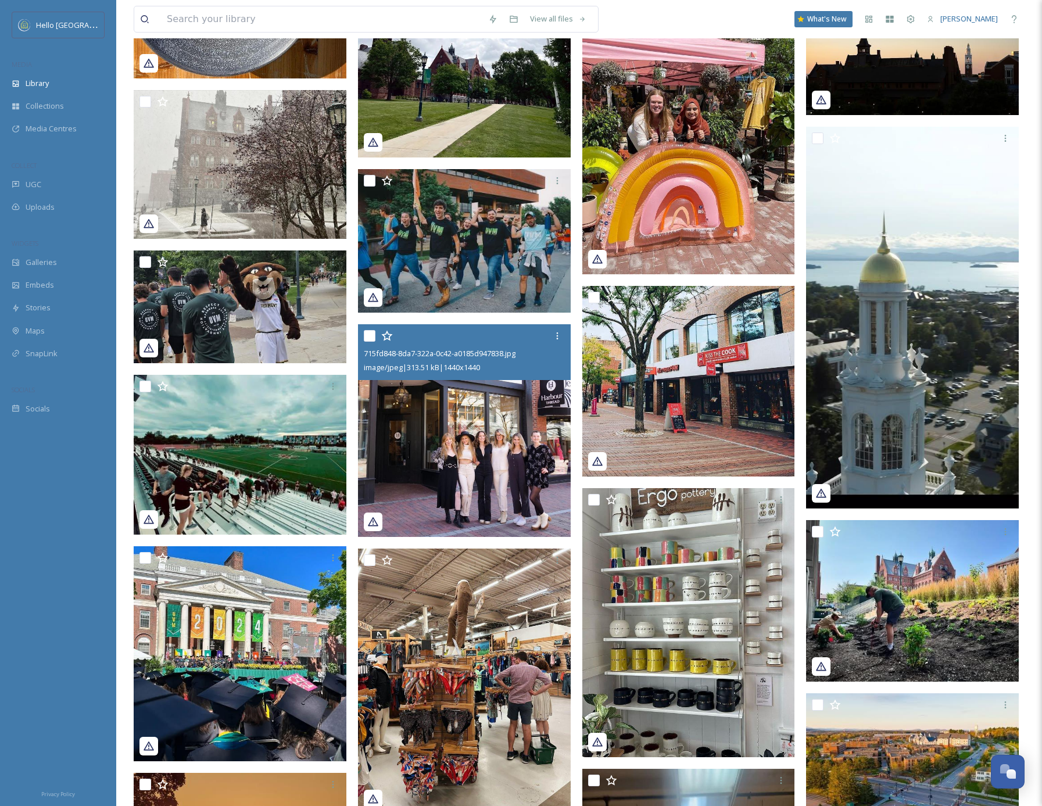
click at [473, 446] on img at bounding box center [464, 430] width 213 height 213
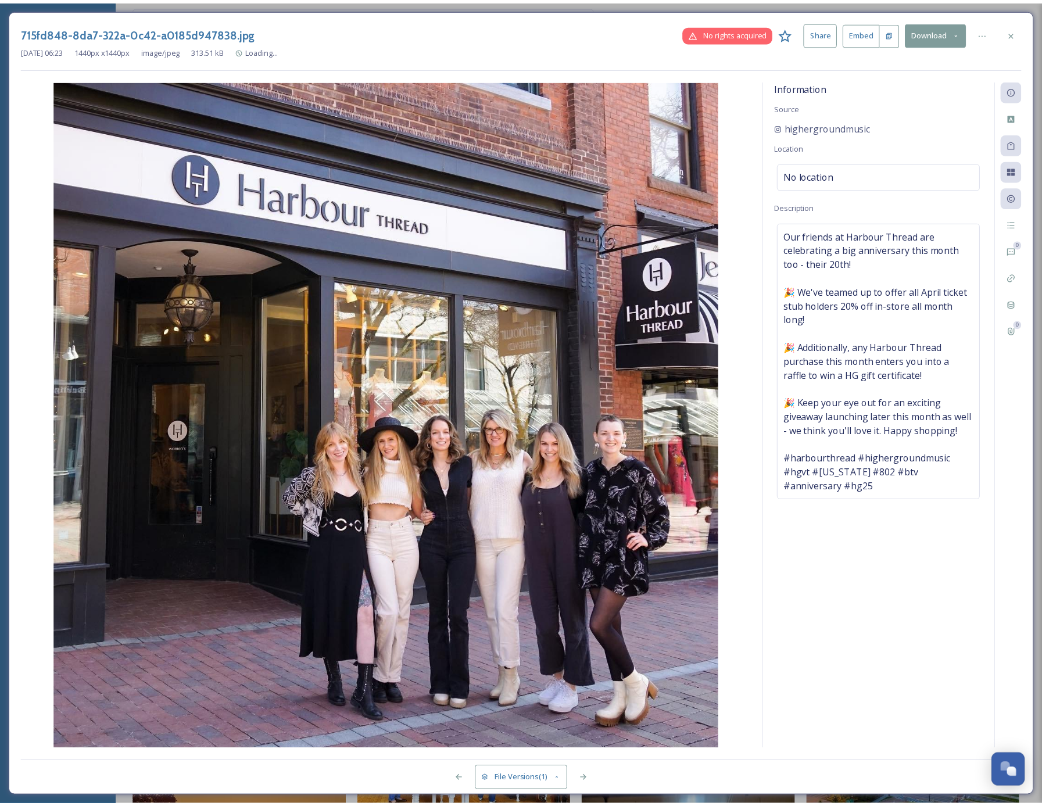
scroll to position [41223, 0]
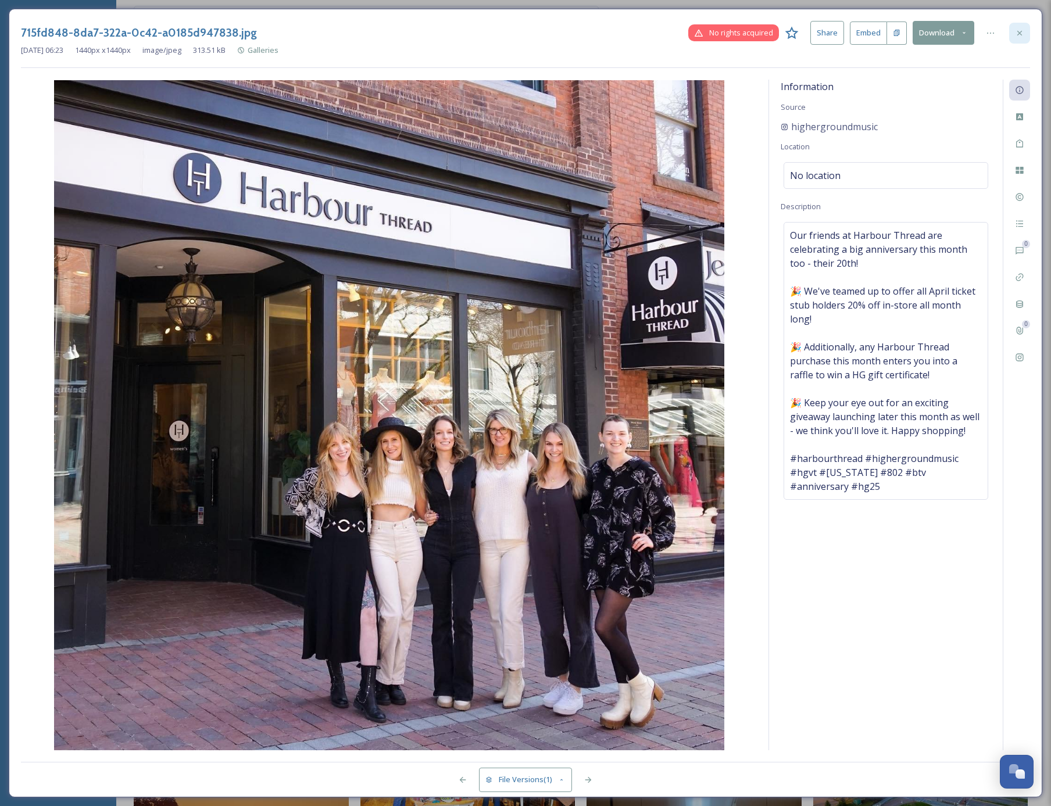
click at [1024, 28] on icon at bounding box center [1019, 32] width 9 height 9
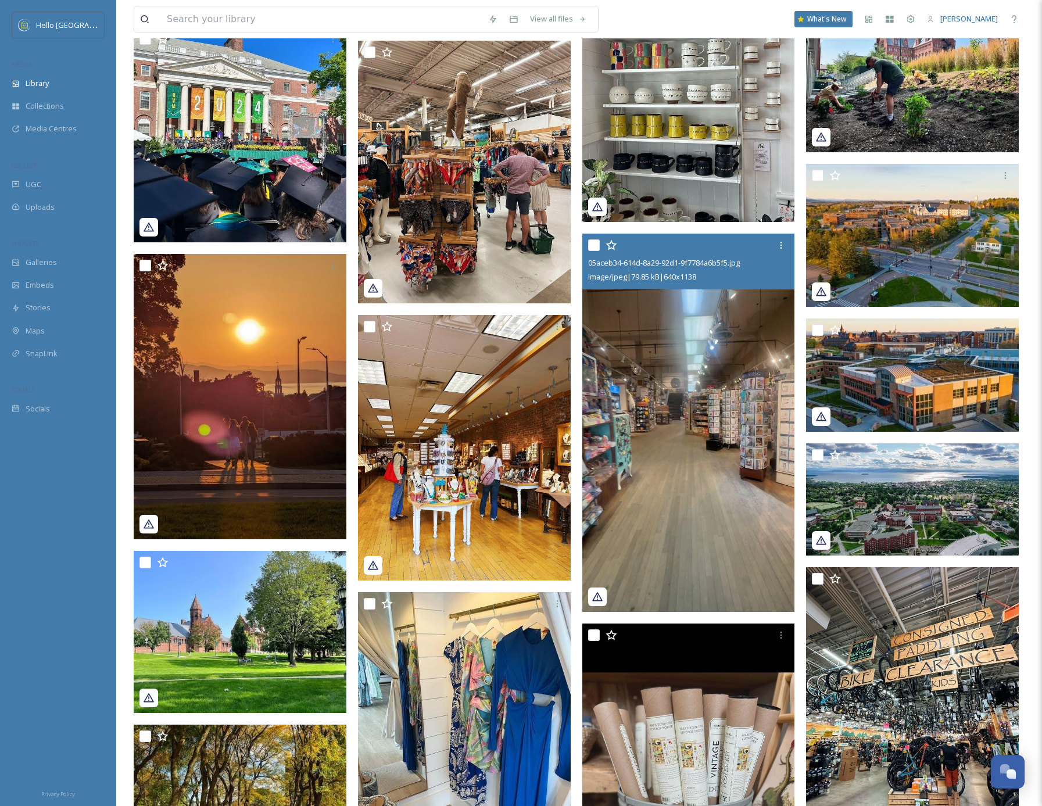
scroll to position [42060, 0]
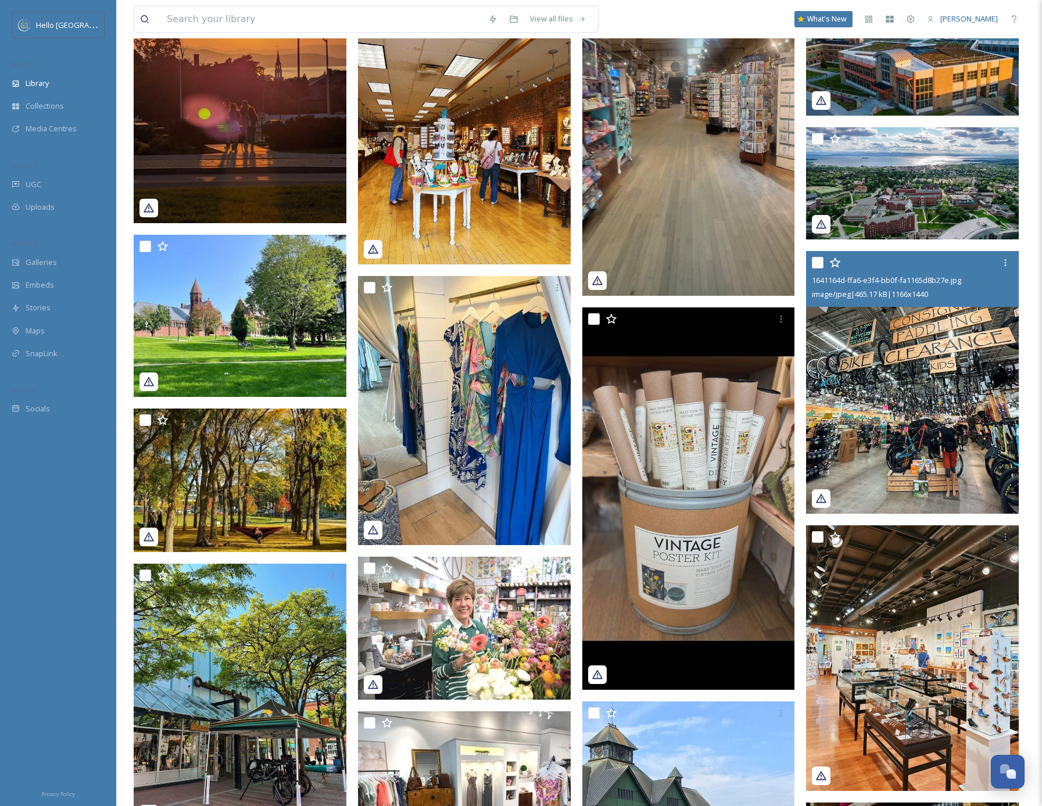
click at [907, 471] on img at bounding box center [912, 382] width 213 height 263
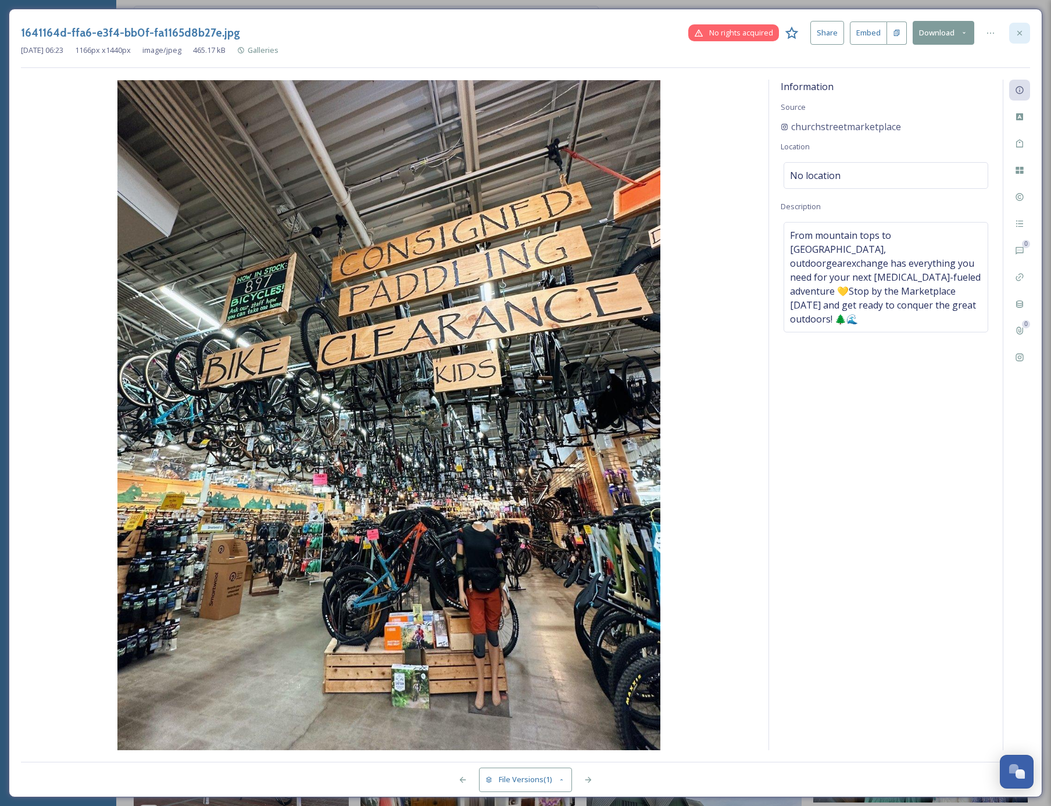
click at [1021, 33] on icon at bounding box center [1019, 32] width 9 height 9
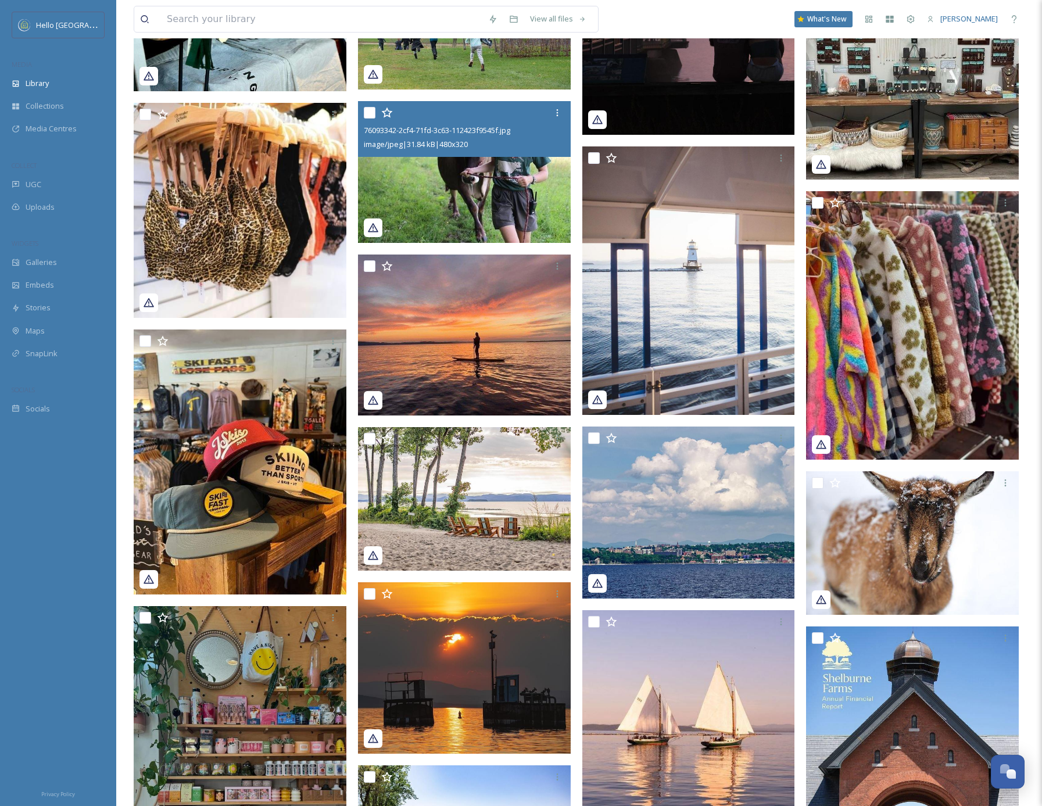
scroll to position [43963, 0]
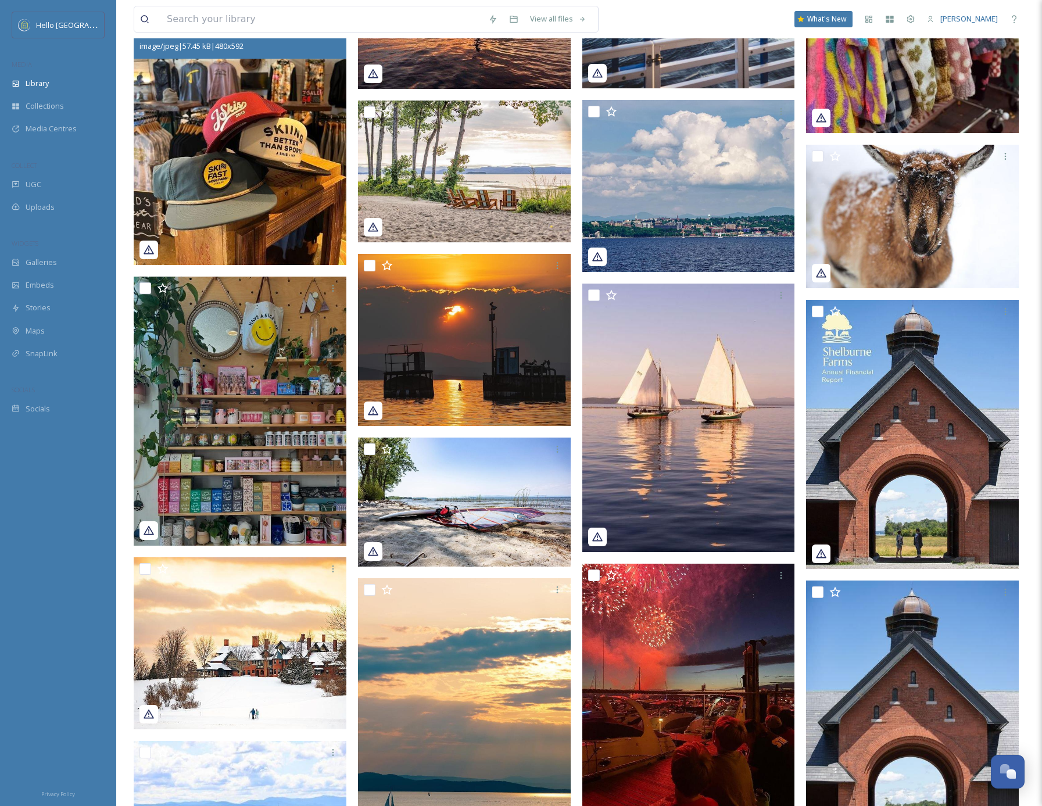
click at [258, 164] on img at bounding box center [240, 134] width 213 height 262
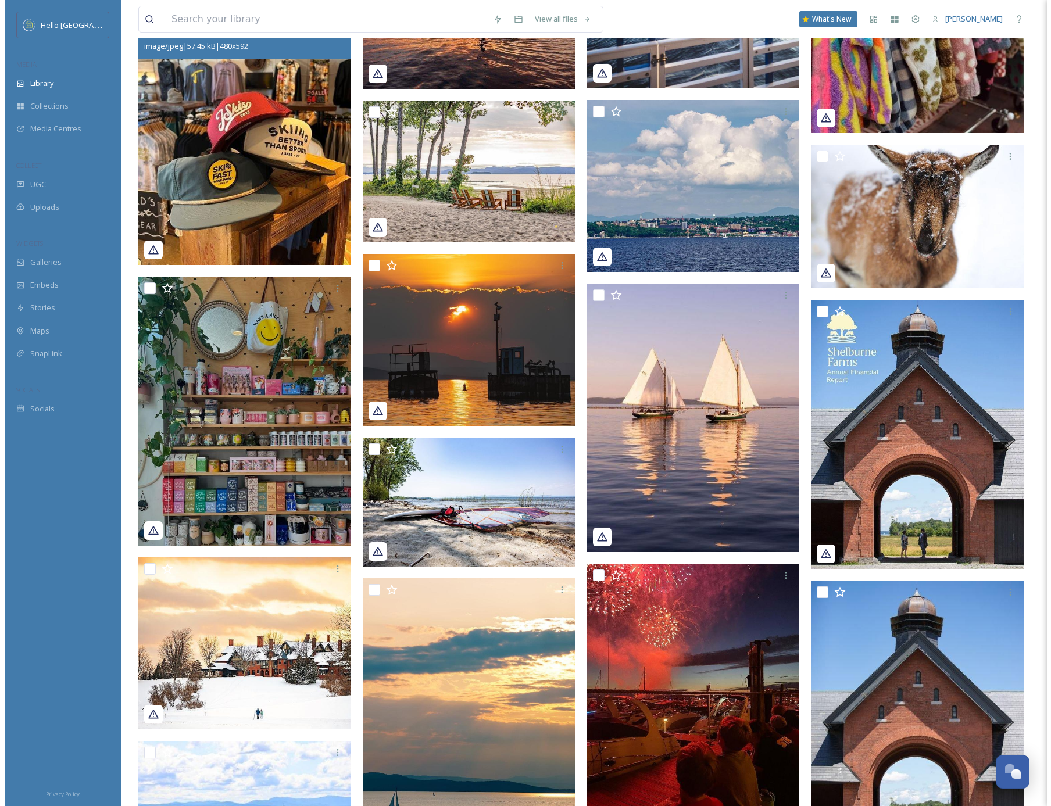
scroll to position [43689, 0]
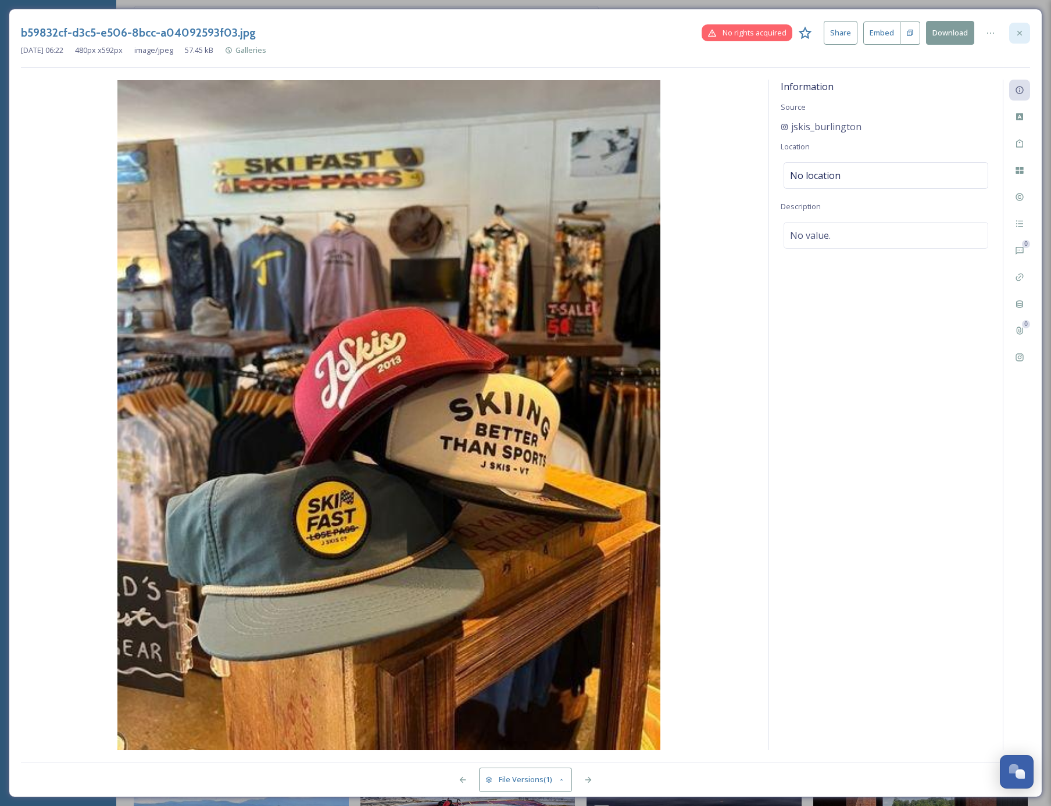
click at [1017, 30] on icon at bounding box center [1019, 32] width 9 height 9
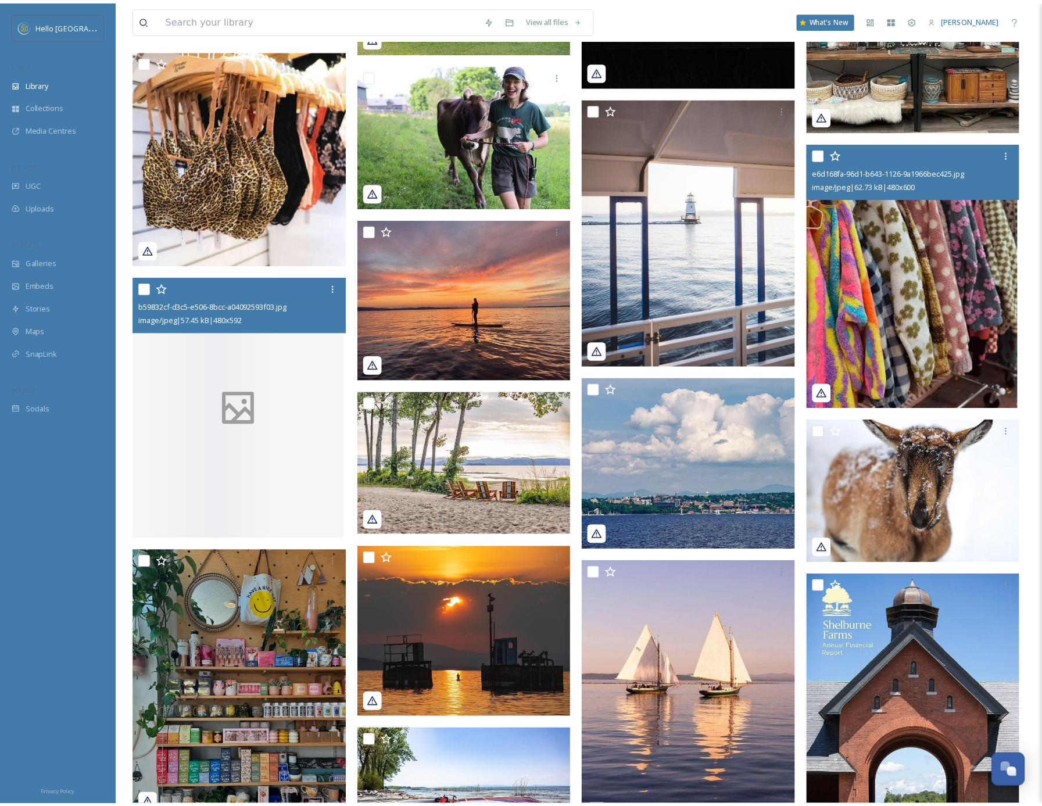
scroll to position [43963, 0]
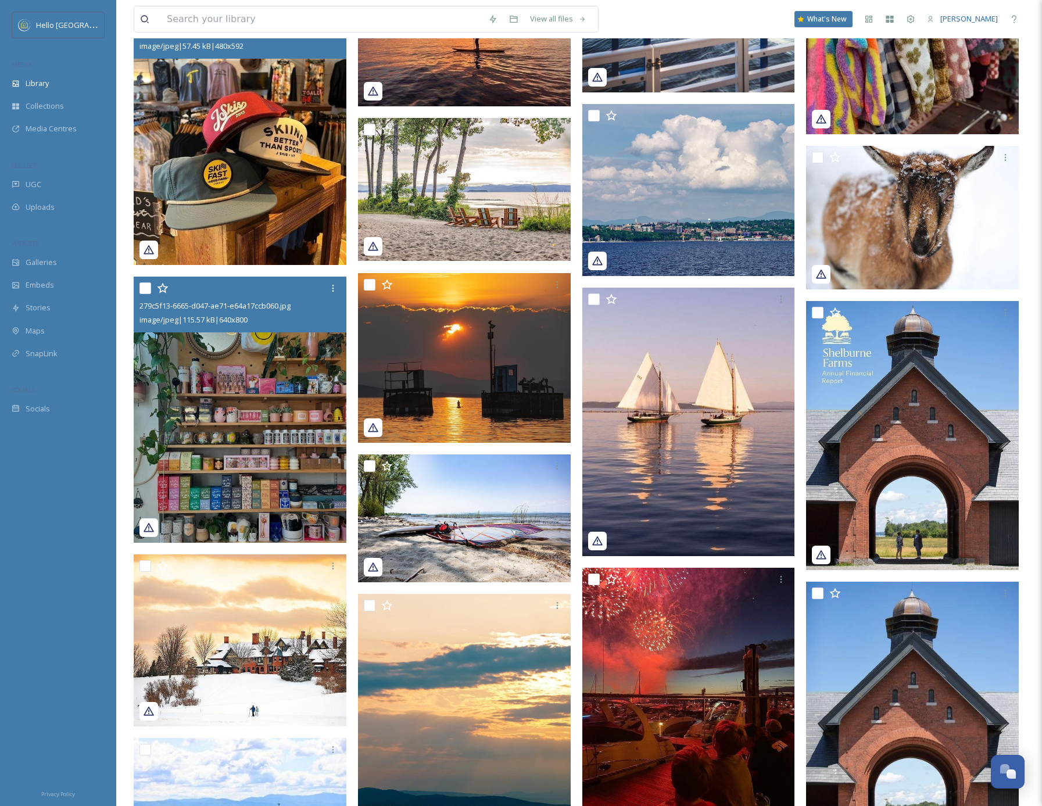
click at [294, 464] on img at bounding box center [240, 410] width 213 height 266
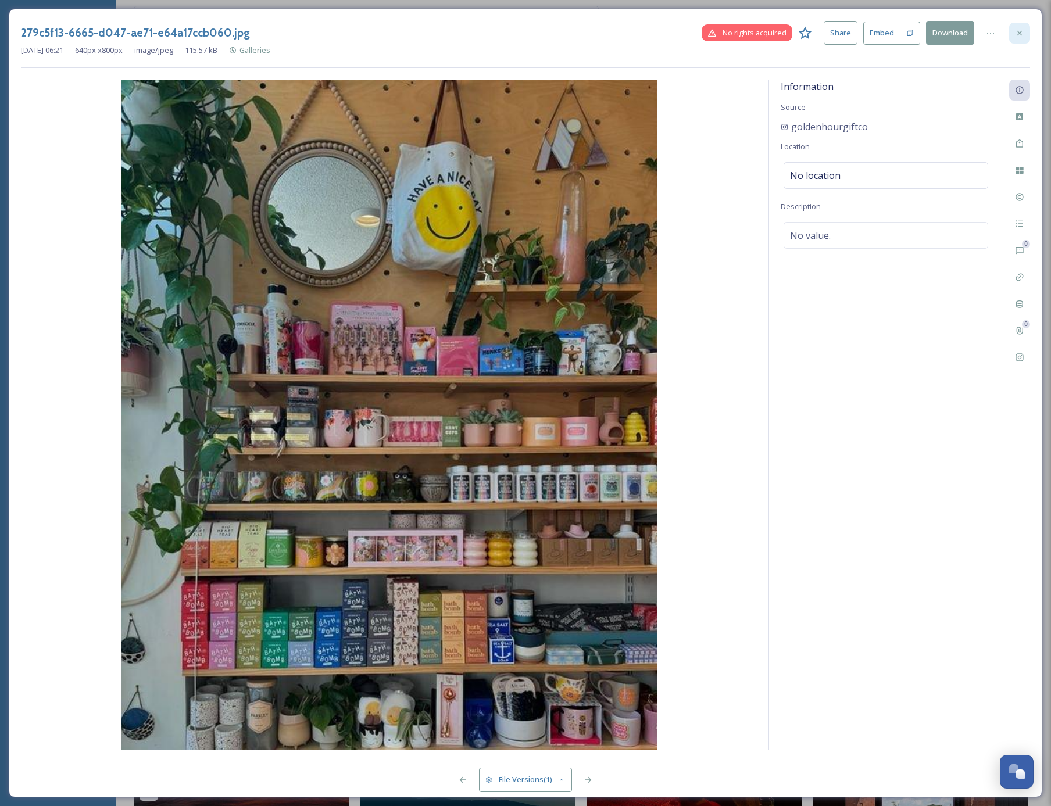
click at [1020, 33] on icon at bounding box center [1019, 32] width 5 height 5
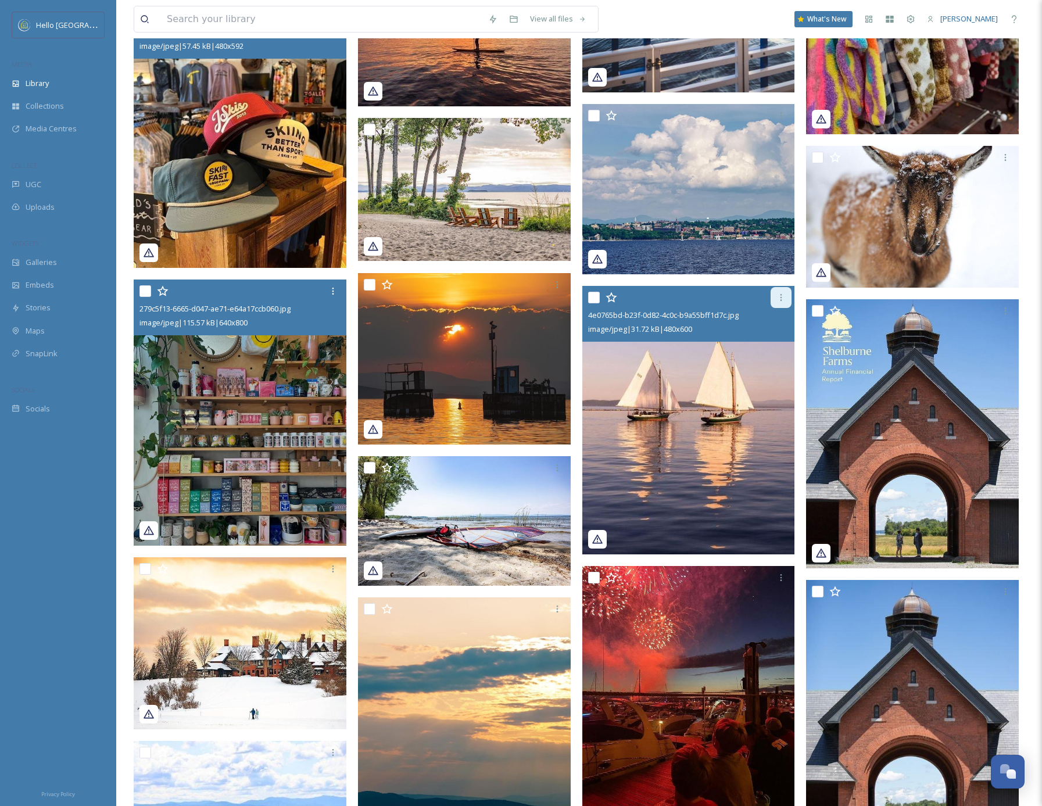
scroll to position [44159, 0]
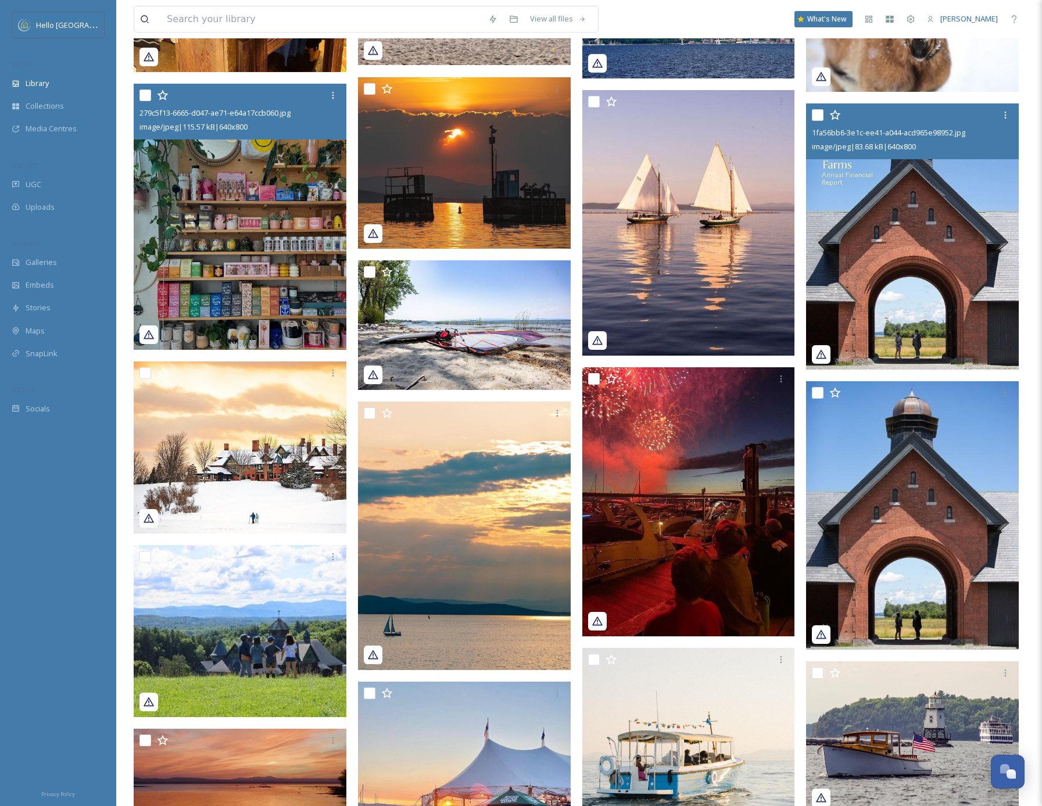
click at [914, 309] on img at bounding box center [912, 236] width 213 height 266
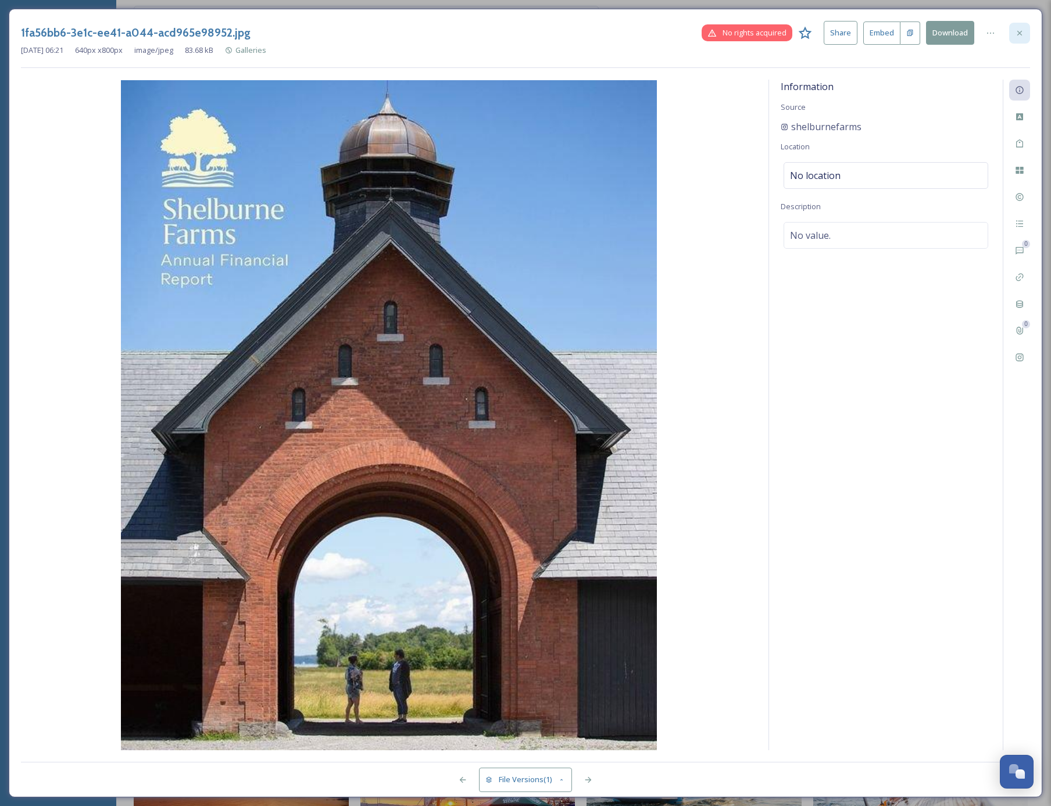
click at [1018, 29] on icon at bounding box center [1019, 32] width 9 height 9
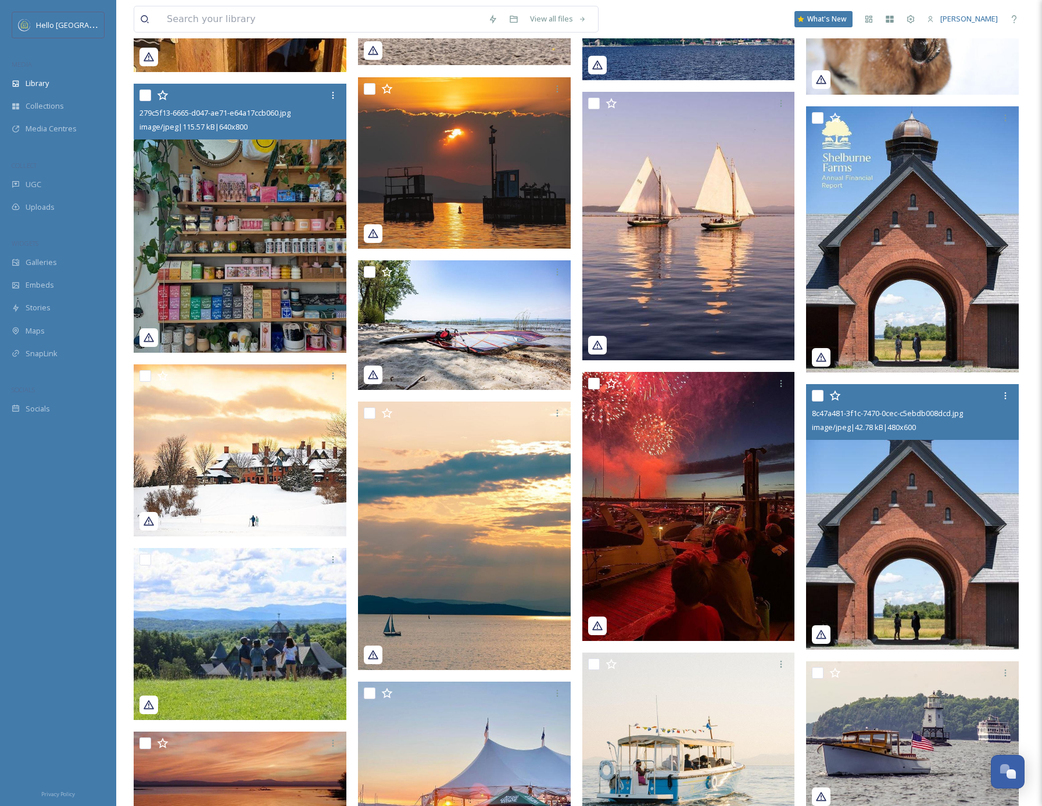
click at [945, 604] on img at bounding box center [912, 517] width 213 height 266
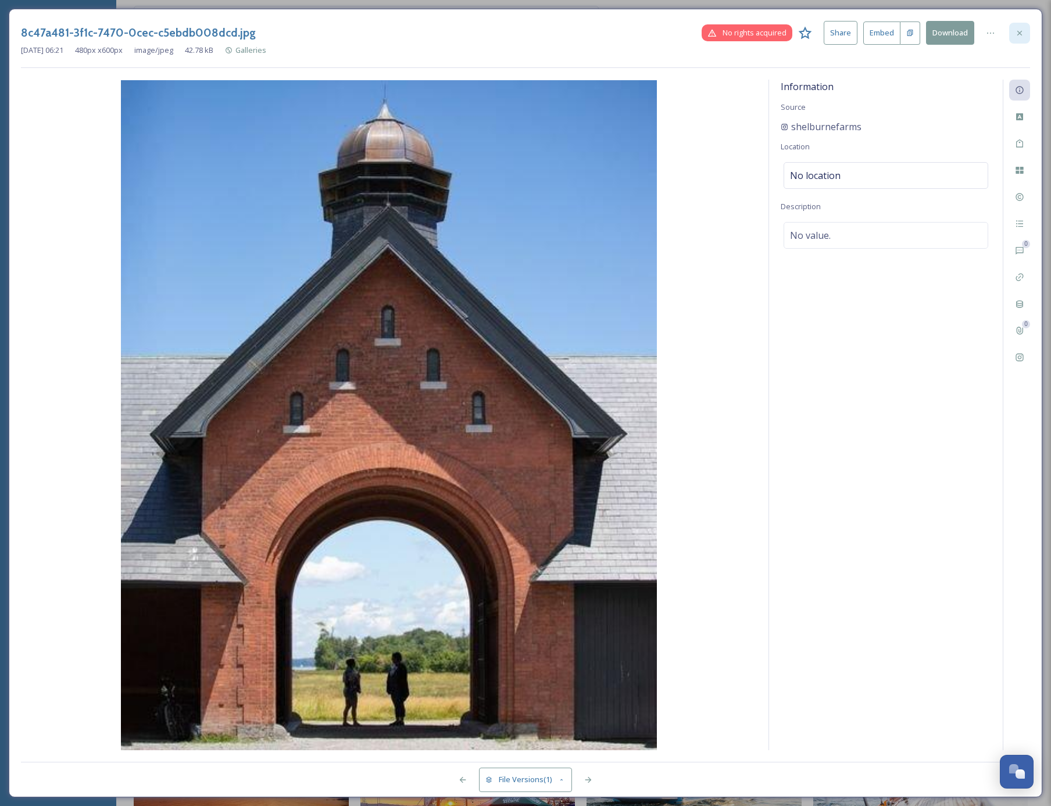
click at [1023, 34] on div at bounding box center [1019, 33] width 21 height 21
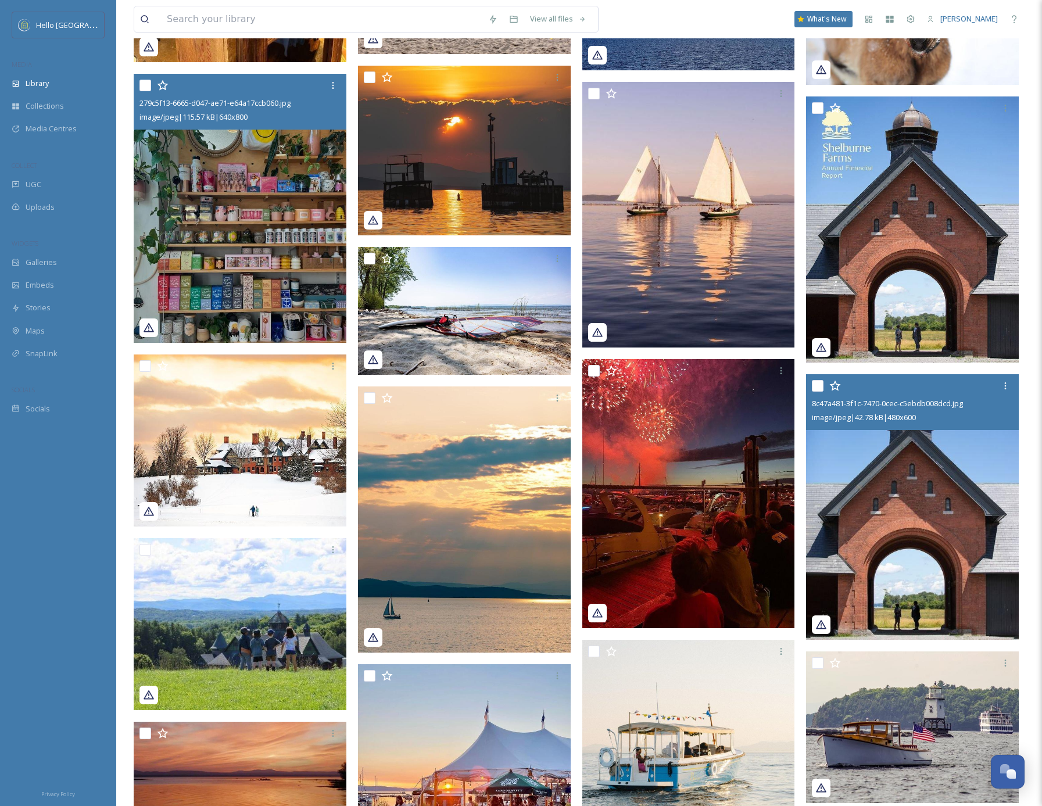
scroll to position [44306, 0]
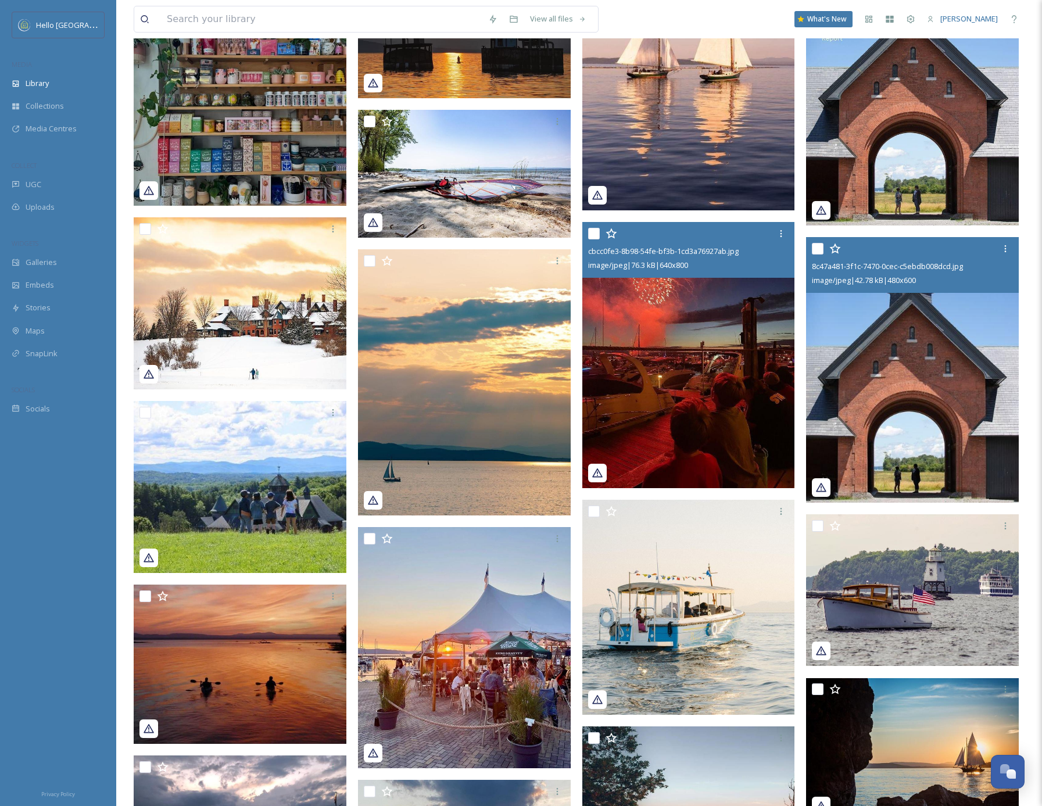
click at [709, 382] on img at bounding box center [688, 355] width 213 height 266
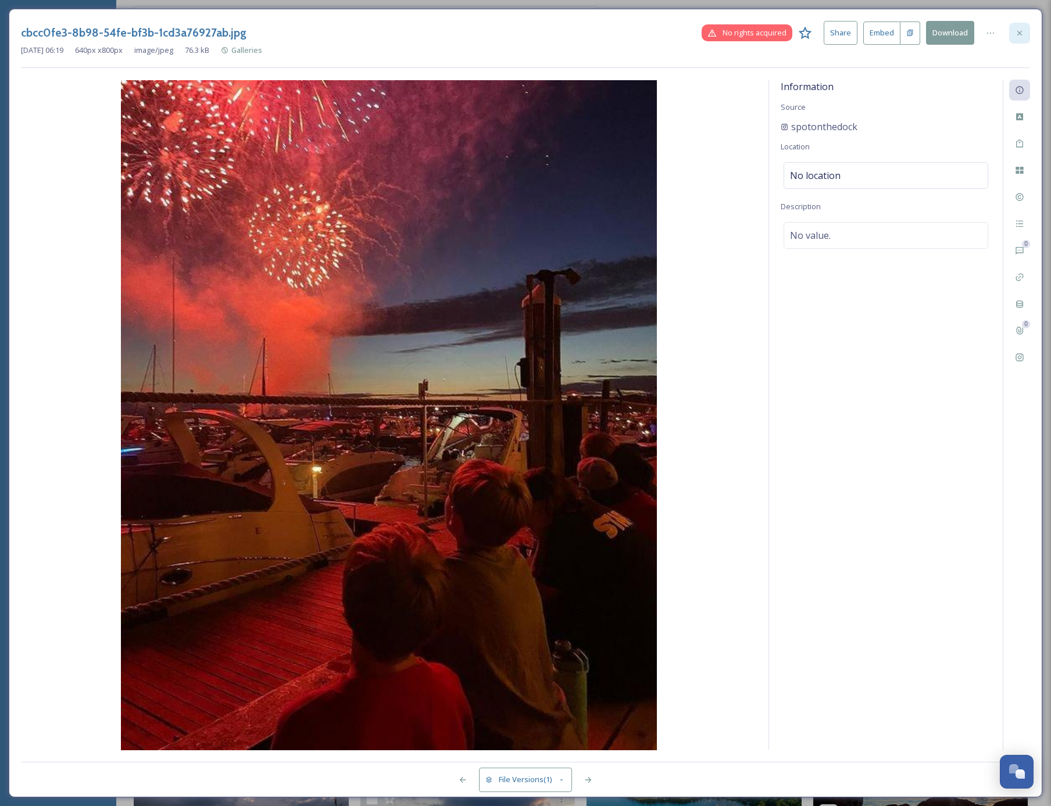
click at [1021, 33] on icon at bounding box center [1019, 32] width 9 height 9
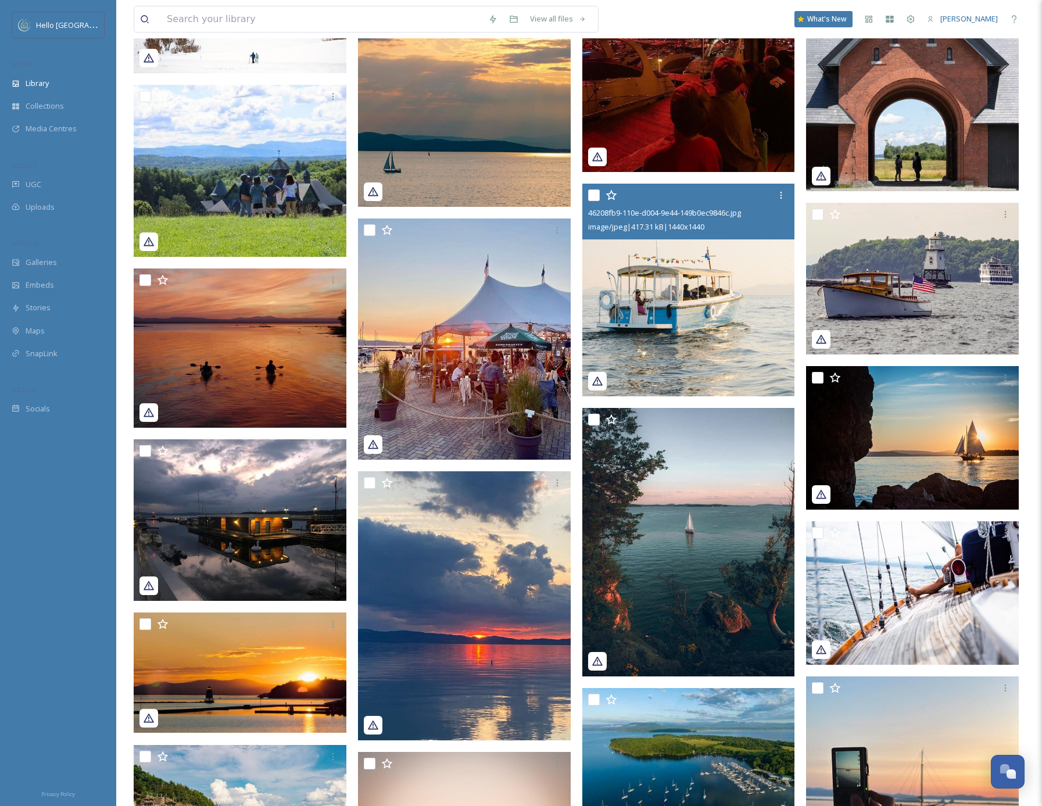
scroll to position [44813, 0]
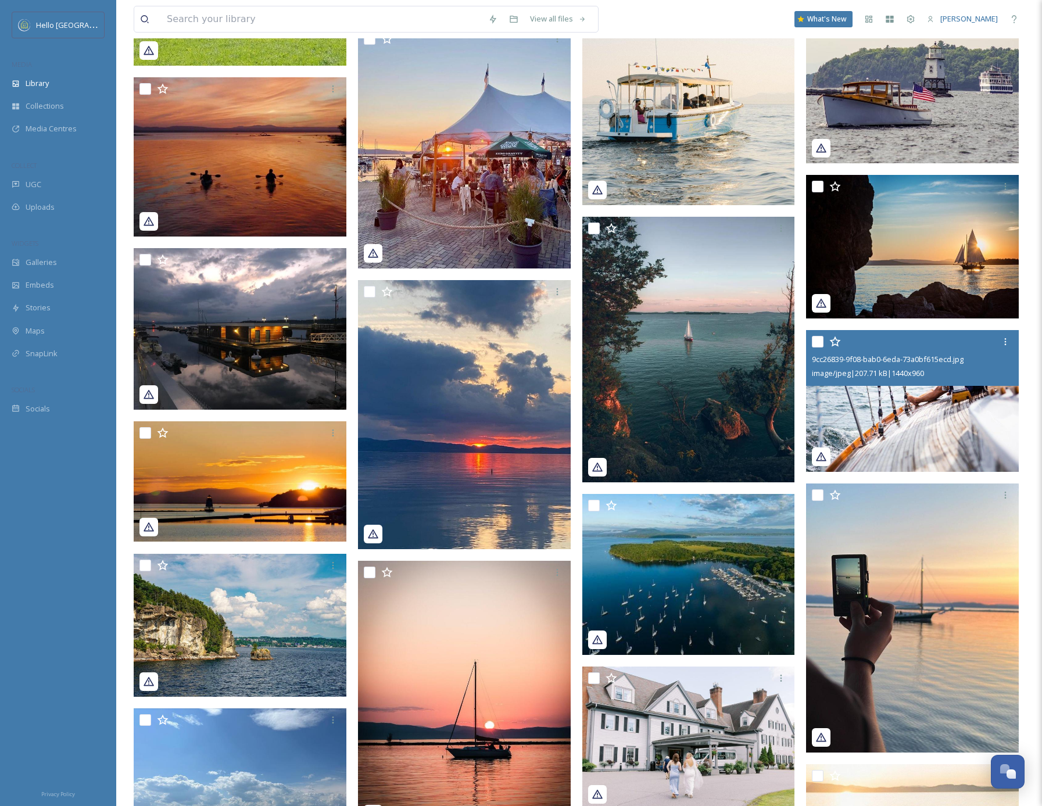
click at [950, 421] on img at bounding box center [912, 401] width 213 height 142
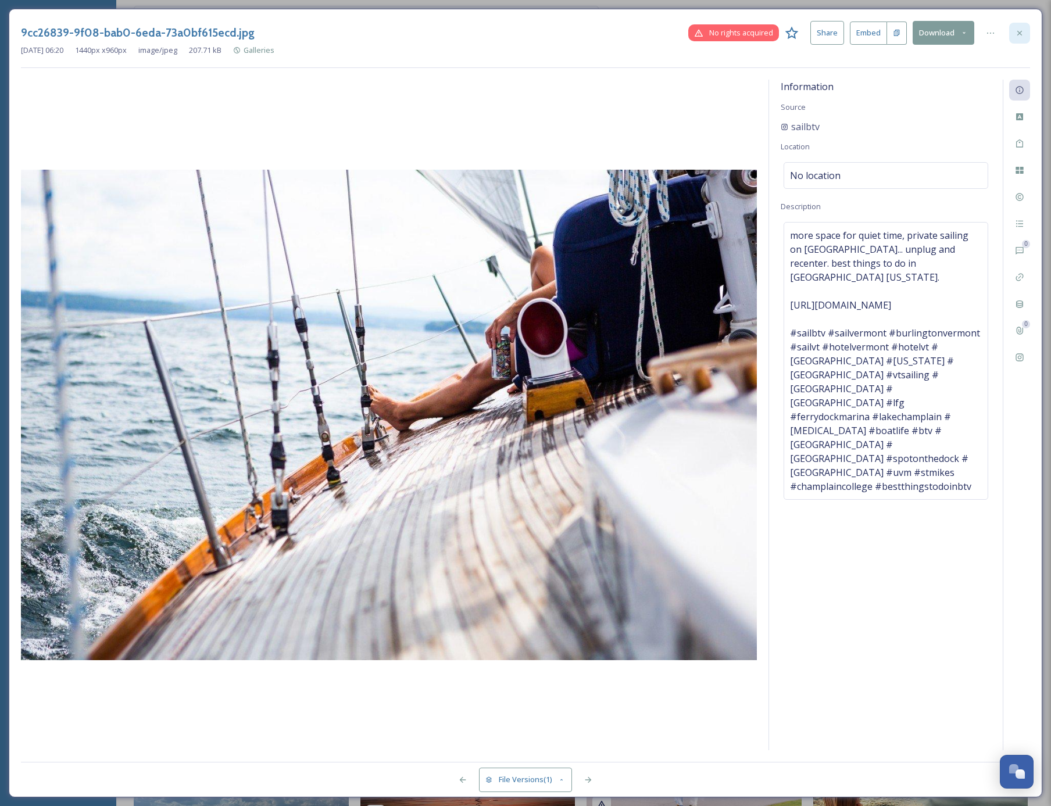
click at [1018, 33] on icon at bounding box center [1019, 32] width 5 height 5
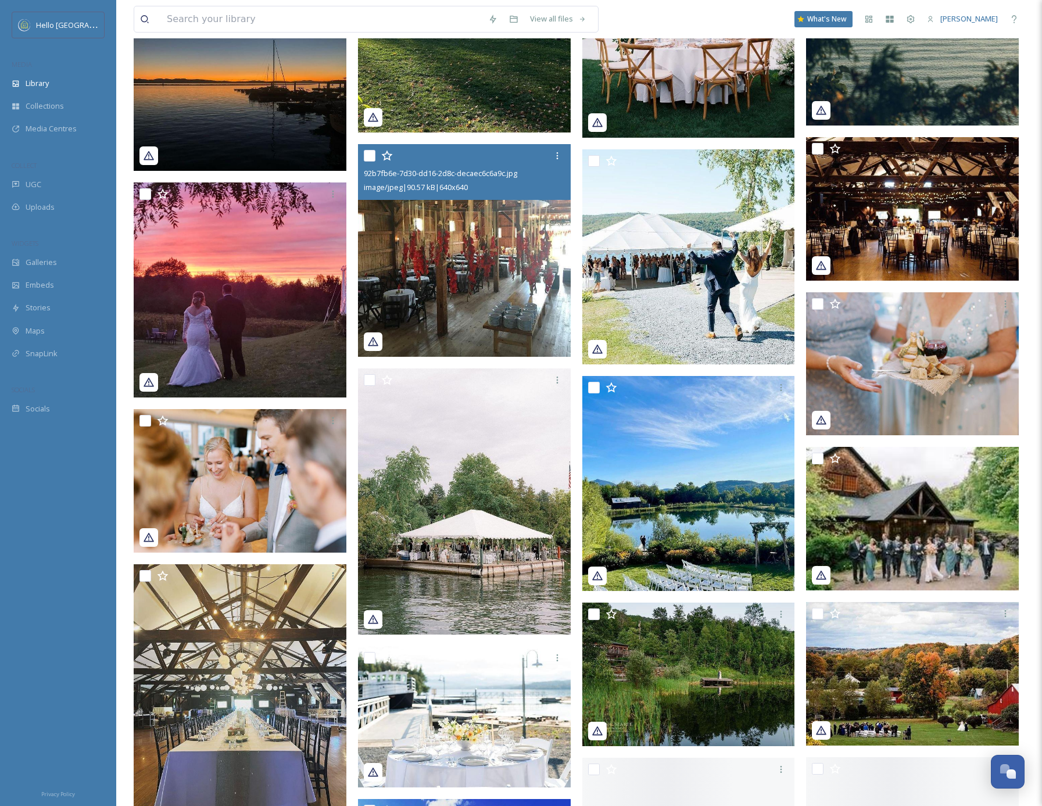
scroll to position [46437, 0]
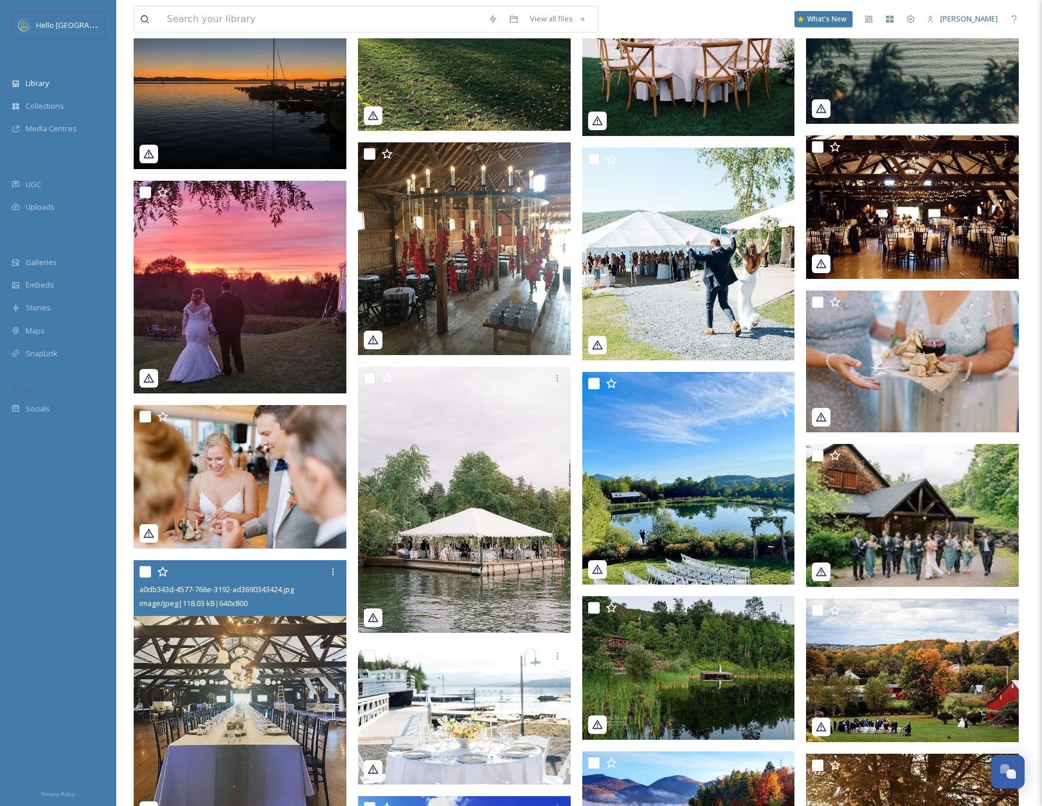
click at [250, 731] on img at bounding box center [240, 693] width 213 height 266
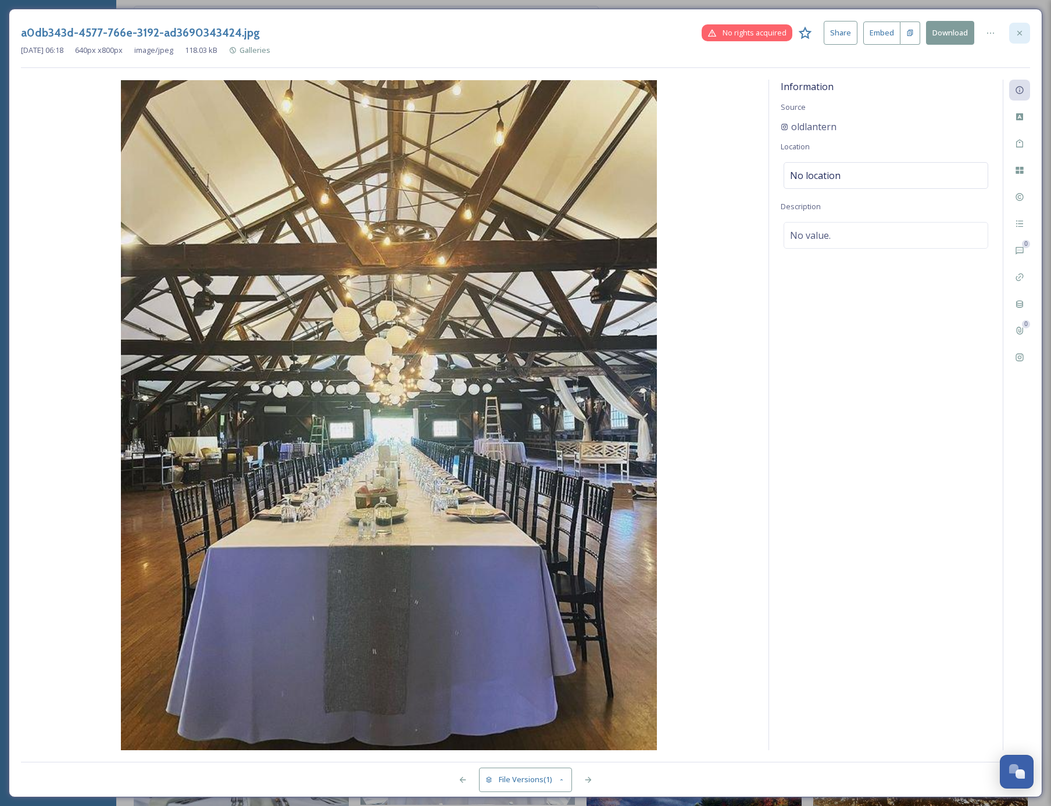
click at [1023, 31] on icon at bounding box center [1019, 32] width 9 height 9
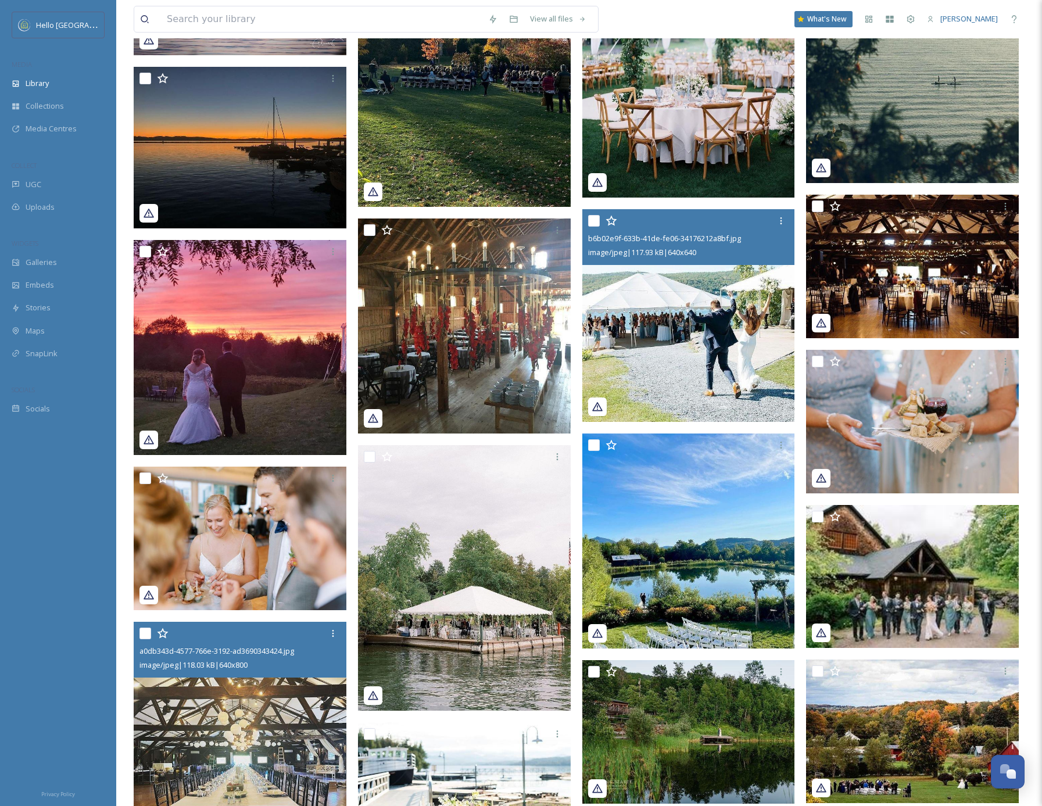
scroll to position [46122, 0]
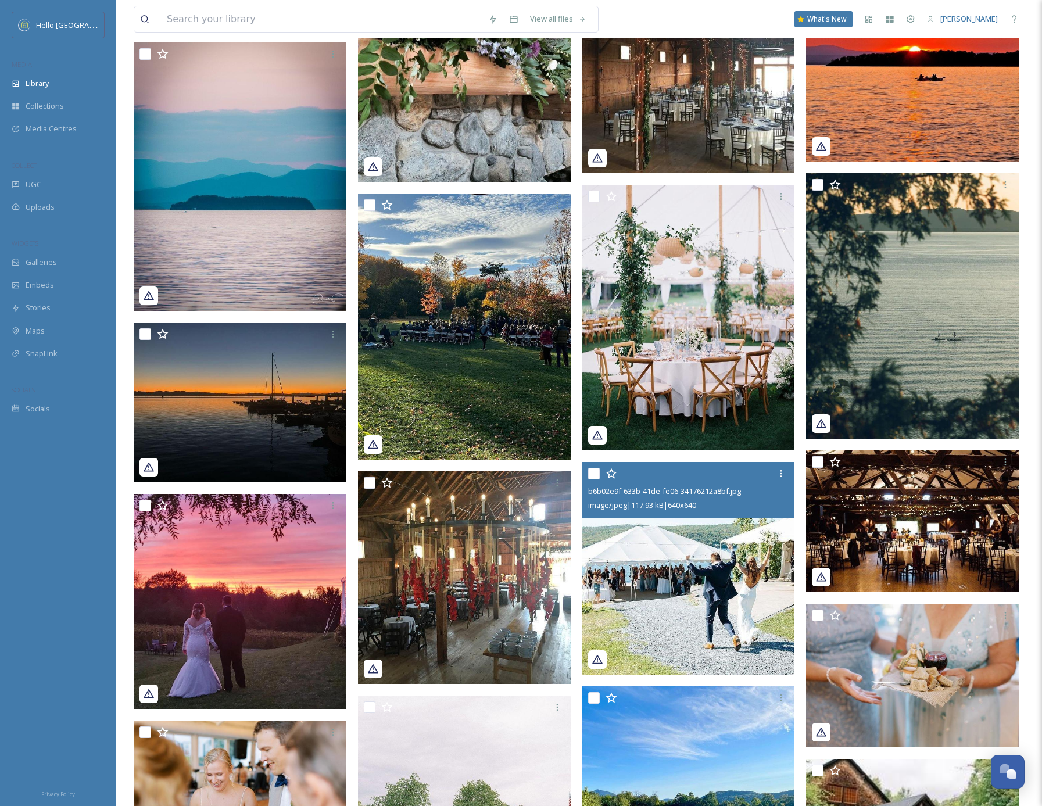
click at [714, 591] on img at bounding box center [688, 568] width 213 height 213
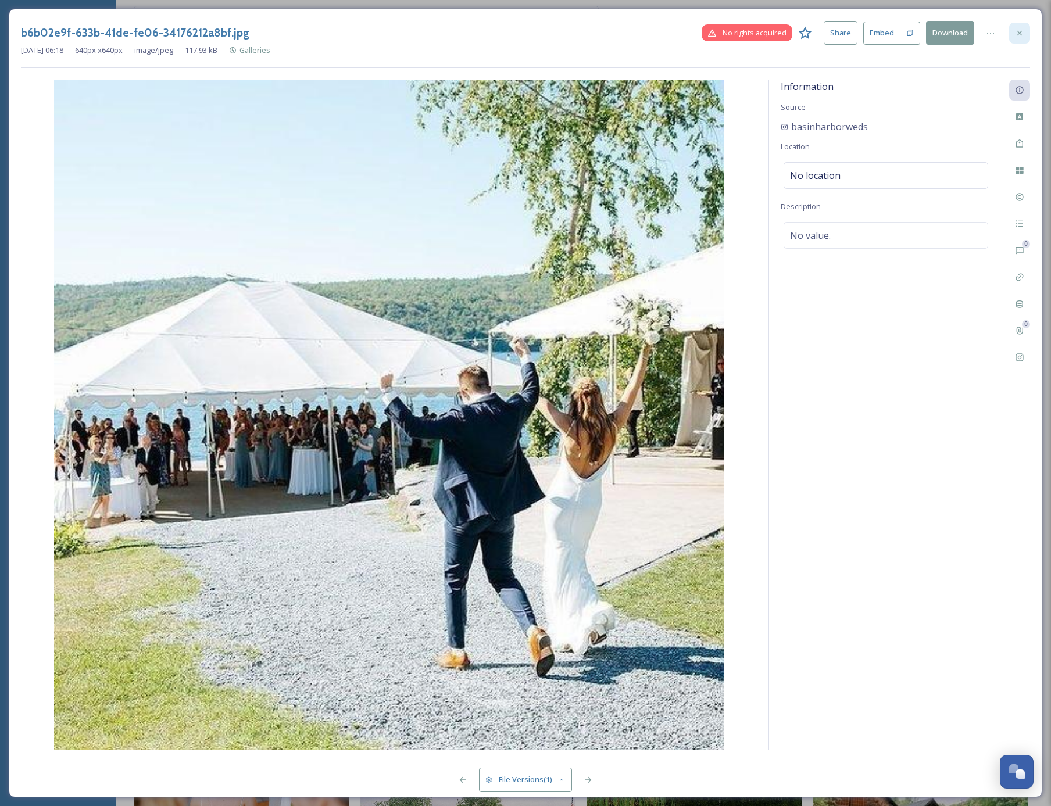
click at [1017, 32] on icon at bounding box center [1019, 32] width 9 height 9
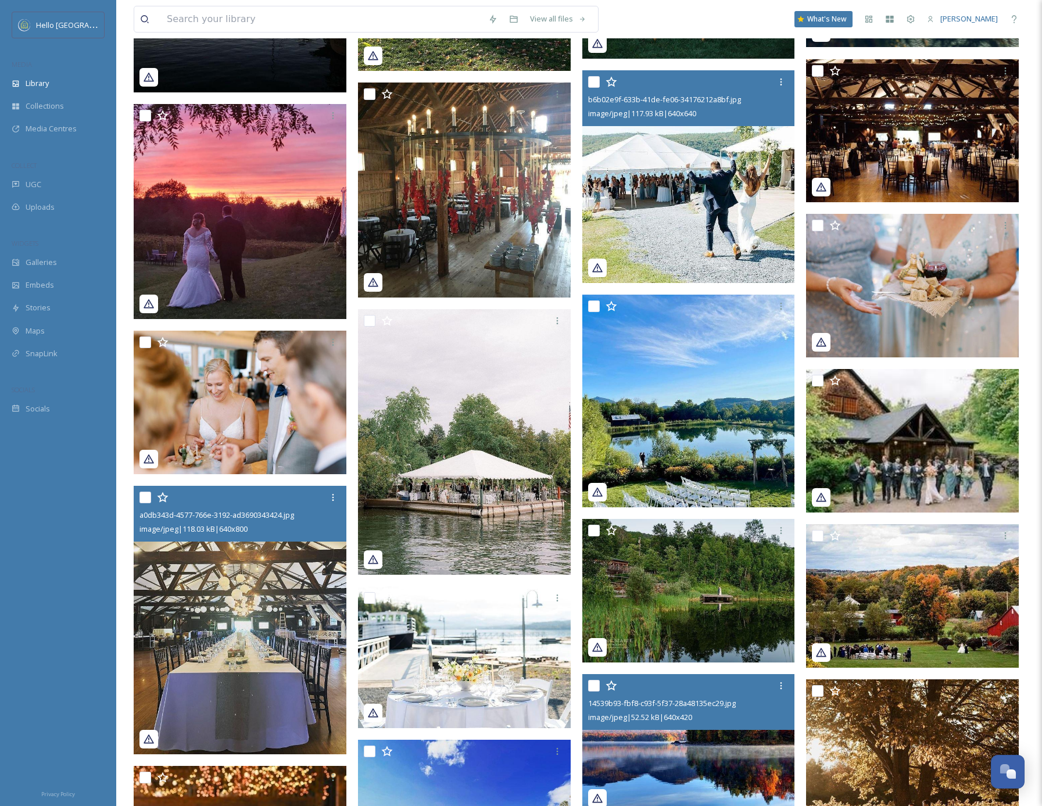
scroll to position [46919, 0]
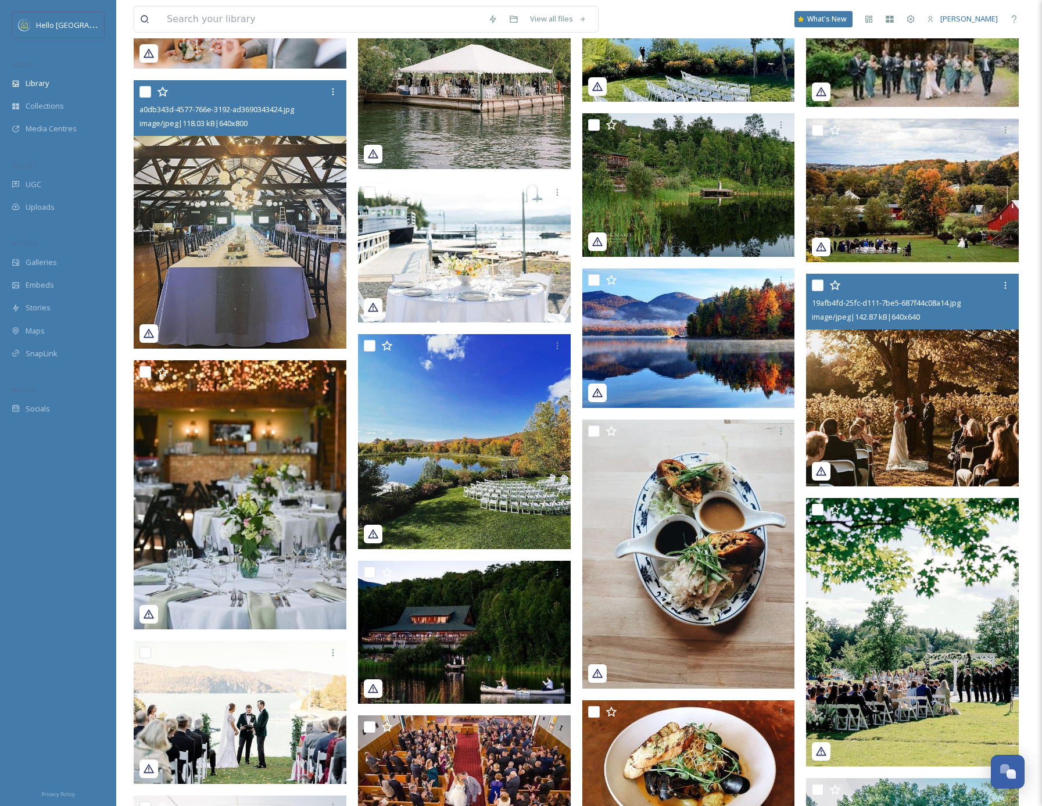
click at [861, 423] on img at bounding box center [912, 380] width 213 height 213
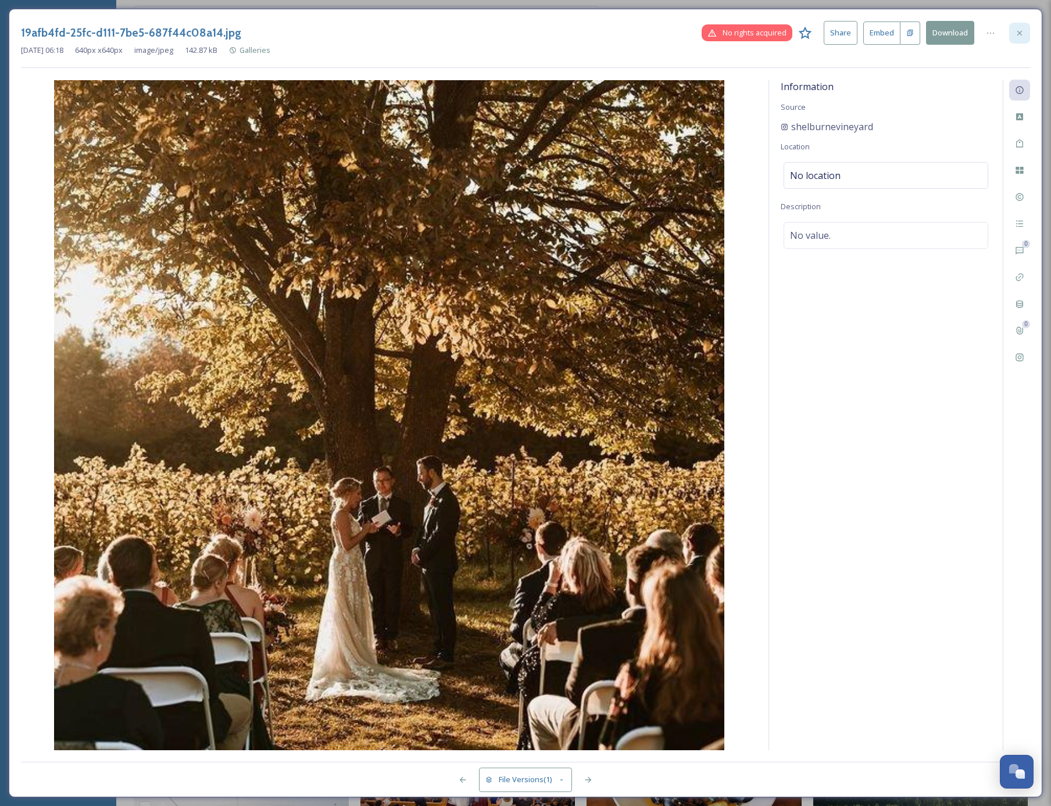
click at [1020, 31] on icon at bounding box center [1019, 32] width 5 height 5
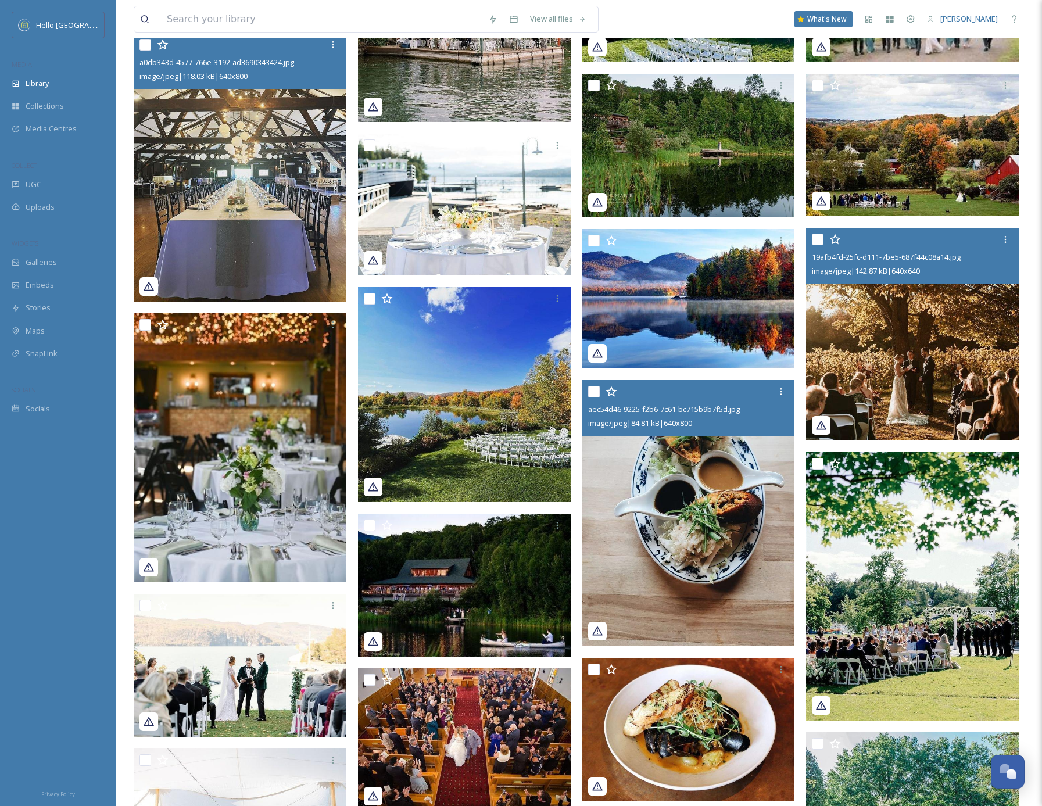
scroll to position [47329, 0]
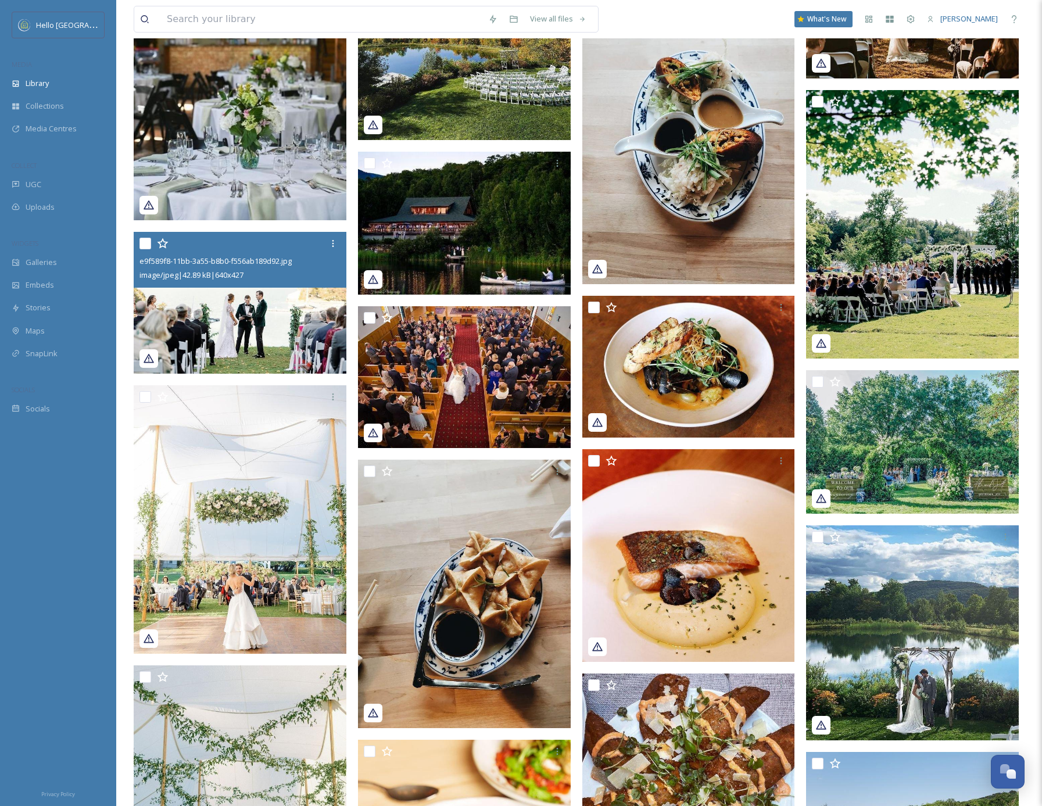
click at [203, 312] on img at bounding box center [240, 303] width 213 height 142
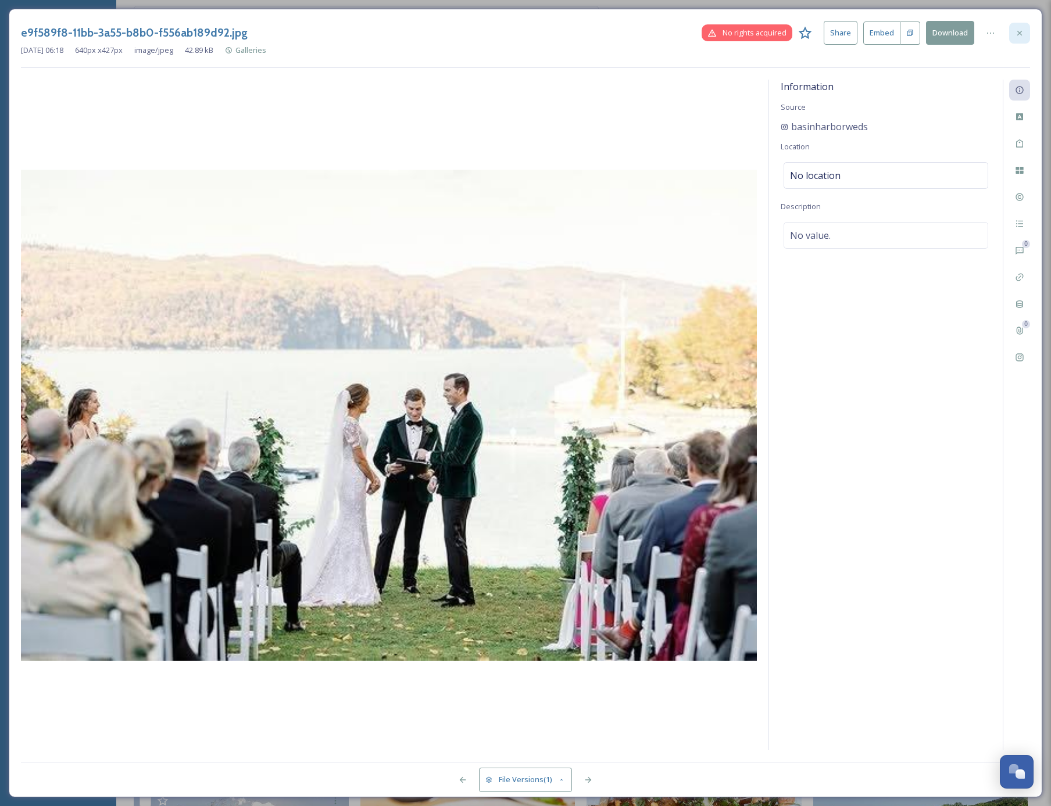
click at [1021, 32] on icon at bounding box center [1019, 32] width 9 height 9
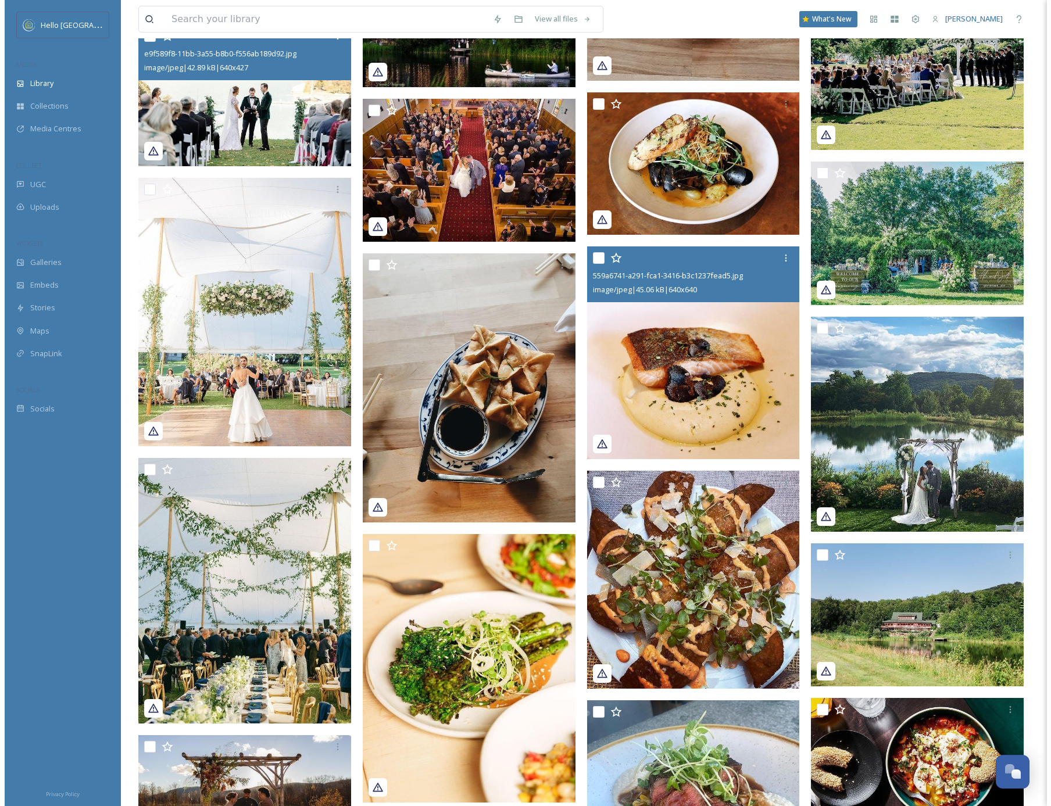
scroll to position [47748, 0]
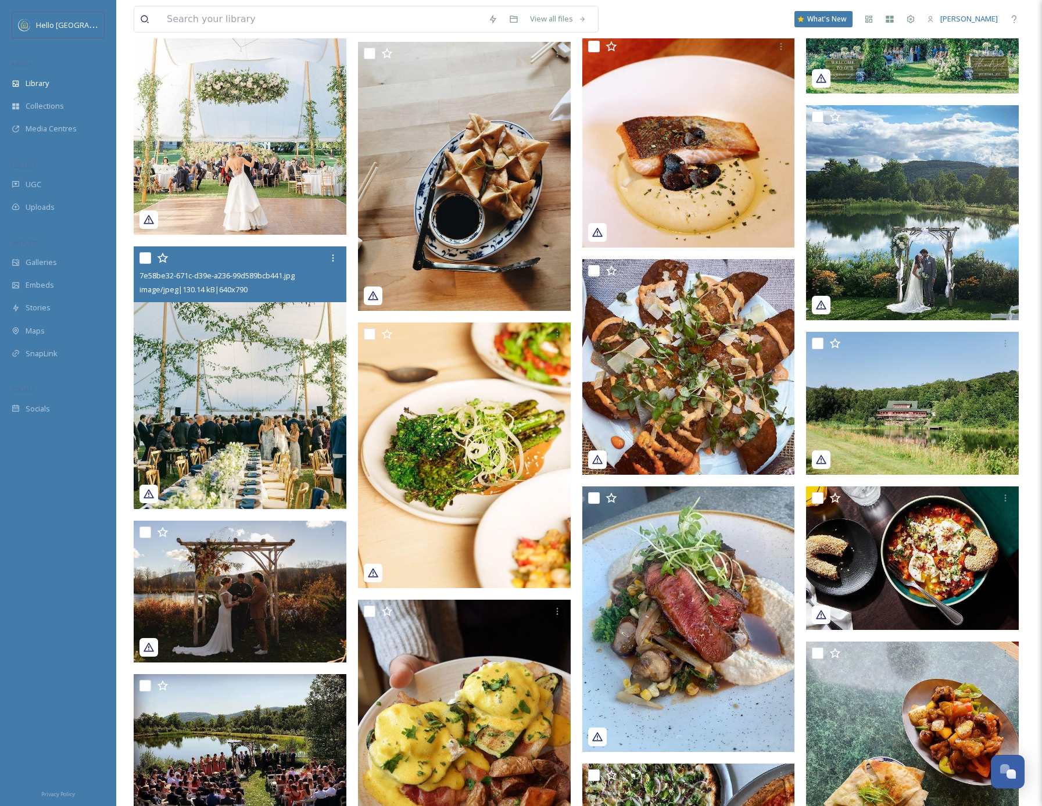
click at [246, 388] on img at bounding box center [240, 377] width 213 height 263
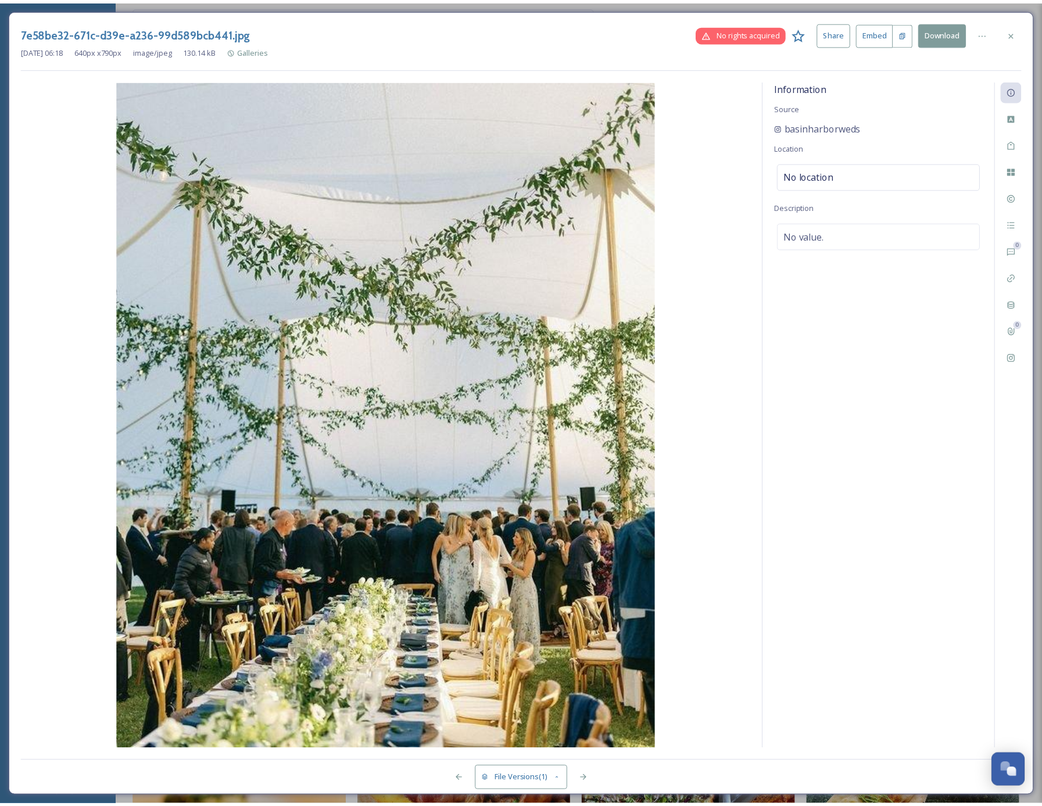
scroll to position [47749, 0]
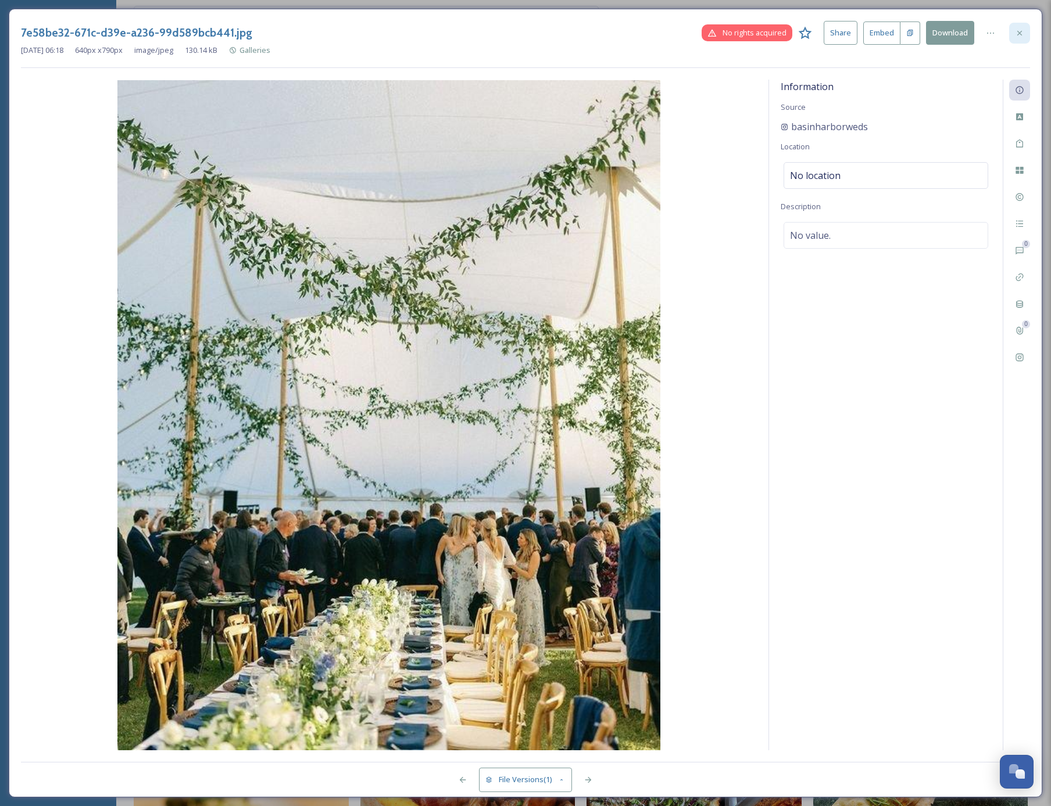
click at [1019, 31] on icon at bounding box center [1019, 32] width 9 height 9
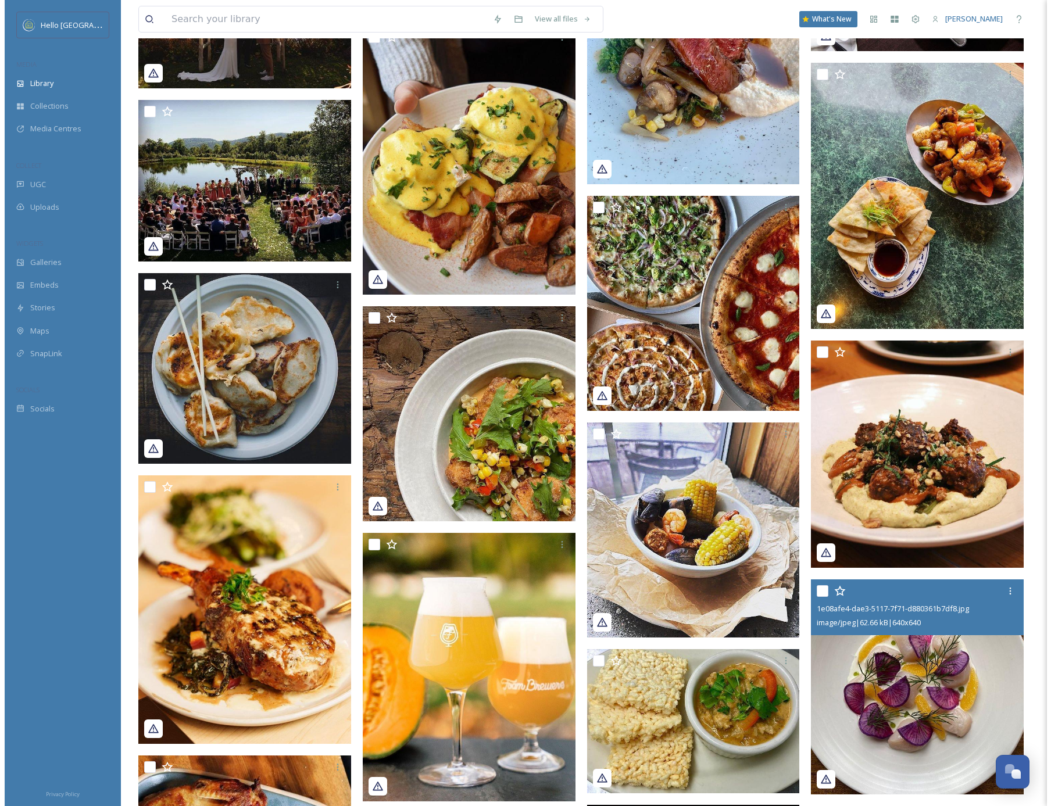
scroll to position [48799, 0]
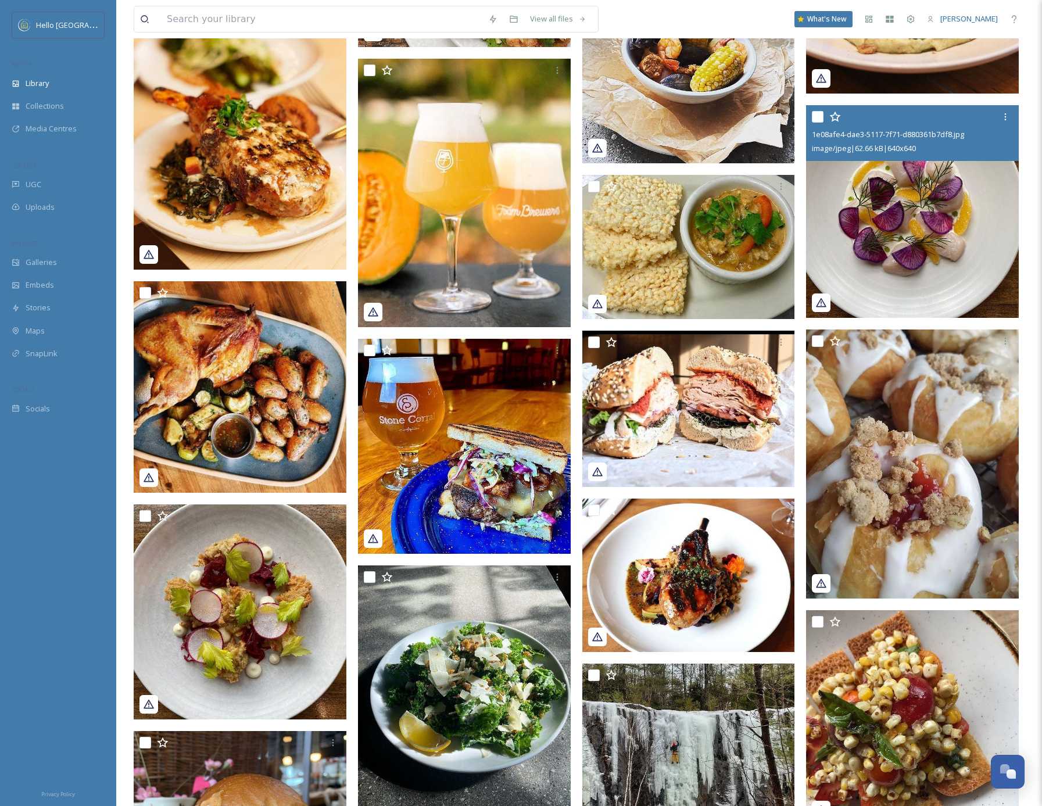
click at [951, 220] on img at bounding box center [912, 211] width 213 height 213
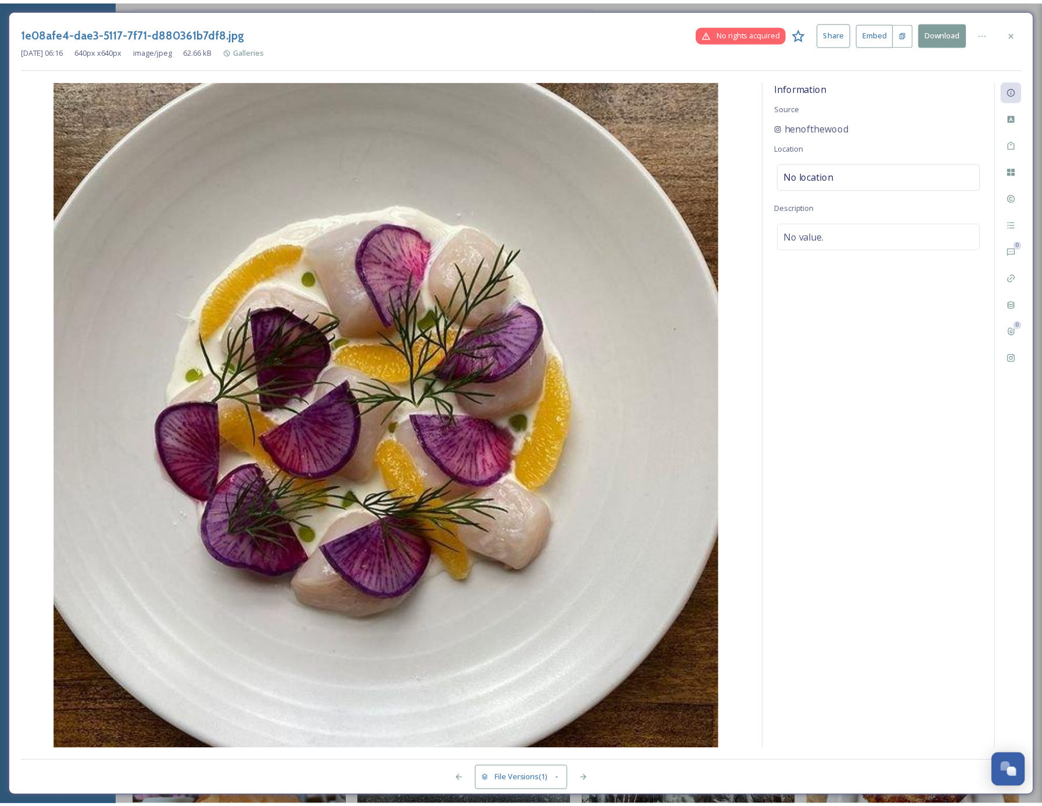
scroll to position [48802, 0]
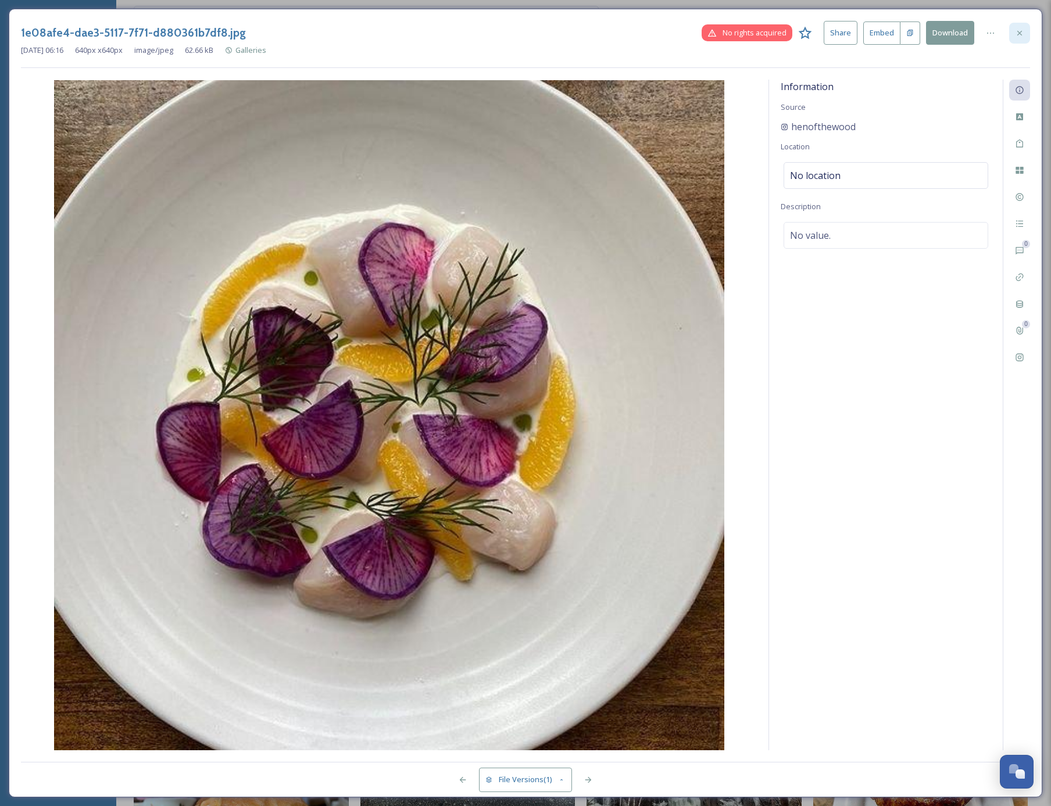
click at [1017, 33] on icon at bounding box center [1019, 32] width 9 height 9
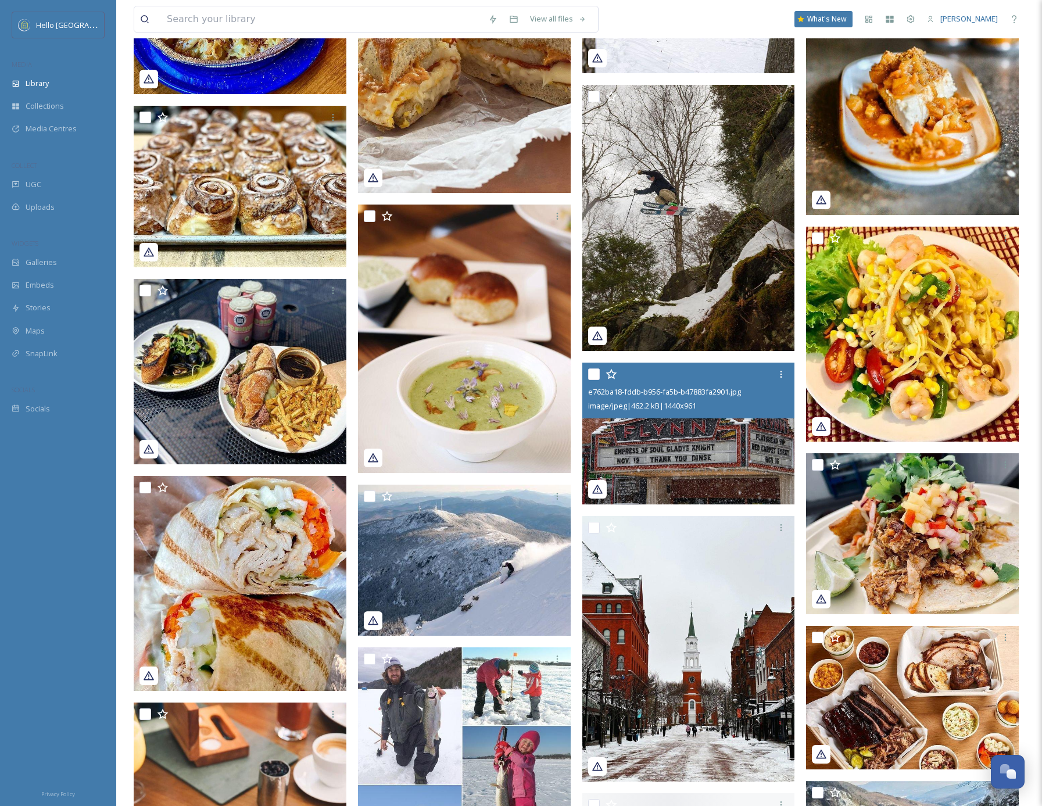
scroll to position [49989, 0]
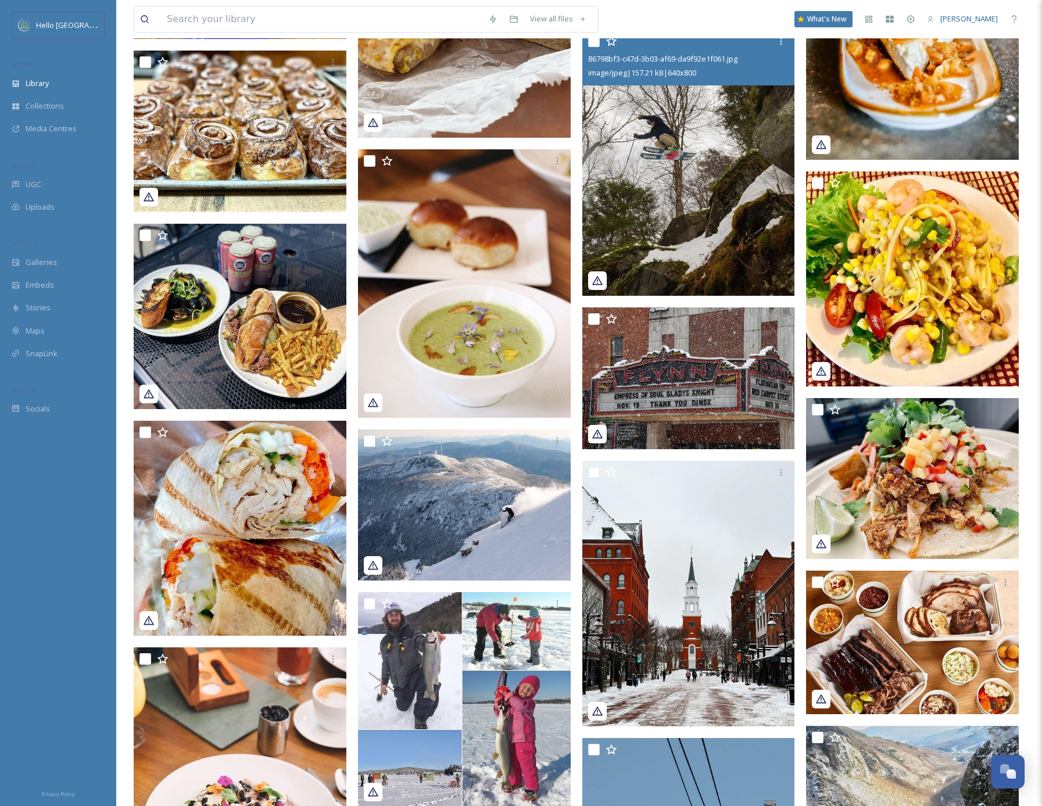
click at [696, 251] on img at bounding box center [688, 163] width 213 height 266
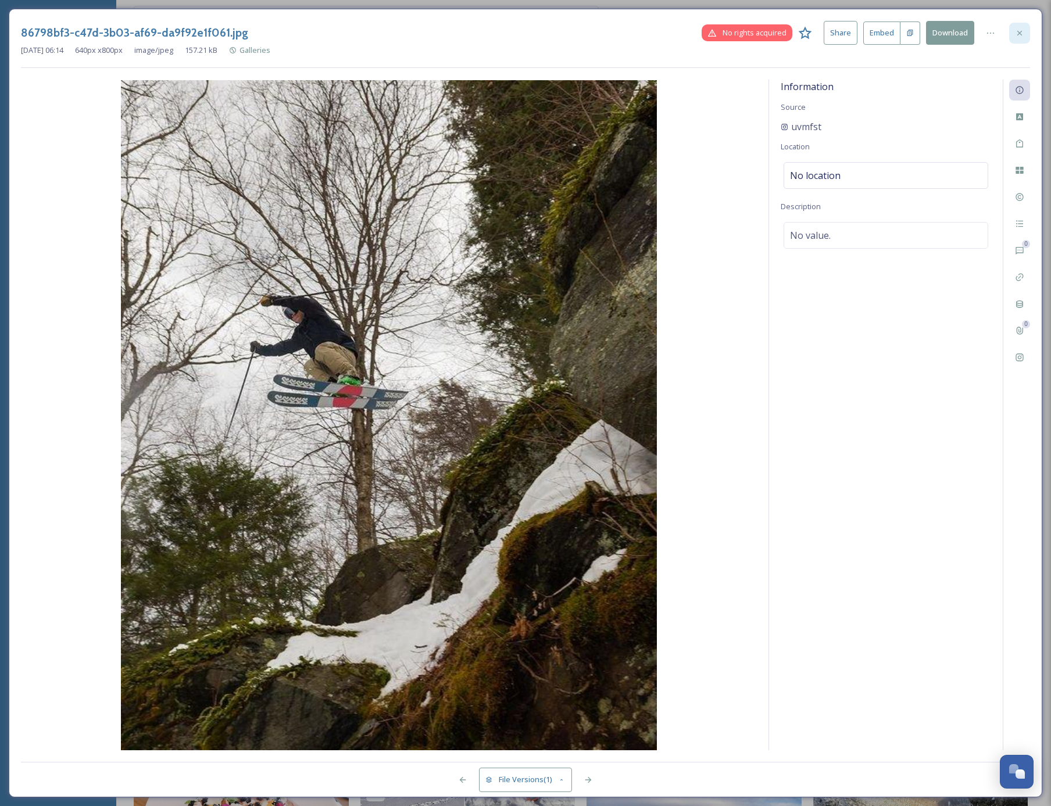
click at [1021, 35] on icon at bounding box center [1019, 32] width 9 height 9
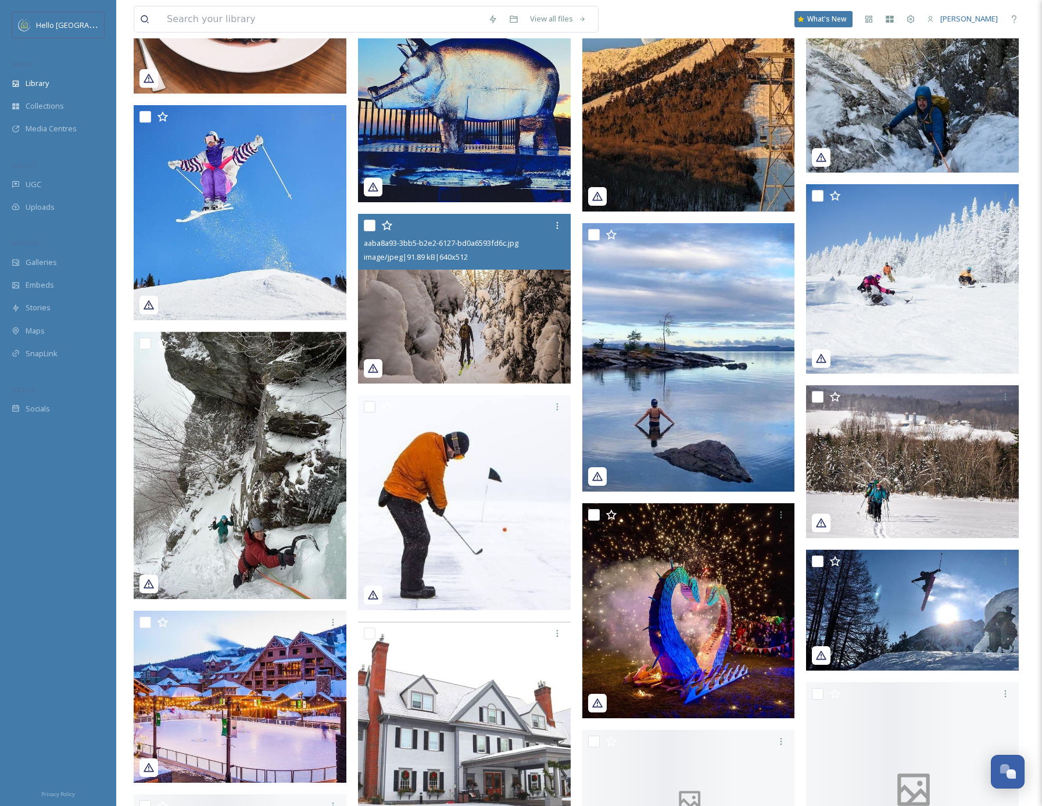
scroll to position [50842, 0]
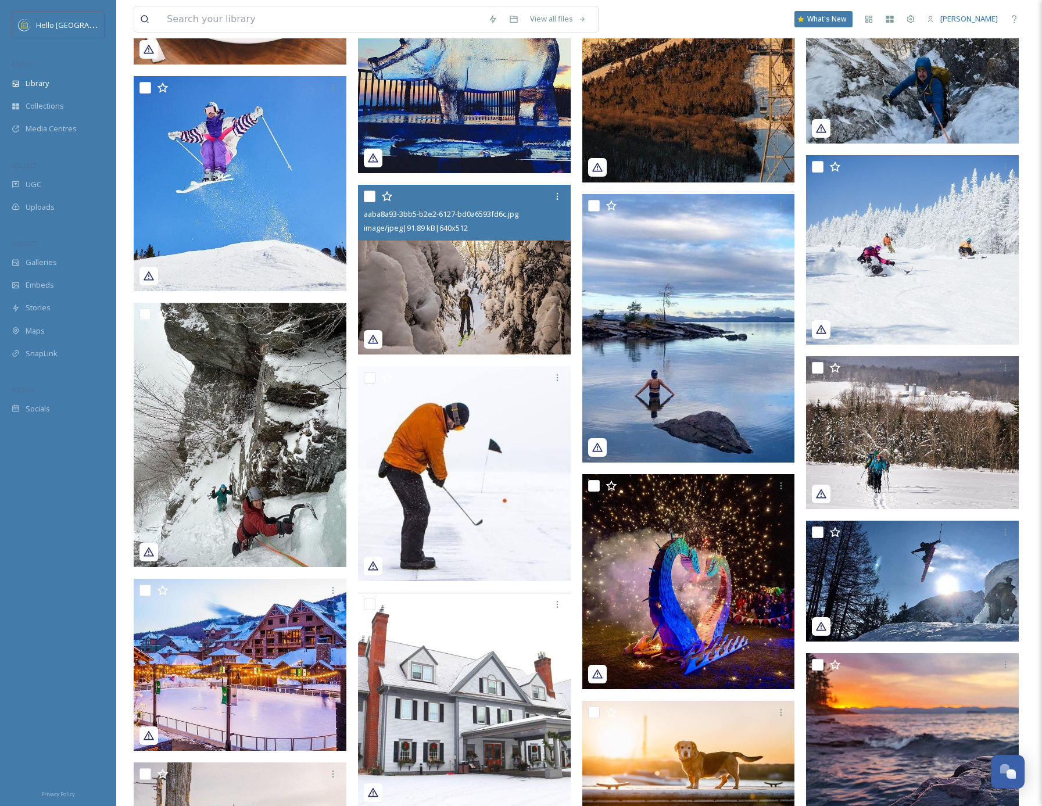
click at [473, 289] on img at bounding box center [464, 270] width 213 height 170
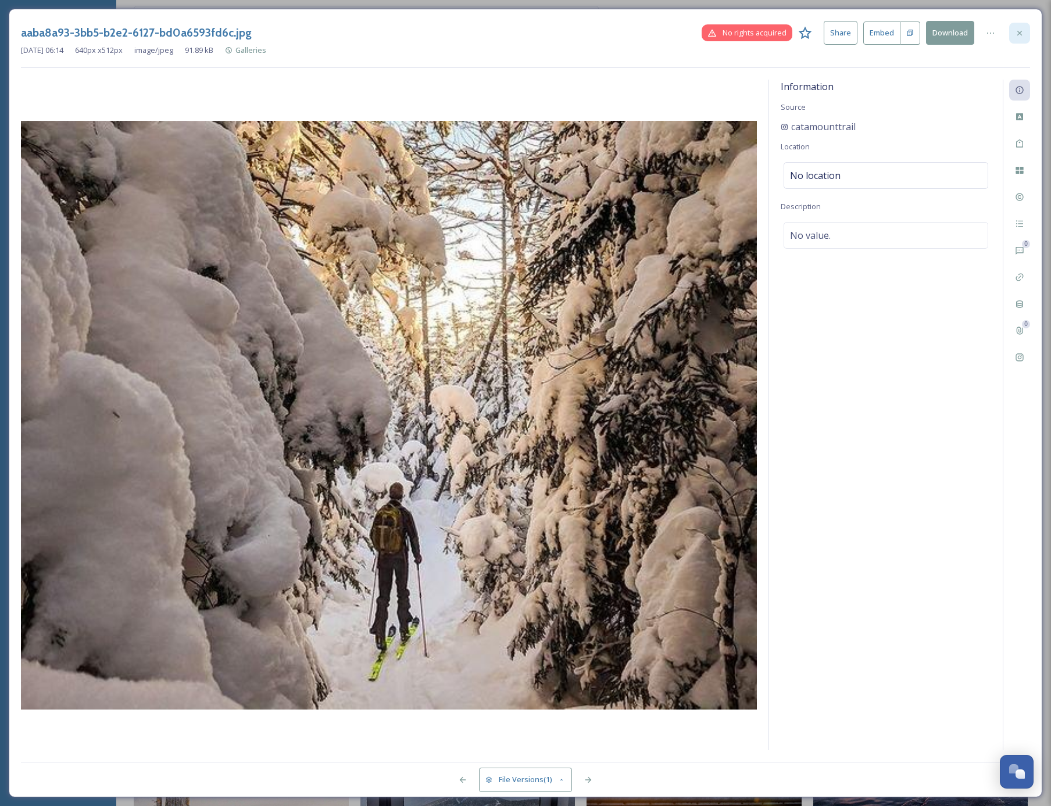
click at [1018, 34] on icon at bounding box center [1019, 32] width 5 height 5
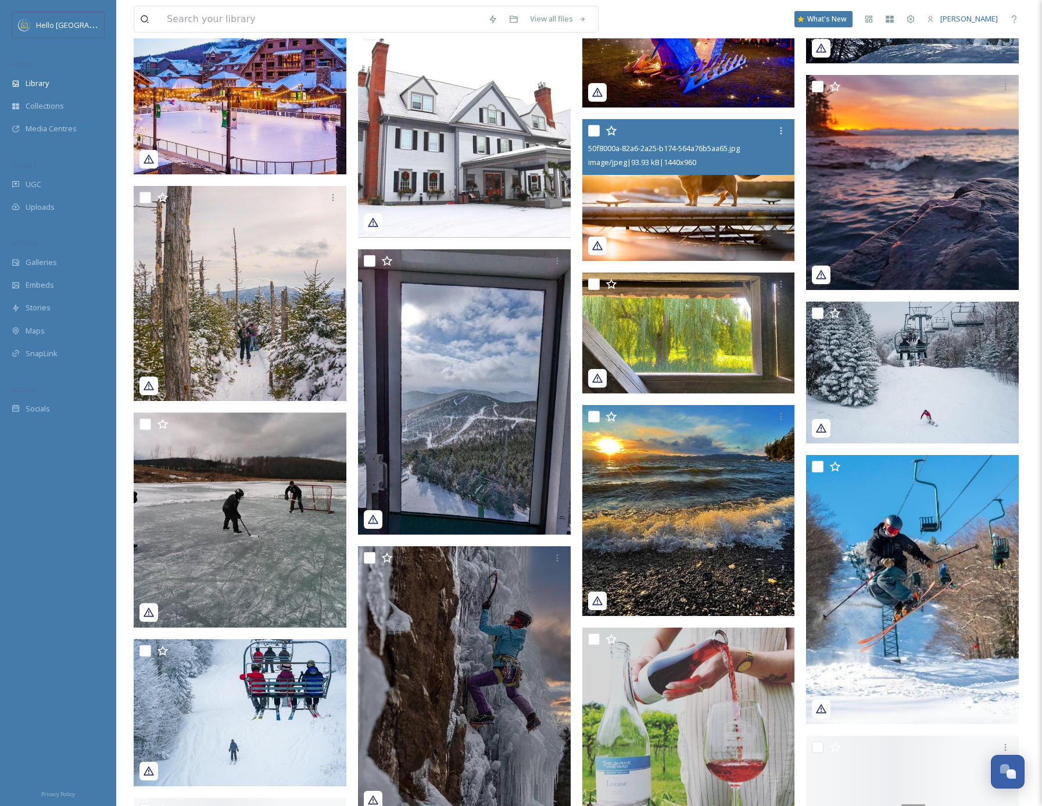
scroll to position [51508, 0]
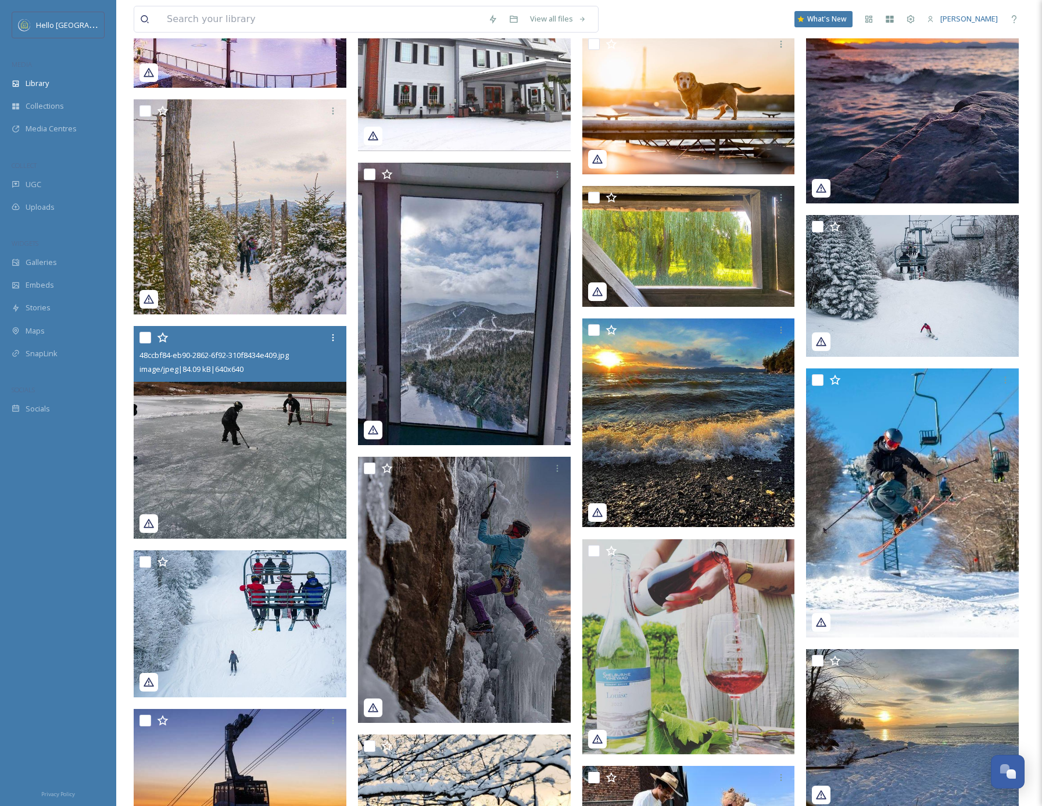
click at [254, 475] on img at bounding box center [240, 432] width 213 height 213
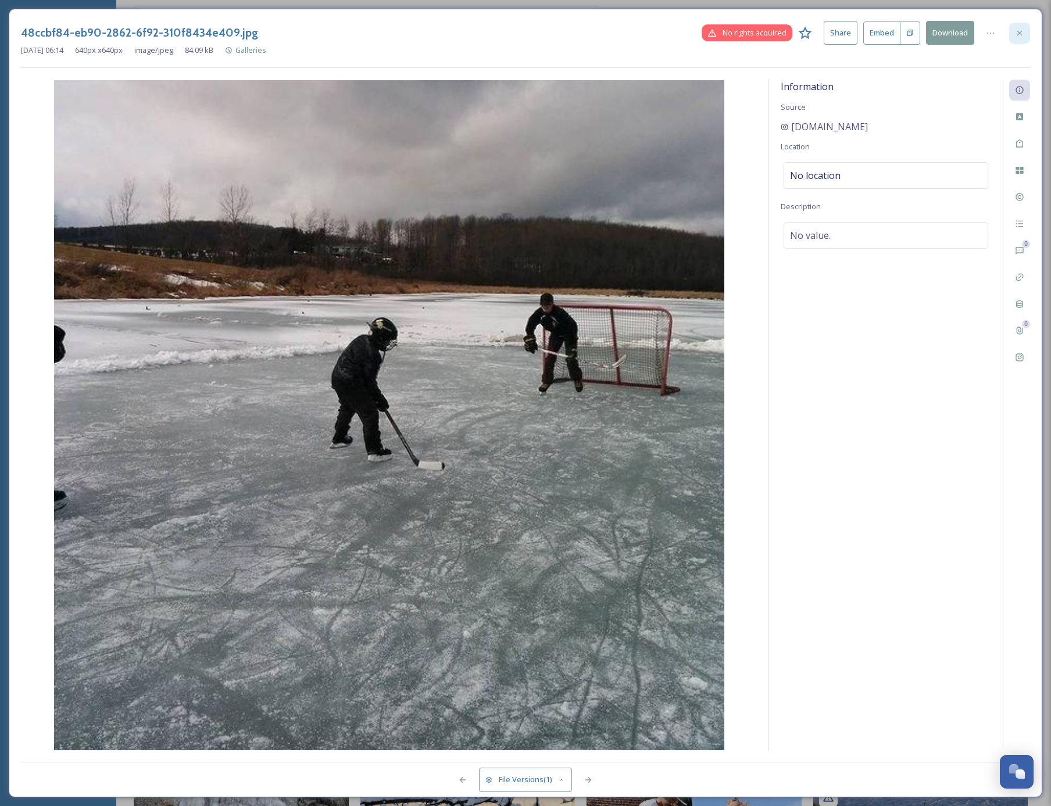
click at [1020, 30] on icon at bounding box center [1019, 32] width 9 height 9
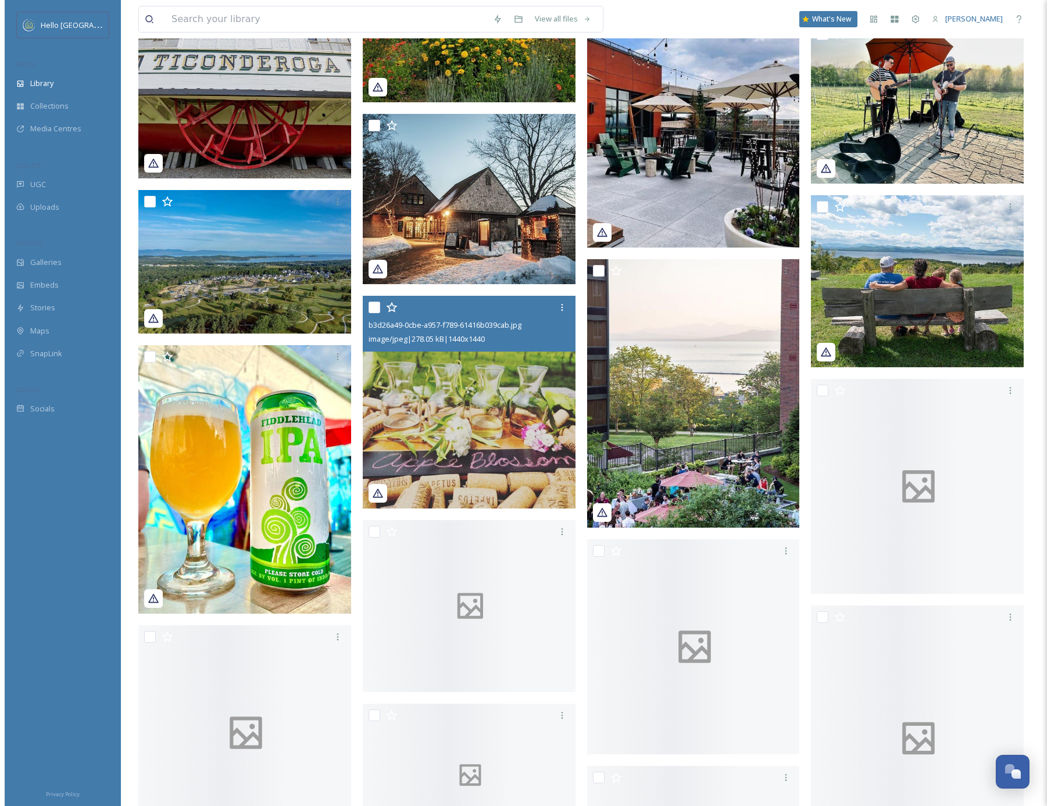
scroll to position [52919, 0]
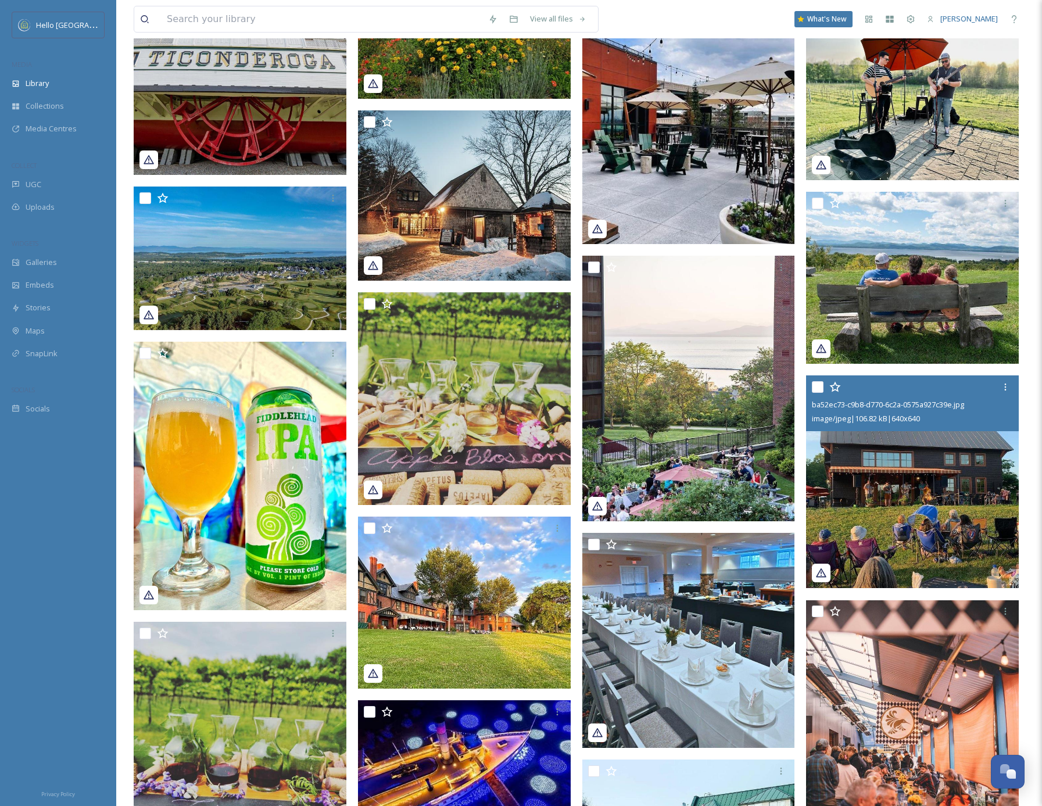
click at [935, 520] on img at bounding box center [912, 481] width 213 height 213
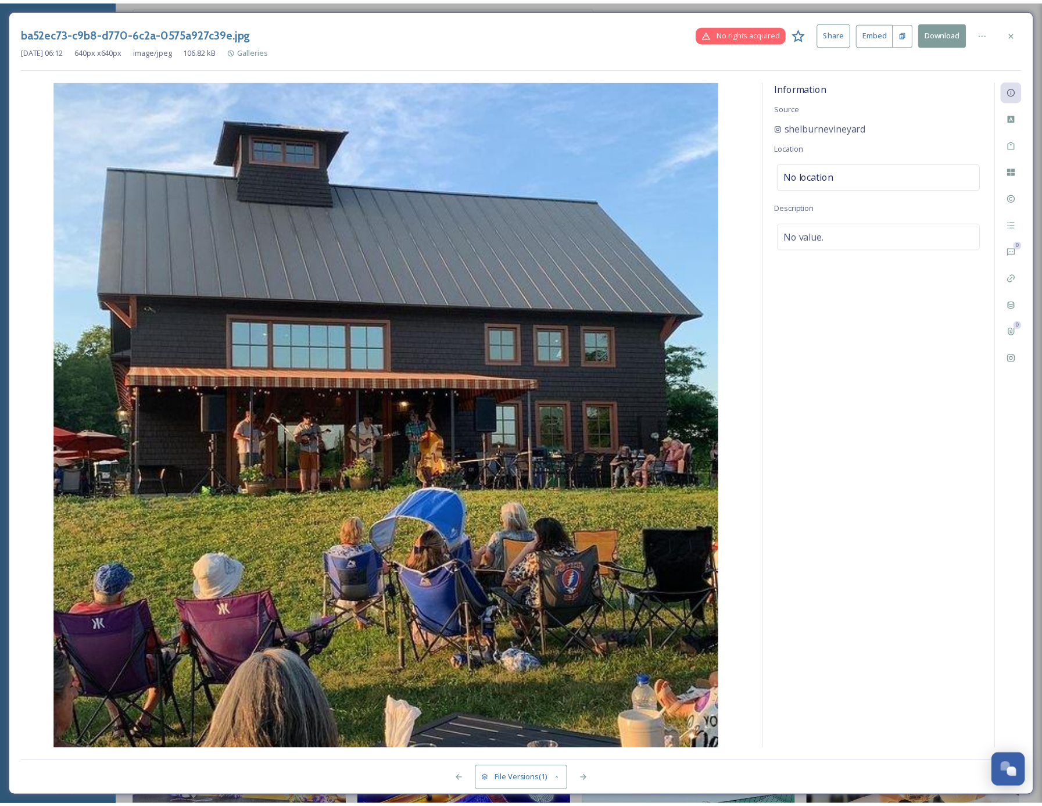
scroll to position [52921, 0]
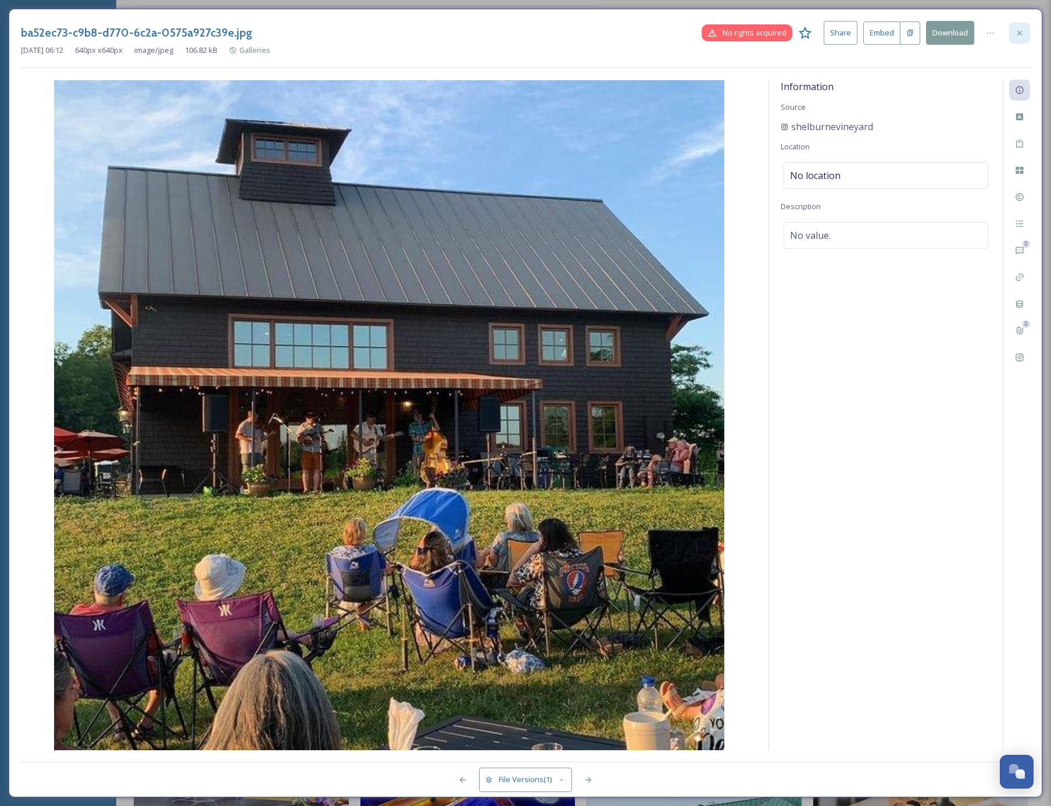
click at [1024, 33] on icon at bounding box center [1019, 32] width 9 height 9
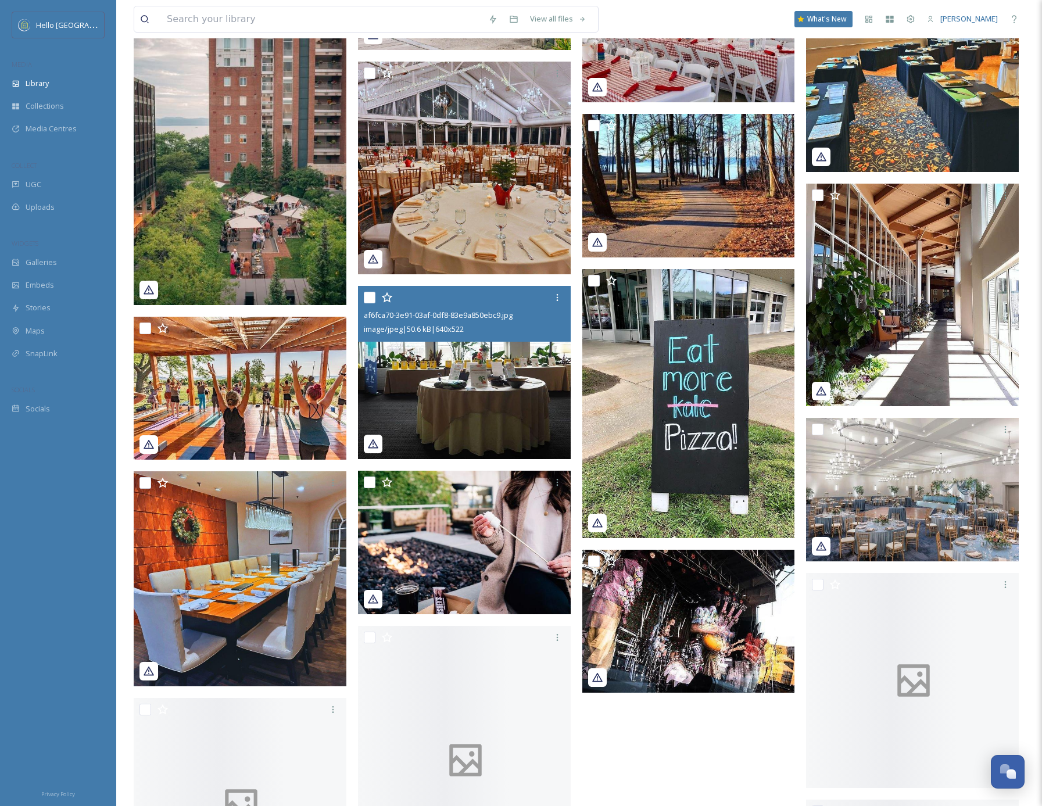
scroll to position [54633, 0]
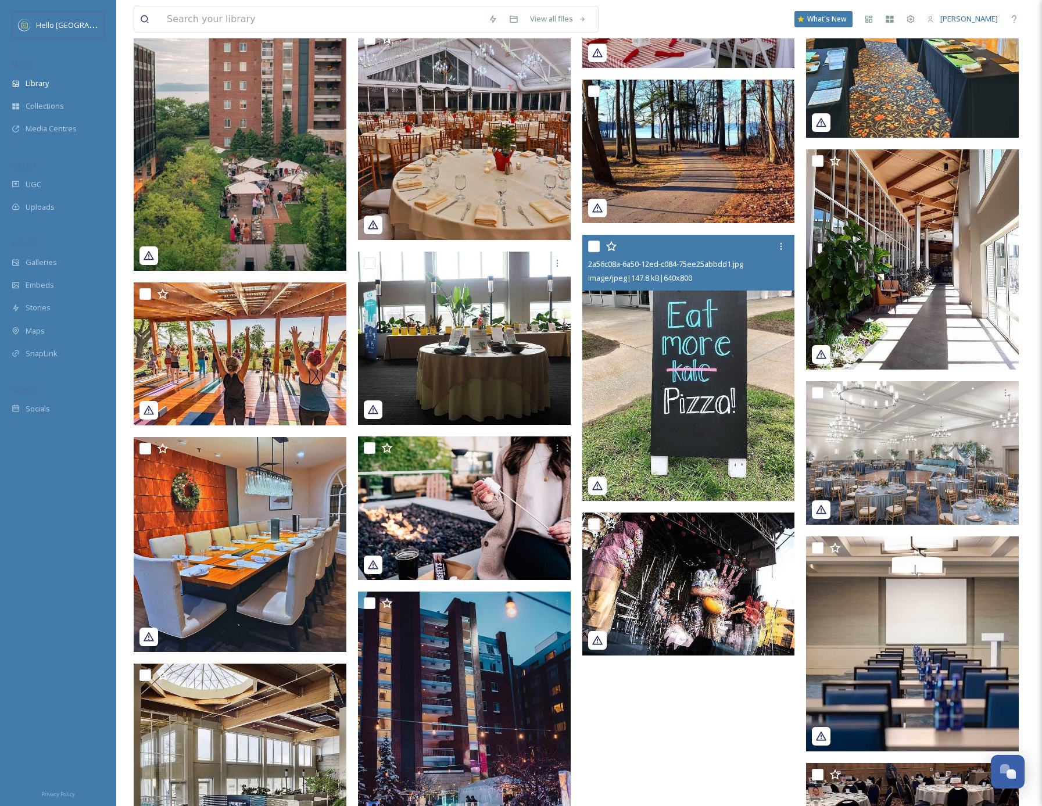
click at [699, 422] on img at bounding box center [688, 368] width 213 height 266
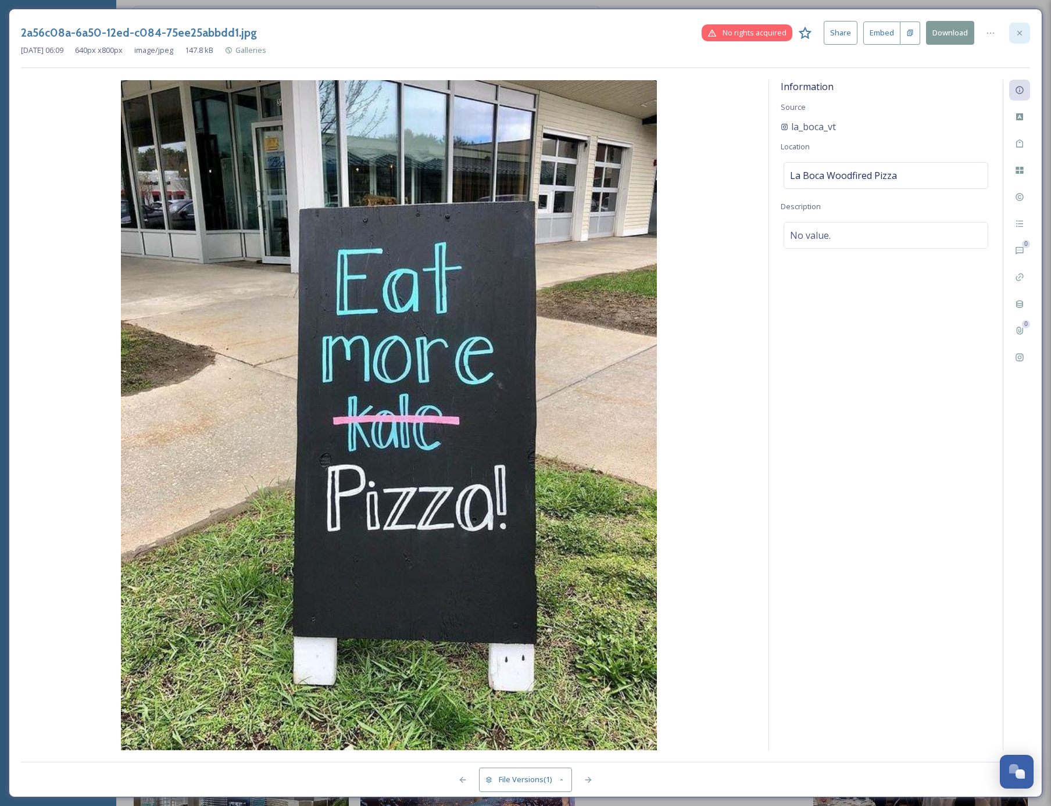
click at [1021, 32] on icon at bounding box center [1019, 32] width 9 height 9
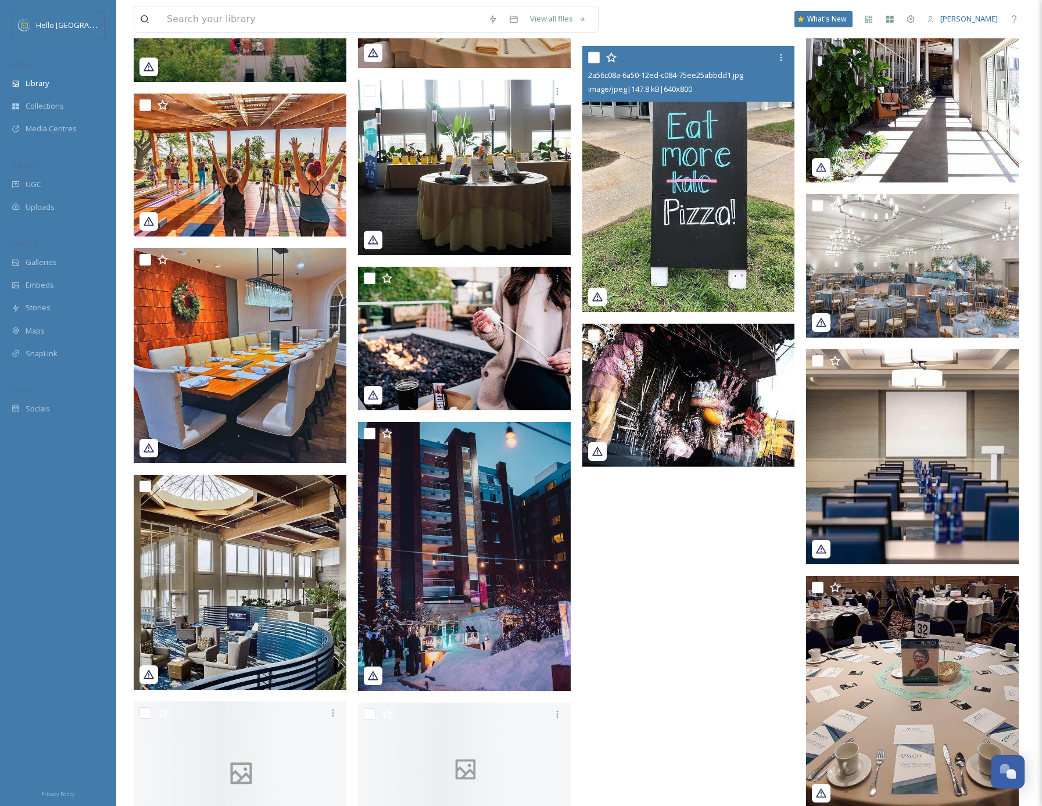
scroll to position [54911, 0]
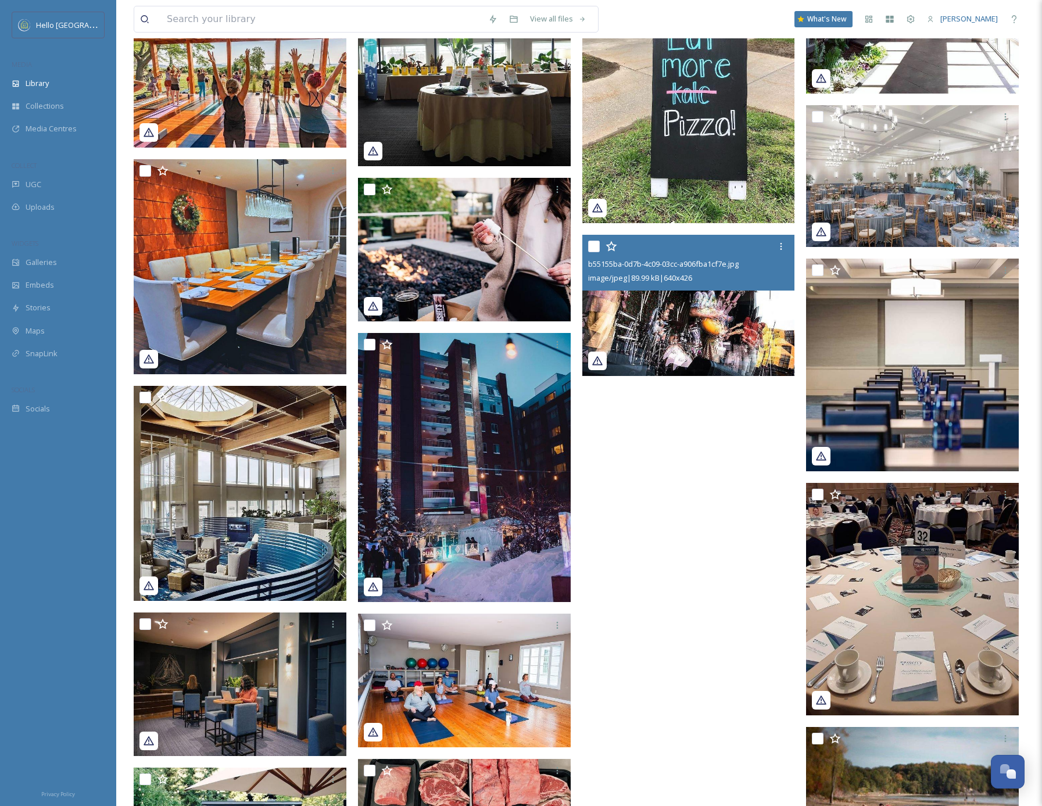
click at [715, 351] on img at bounding box center [688, 306] width 213 height 142
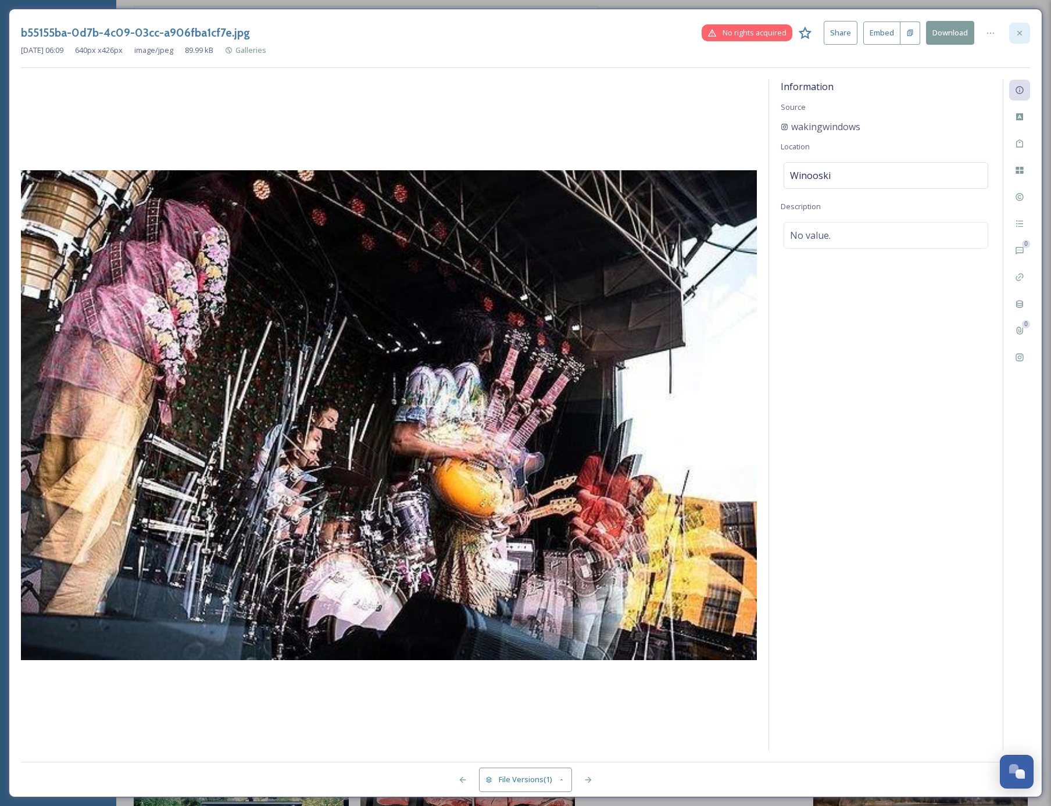
click at [1025, 33] on div at bounding box center [1019, 33] width 21 height 21
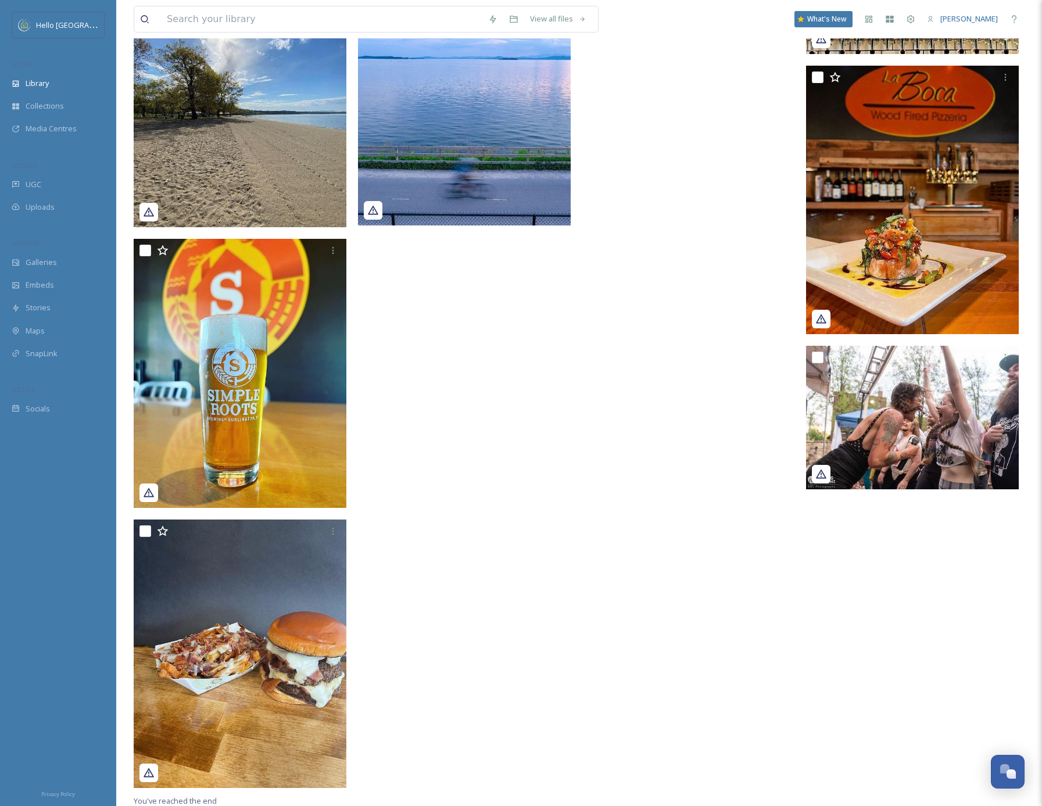
scroll to position [56114, 0]
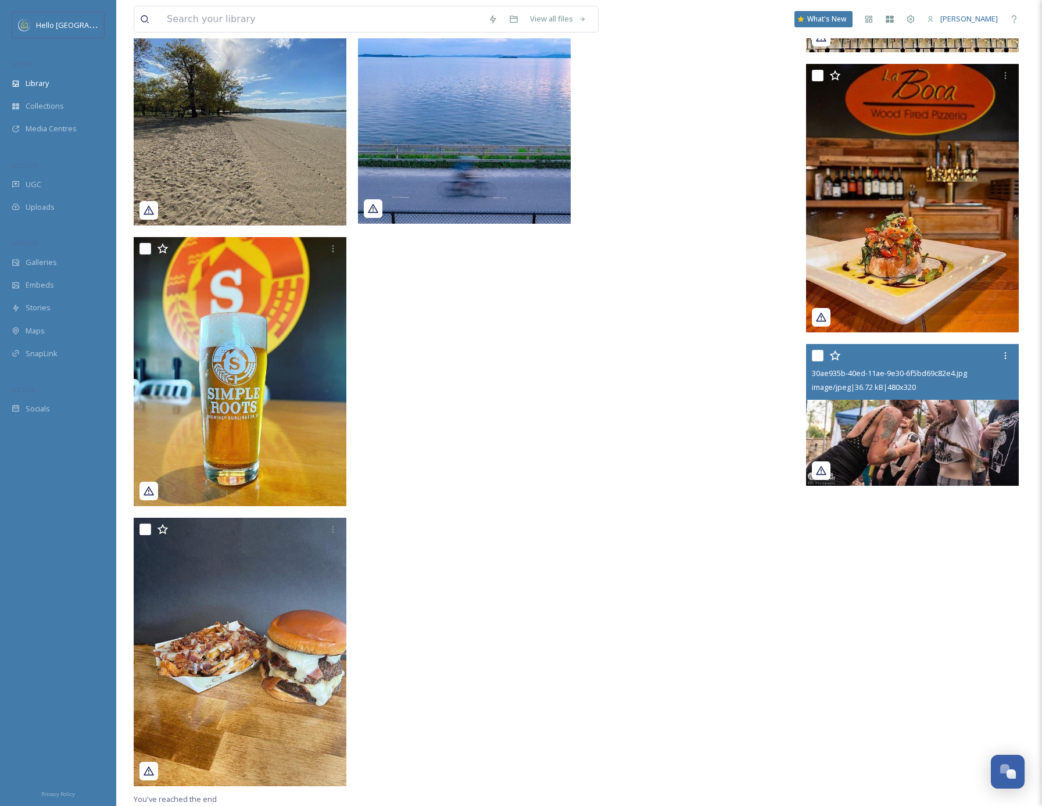
click at [899, 421] on img at bounding box center [912, 415] width 213 height 142
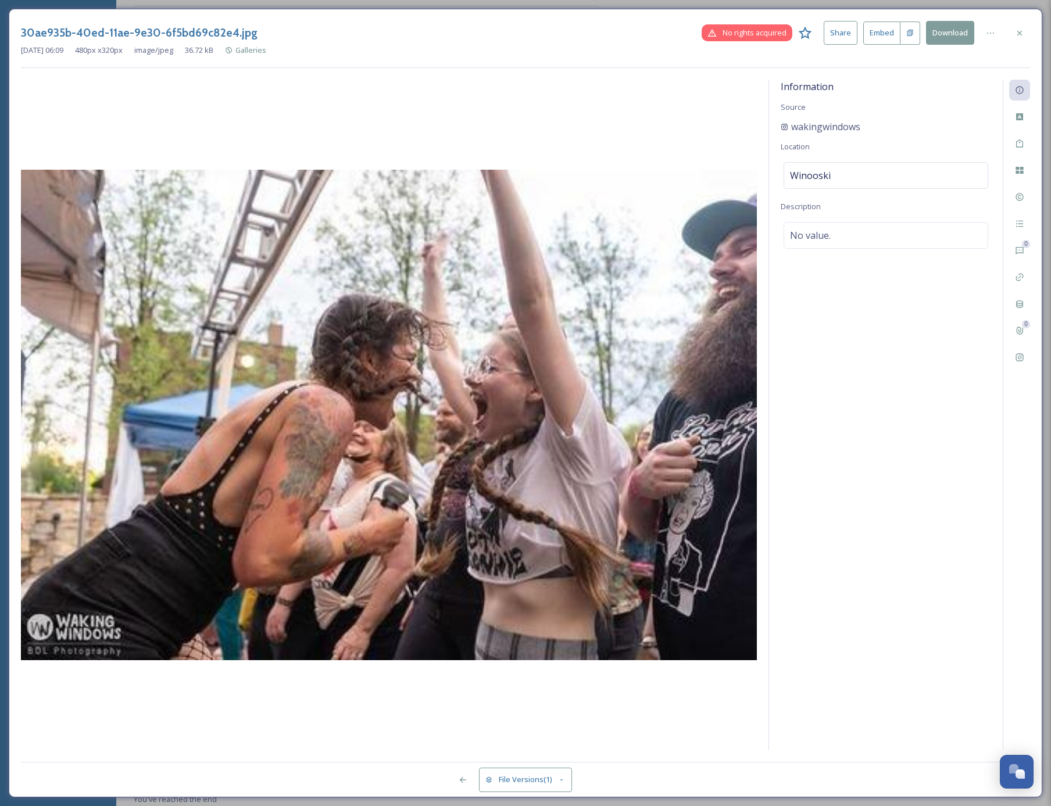
click at [1032, 27] on div "30ae935b-40ed-11ae-9e30-6f5bd69c82e4.jpg No rights acquired Share Embed Downloa…" at bounding box center [525, 403] width 1033 height 789
click at [1018, 31] on icon at bounding box center [1019, 32] width 9 height 9
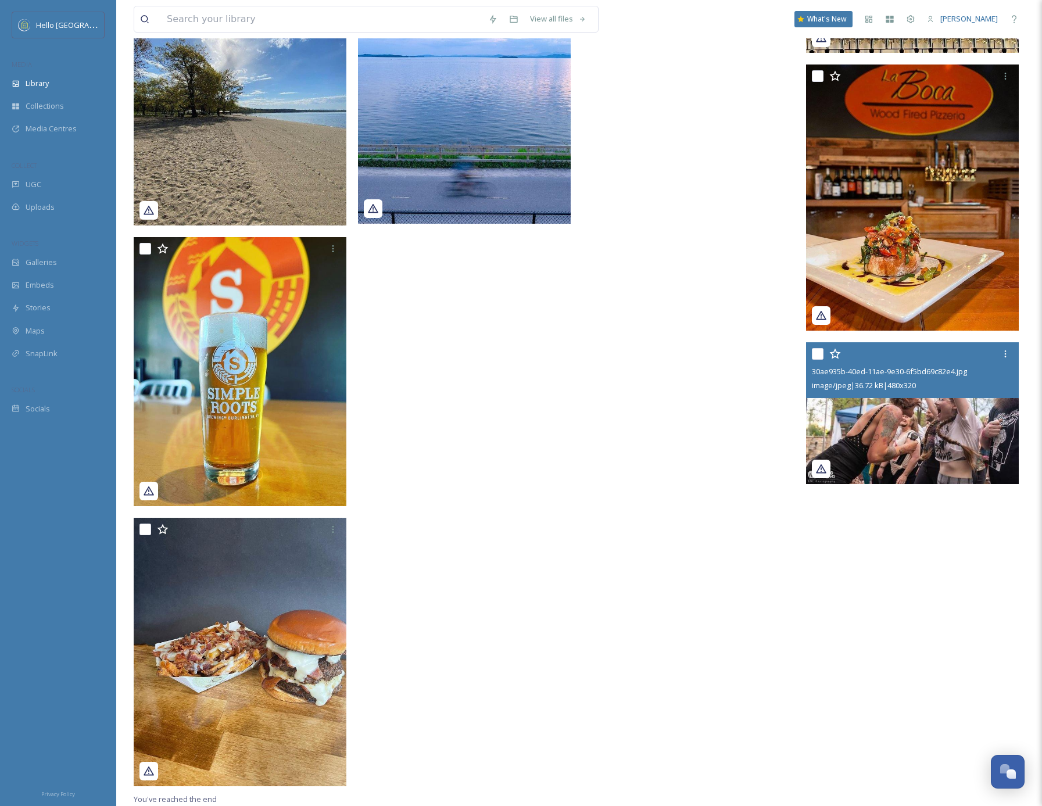
scroll to position [56112, 0]
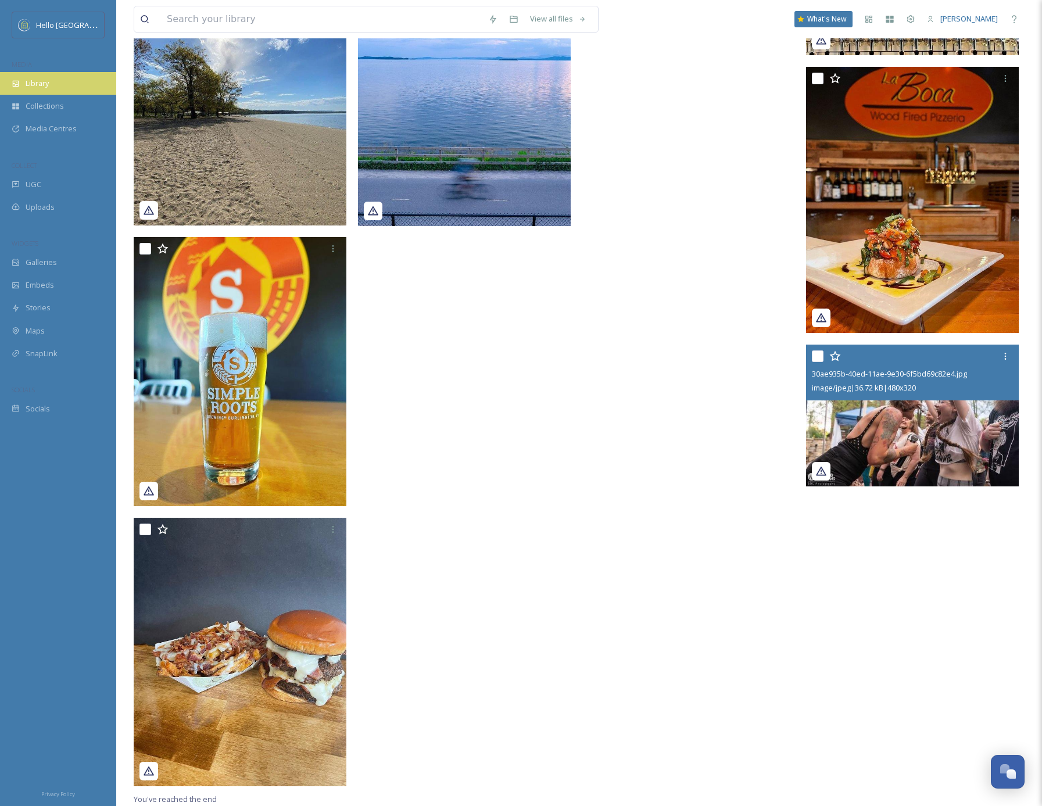
click at [42, 80] on span "Library" at bounding box center [37, 83] width 23 height 11
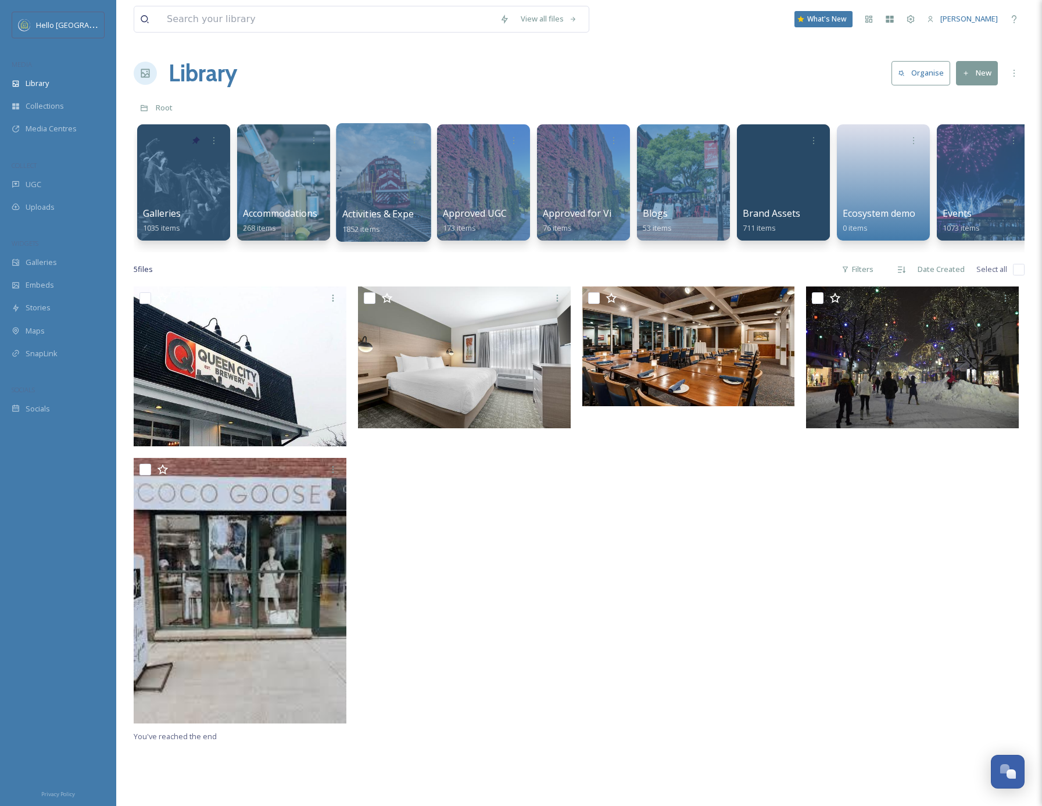
click at [405, 187] on div at bounding box center [383, 182] width 95 height 119
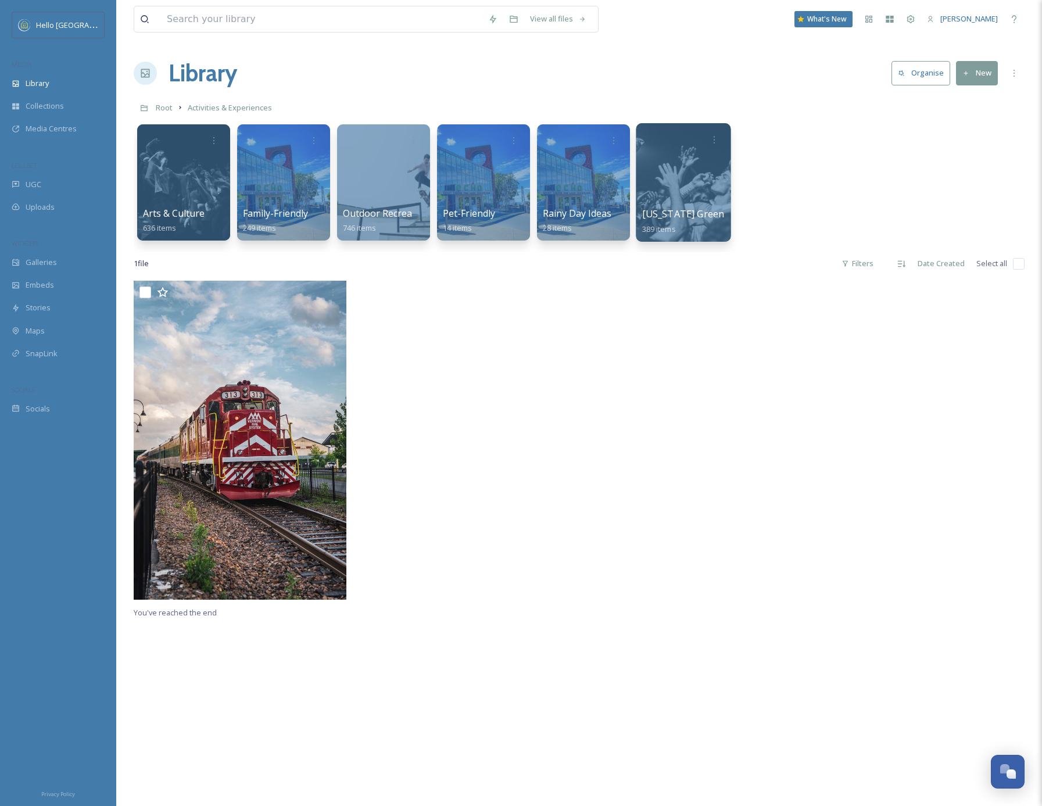
click at [694, 202] on div at bounding box center [683, 182] width 95 height 119
click at [396, 216] on span "Outdoor Recreation" at bounding box center [386, 213] width 88 height 13
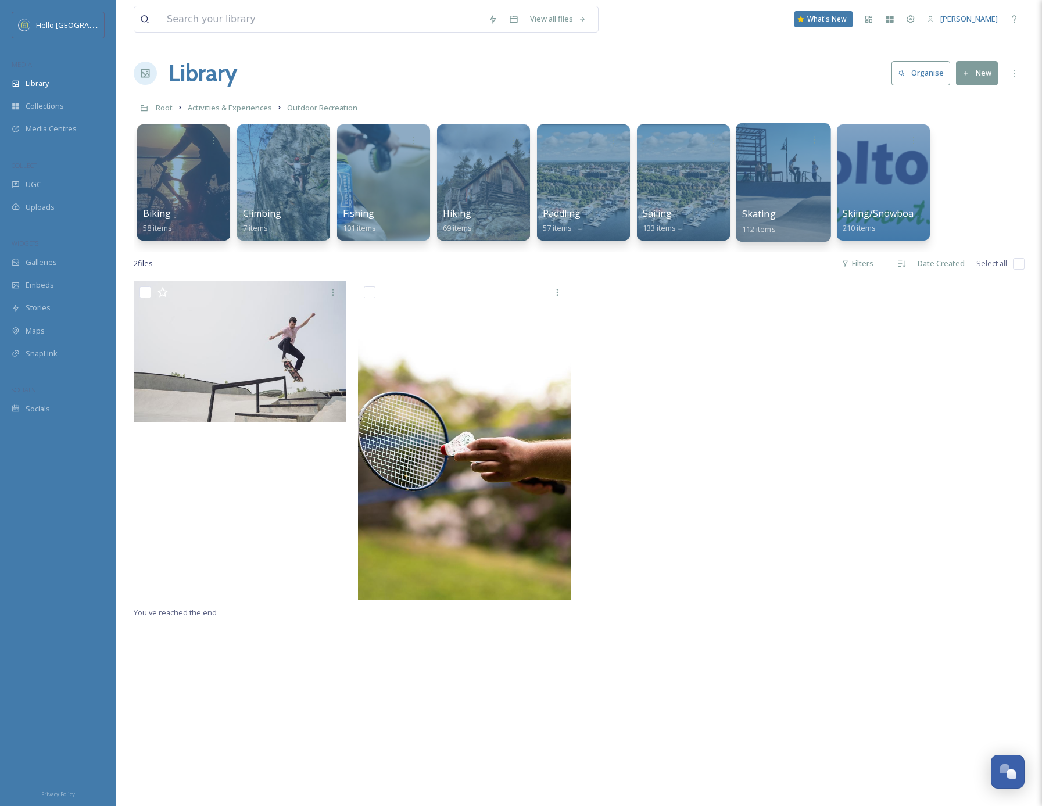
click at [775, 191] on div at bounding box center [783, 182] width 95 height 119
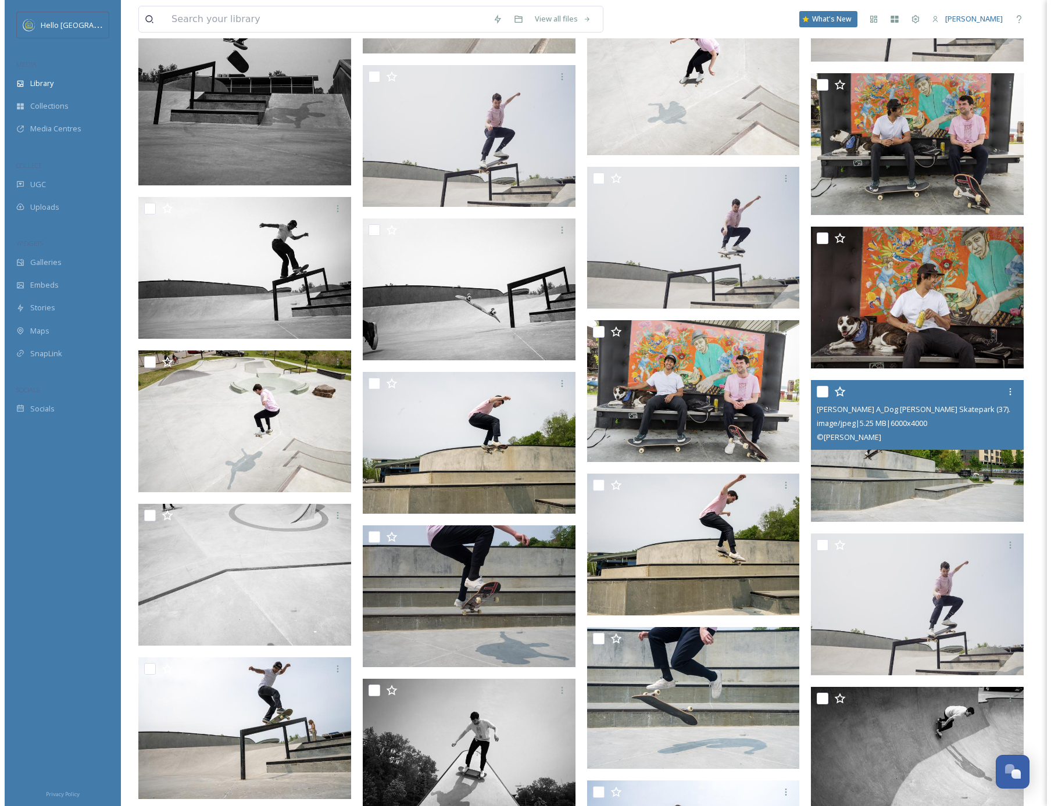
scroll to position [3329, 0]
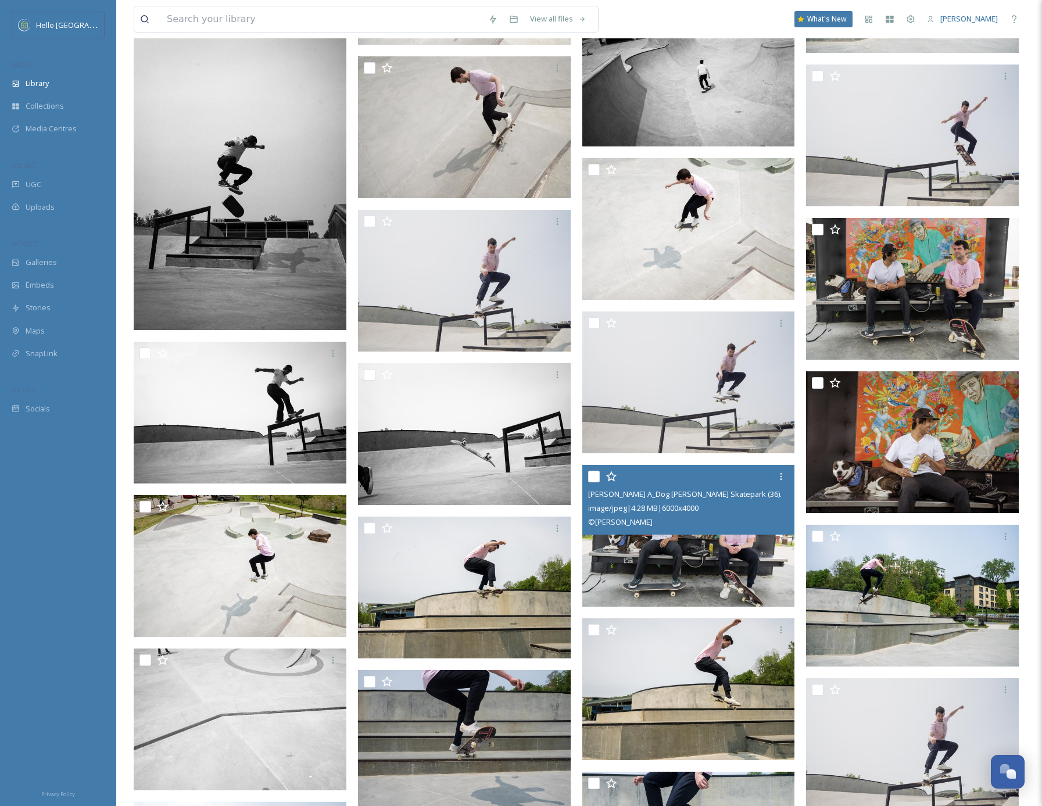
click at [697, 562] on img at bounding box center [688, 536] width 213 height 142
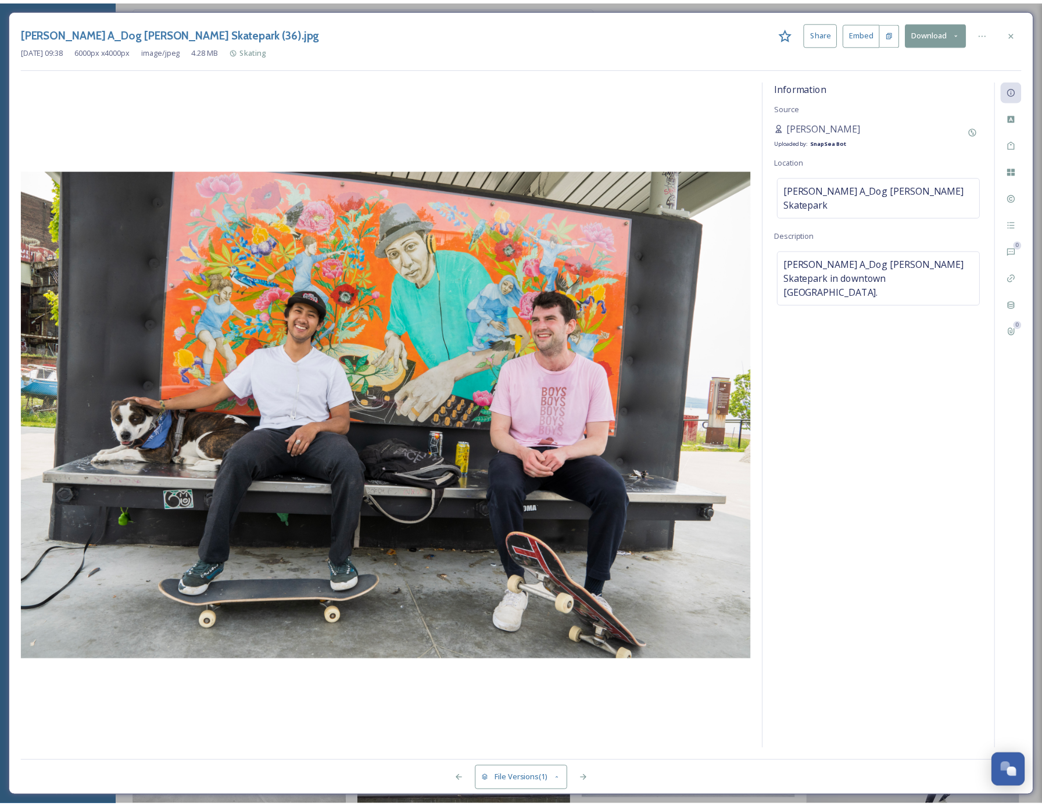
scroll to position [3362, 0]
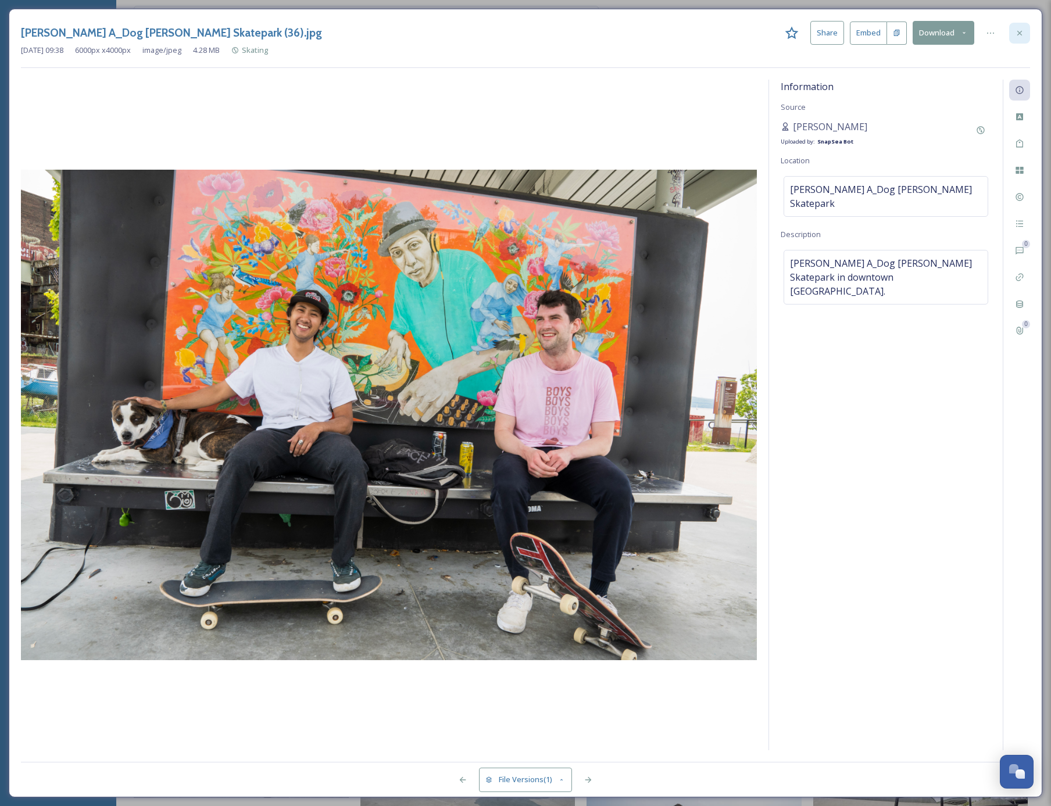
click at [1019, 28] on icon at bounding box center [1019, 32] width 9 height 9
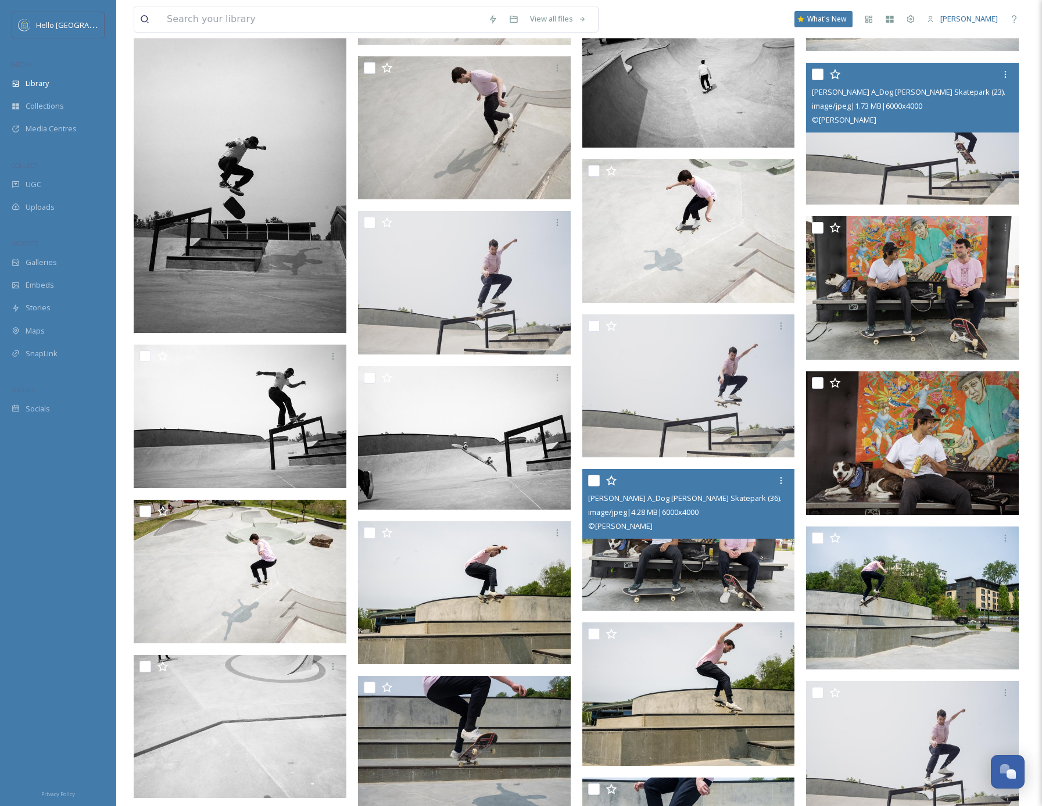
click at [918, 174] on img at bounding box center [912, 134] width 213 height 142
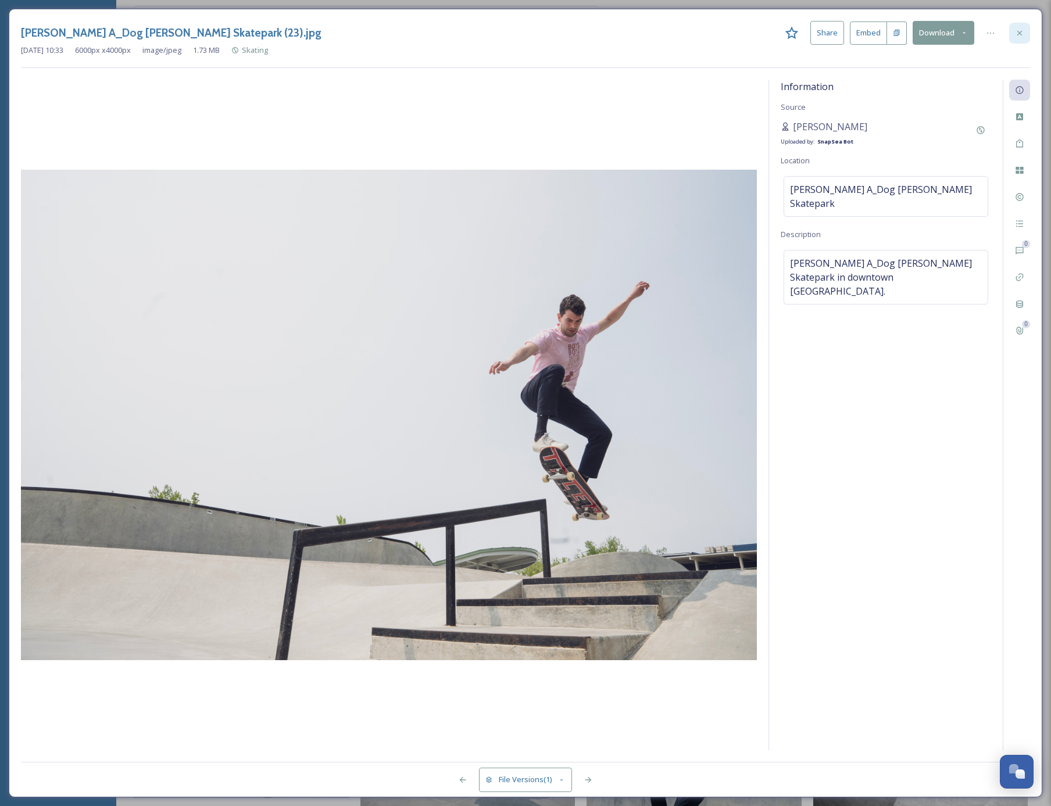
click at [1023, 30] on icon at bounding box center [1019, 32] width 9 height 9
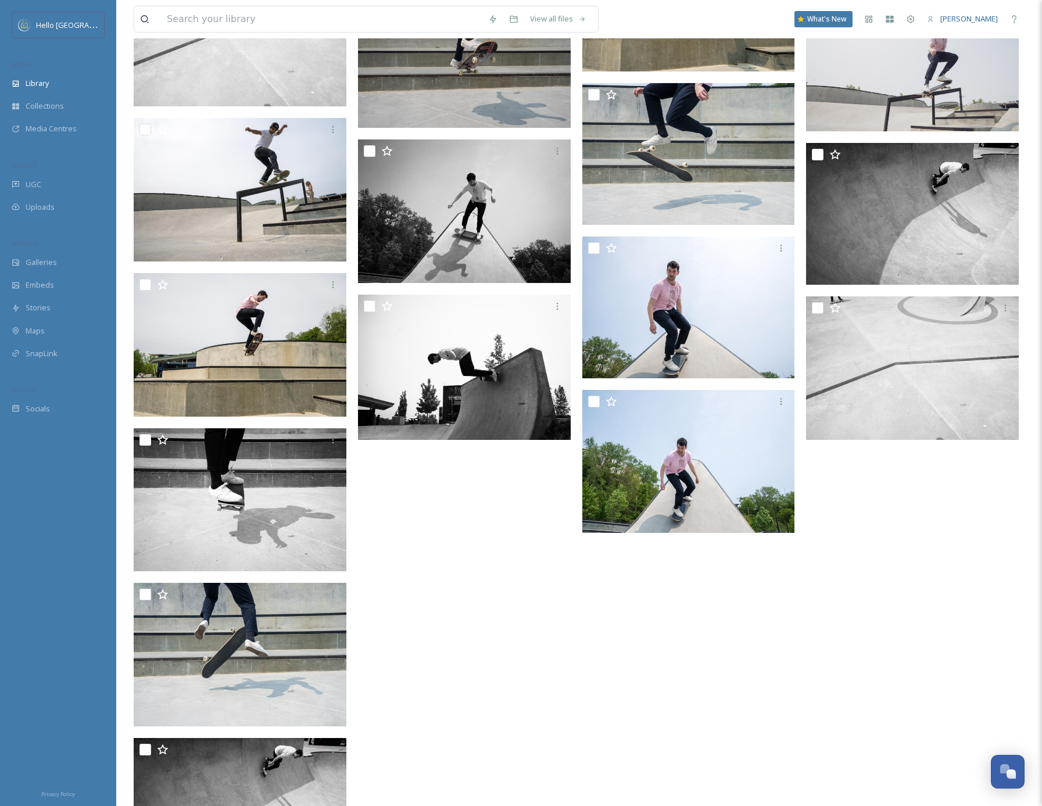
scroll to position [4148, 0]
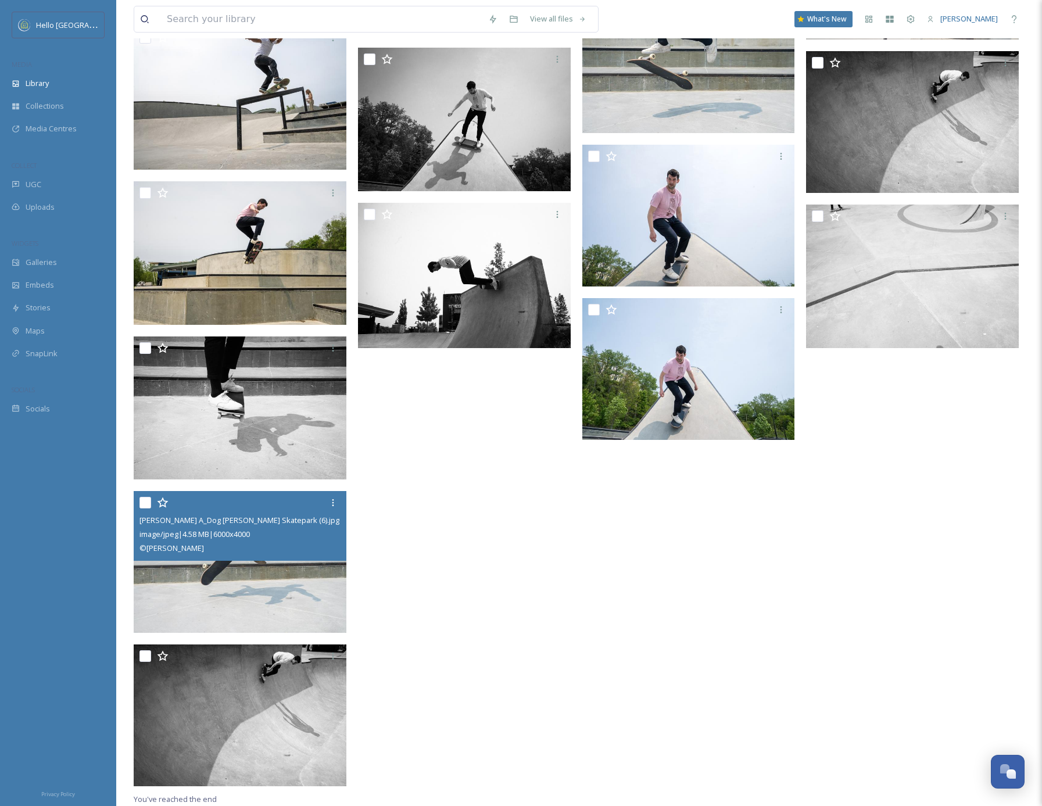
click at [259, 567] on img at bounding box center [240, 562] width 213 height 142
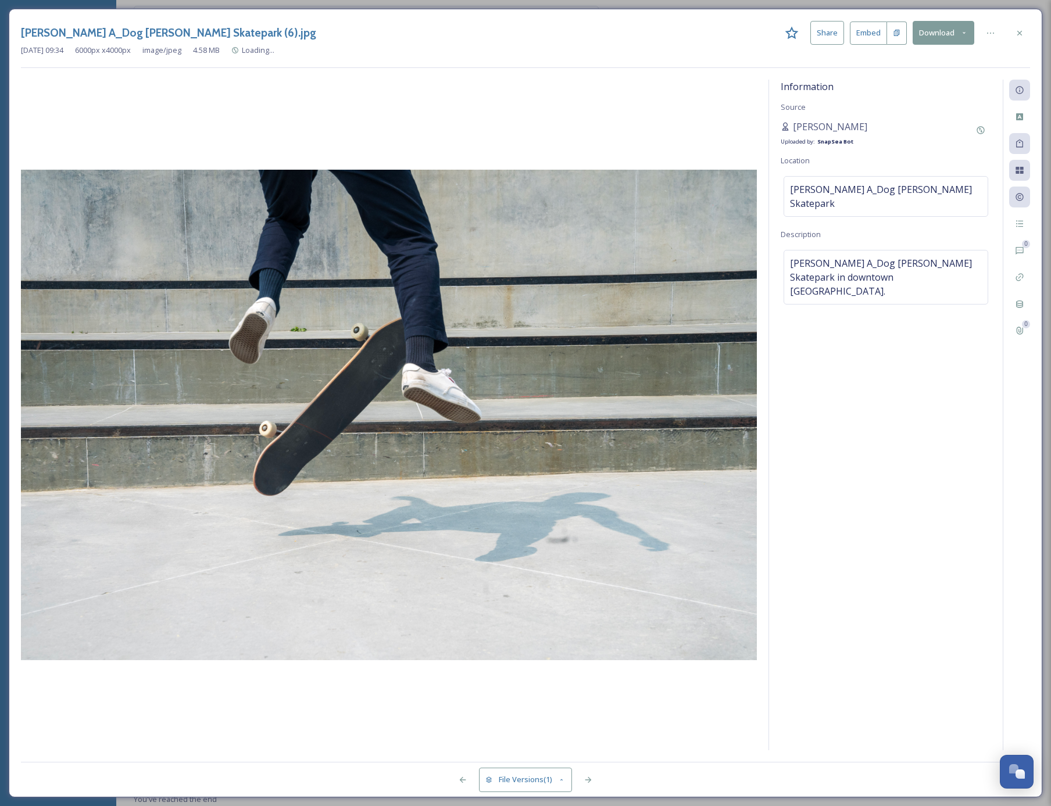
scroll to position [3994, 0]
click at [1024, 31] on icon at bounding box center [1019, 32] width 9 height 9
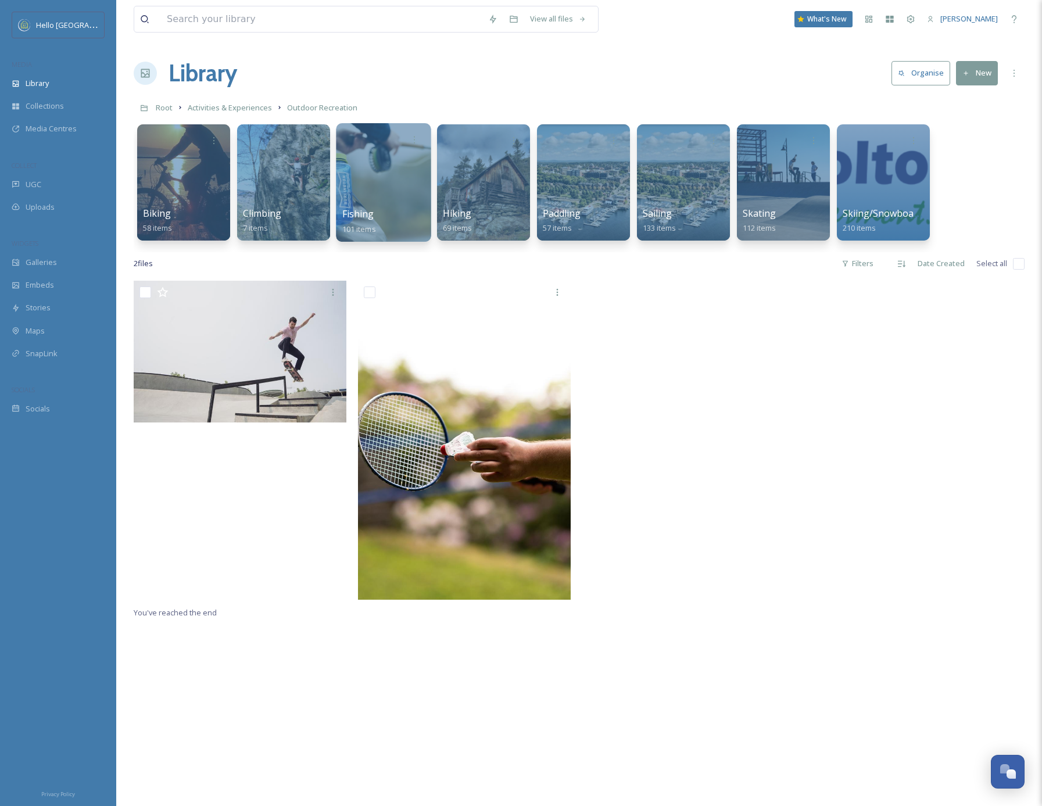
click at [377, 183] on div at bounding box center [383, 182] width 95 height 119
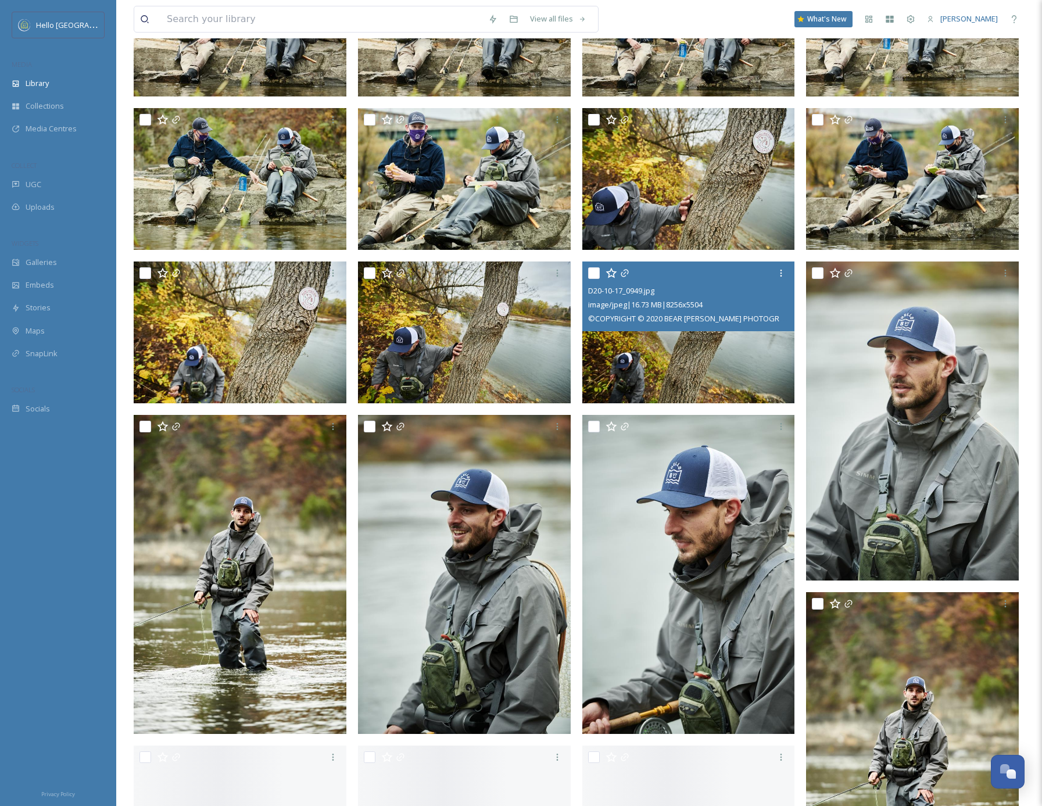
scroll to position [1368, 0]
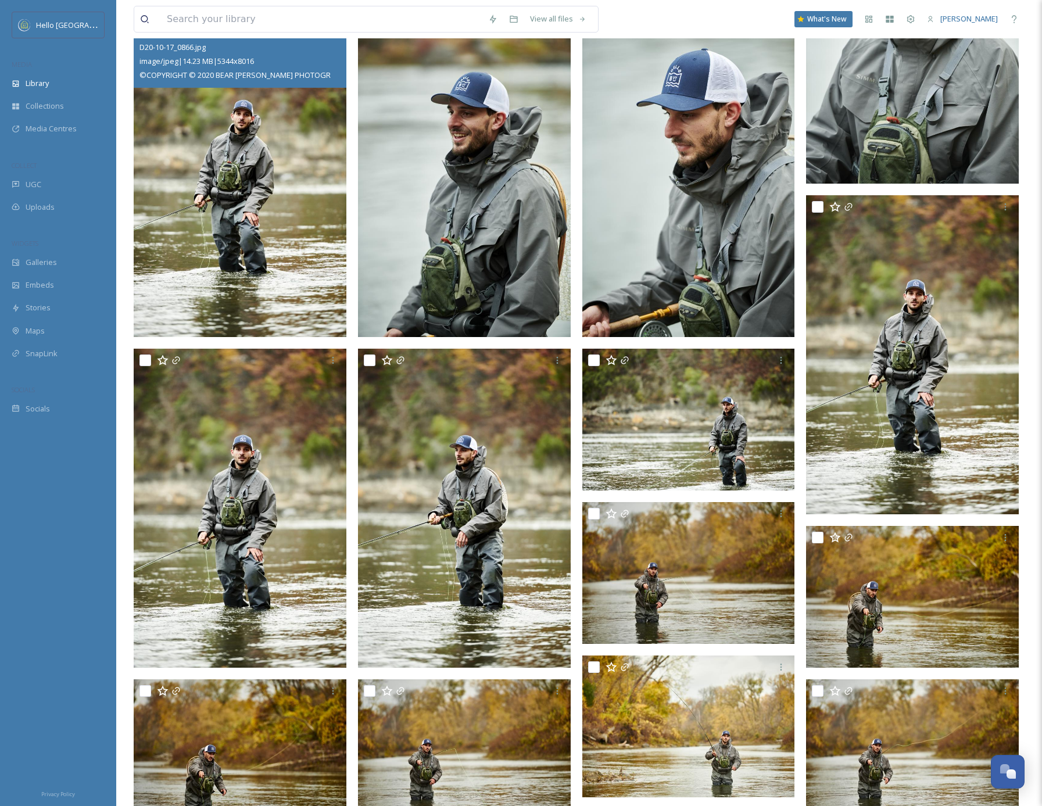
click at [256, 214] on img at bounding box center [240, 177] width 213 height 319
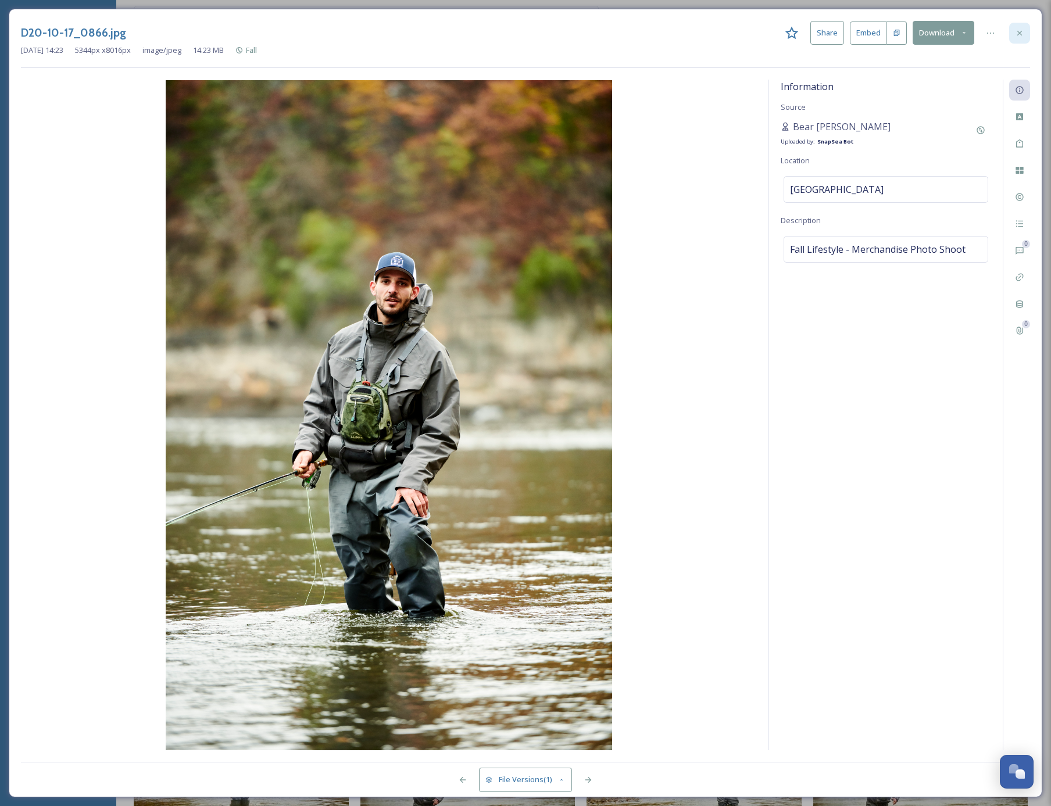
click at [1017, 35] on icon at bounding box center [1019, 32] width 9 height 9
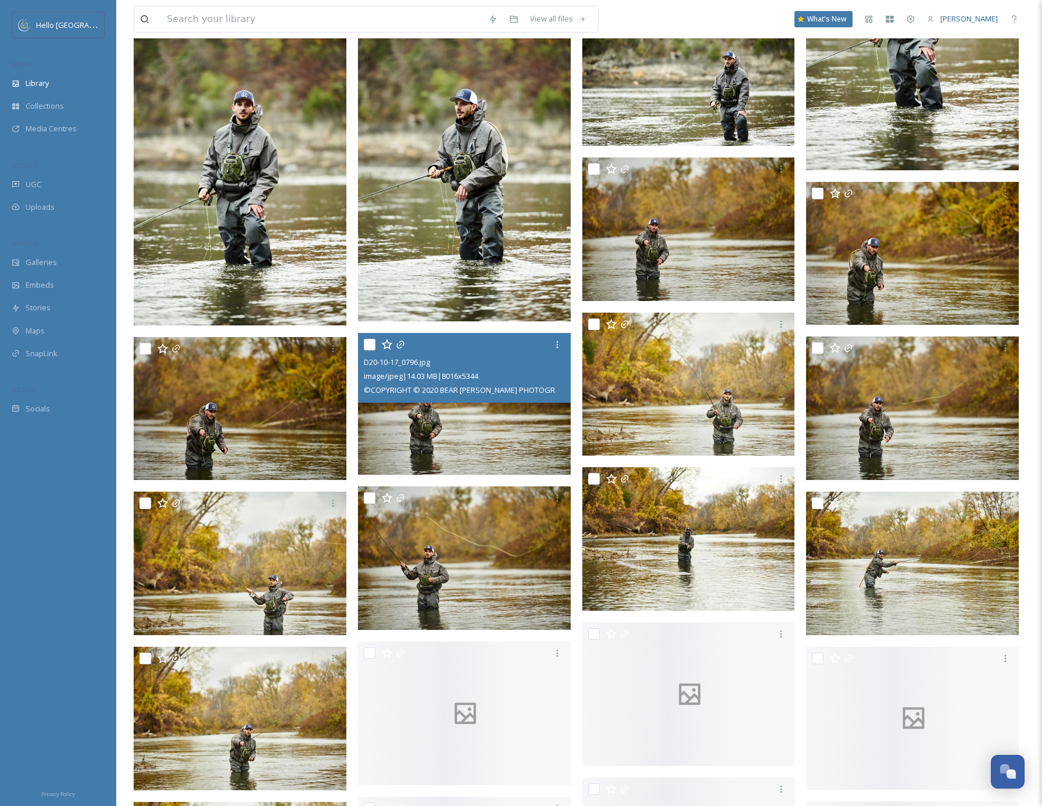
scroll to position [1736, 0]
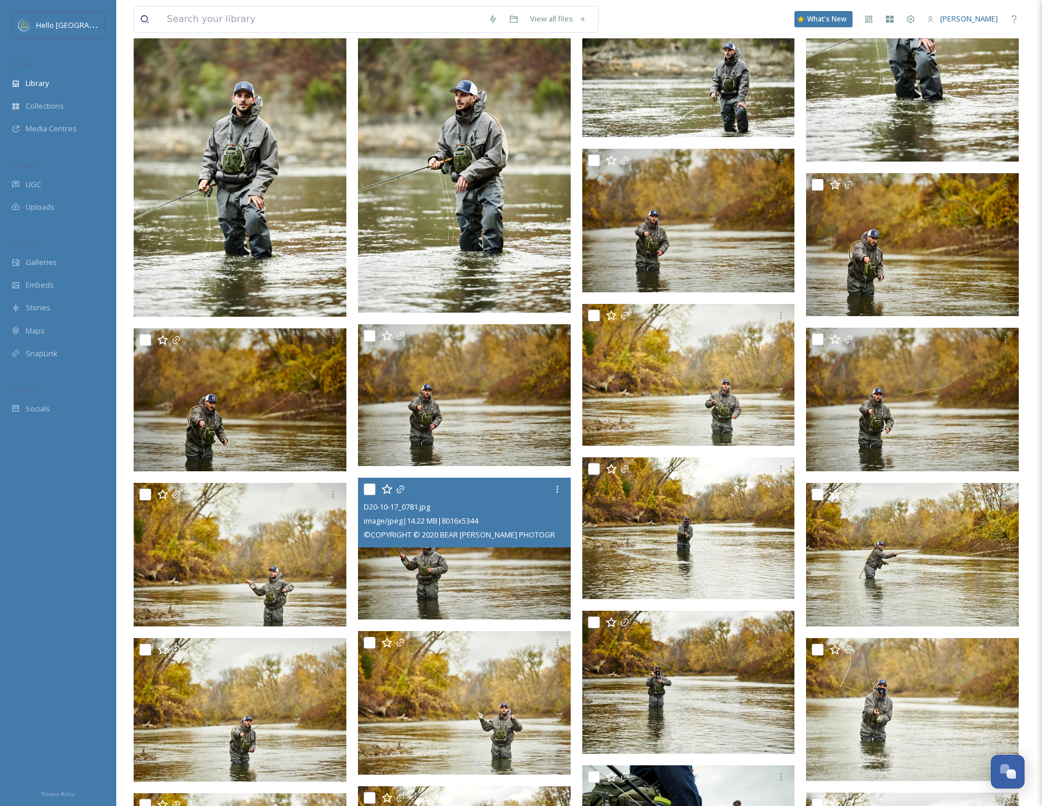
click at [477, 564] on img at bounding box center [464, 549] width 213 height 142
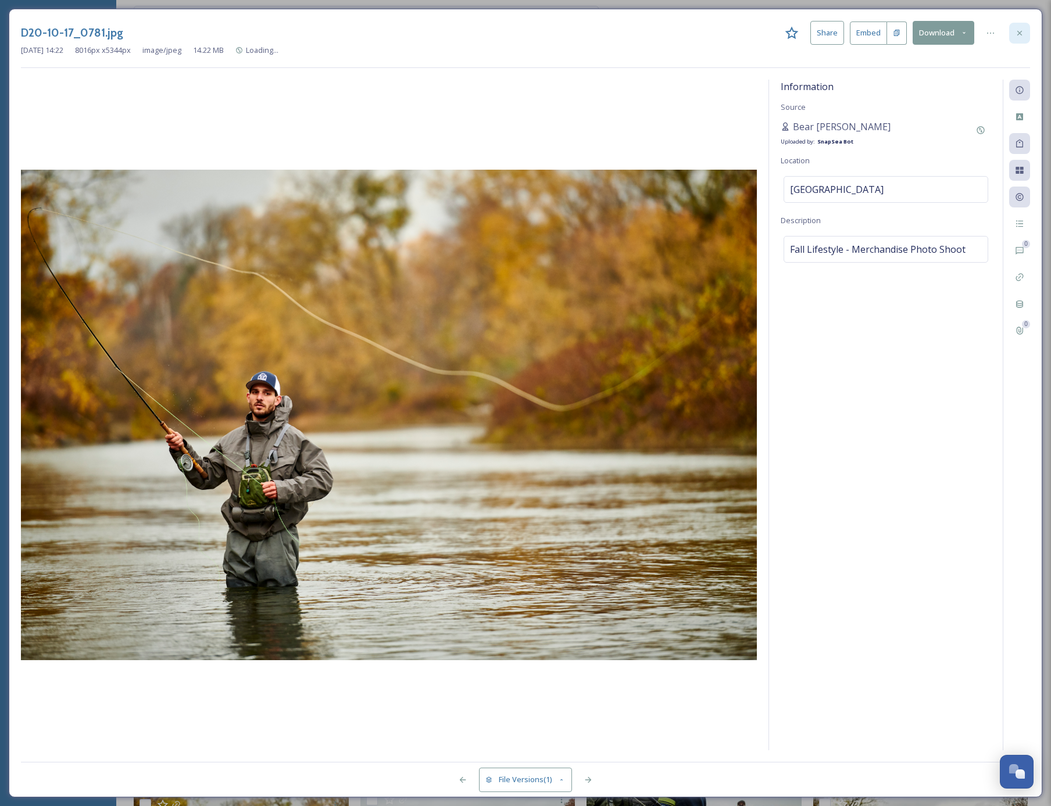
click at [1018, 29] on icon at bounding box center [1019, 32] width 9 height 9
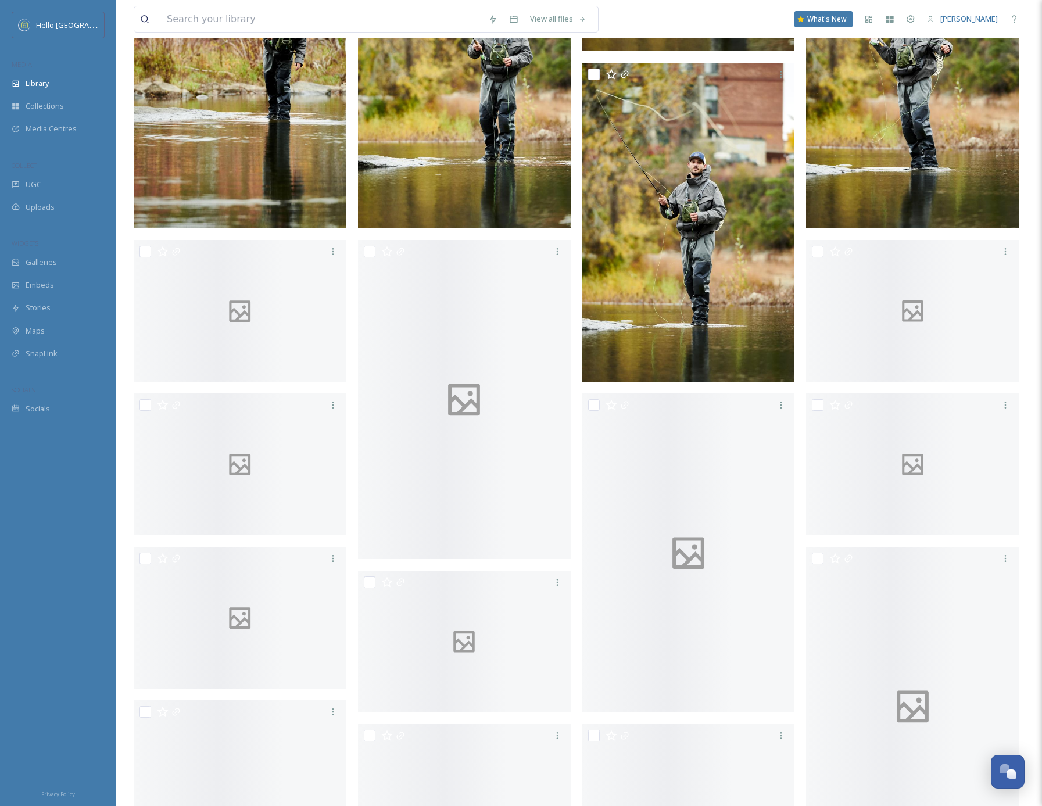
scroll to position [3088, 0]
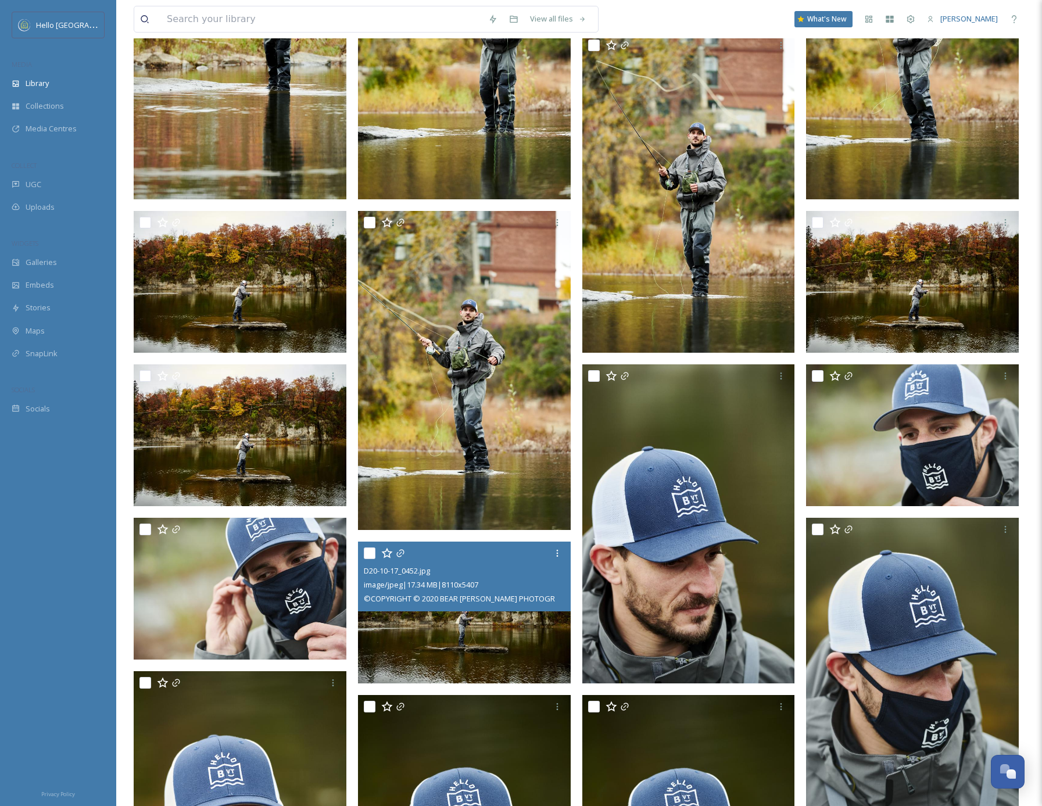
click at [461, 648] on img at bounding box center [464, 613] width 213 height 142
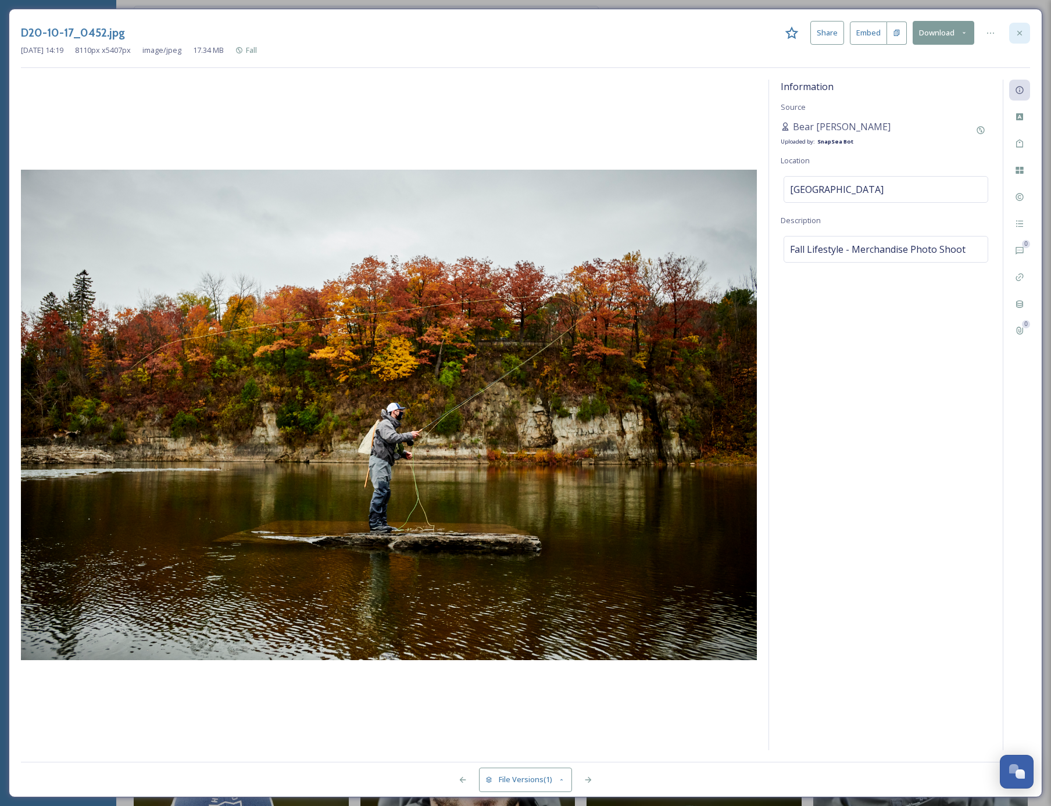
click at [1024, 30] on div at bounding box center [1019, 33] width 21 height 21
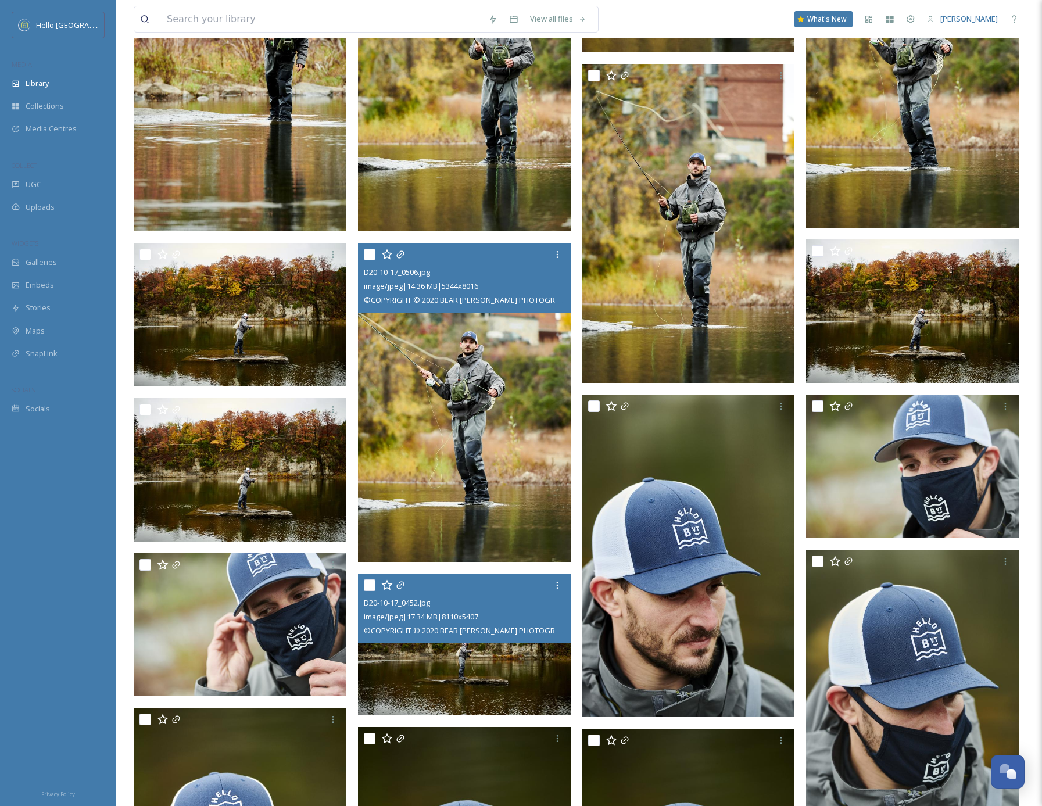
click at [449, 491] on img at bounding box center [464, 402] width 213 height 319
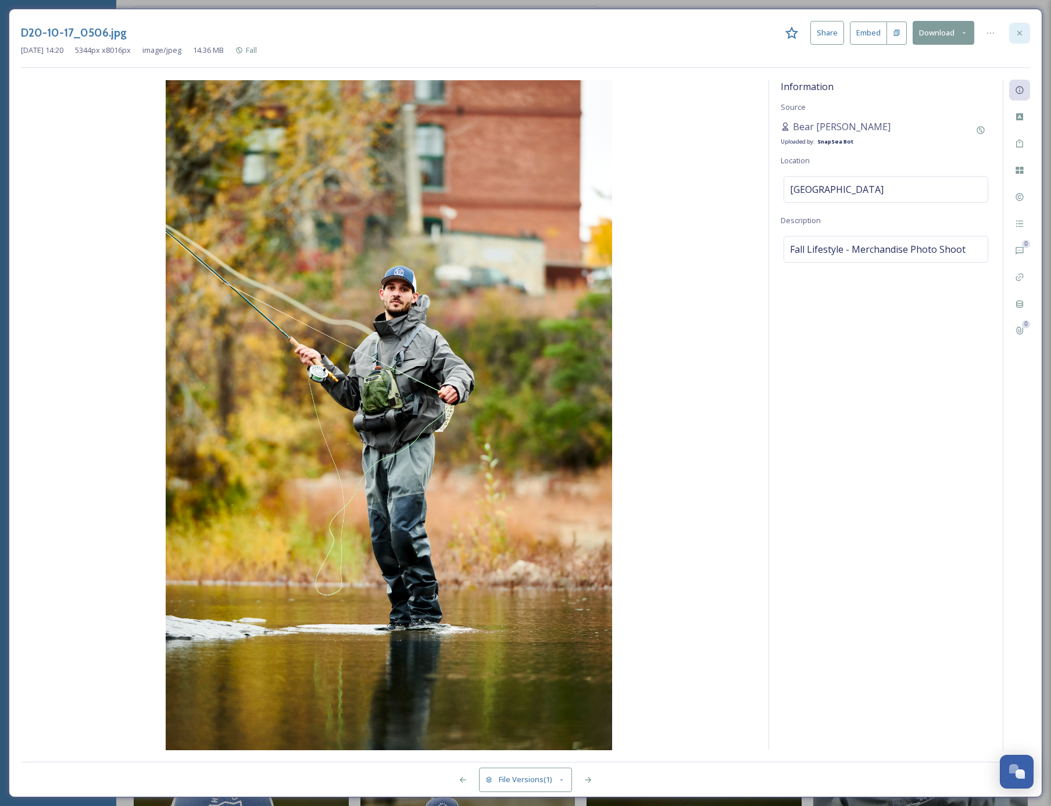
click at [1018, 34] on icon at bounding box center [1019, 32] width 5 height 5
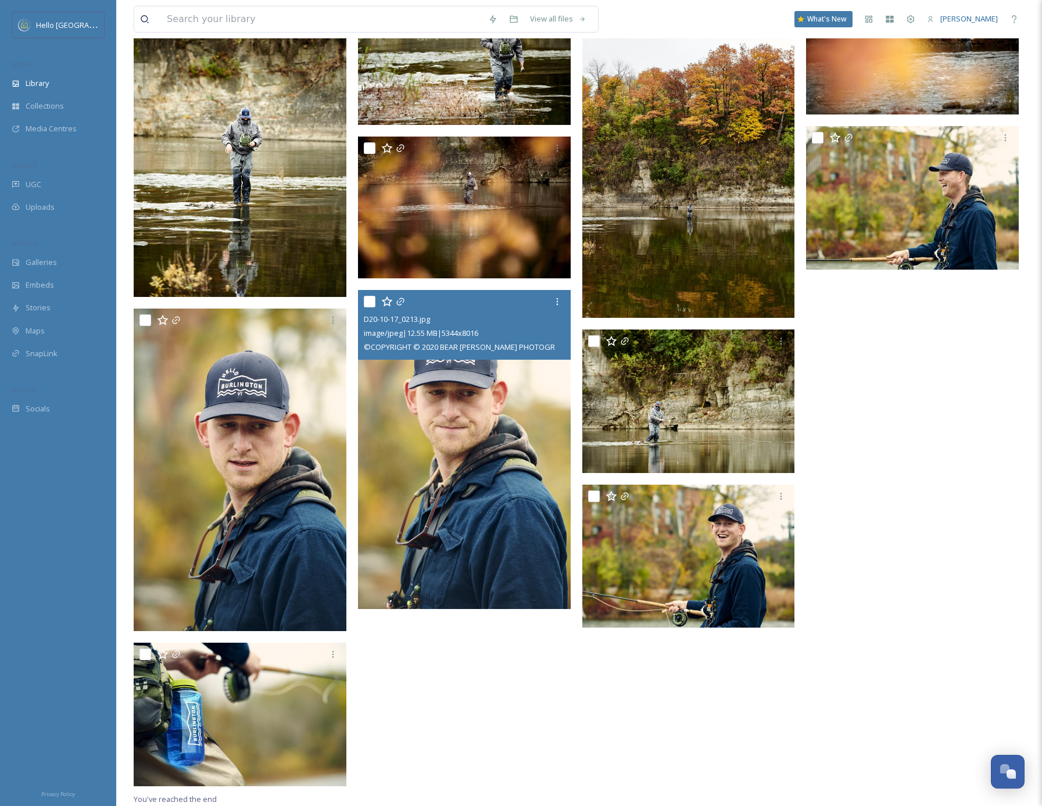
scroll to position [4821, 0]
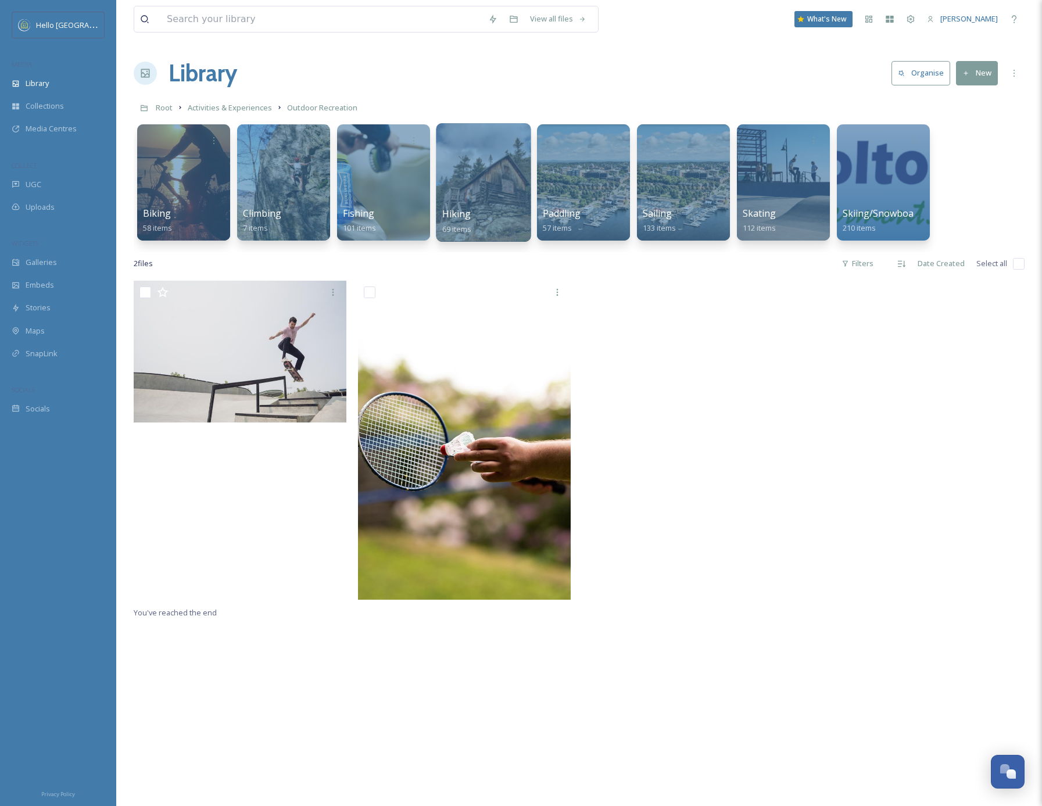
click at [489, 195] on div at bounding box center [483, 182] width 95 height 119
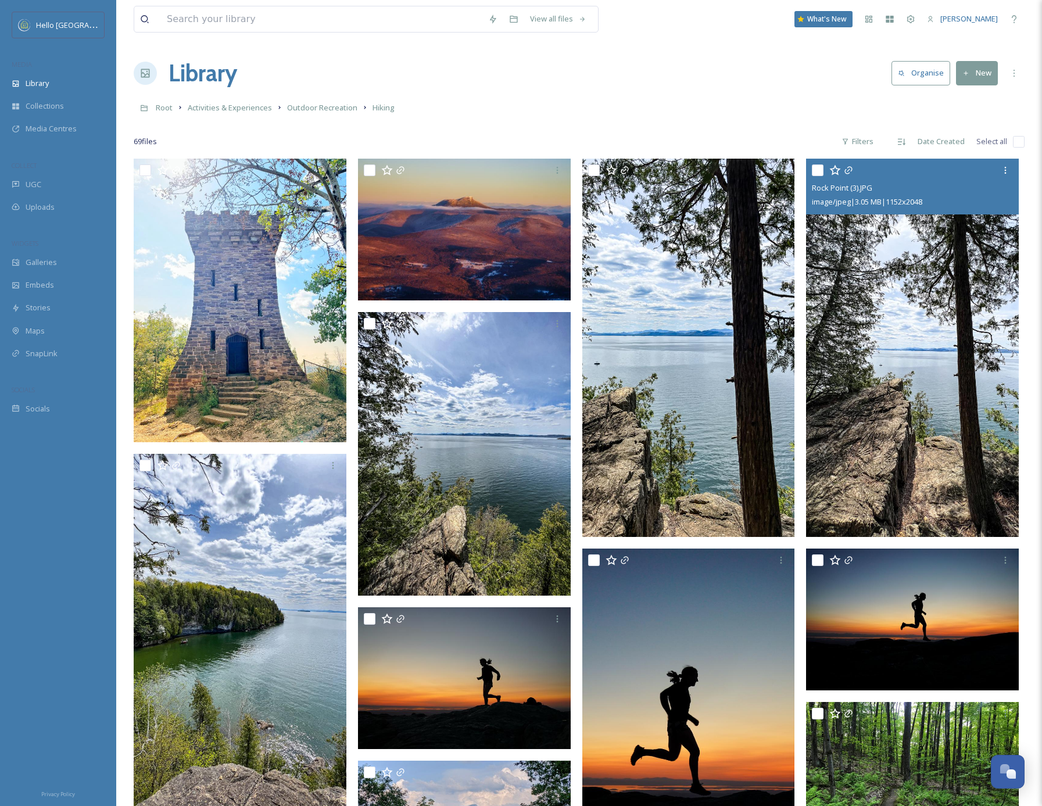
click at [907, 474] on img at bounding box center [912, 348] width 213 height 378
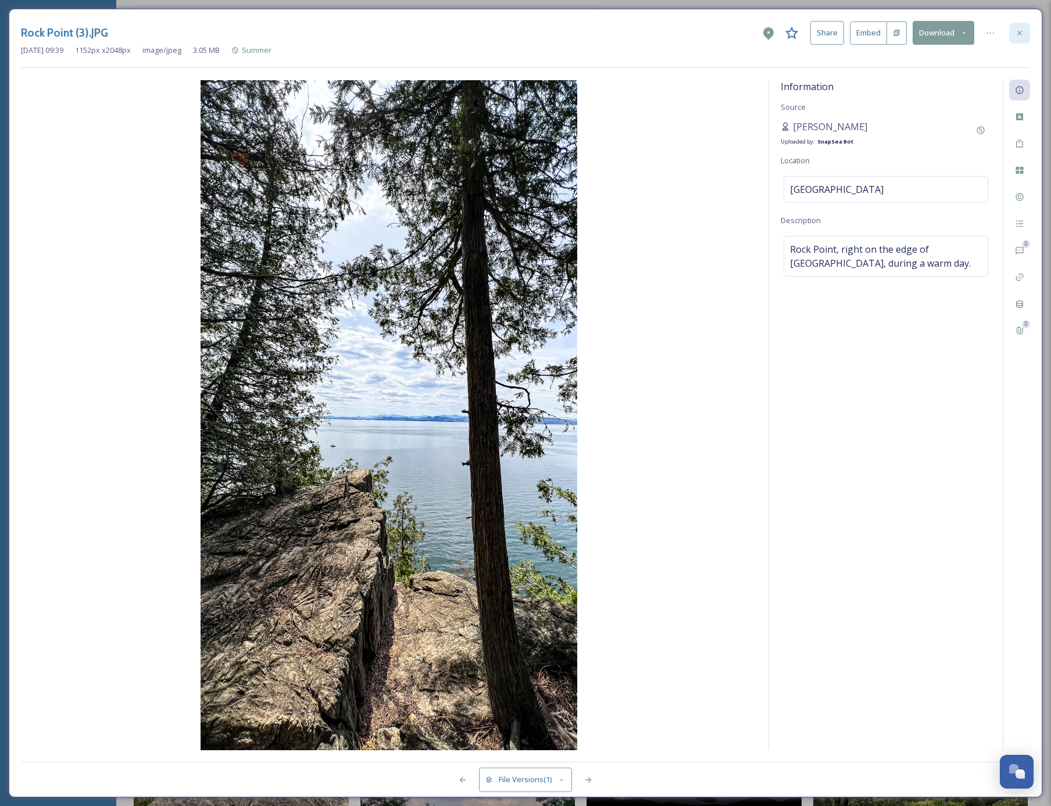
click at [1019, 33] on icon at bounding box center [1019, 32] width 5 height 5
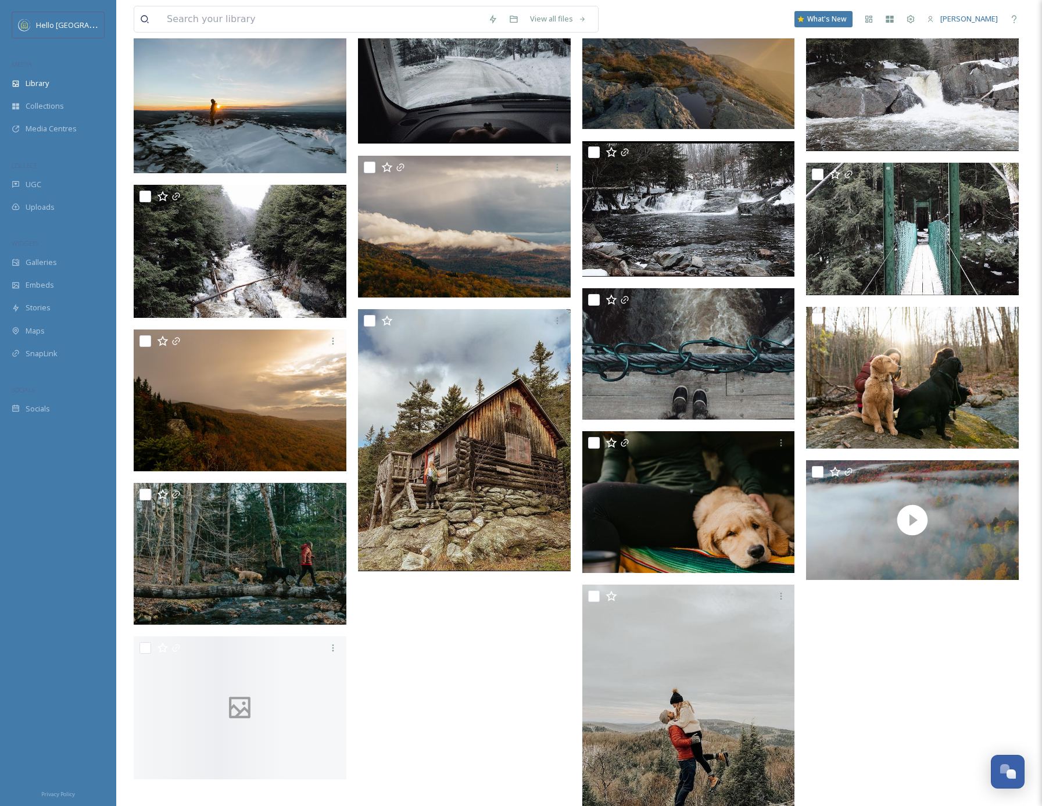
scroll to position [3130, 0]
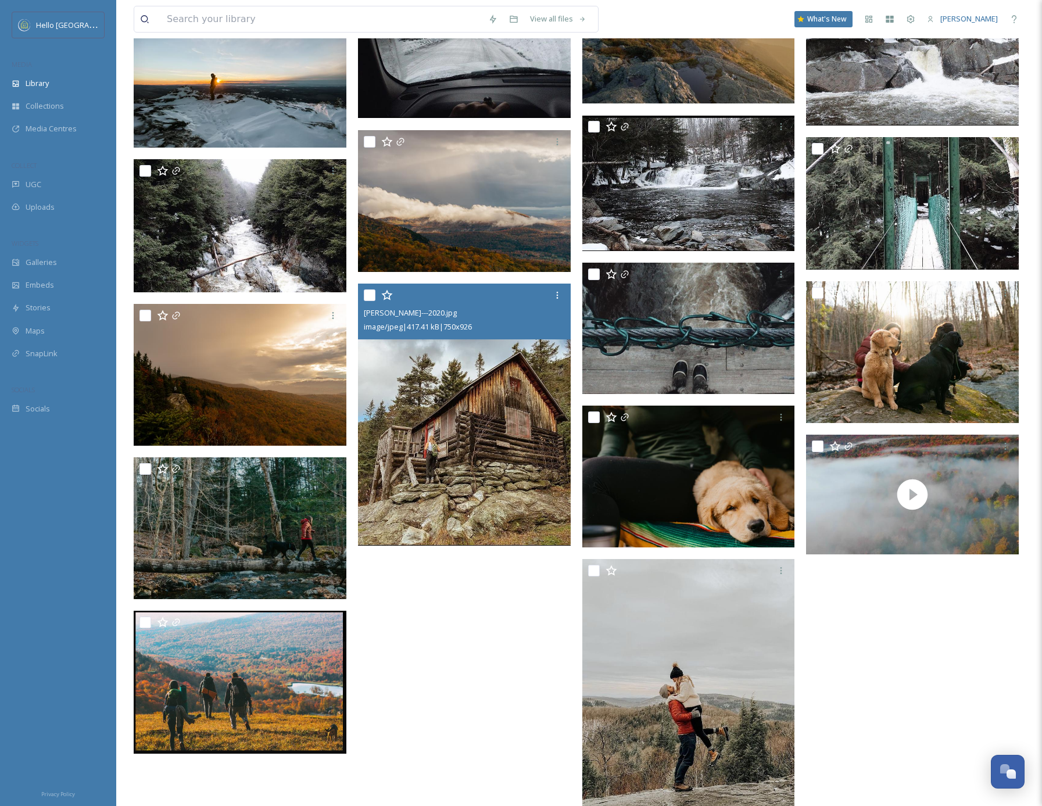
click at [466, 401] on img at bounding box center [464, 415] width 213 height 263
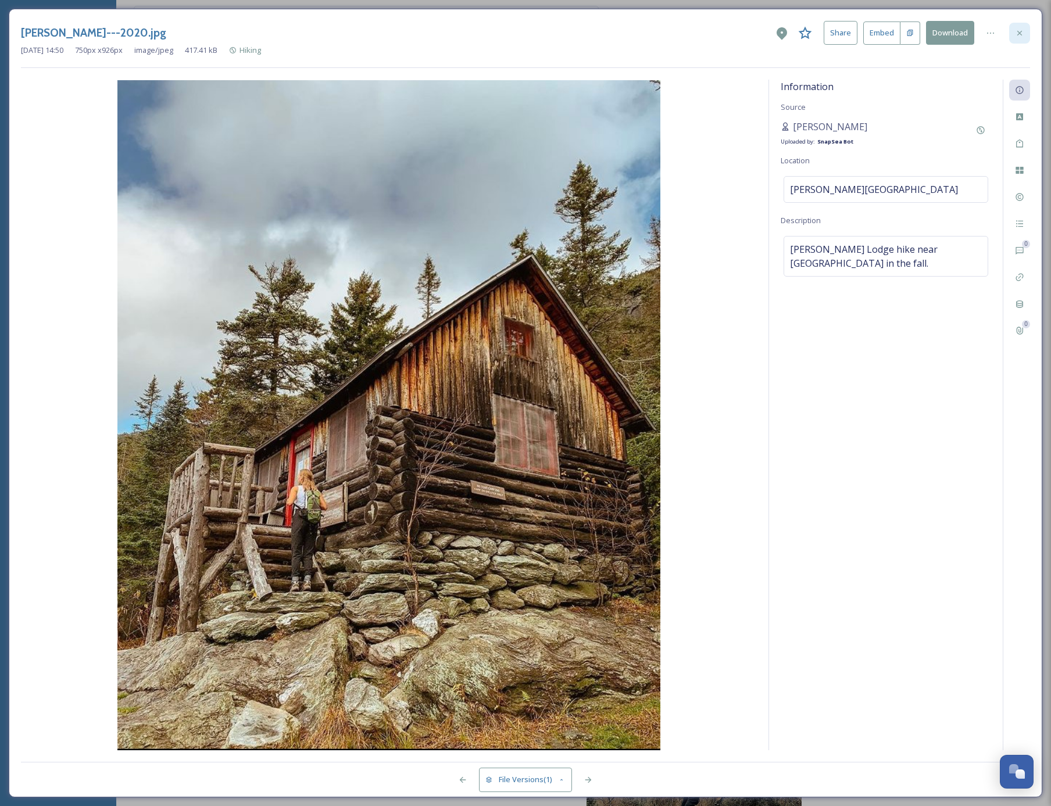
click at [1021, 28] on icon at bounding box center [1019, 32] width 9 height 9
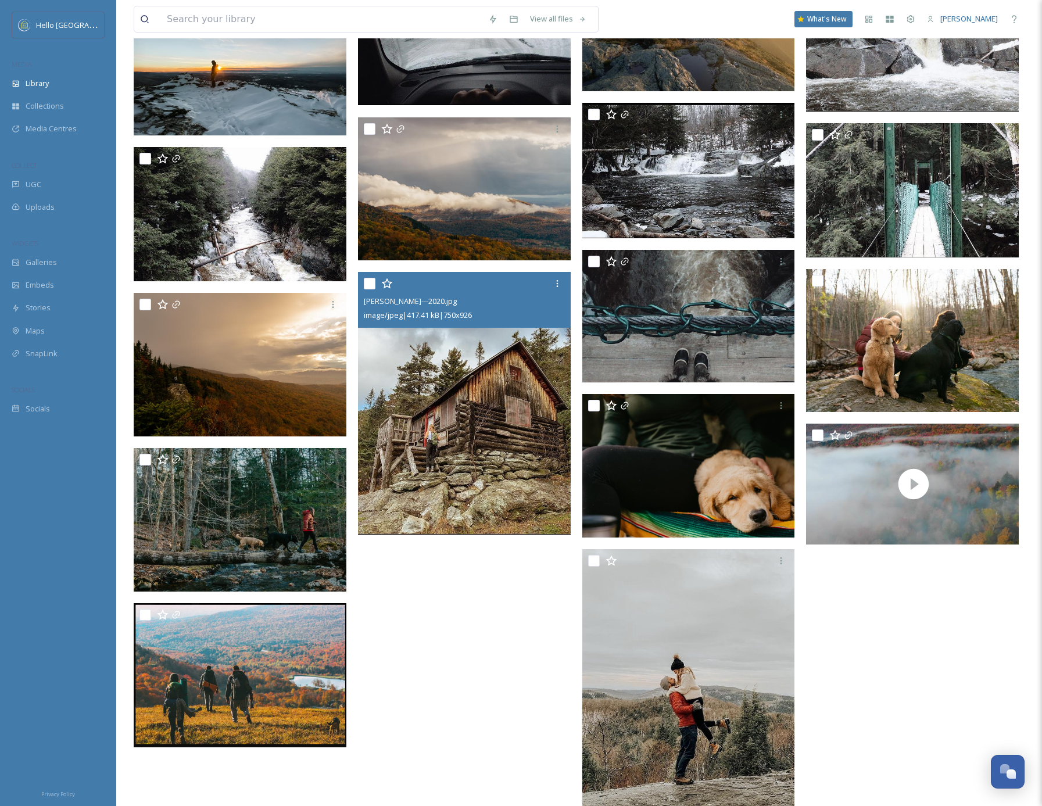
scroll to position [3200, 0]
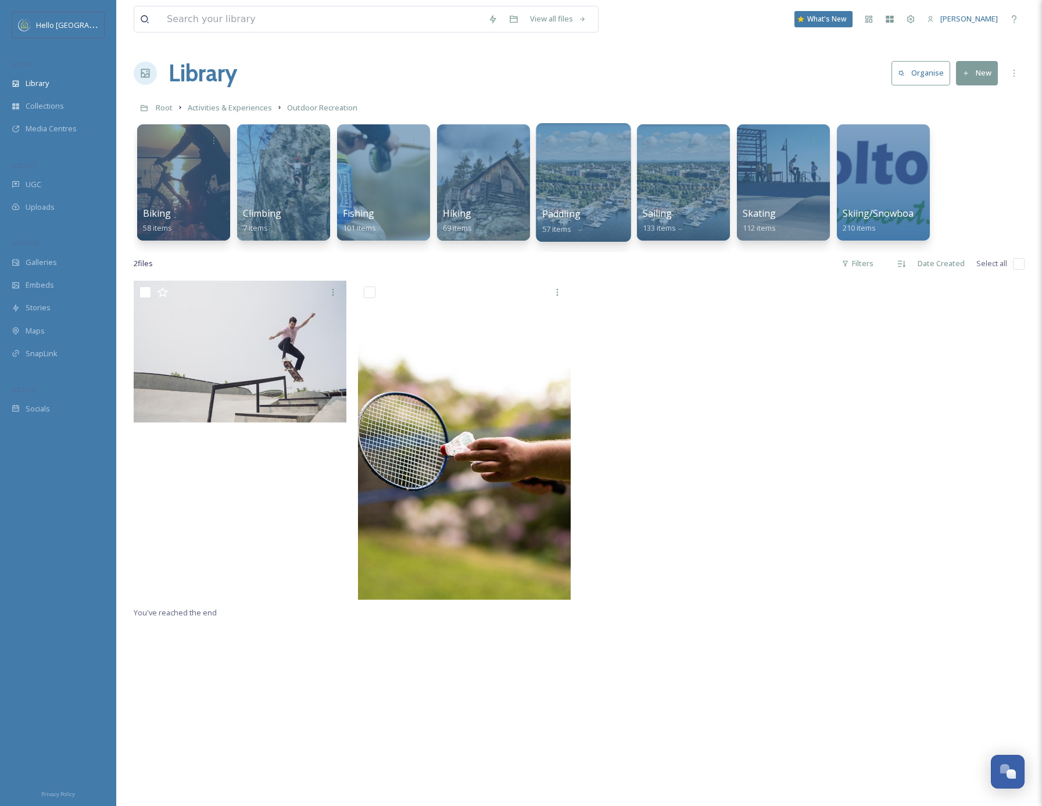
click at [596, 221] on div "Paddling 57 items" at bounding box center [583, 221] width 83 height 29
click at [541, 217] on div at bounding box center [583, 182] width 95 height 119
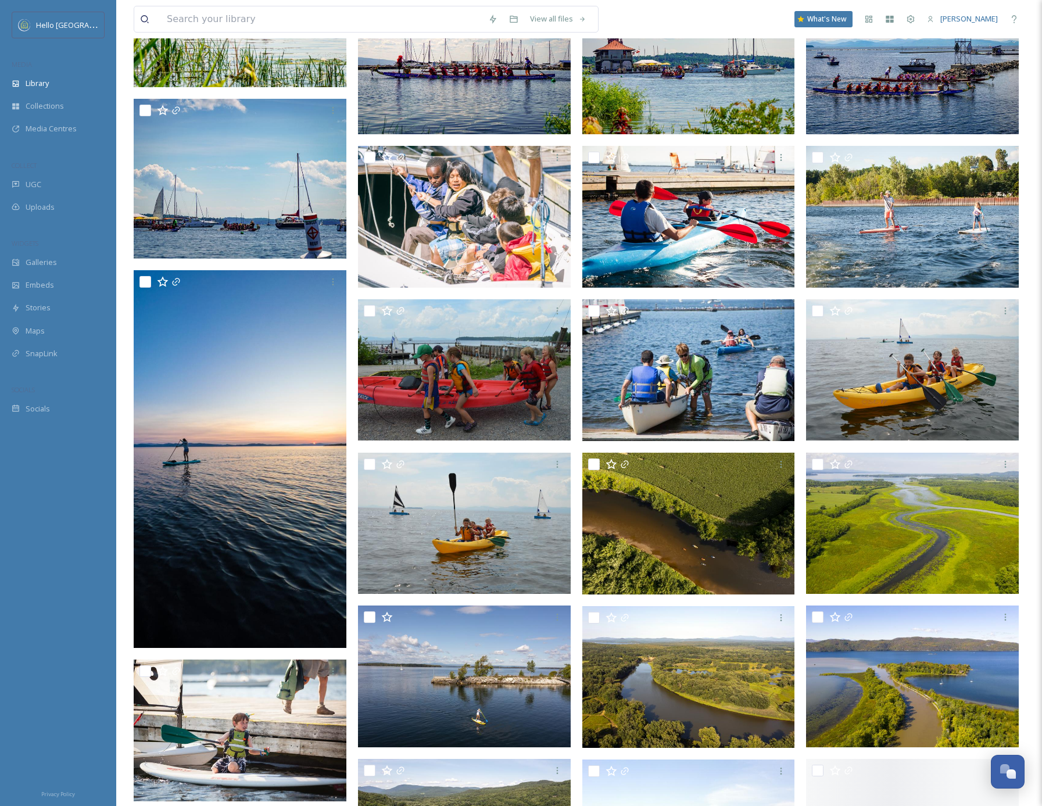
scroll to position [867, 0]
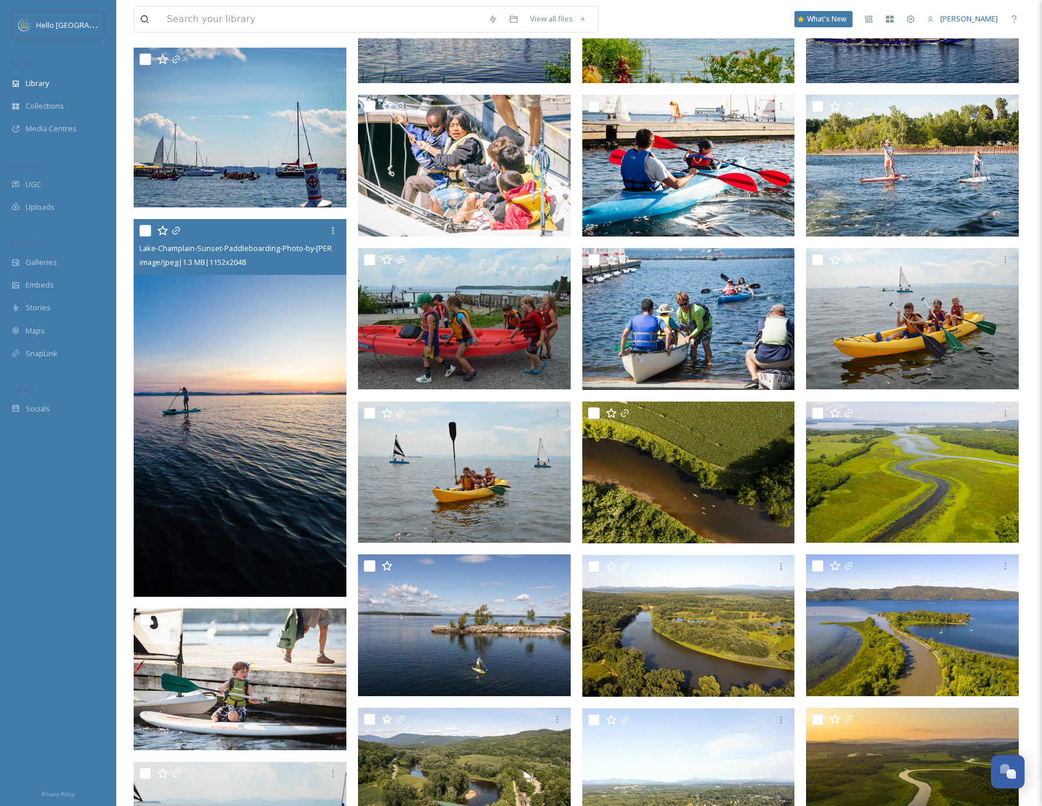
click at [238, 457] on img at bounding box center [240, 408] width 213 height 378
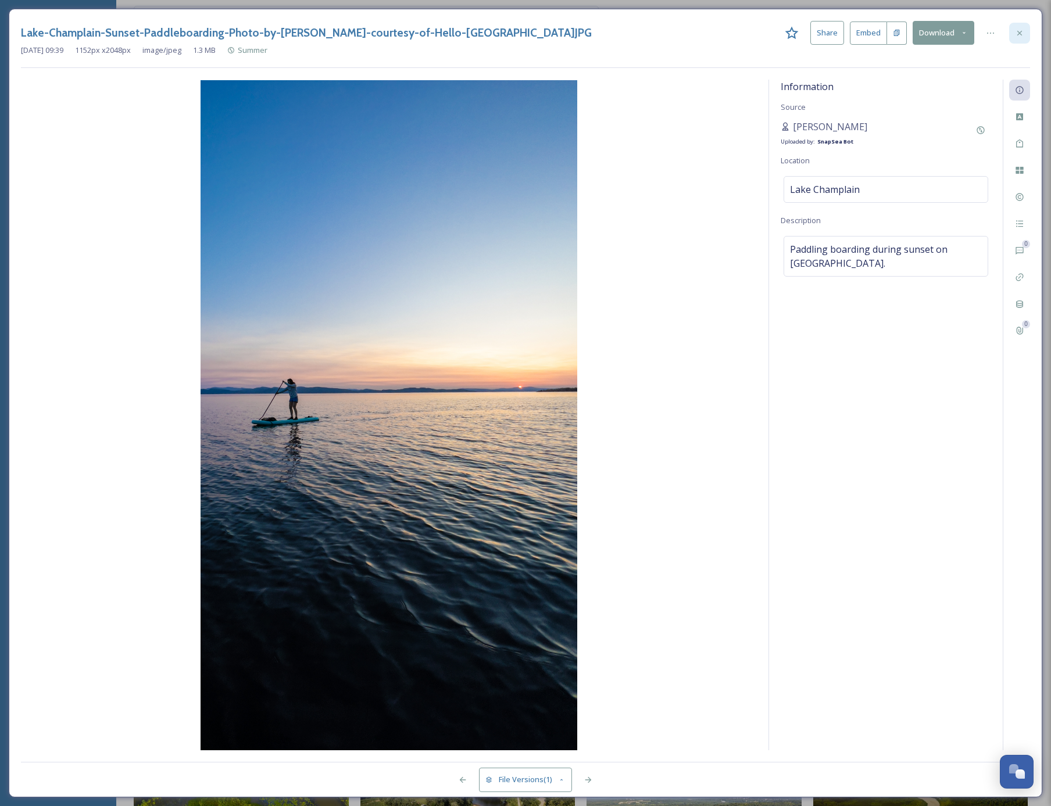
click at [1019, 29] on icon at bounding box center [1019, 32] width 9 height 9
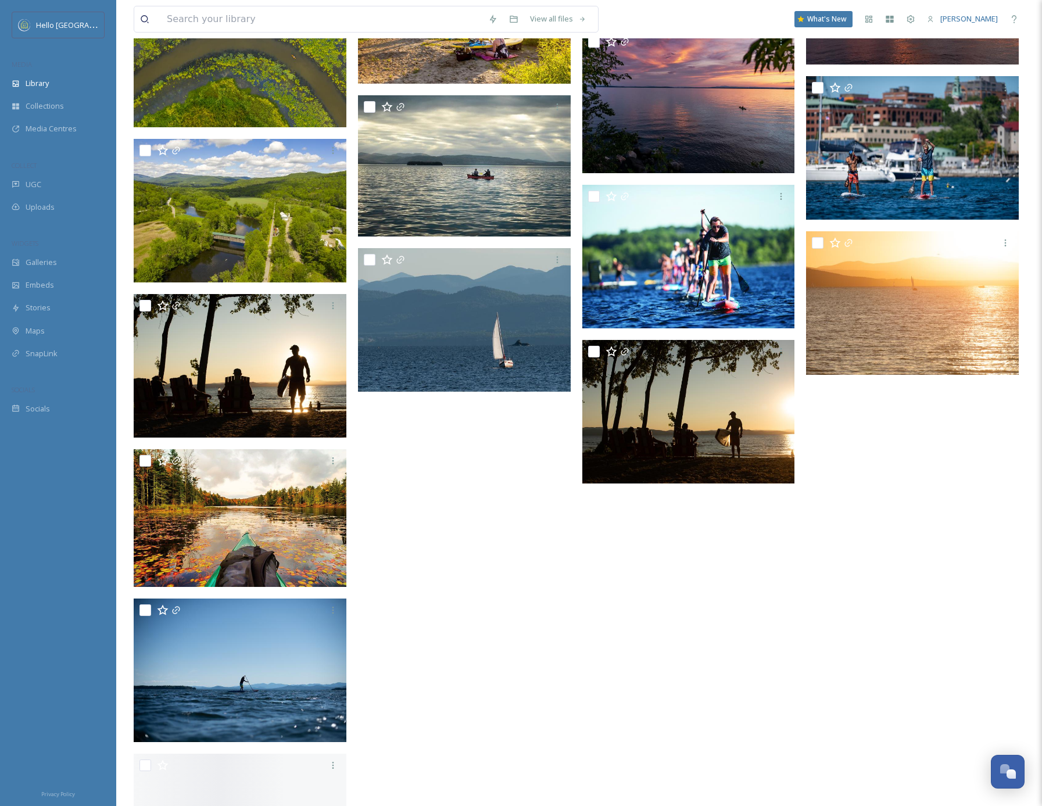
scroll to position [2004, 0]
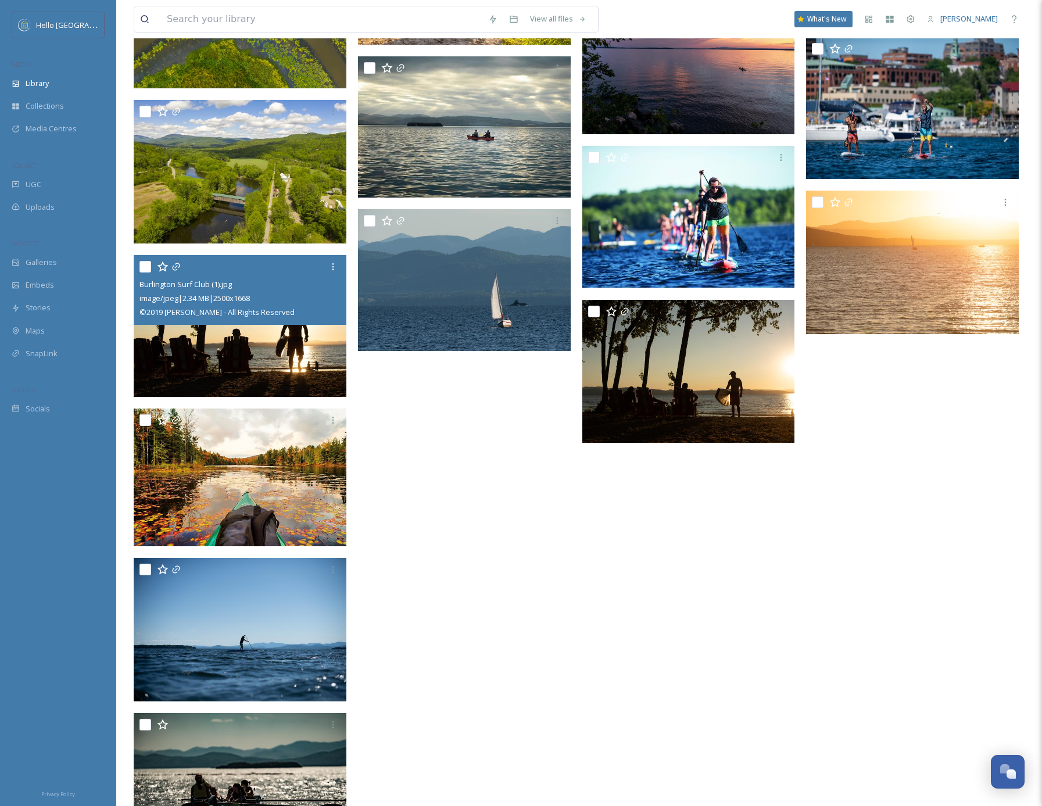
click at [263, 352] on img at bounding box center [240, 326] width 213 height 142
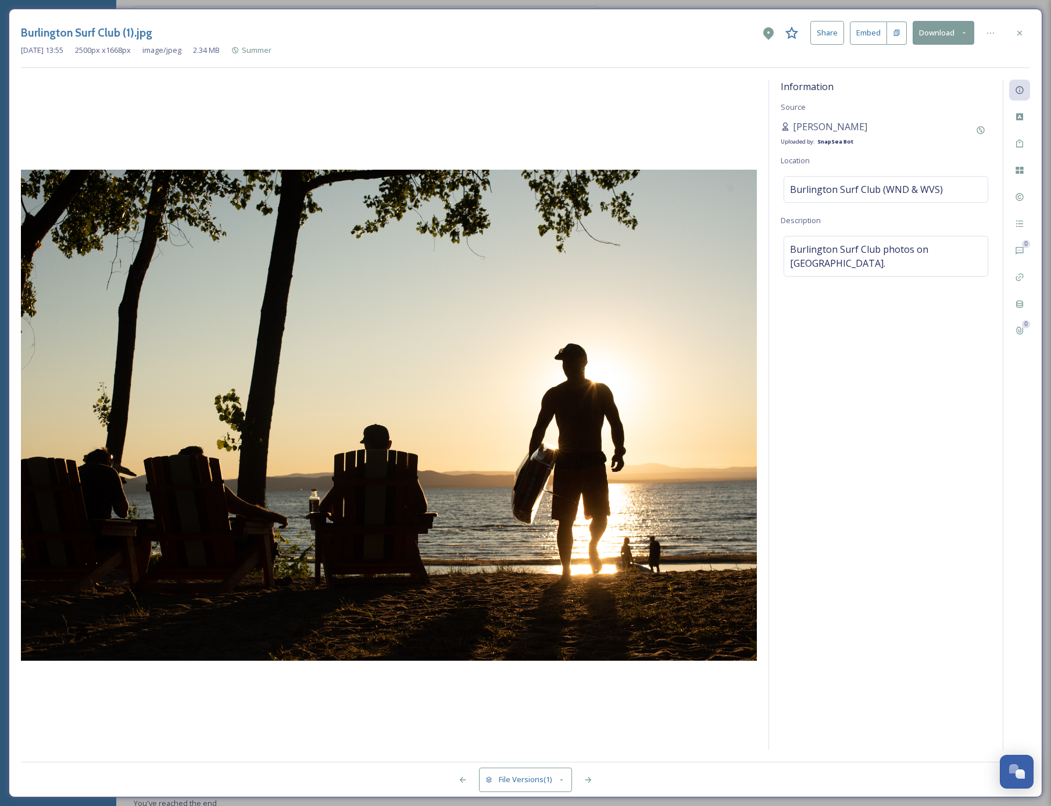
scroll to position [1925, 0]
click at [1018, 34] on icon at bounding box center [1019, 32] width 5 height 5
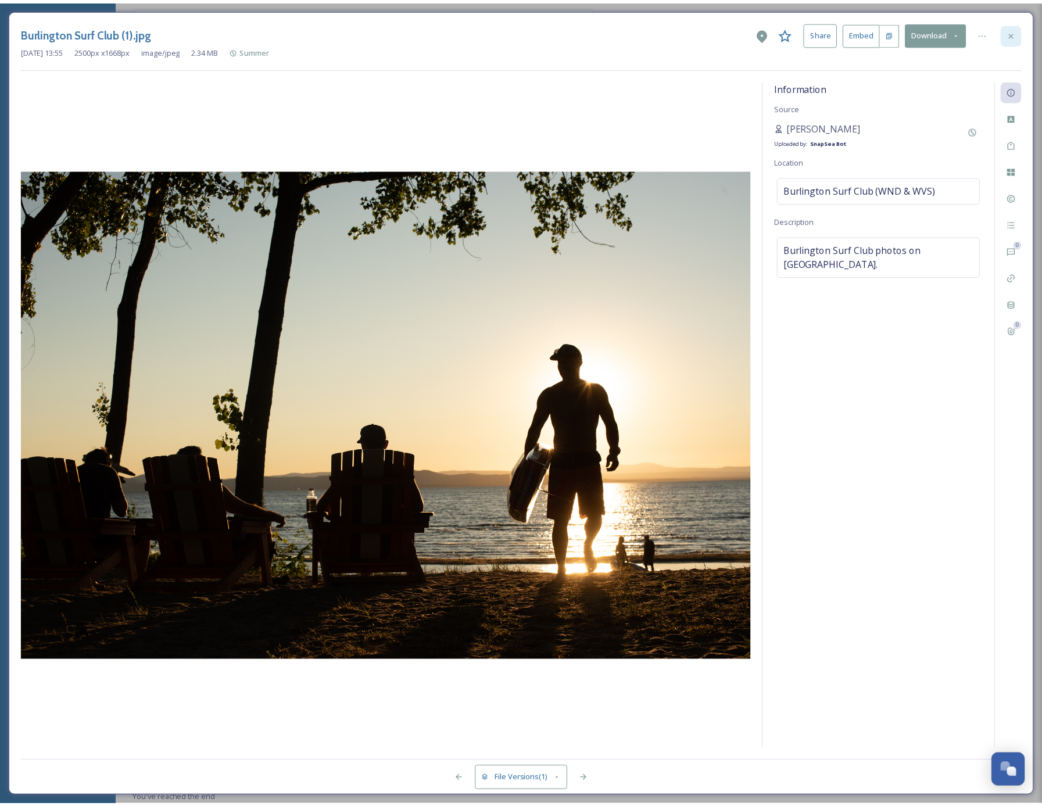
scroll to position [2008, 0]
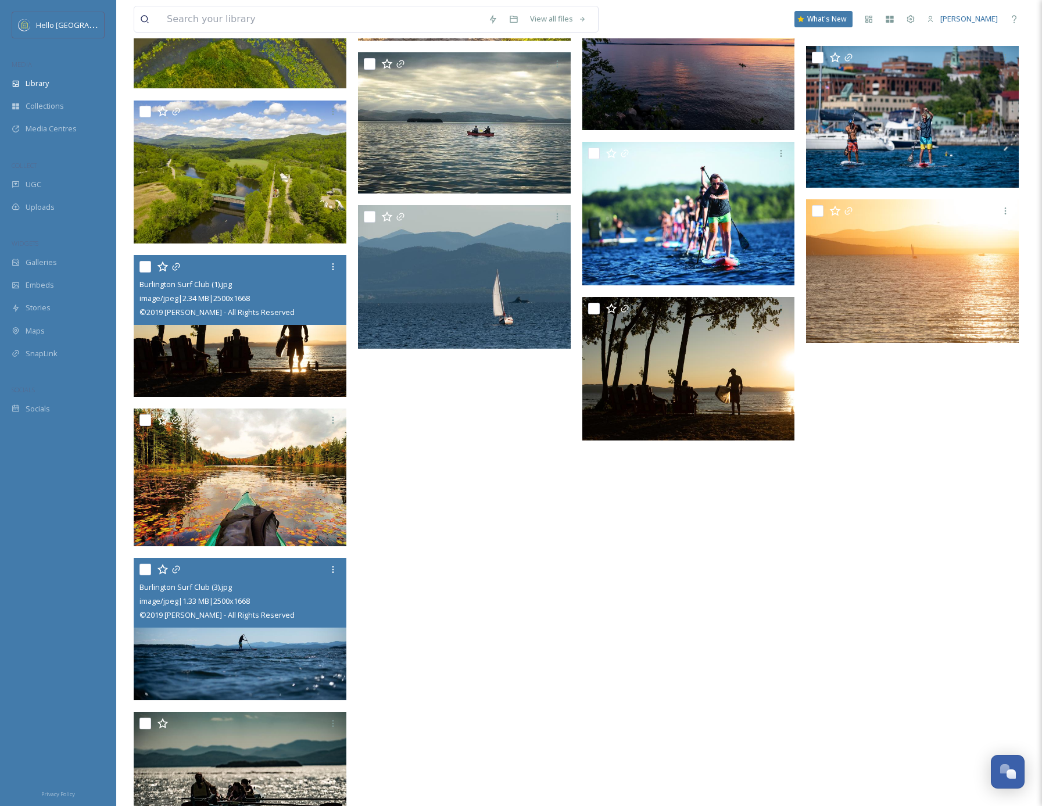
click at [266, 625] on div "Burlington Surf Club (3).jpg image/jpeg | 1.33 MB | 2500 x 1668 © 2019 [PERSON_…" at bounding box center [240, 593] width 213 height 70
click at [264, 666] on img at bounding box center [240, 629] width 213 height 142
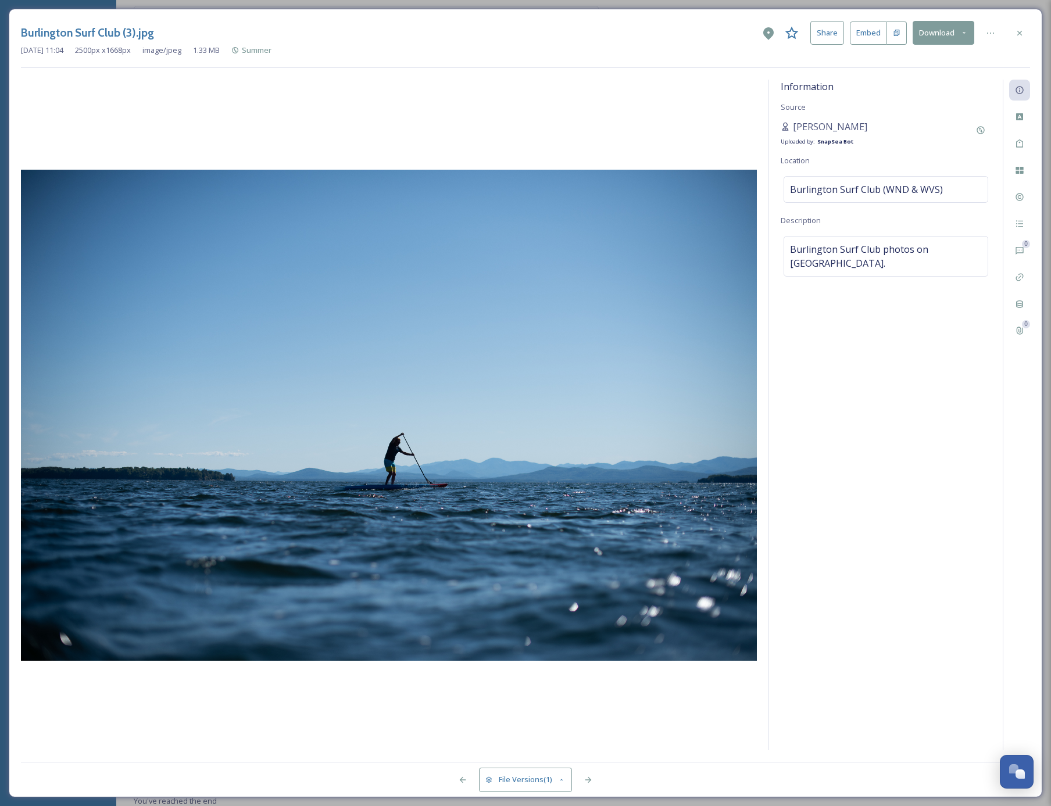
scroll to position [1925, 0]
click at [1022, 34] on icon at bounding box center [1019, 32] width 9 height 9
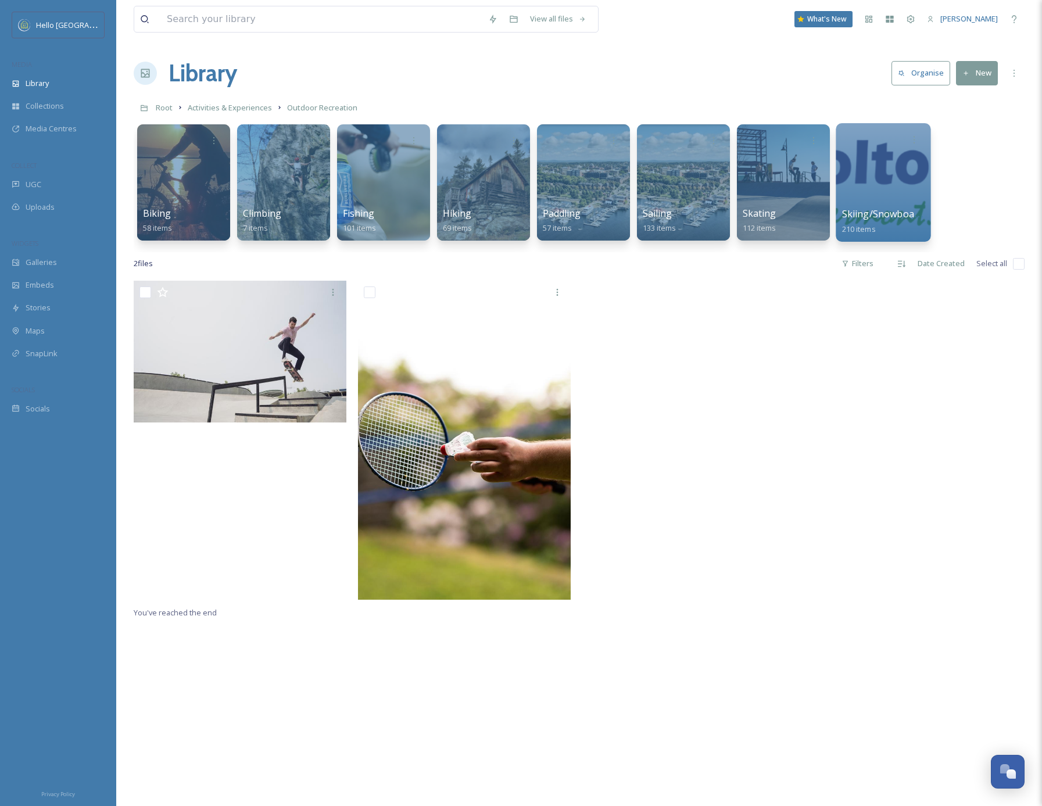
click at [906, 201] on div at bounding box center [883, 182] width 95 height 119
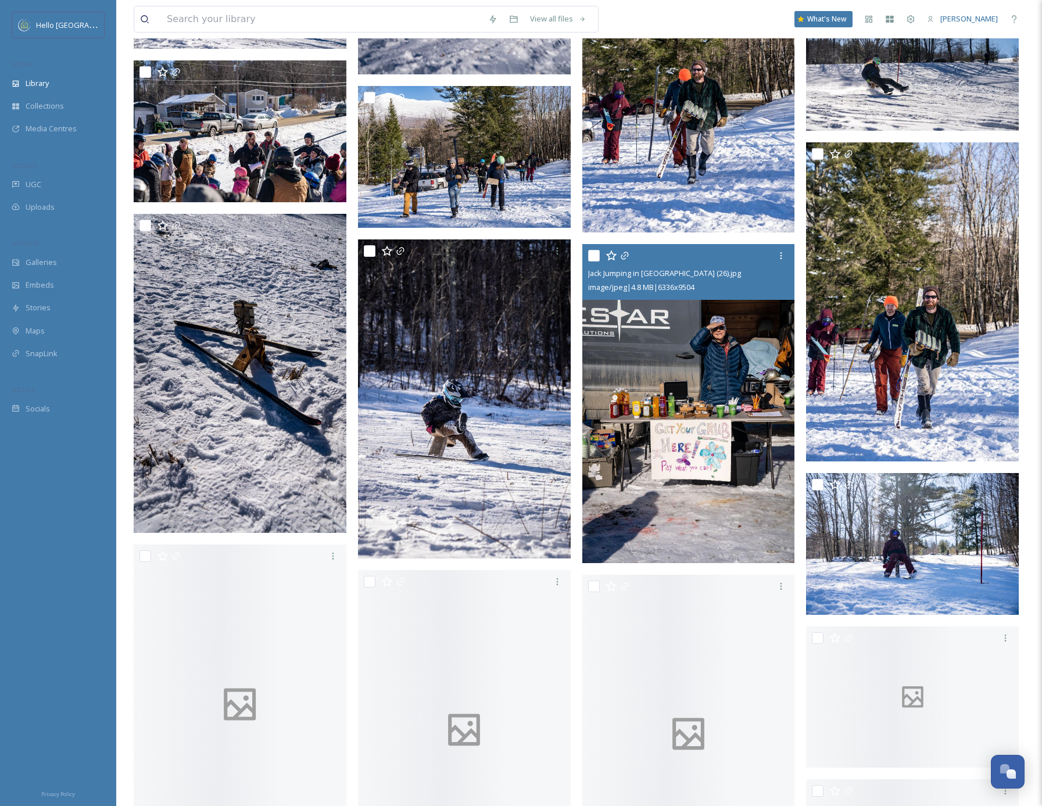
scroll to position [3022, 0]
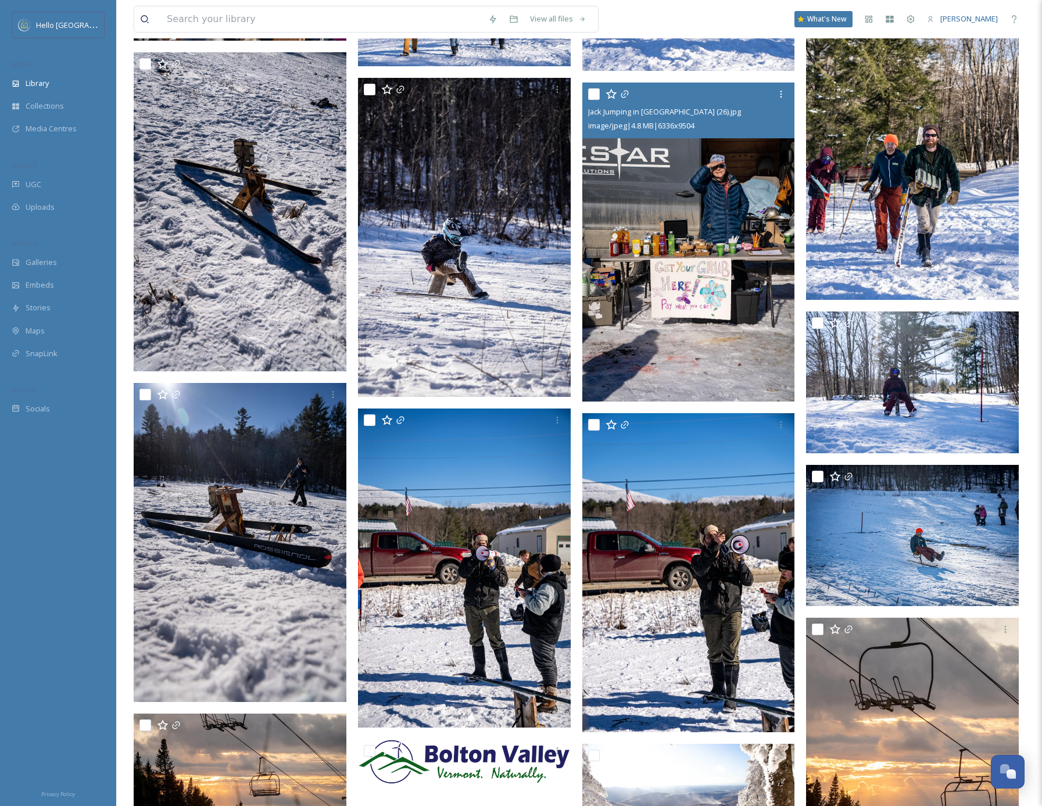
click at [685, 247] on img at bounding box center [688, 242] width 213 height 319
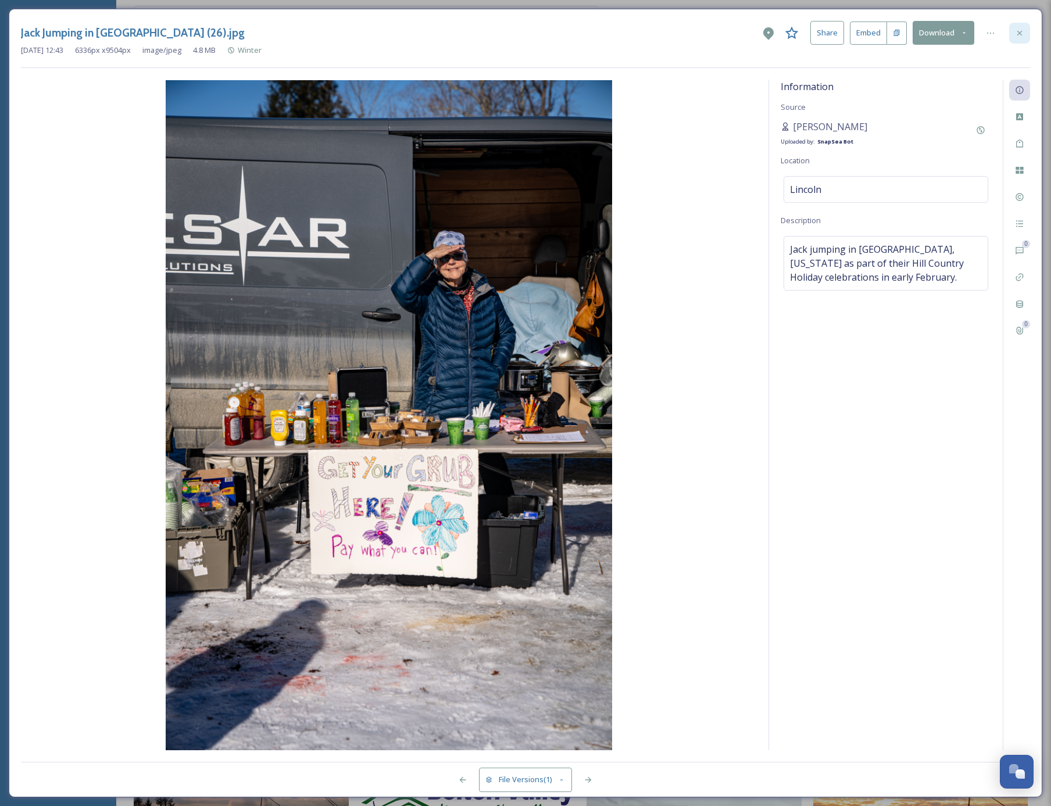
click at [1020, 31] on icon at bounding box center [1019, 32] width 9 height 9
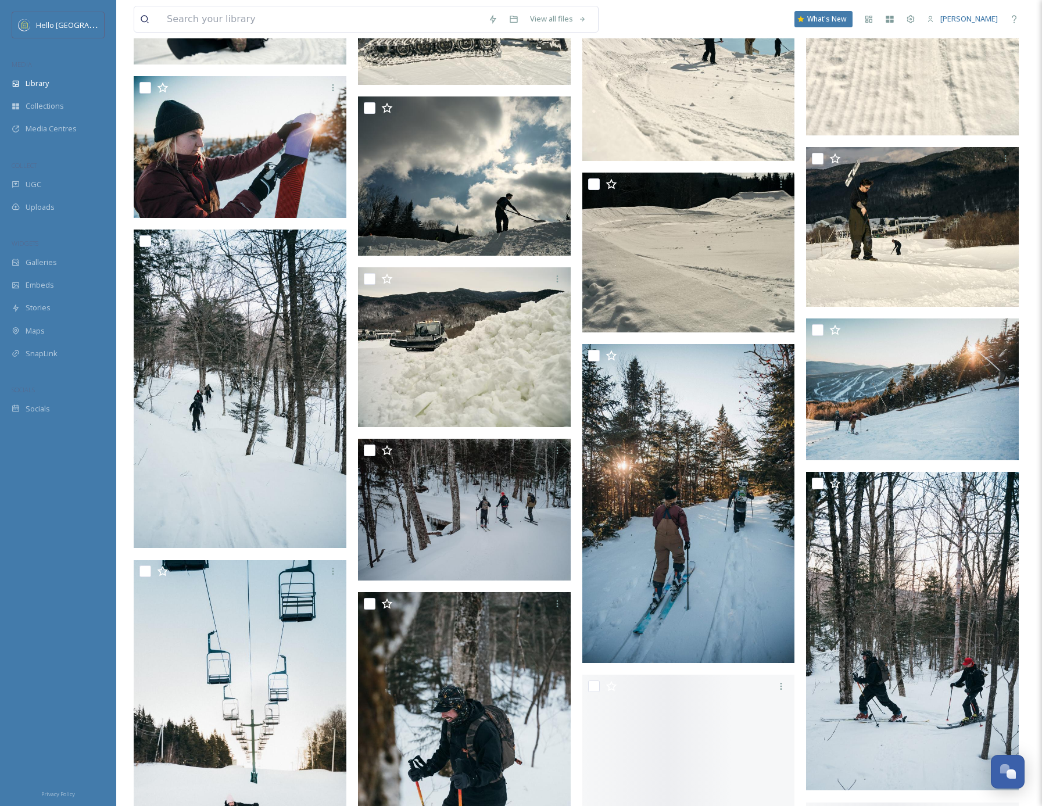
scroll to position [4560, 0]
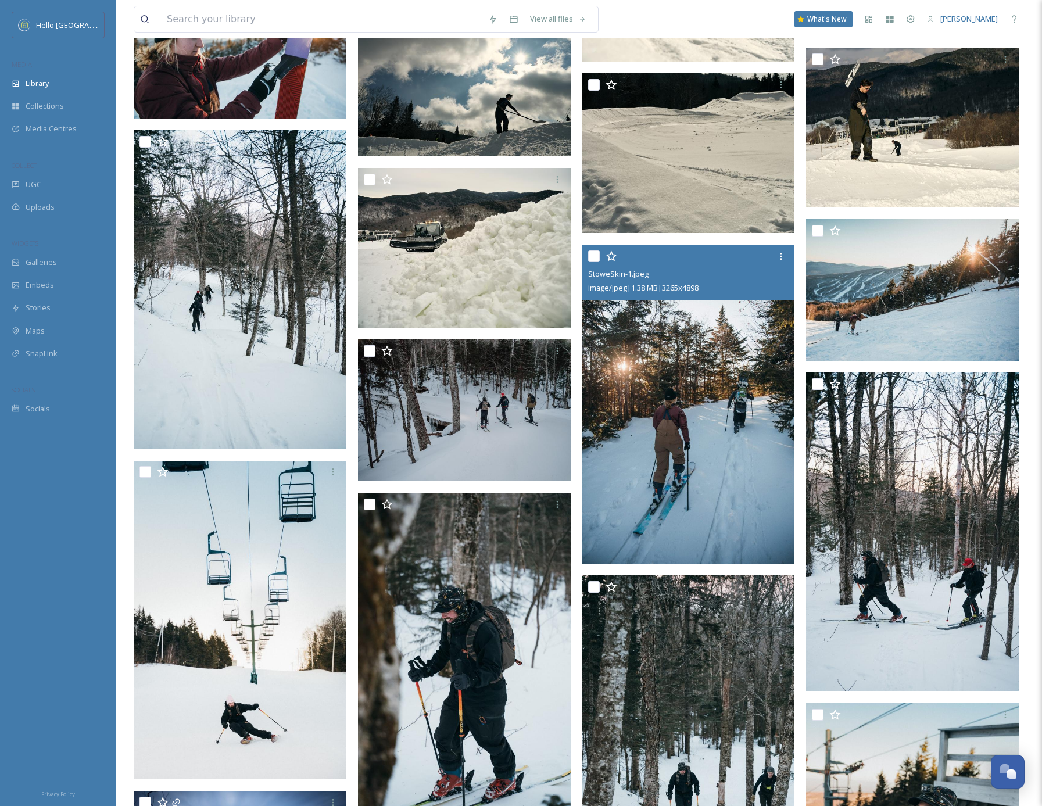
click at [706, 524] on img at bounding box center [688, 404] width 213 height 319
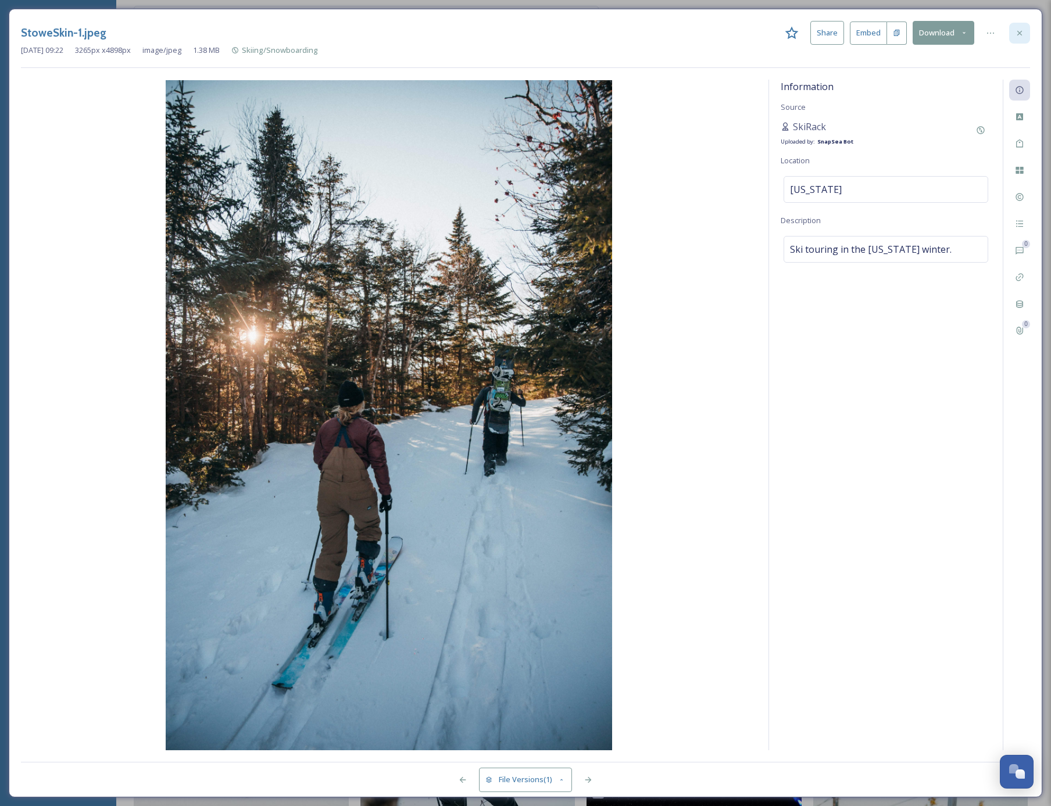
click at [1023, 36] on icon at bounding box center [1019, 32] width 9 height 9
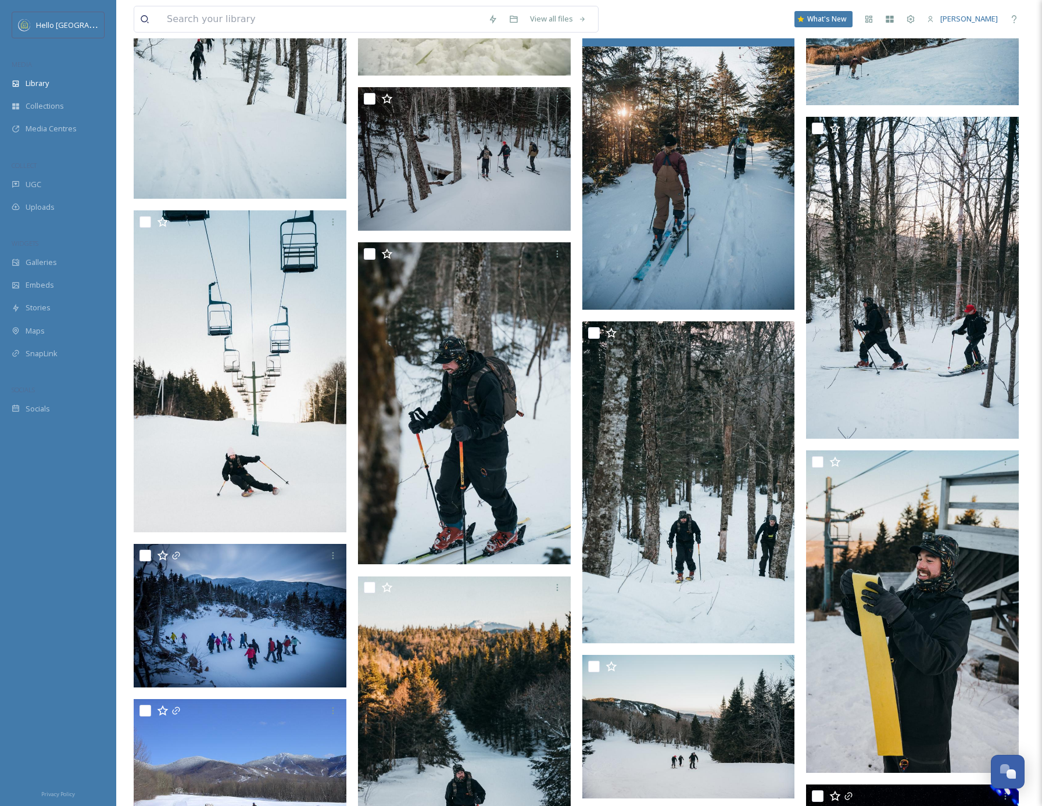
scroll to position [4860, 0]
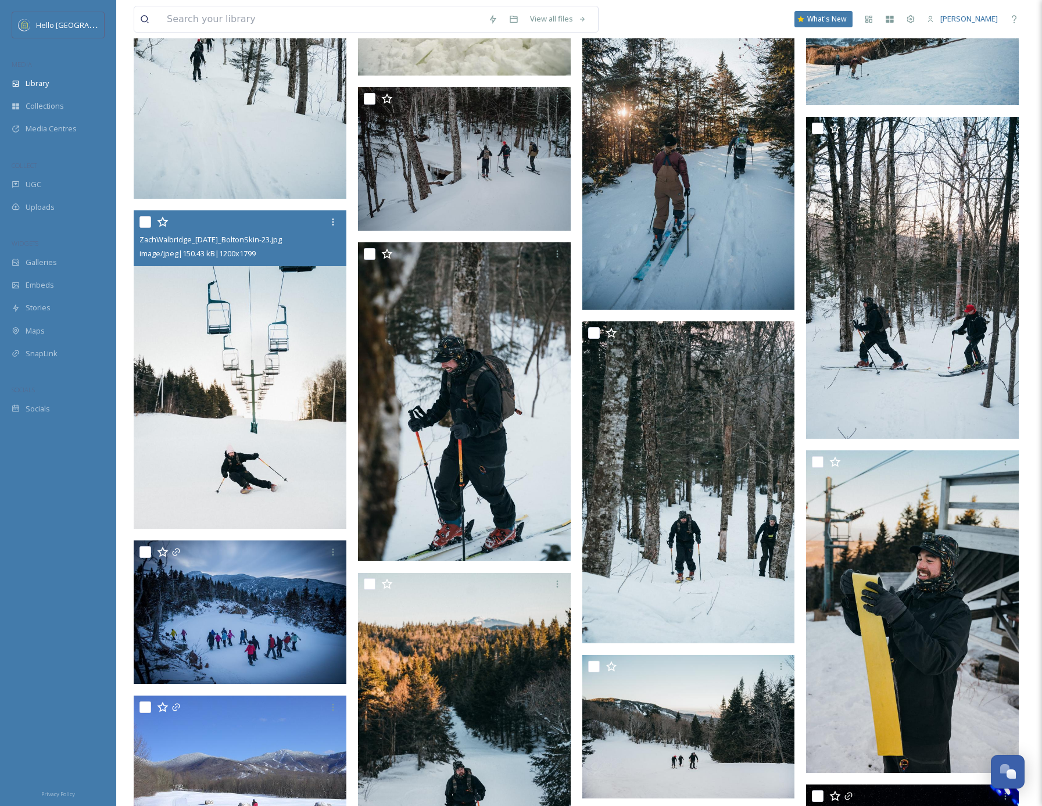
click at [232, 437] on img at bounding box center [240, 369] width 213 height 319
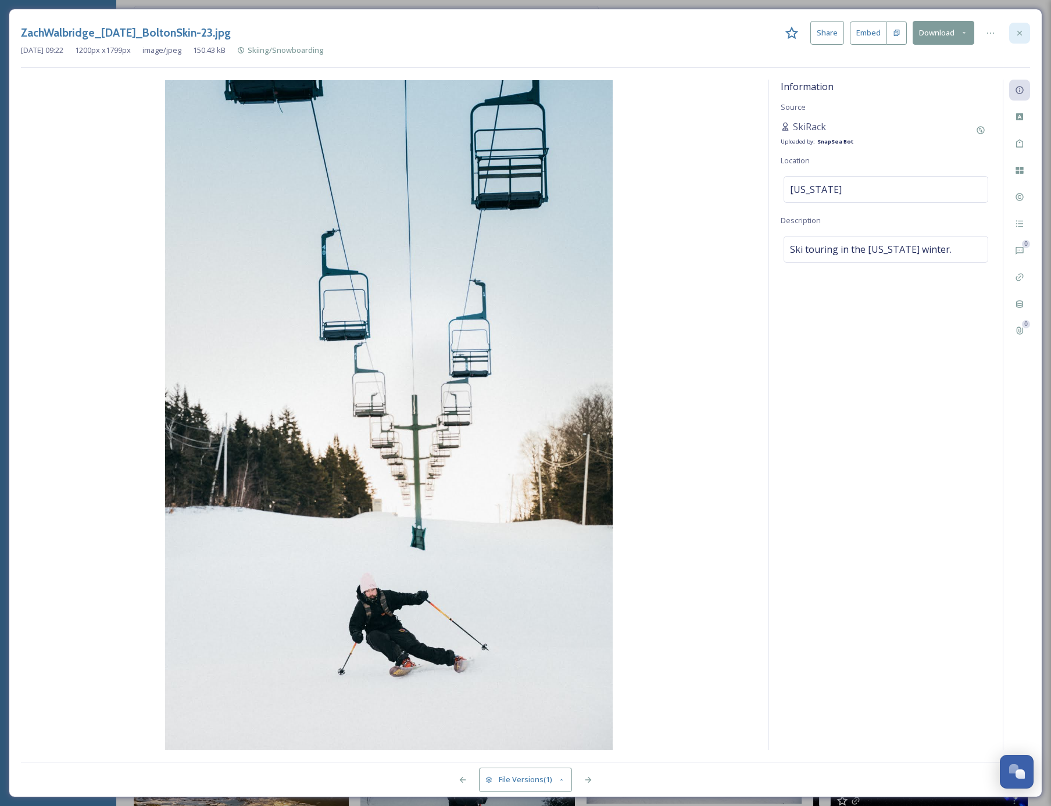
click at [1017, 33] on icon at bounding box center [1019, 32] width 9 height 9
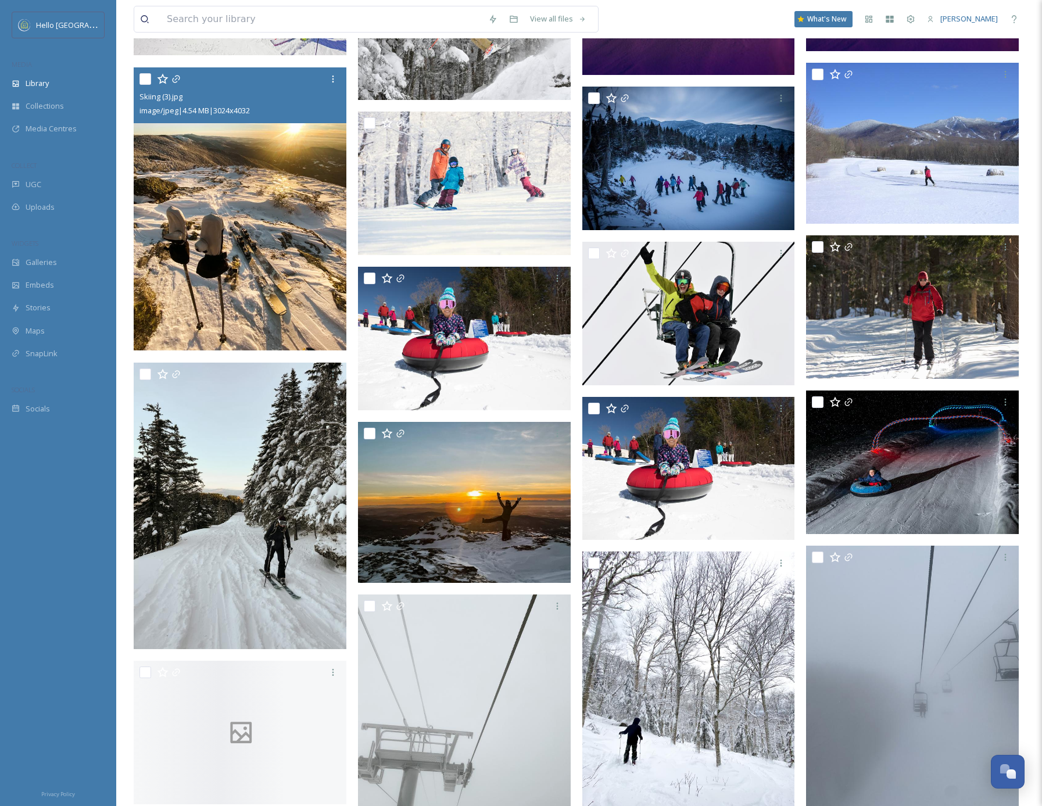
scroll to position [5915, 0]
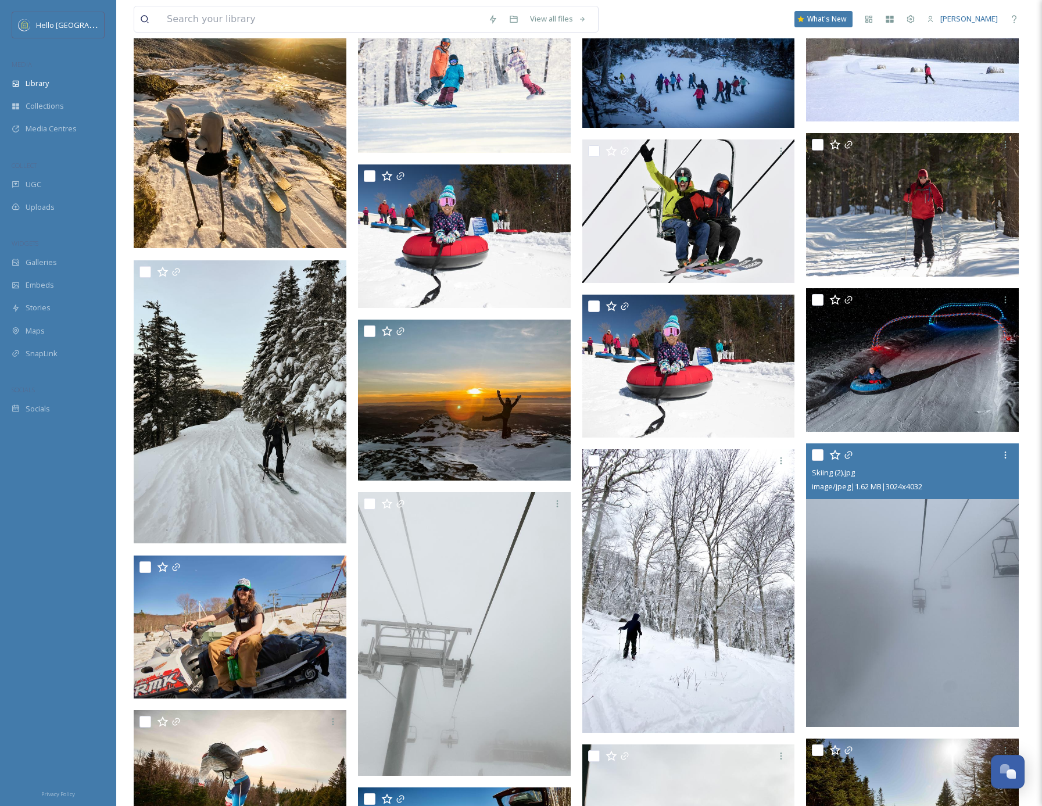
click at [938, 611] on img at bounding box center [912, 585] width 213 height 284
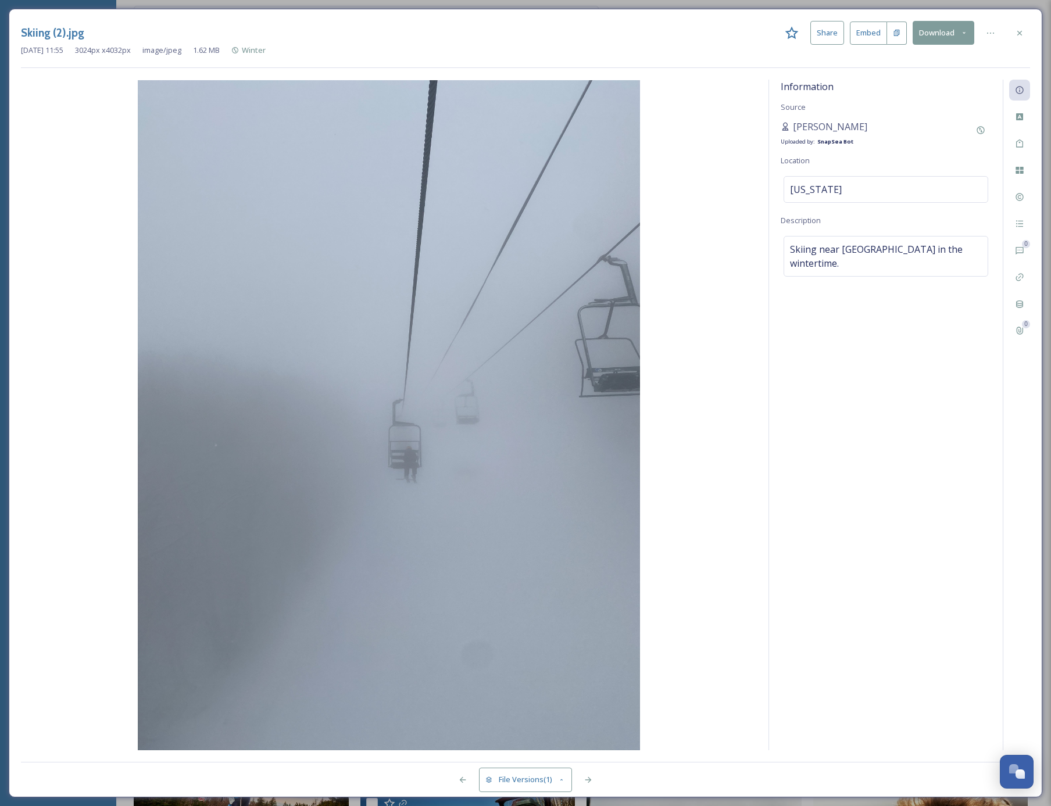
click at [1021, 34] on icon at bounding box center [1019, 32] width 9 height 9
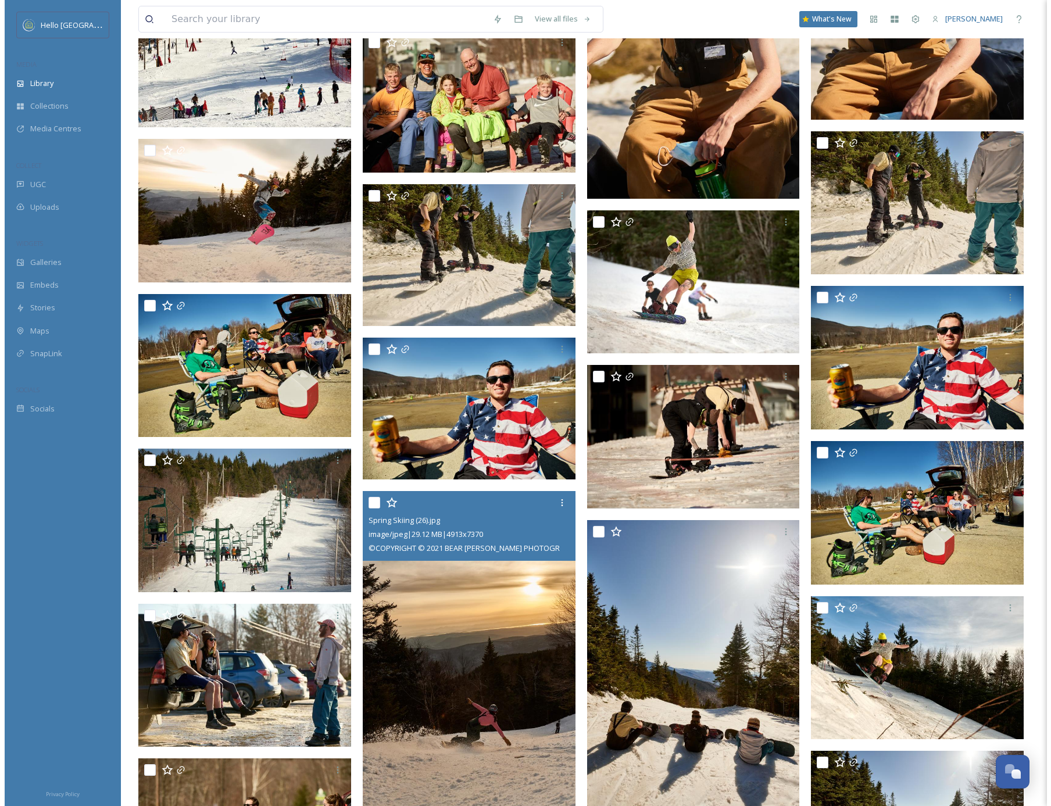
scroll to position [9357, 0]
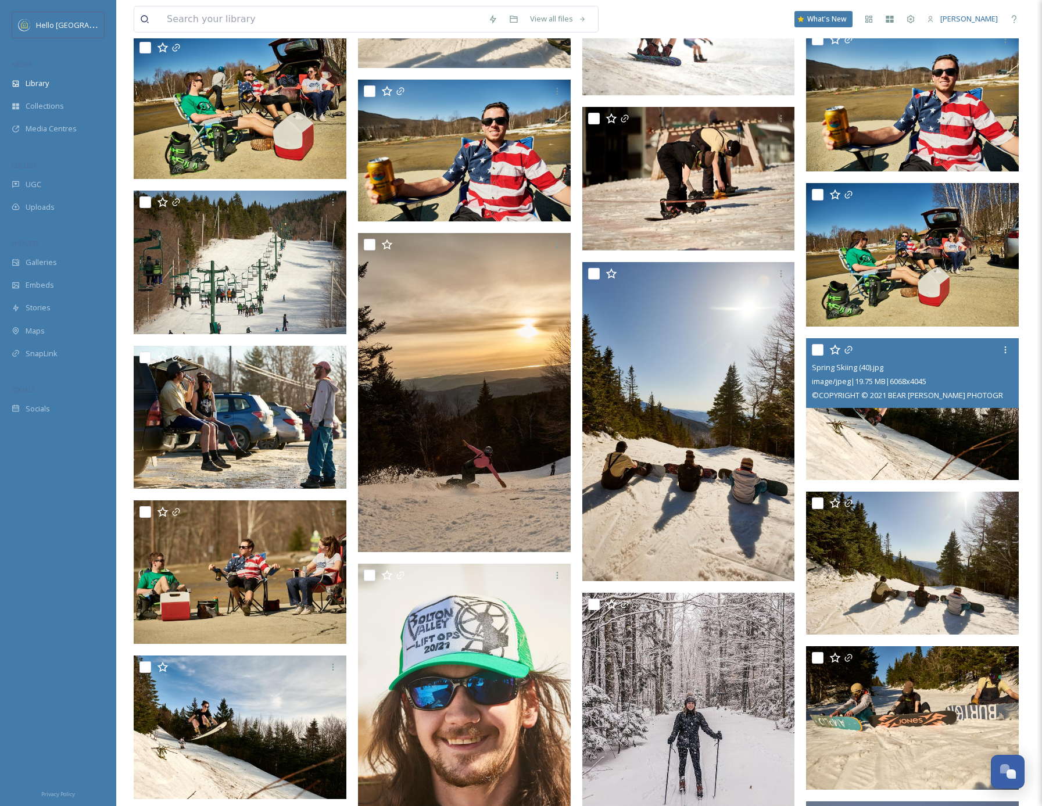
click at [877, 445] on img at bounding box center [912, 409] width 213 height 142
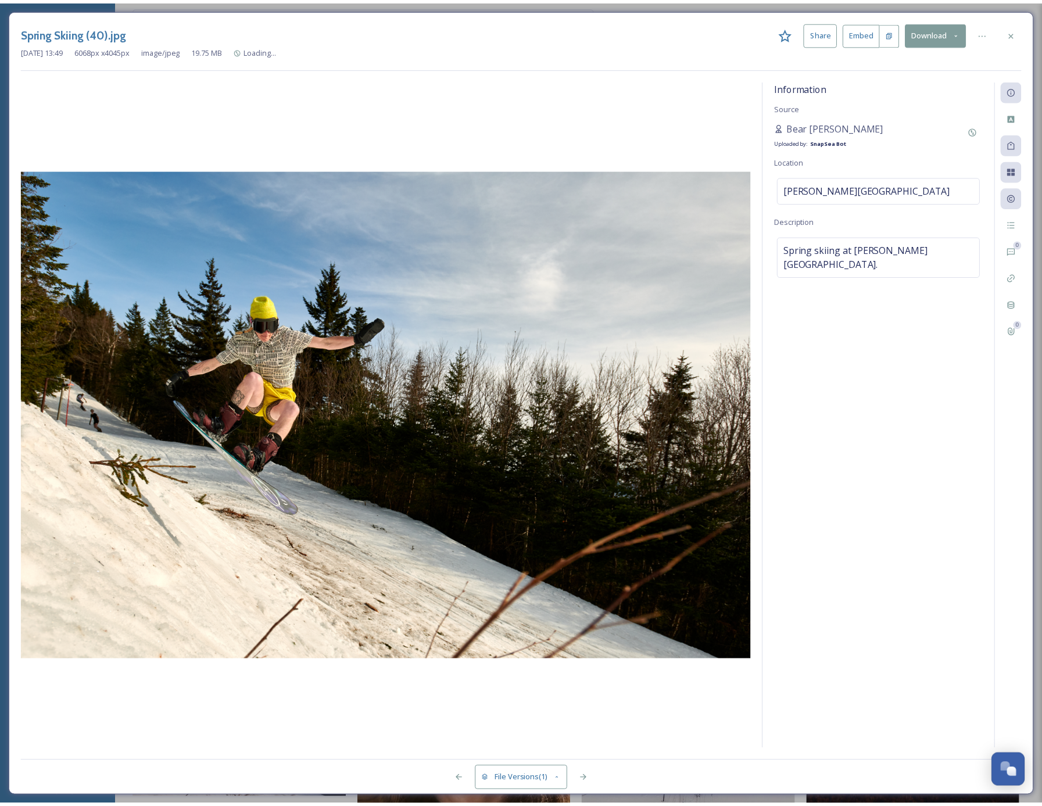
scroll to position [9360, 0]
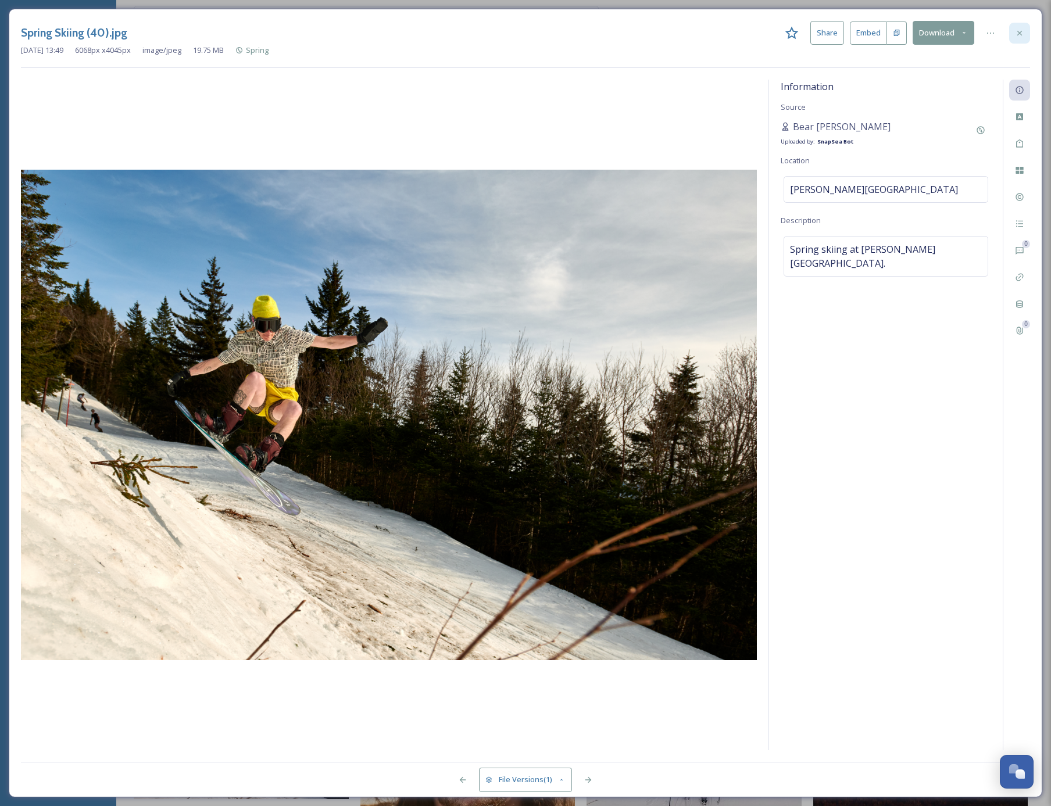
click at [1022, 34] on icon at bounding box center [1019, 32] width 9 height 9
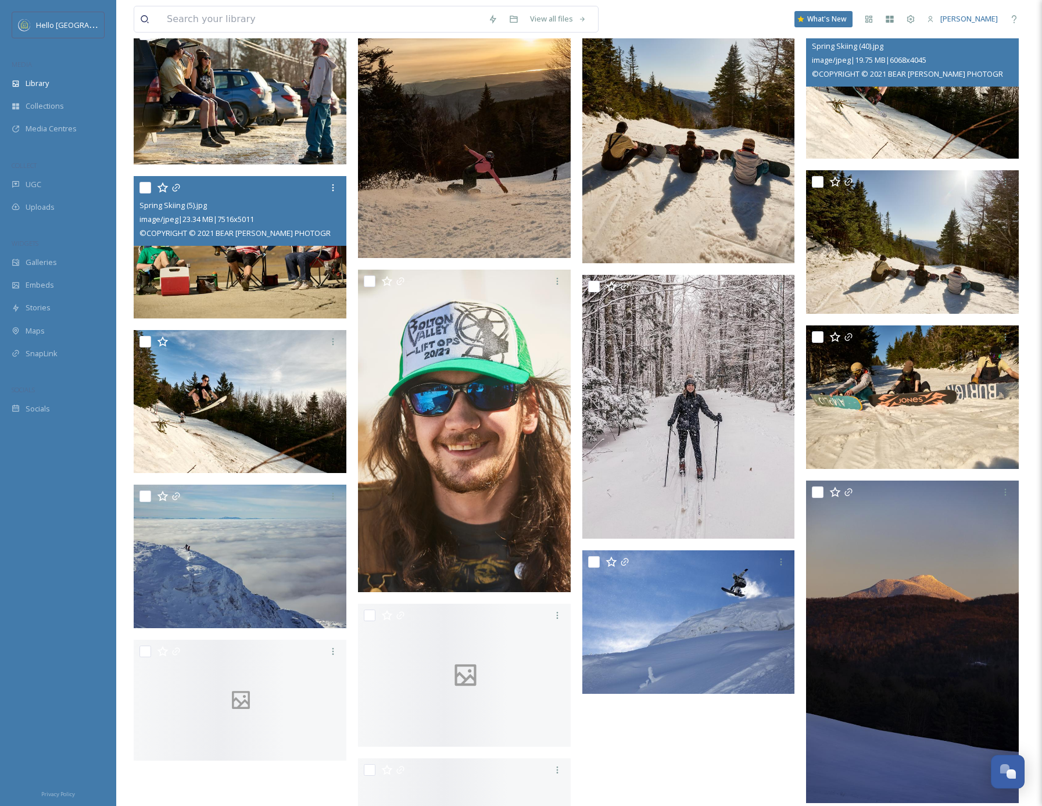
scroll to position [9742, 0]
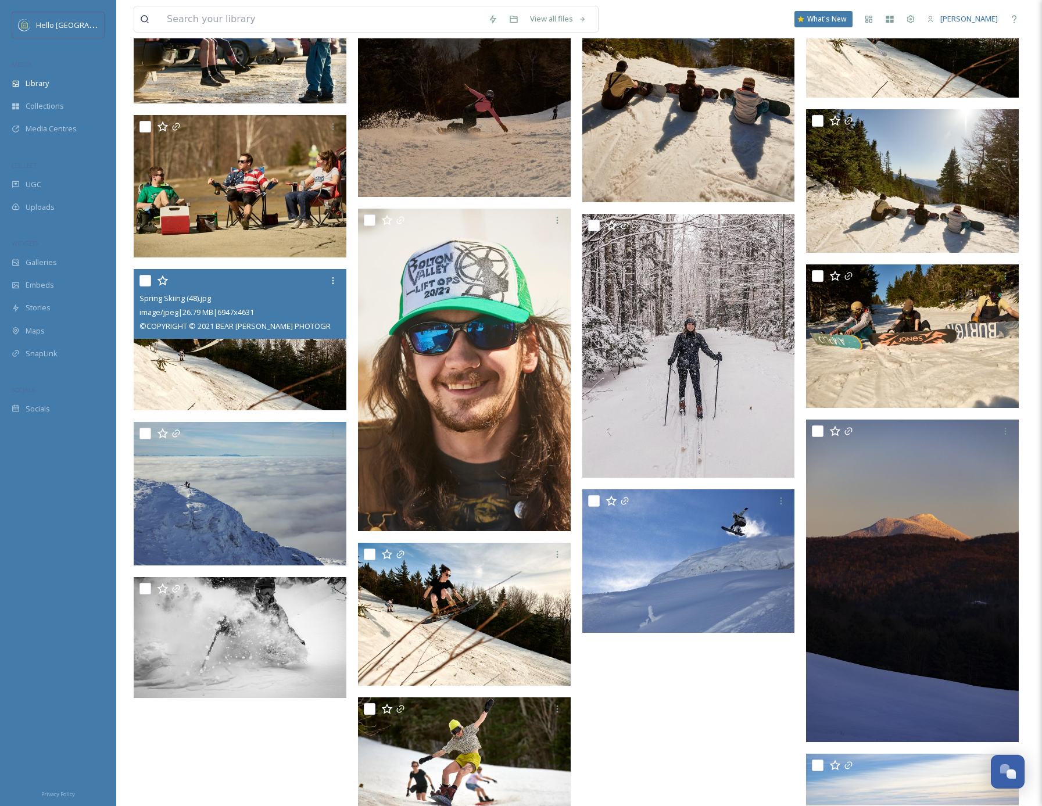
click at [237, 383] on img at bounding box center [240, 340] width 213 height 142
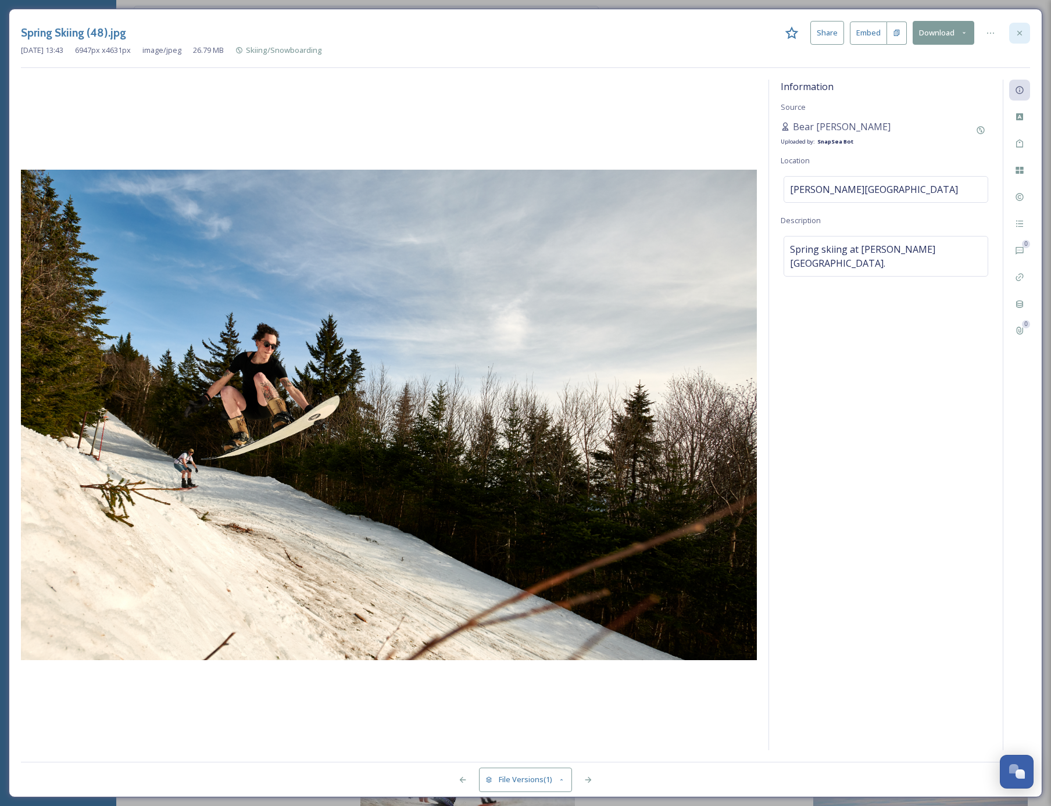
click at [1019, 34] on icon at bounding box center [1019, 32] width 9 height 9
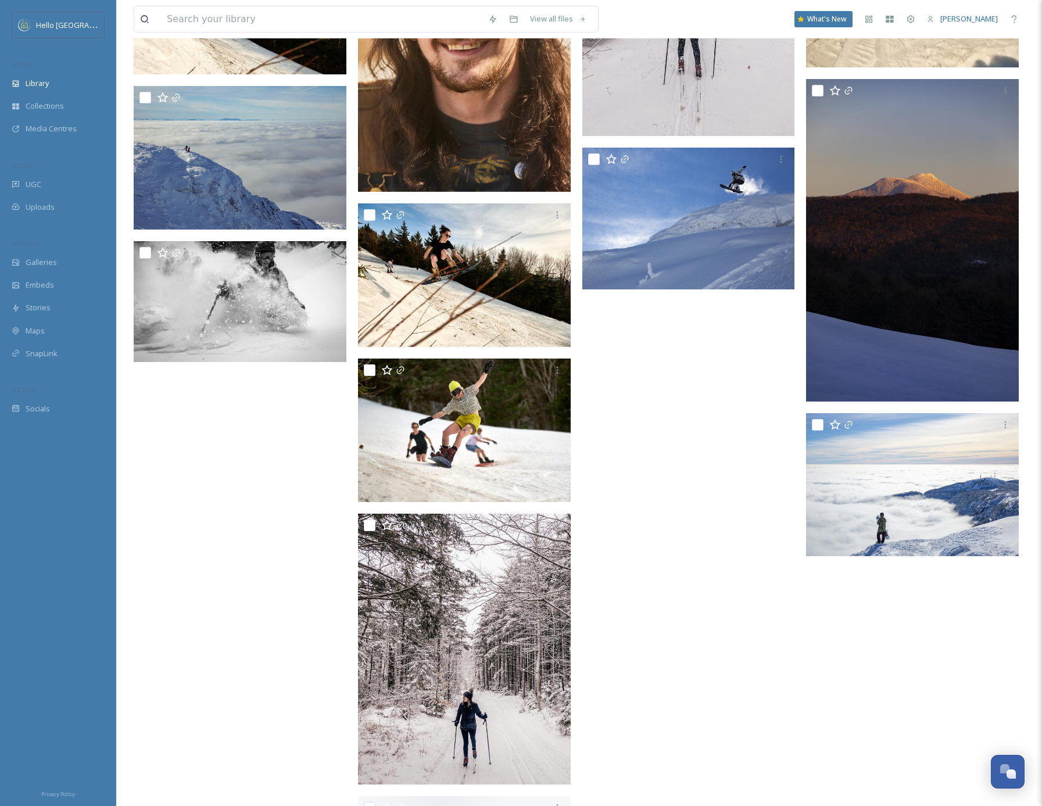
scroll to position [10086, 0]
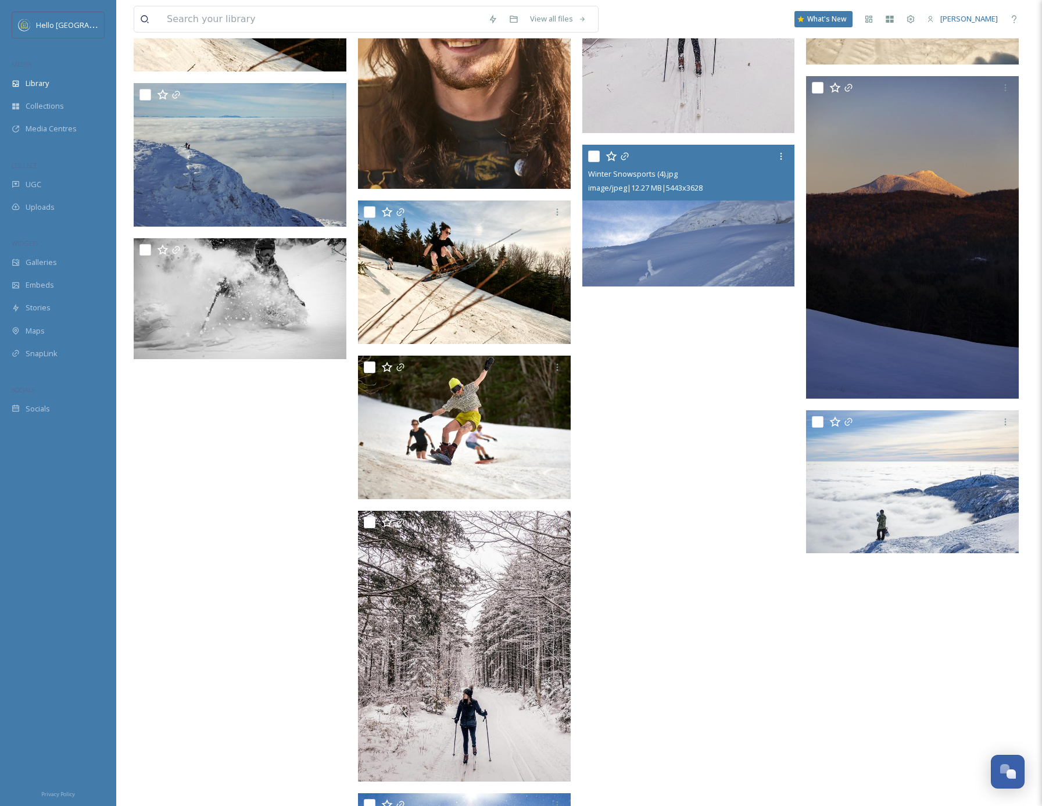
click at [690, 219] on img at bounding box center [688, 216] width 213 height 142
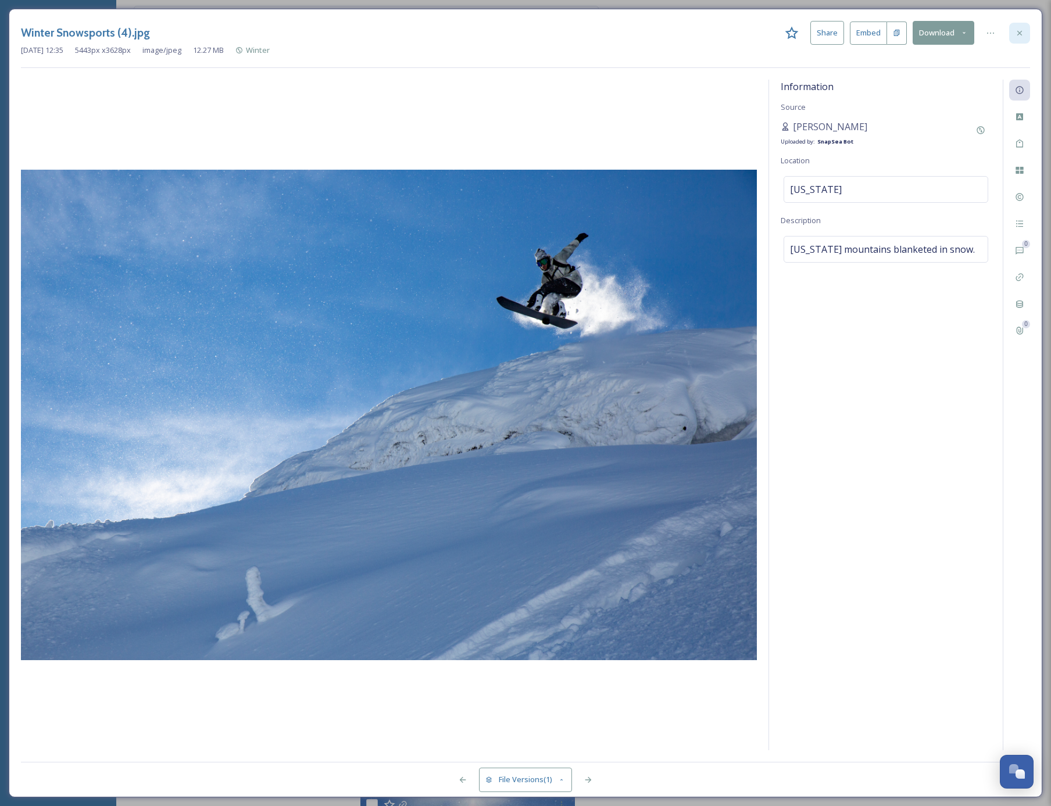
click at [1016, 31] on icon at bounding box center [1019, 32] width 9 height 9
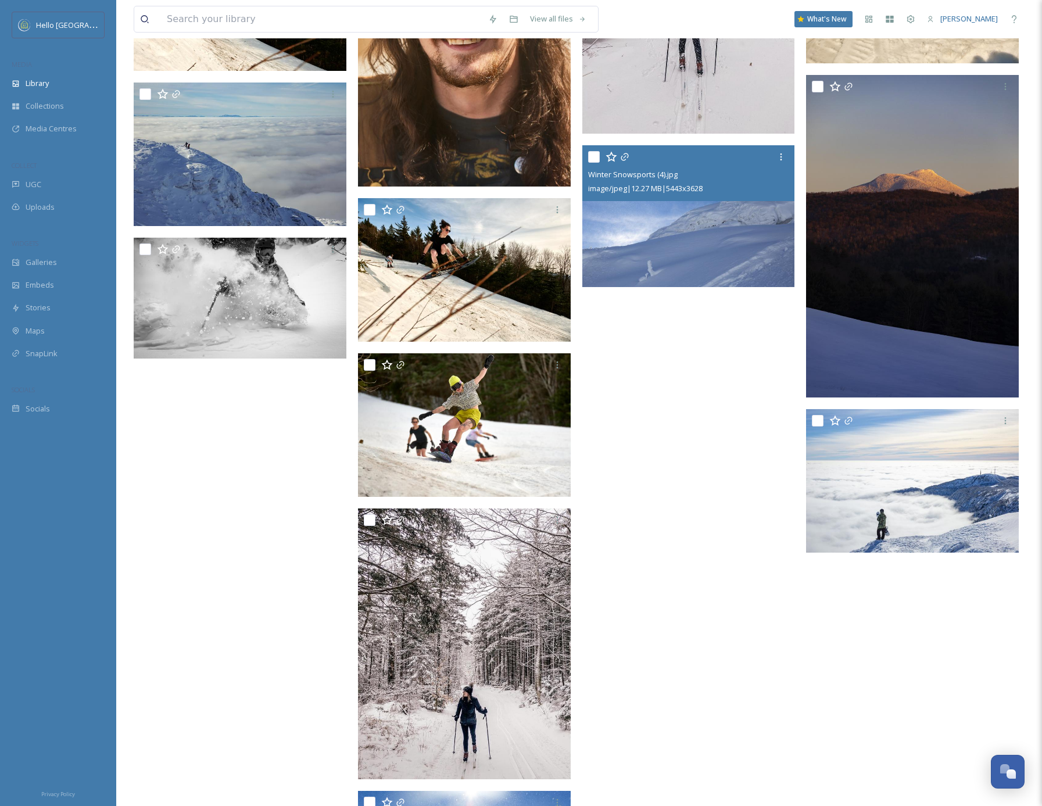
scroll to position [10383, 0]
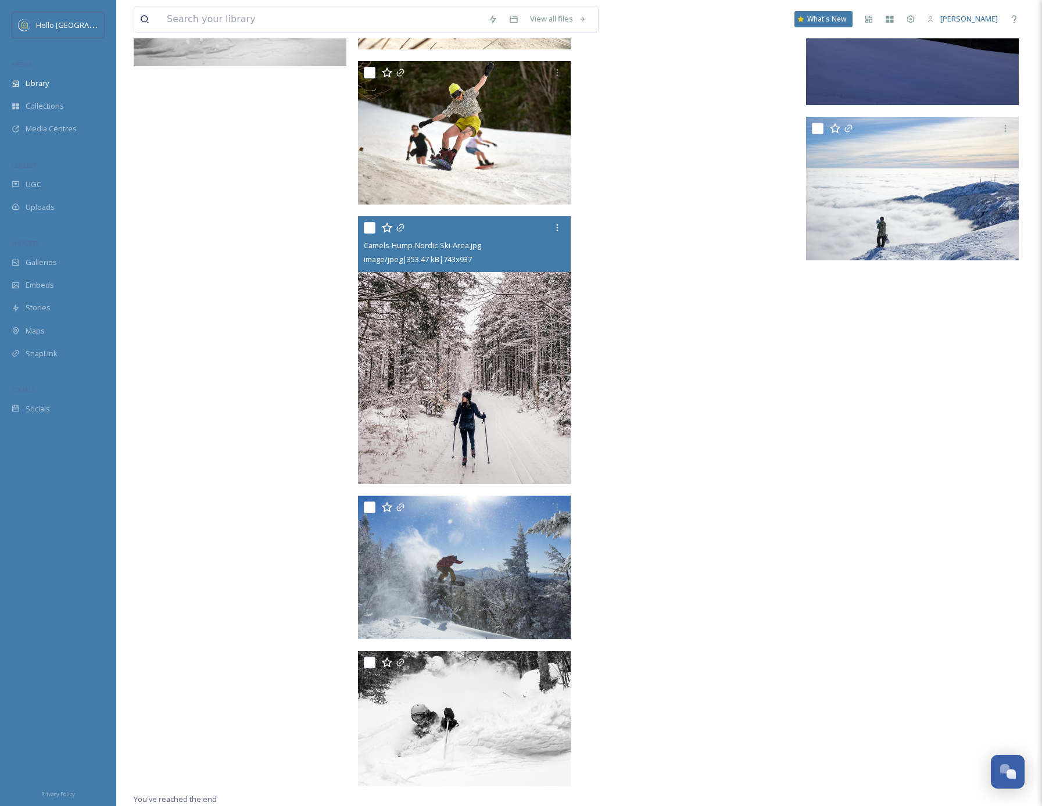
click at [491, 371] on img at bounding box center [464, 350] width 213 height 269
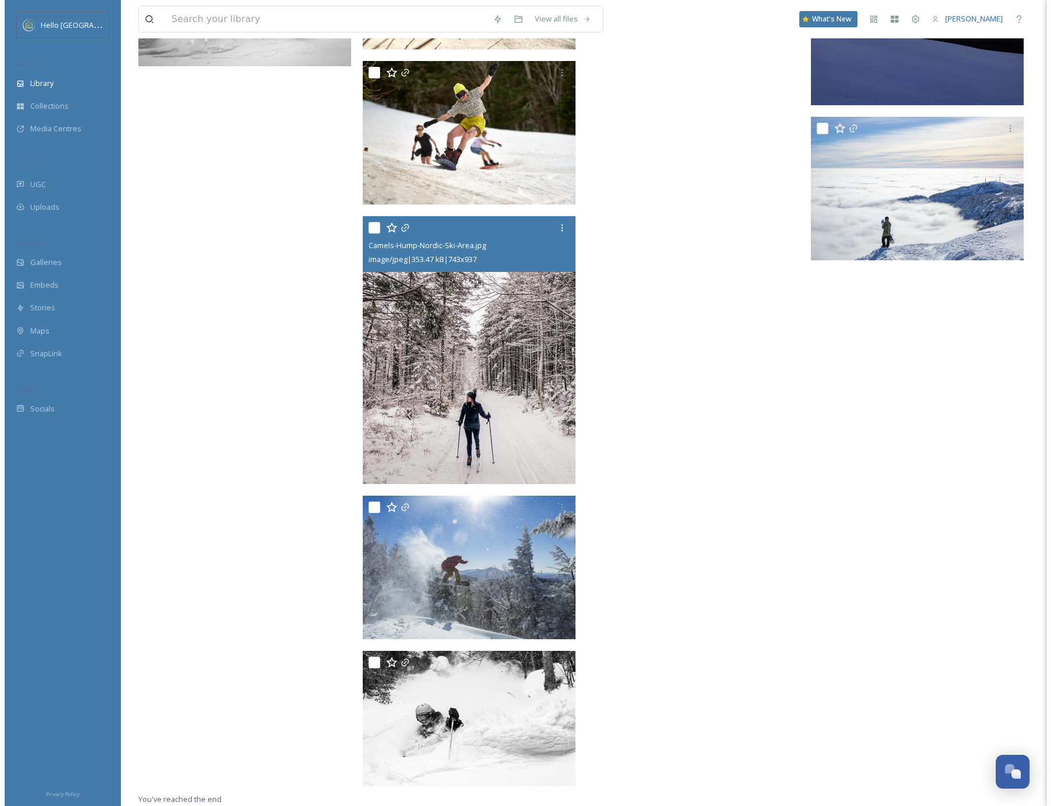
scroll to position [10100, 0]
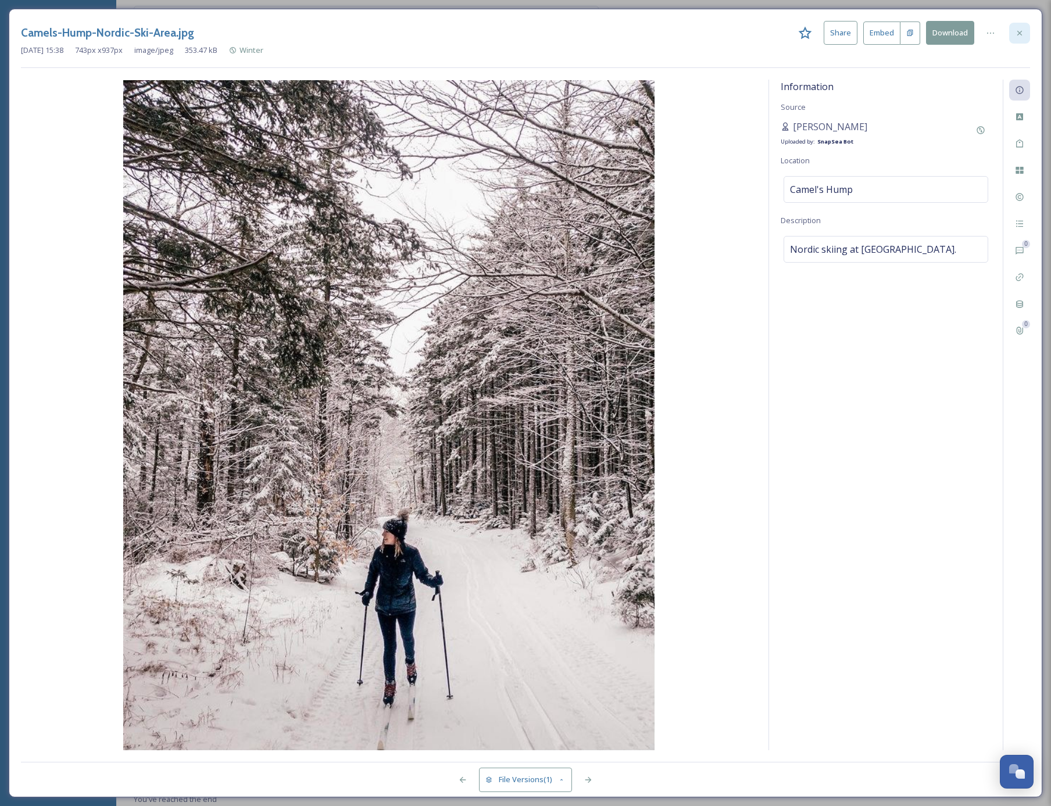
click at [1014, 31] on div at bounding box center [1019, 33] width 21 height 21
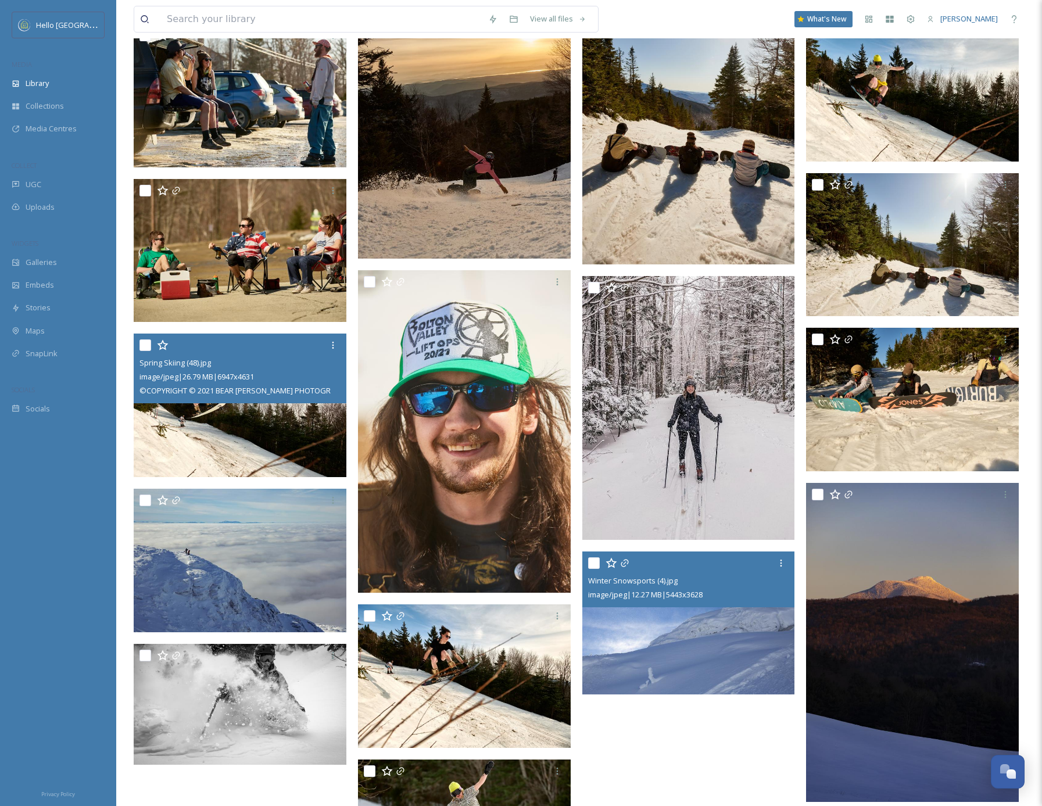
scroll to position [9590, 0]
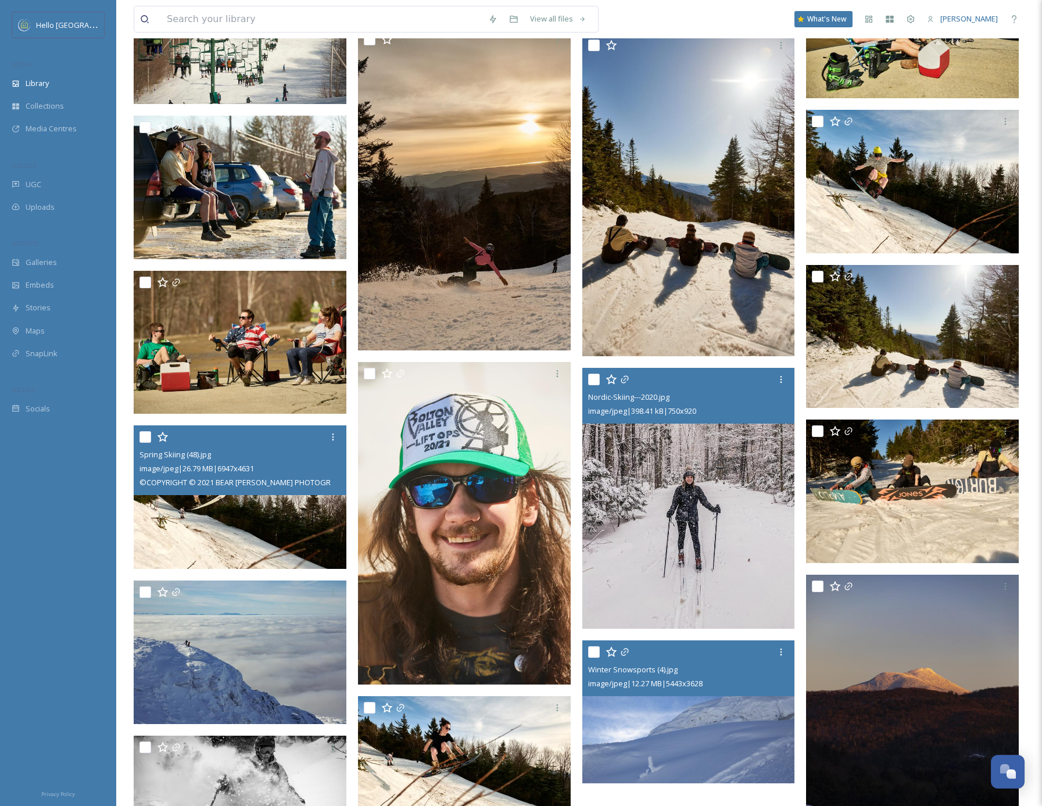
click at [642, 515] on img at bounding box center [688, 498] width 213 height 261
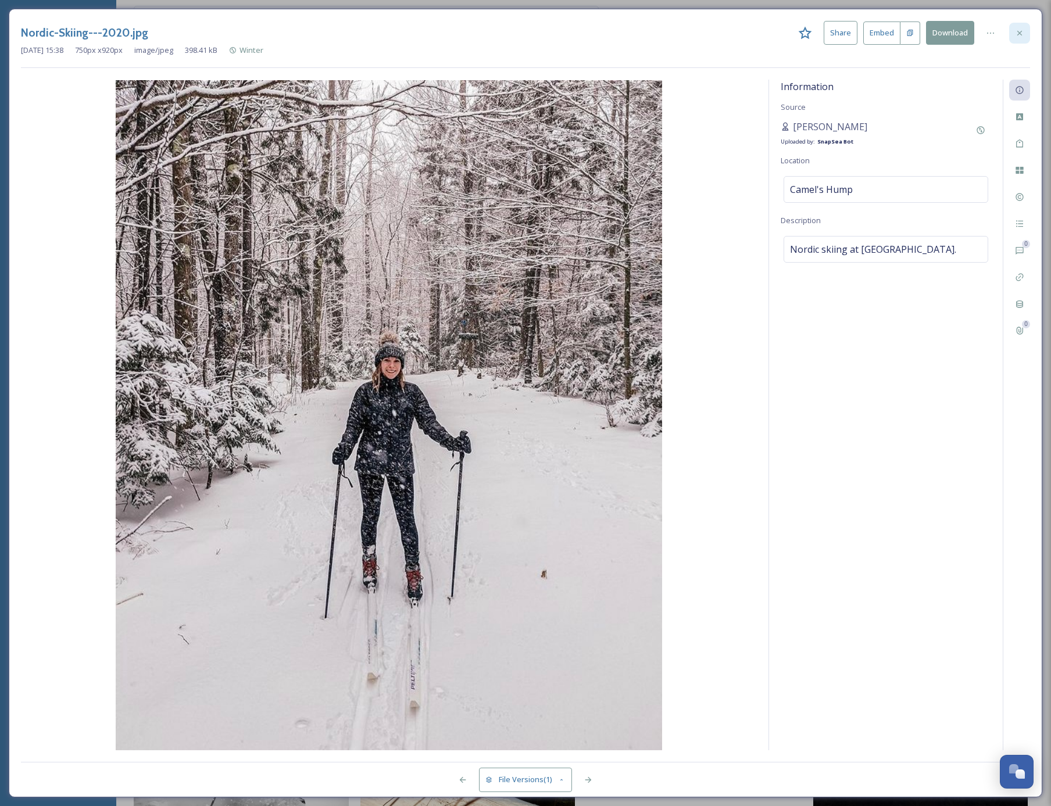
click at [1021, 31] on icon at bounding box center [1019, 32] width 5 height 5
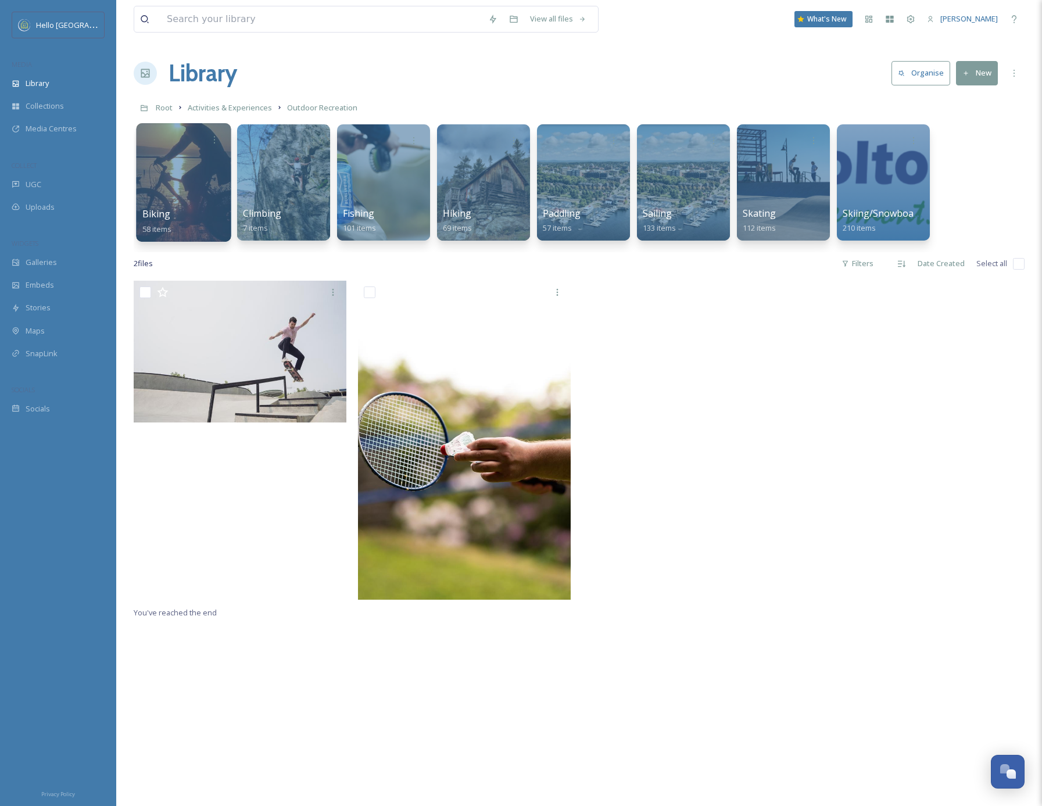
click at [199, 189] on div at bounding box center [183, 182] width 95 height 119
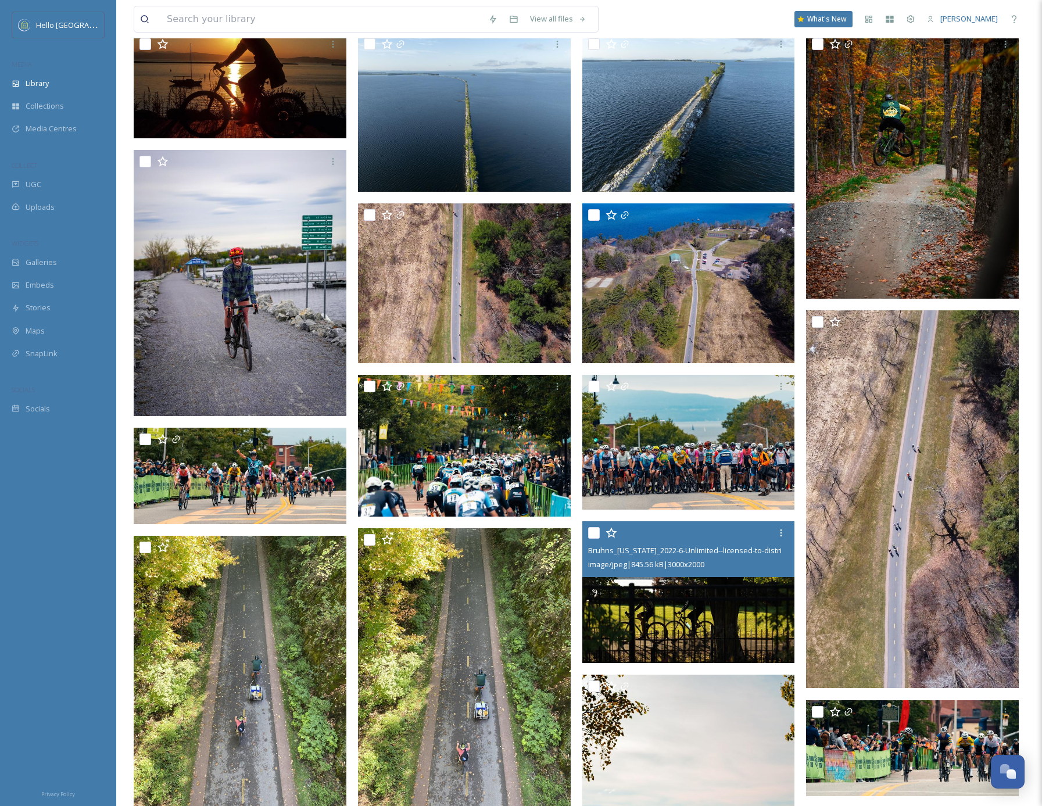
scroll to position [356, 0]
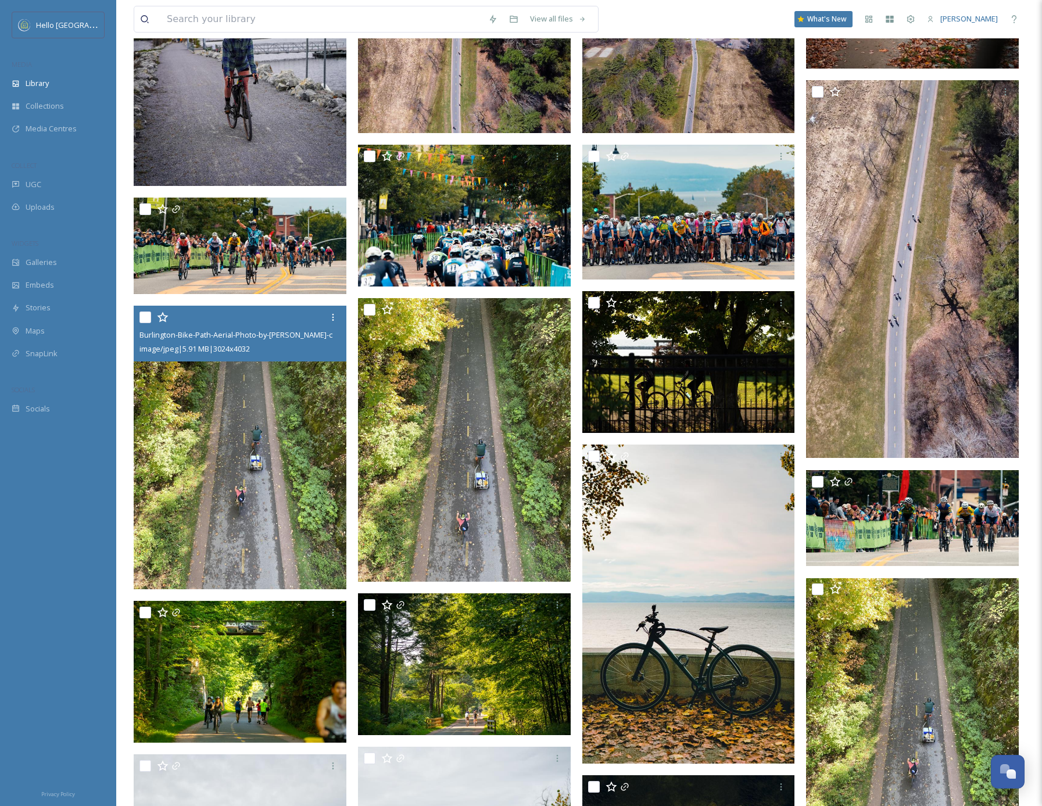
click at [278, 471] on img at bounding box center [240, 448] width 213 height 284
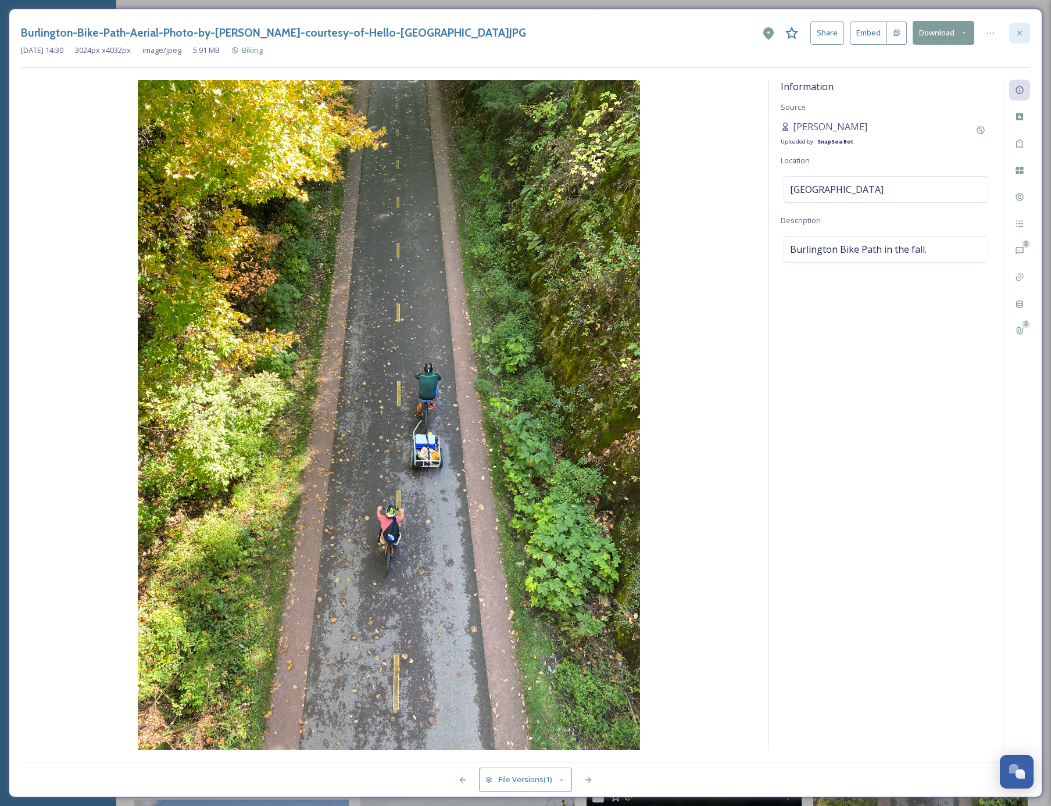
click at [1020, 33] on icon at bounding box center [1019, 32] width 9 height 9
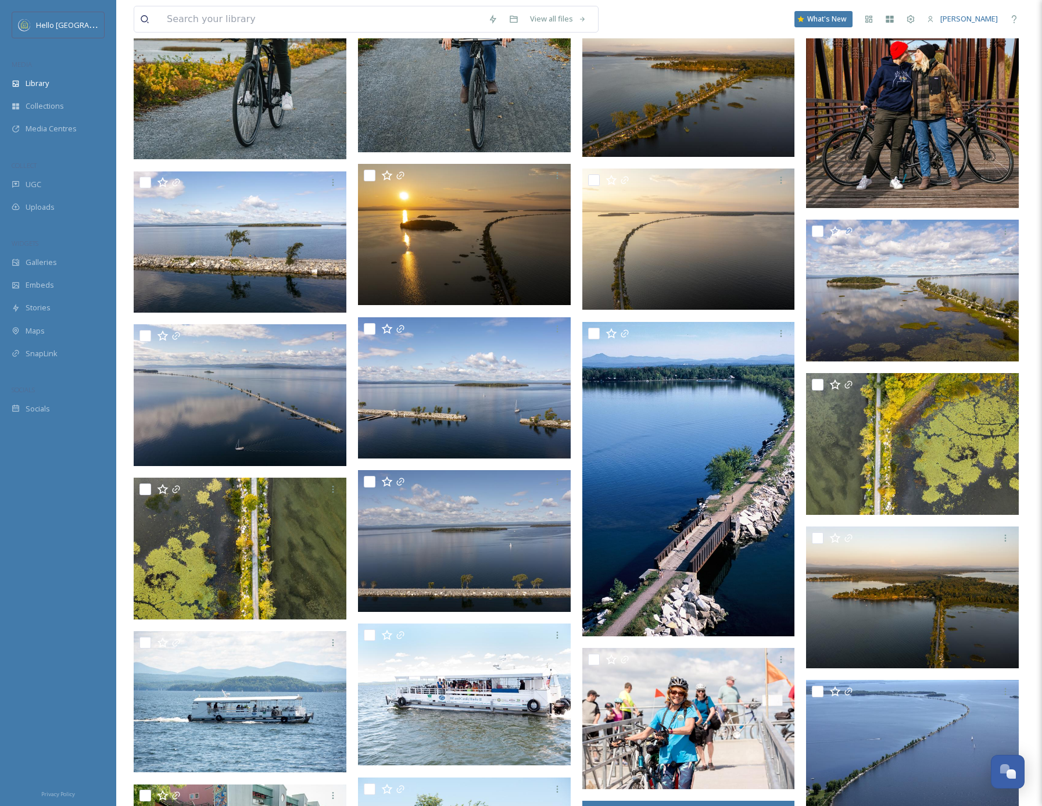
scroll to position [1256, 0]
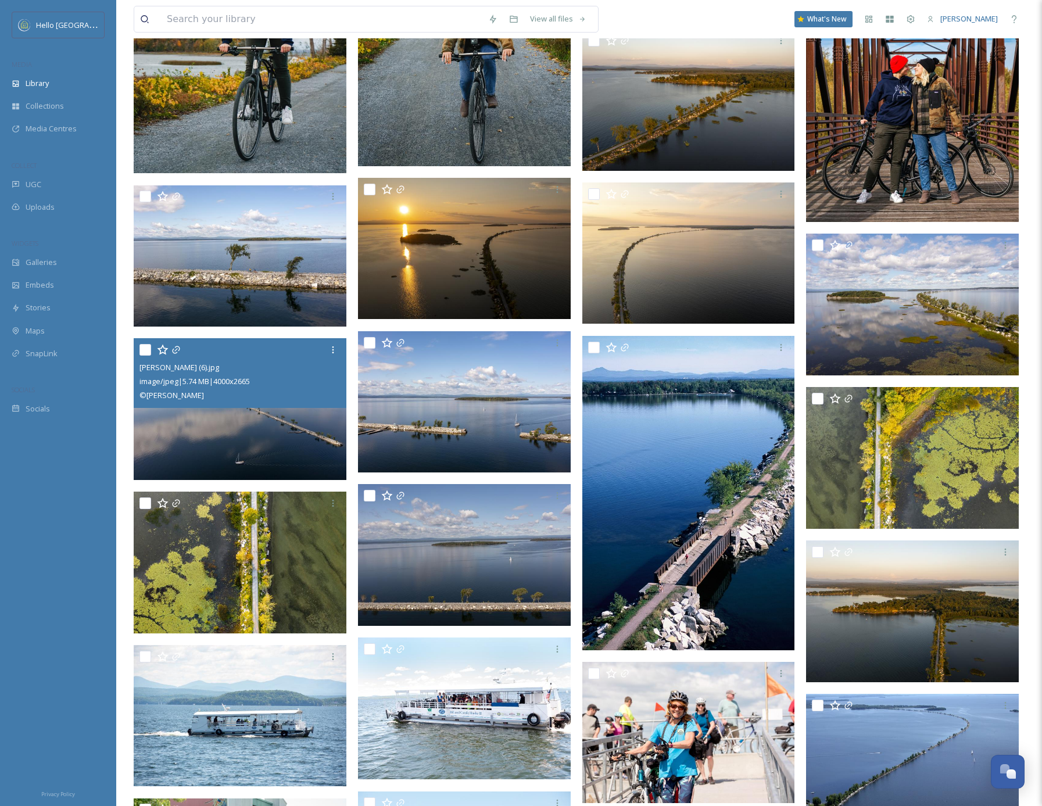
click at [243, 423] on img at bounding box center [240, 409] width 213 height 142
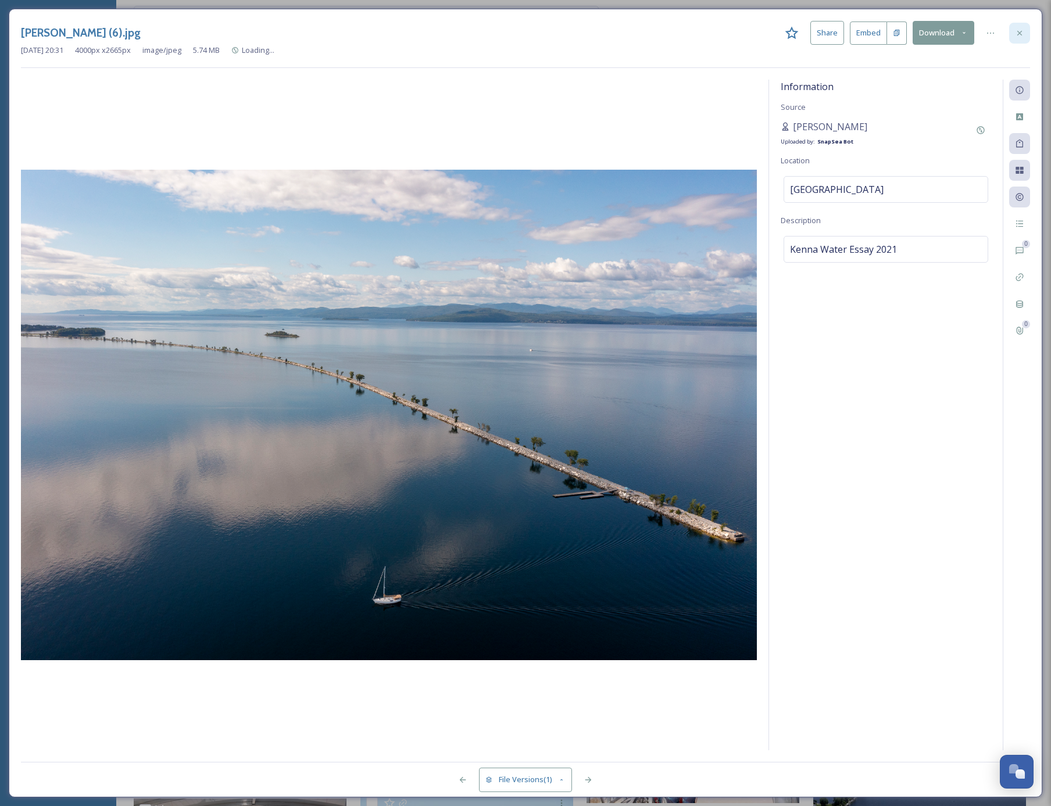
click at [1020, 29] on icon at bounding box center [1019, 32] width 9 height 9
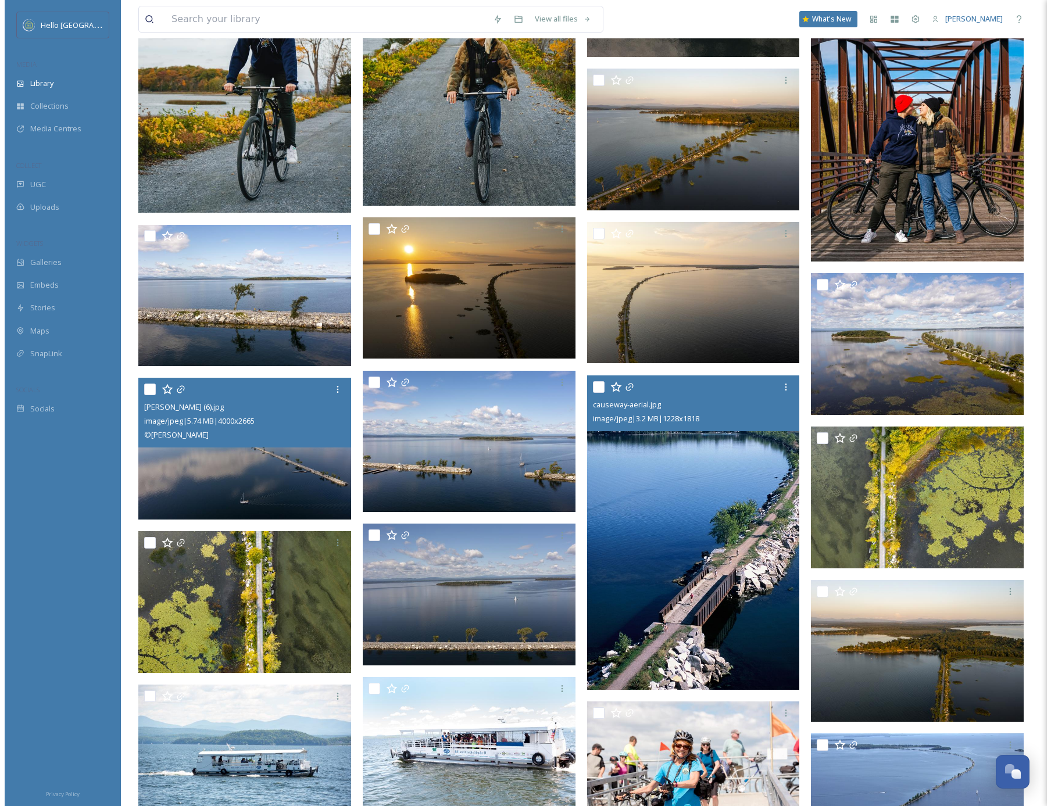
scroll to position [1215, 0]
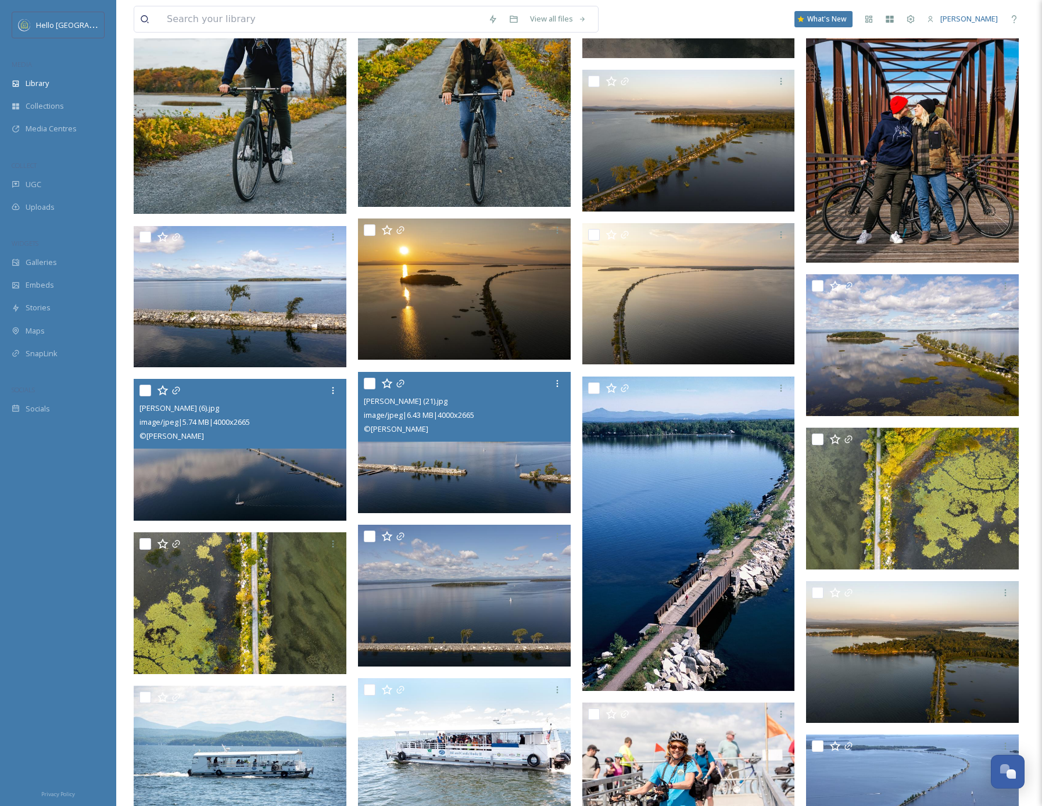
click at [463, 480] on img at bounding box center [464, 443] width 213 height 142
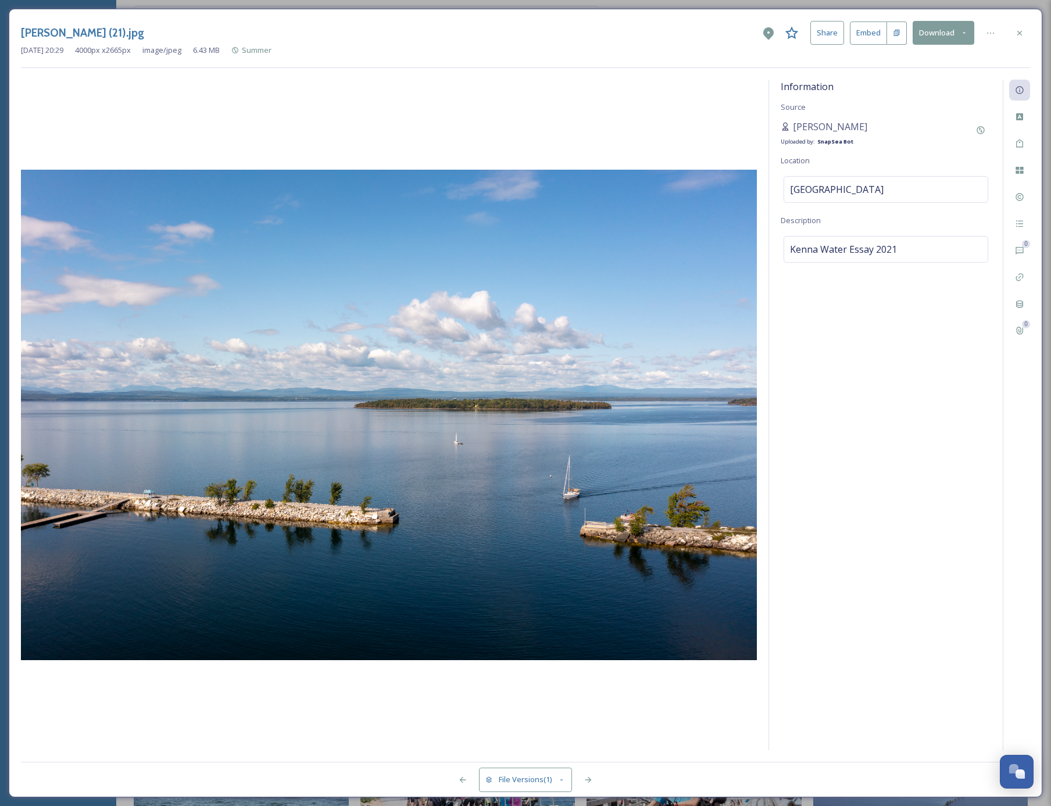
drag, startPoint x: 374, startPoint y: 341, endPoint x: 1049, endPoint y: 478, distance: 688.6
